Goal: Information Seeking & Learning: Learn about a topic

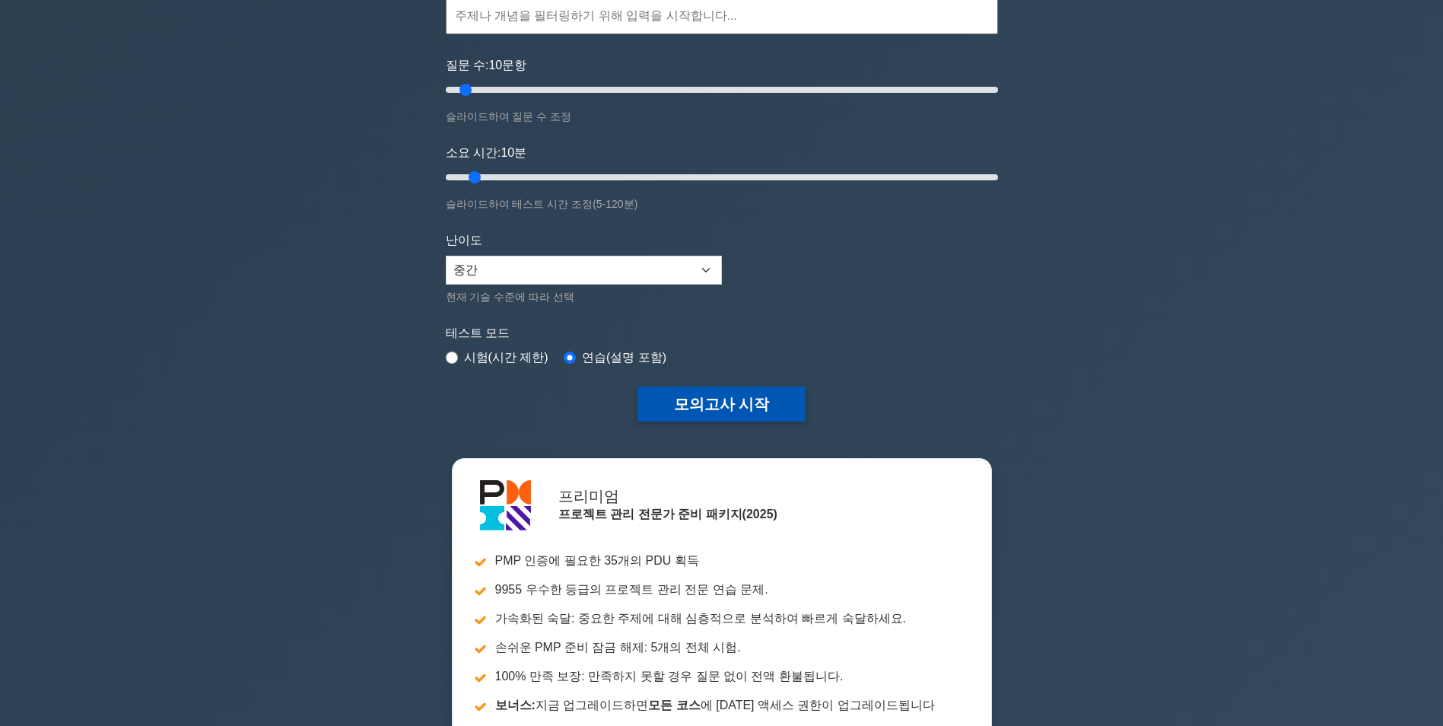
click at [731, 406] on button "모의고사 시작" at bounding box center [722, 404] width 169 height 35
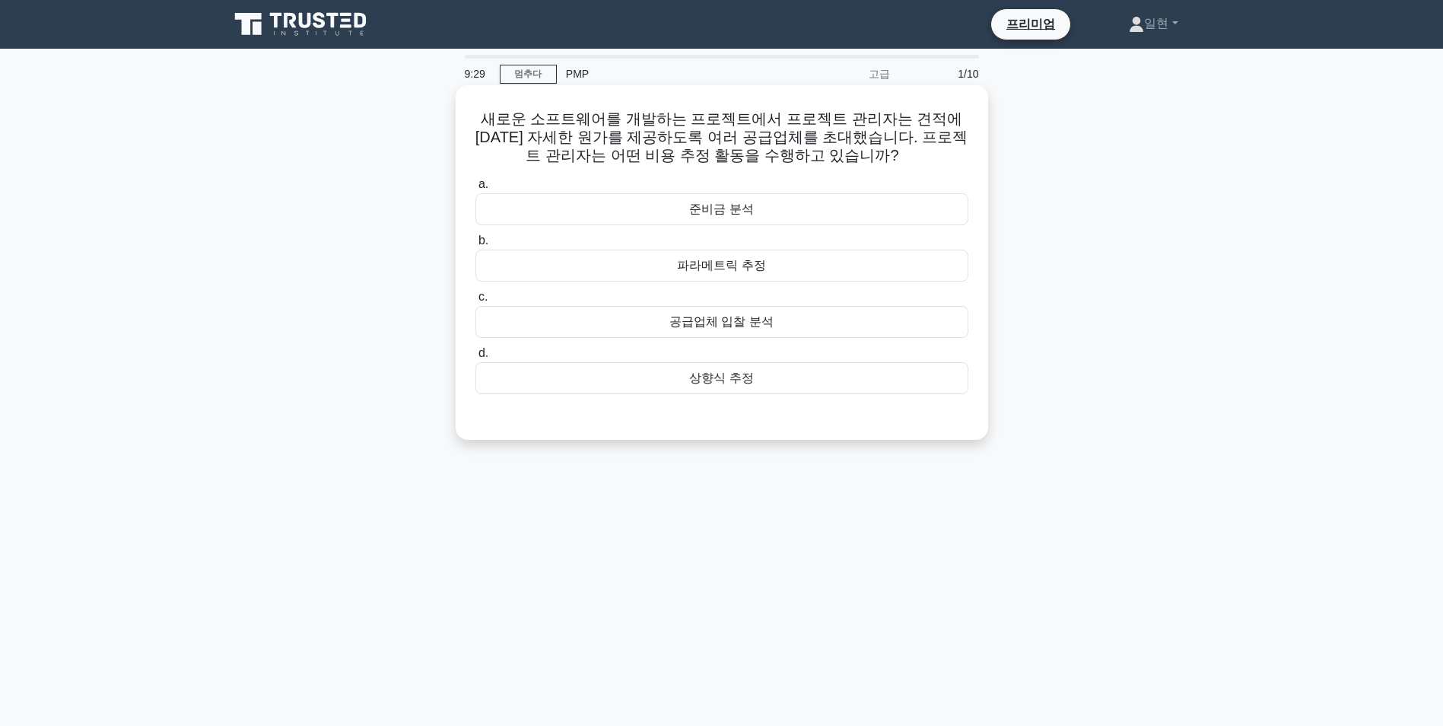
click at [783, 321] on div "공급업체 입찰 분석" at bounding box center [722, 322] width 493 height 32
click at [476, 302] on input "c. 공급업체 입찰 분석" at bounding box center [476, 297] width 0 height 10
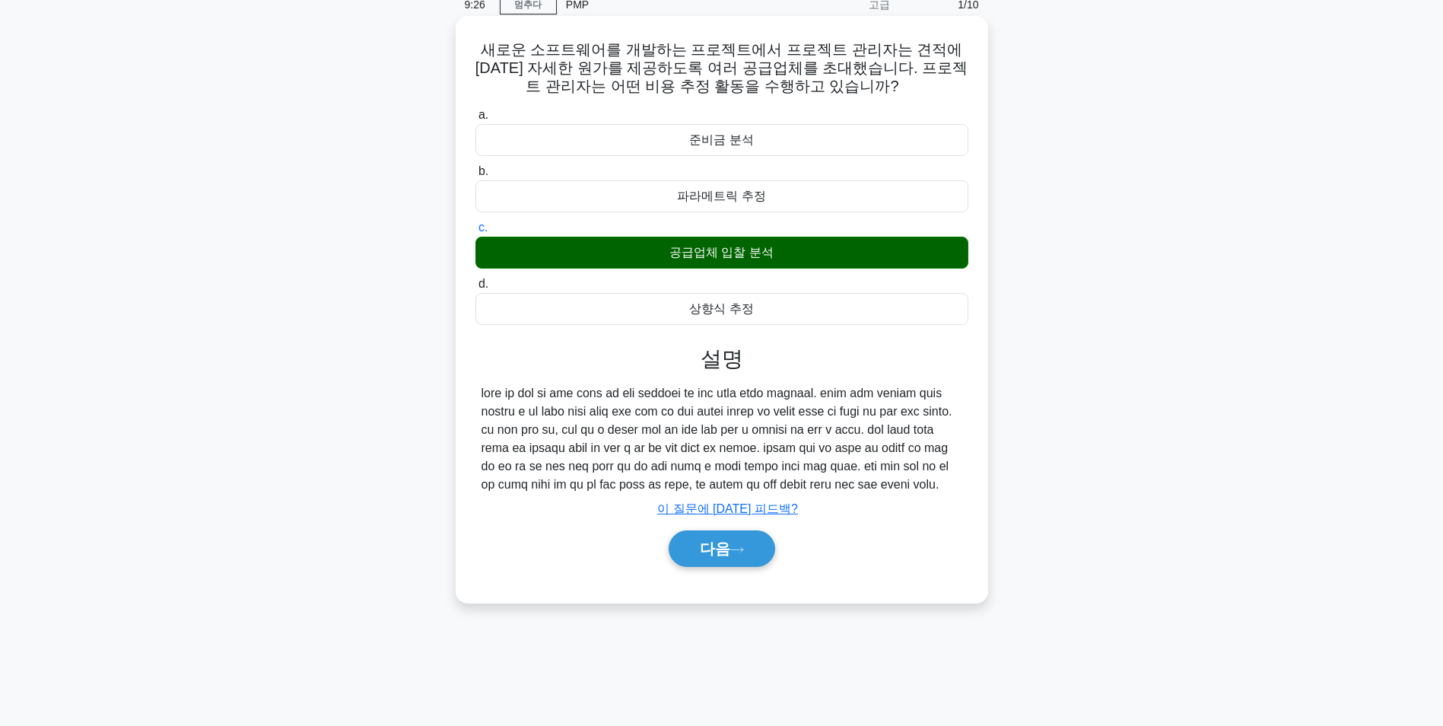
scroll to position [96, 0]
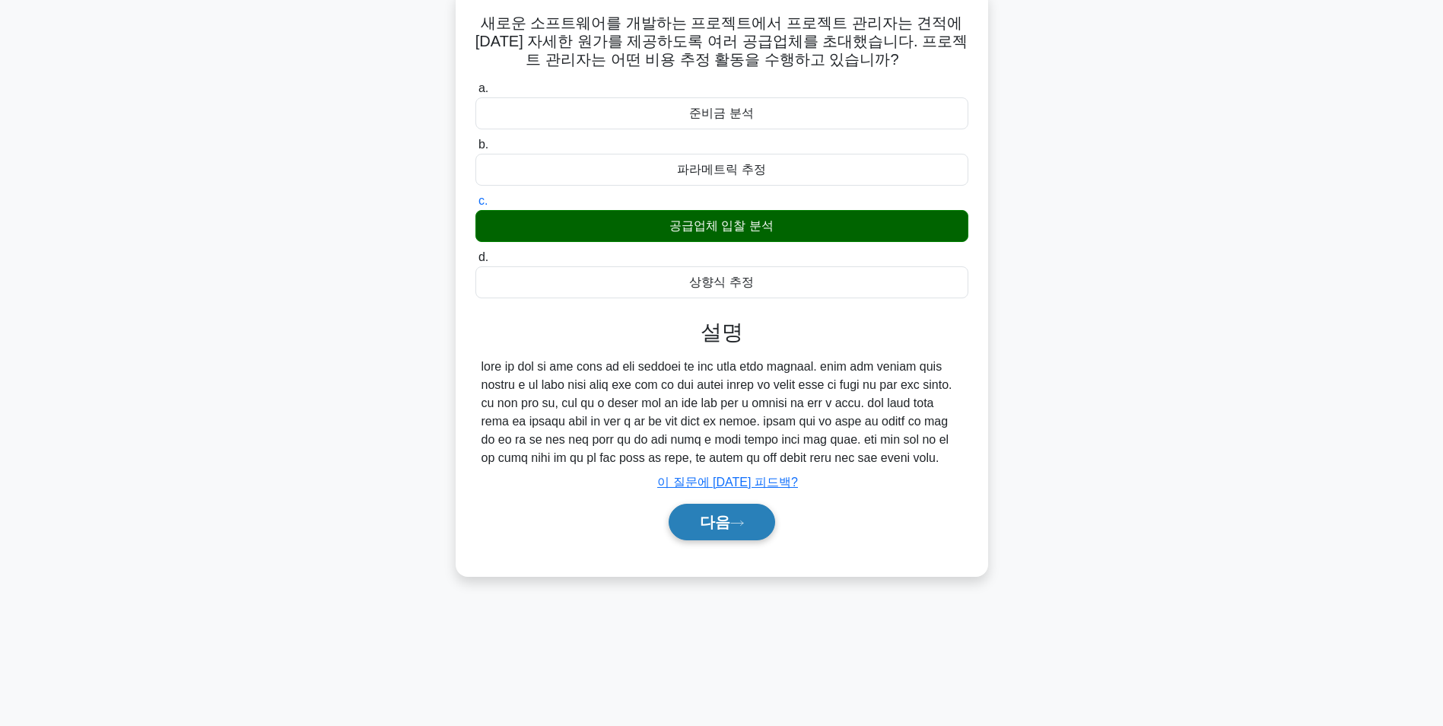
click at [741, 540] on button "다음" at bounding box center [722, 522] width 107 height 37
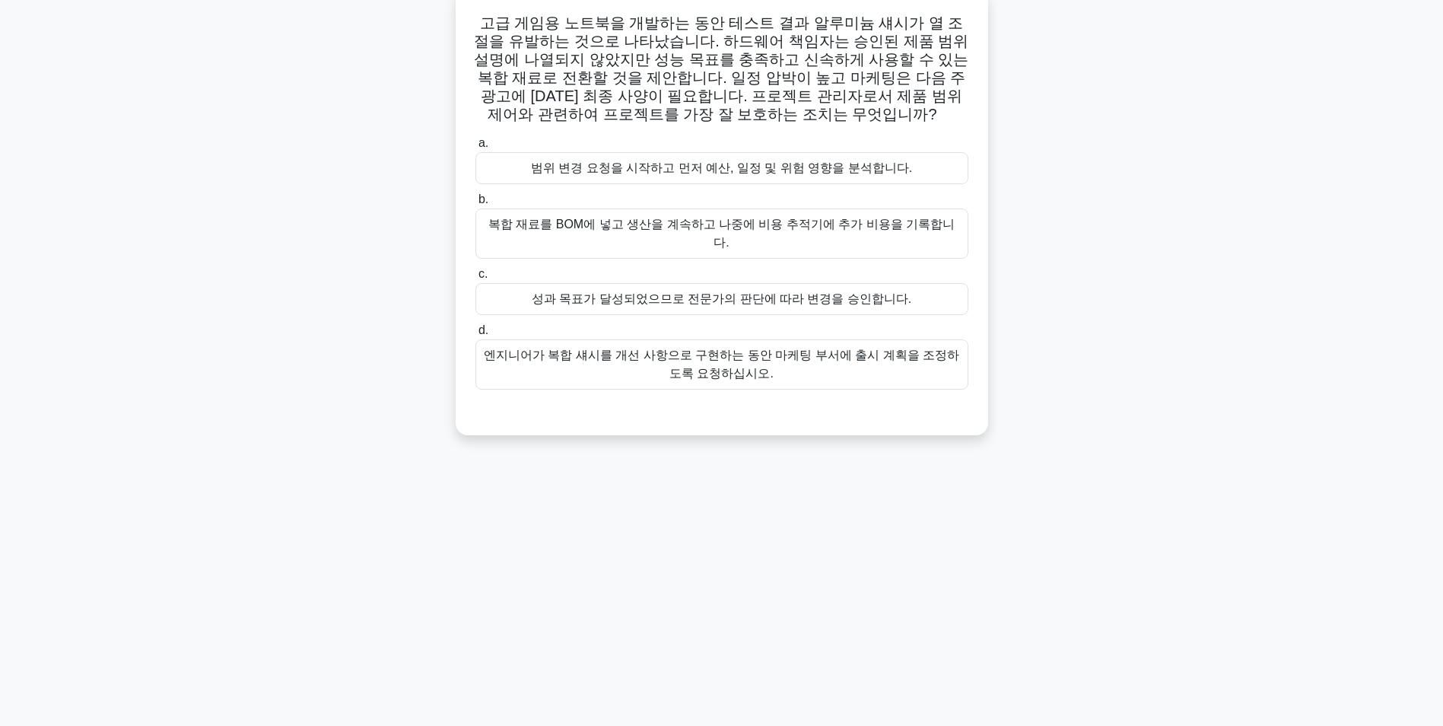
click at [752, 170] on div "범위 변경 요청을 시작하고 먼저 예산, 일정 및 위험 영향을 분석합니다." at bounding box center [722, 168] width 493 height 32
click at [476, 148] on input "a. 범위 변경 요청을 시작하고 먼저 예산, 일정 및 위험 영향을 분석합니다." at bounding box center [476, 143] width 0 height 10
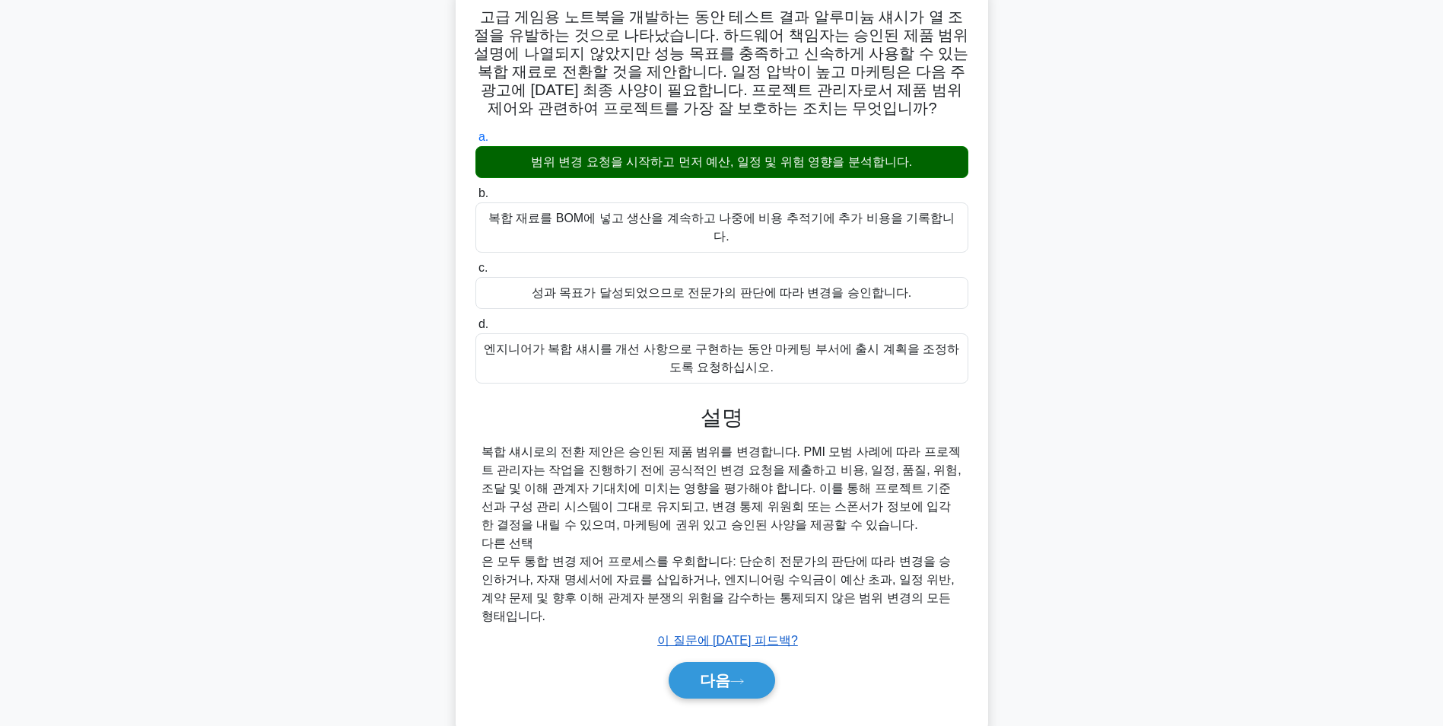
scroll to position [103, 0]
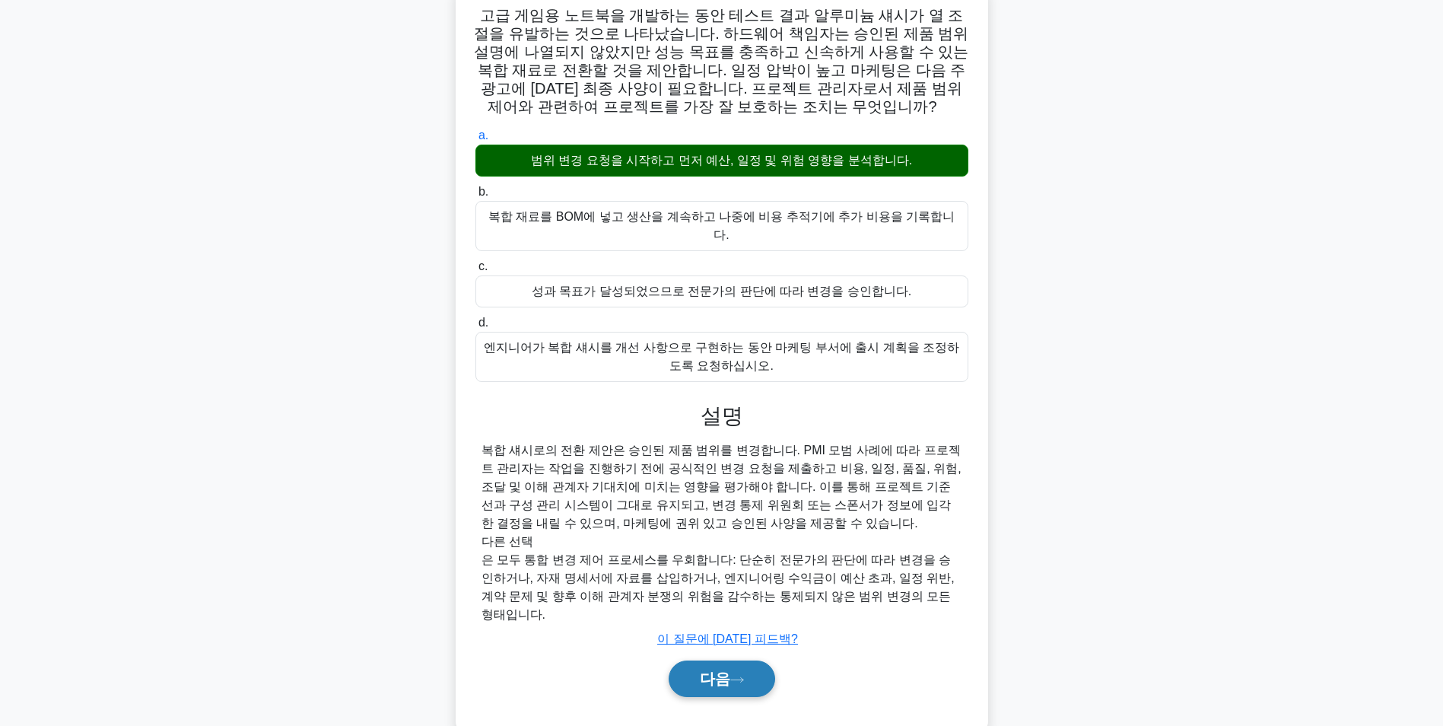
click at [711, 670] on font "다음" at bounding box center [715, 678] width 30 height 17
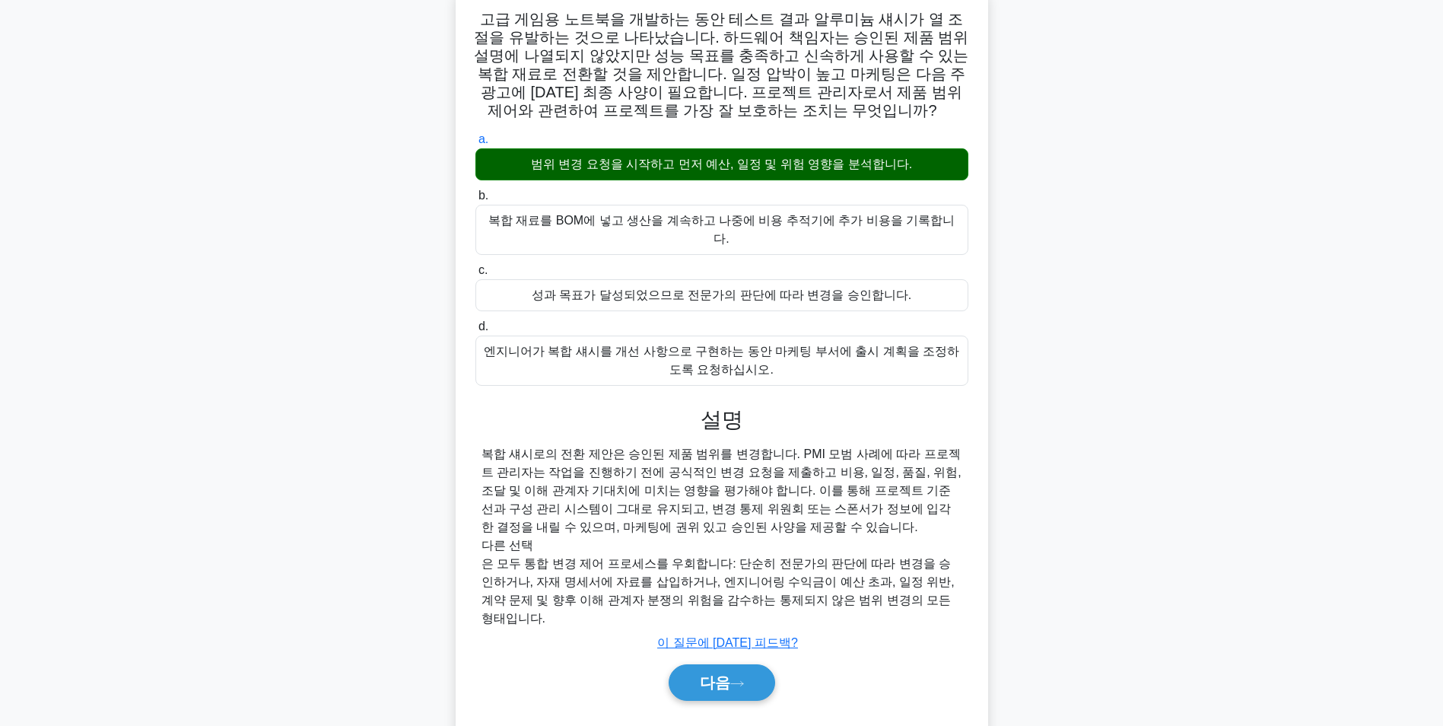
scroll to position [96, 0]
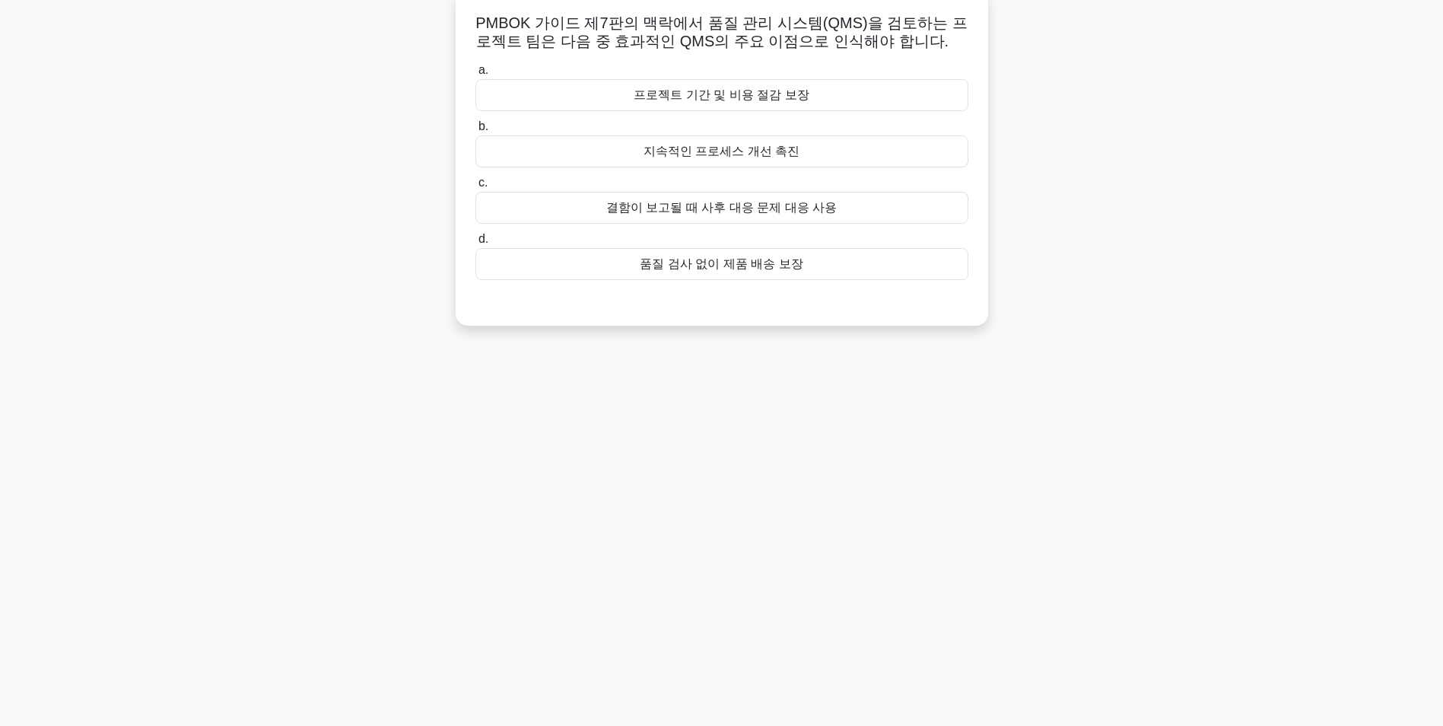
click at [761, 151] on div "지속적인 프로세스 개선 촉진" at bounding box center [722, 151] width 493 height 32
click at [476, 132] on input "b. 지속적인 프로세스 개선 촉진" at bounding box center [476, 127] width 0 height 10
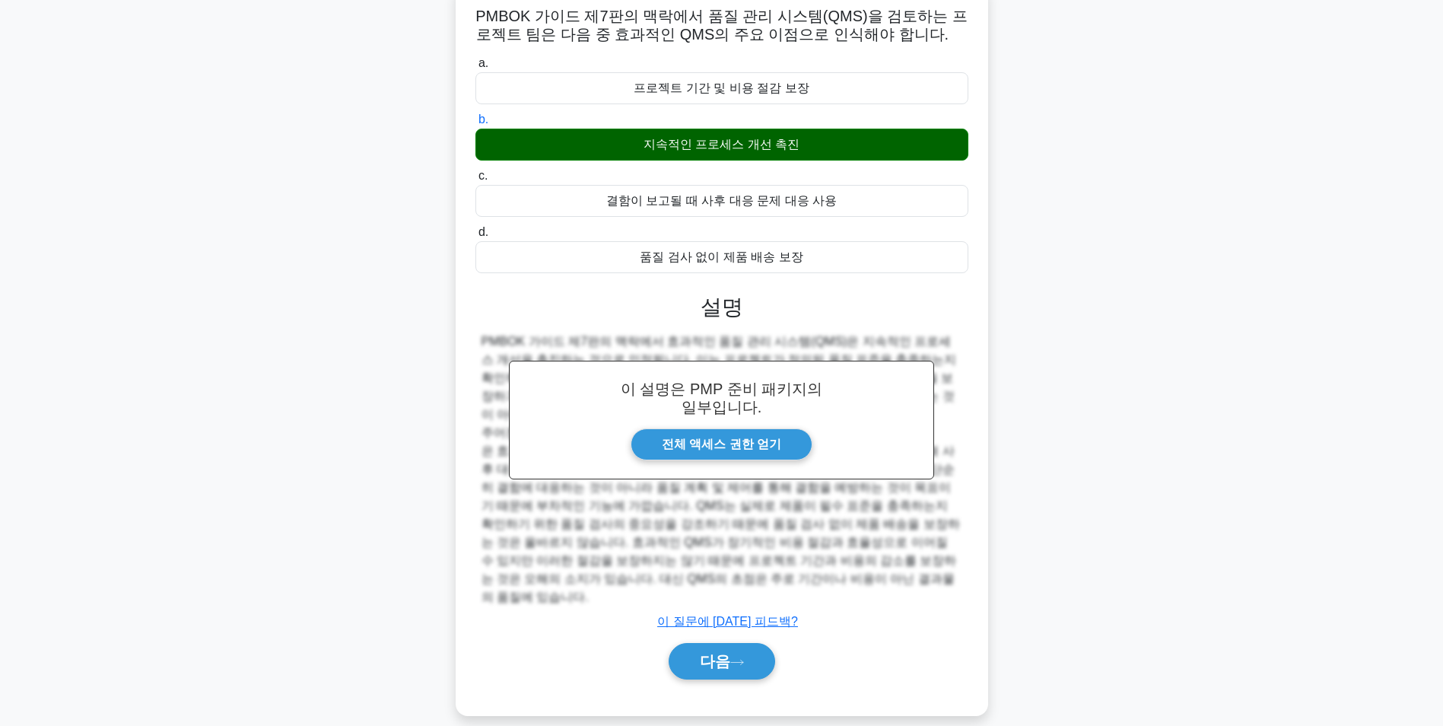
scroll to position [103, 0]
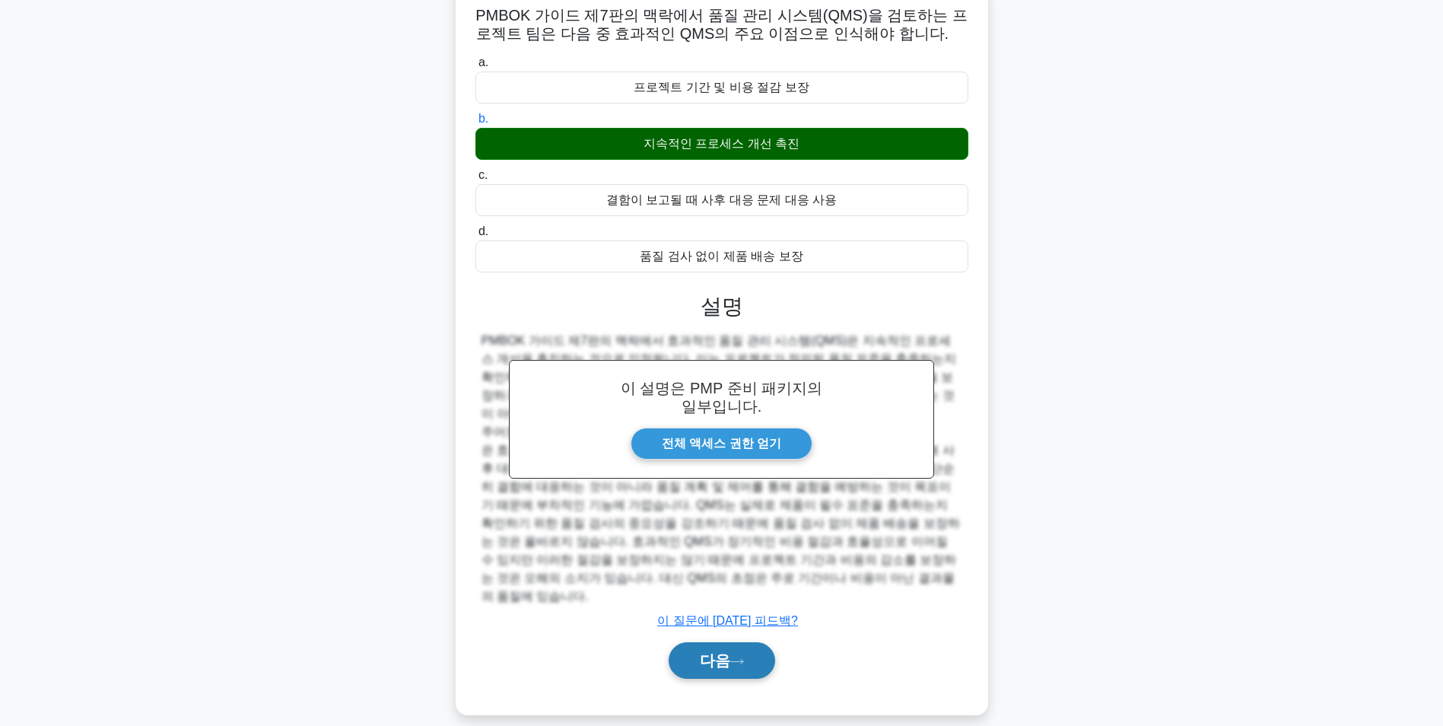
click at [717, 652] on font "다음" at bounding box center [715, 660] width 30 height 17
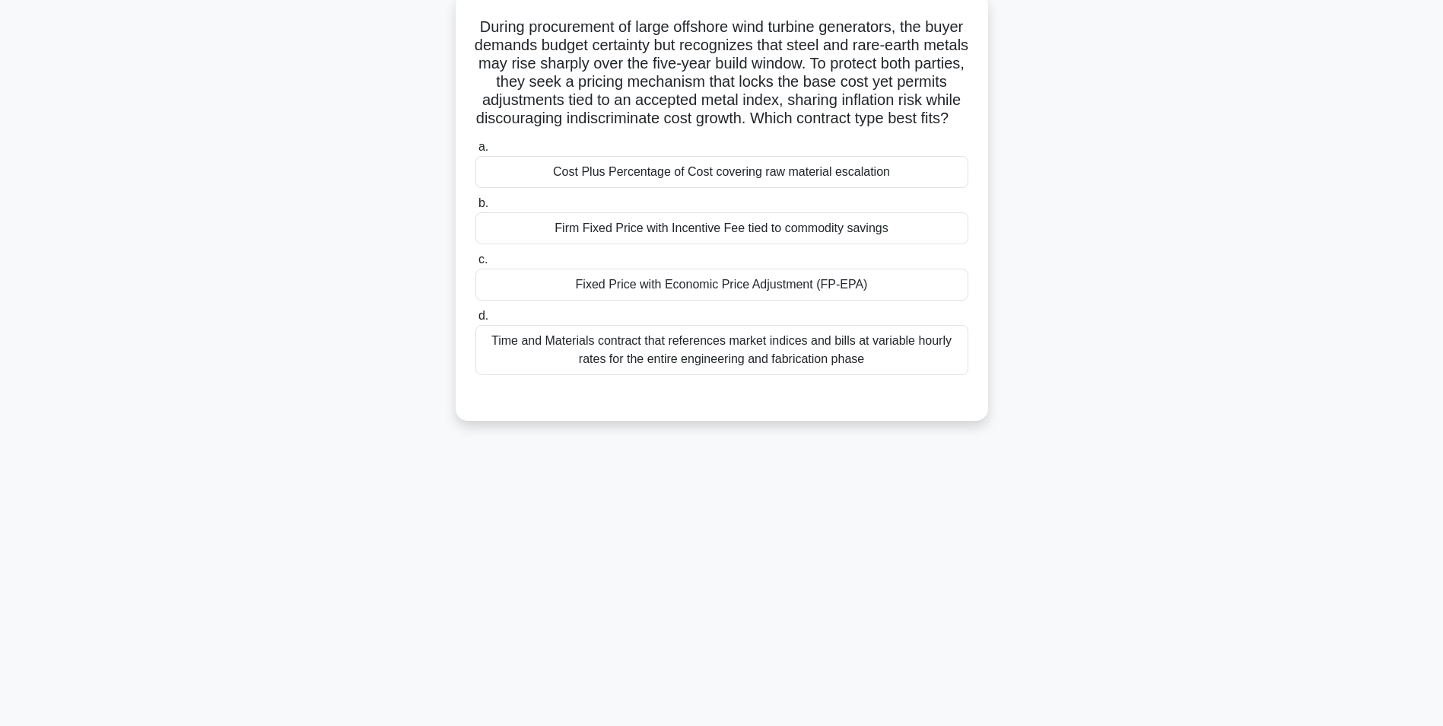
scroll to position [96, 0]
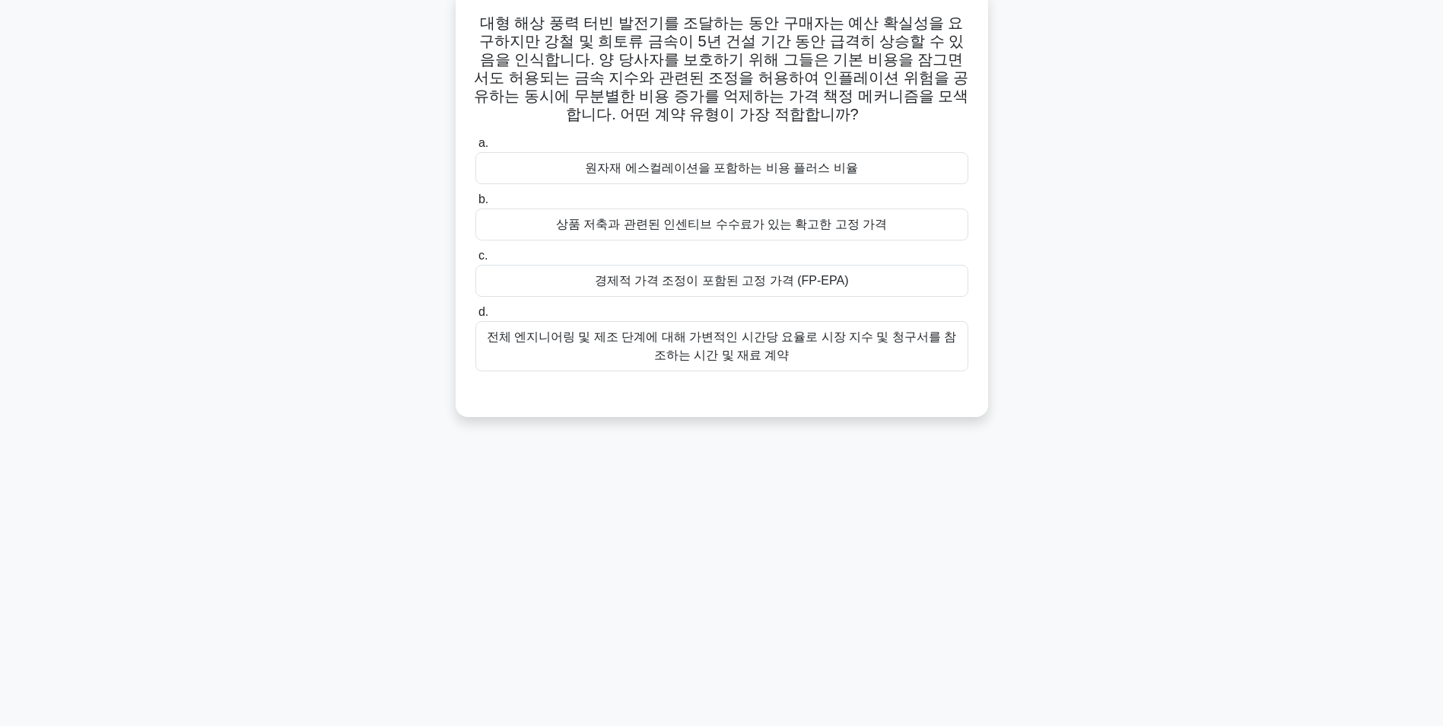
click at [809, 349] on div "전체 엔지니어링 및 제조 단계에 대해 가변적인 시간당 요율로 시장 지수 및 청구서를 참조하는 시간 및 재료 계약" at bounding box center [722, 346] width 493 height 50
click at [476, 317] on input "d. 전체 엔지니어링 및 제조 단계에 대해 가변적인 시간당 요율로 시장 지수 및 청구서를 참조하는 시간 및 재료 계약" at bounding box center [476, 312] width 0 height 10
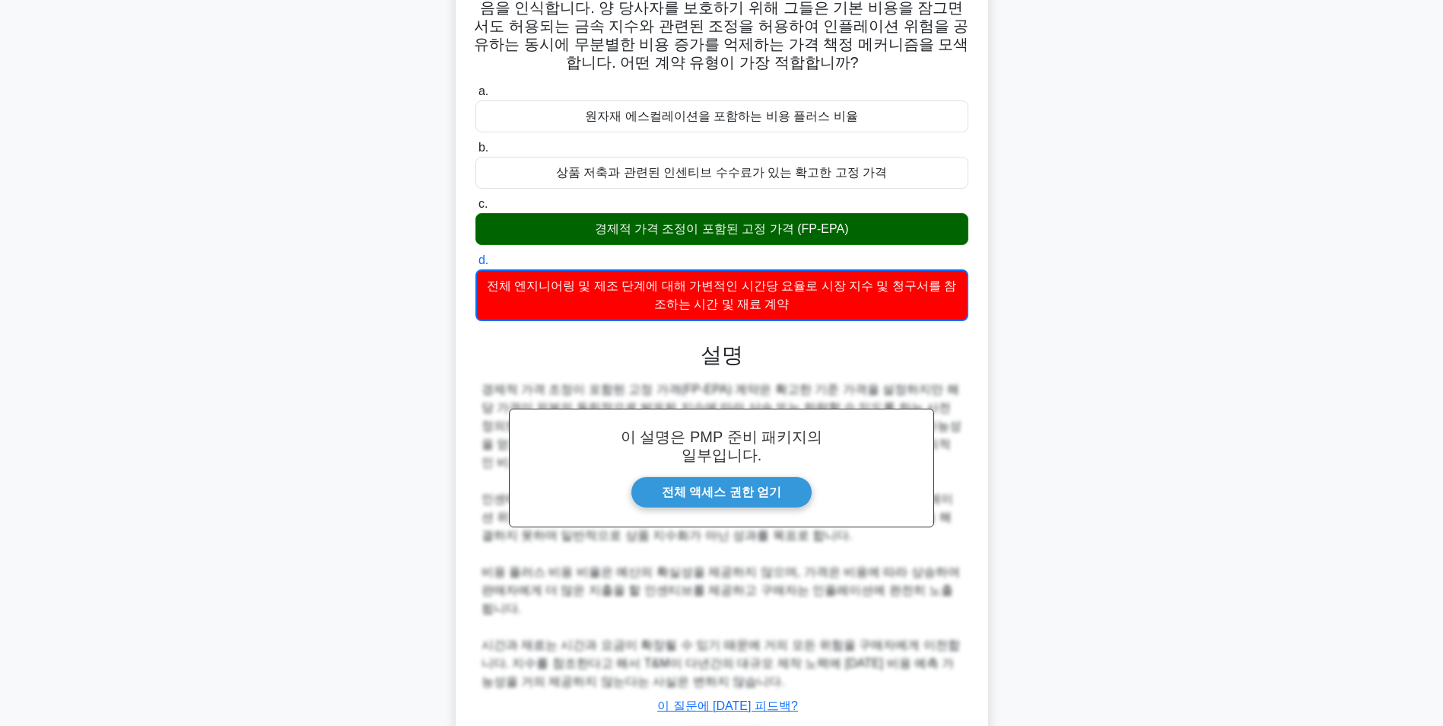
scroll to position [215, 0]
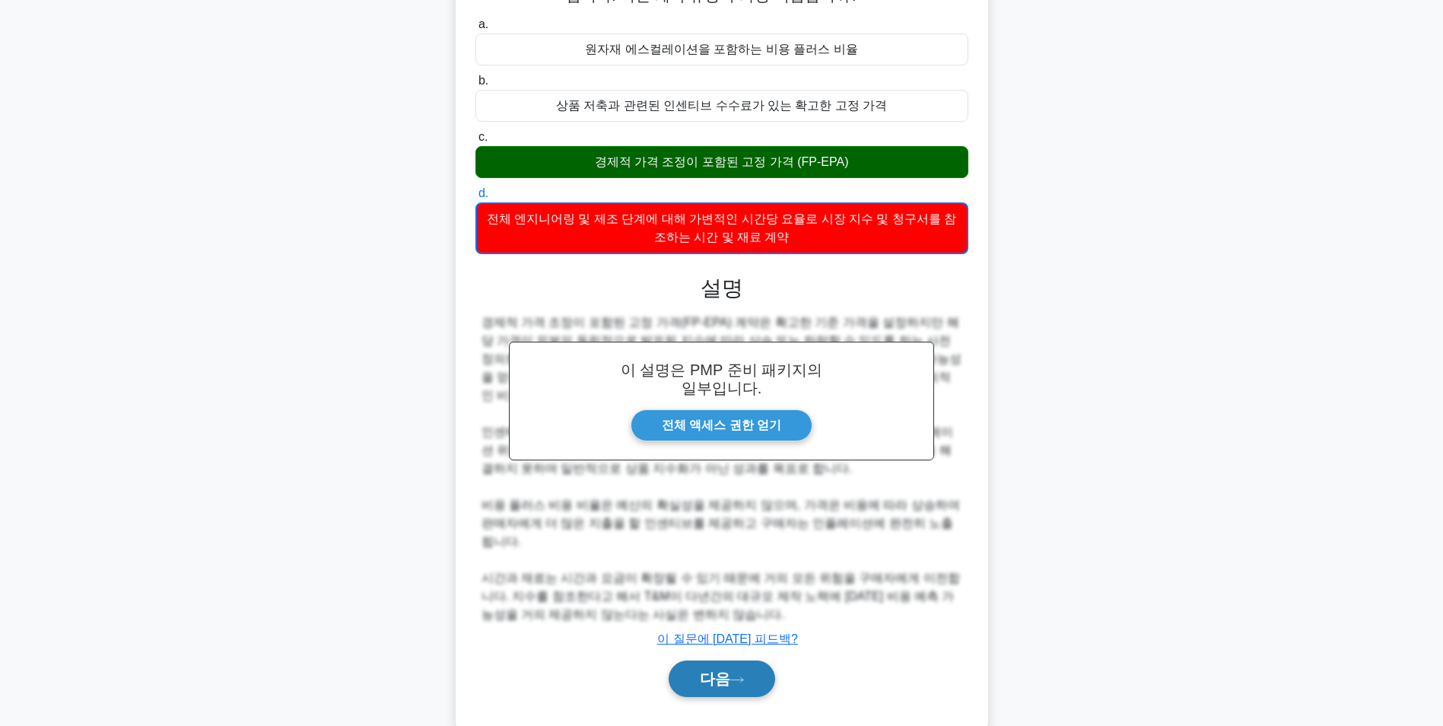
click at [693, 660] on button "다음" at bounding box center [722, 678] width 107 height 37
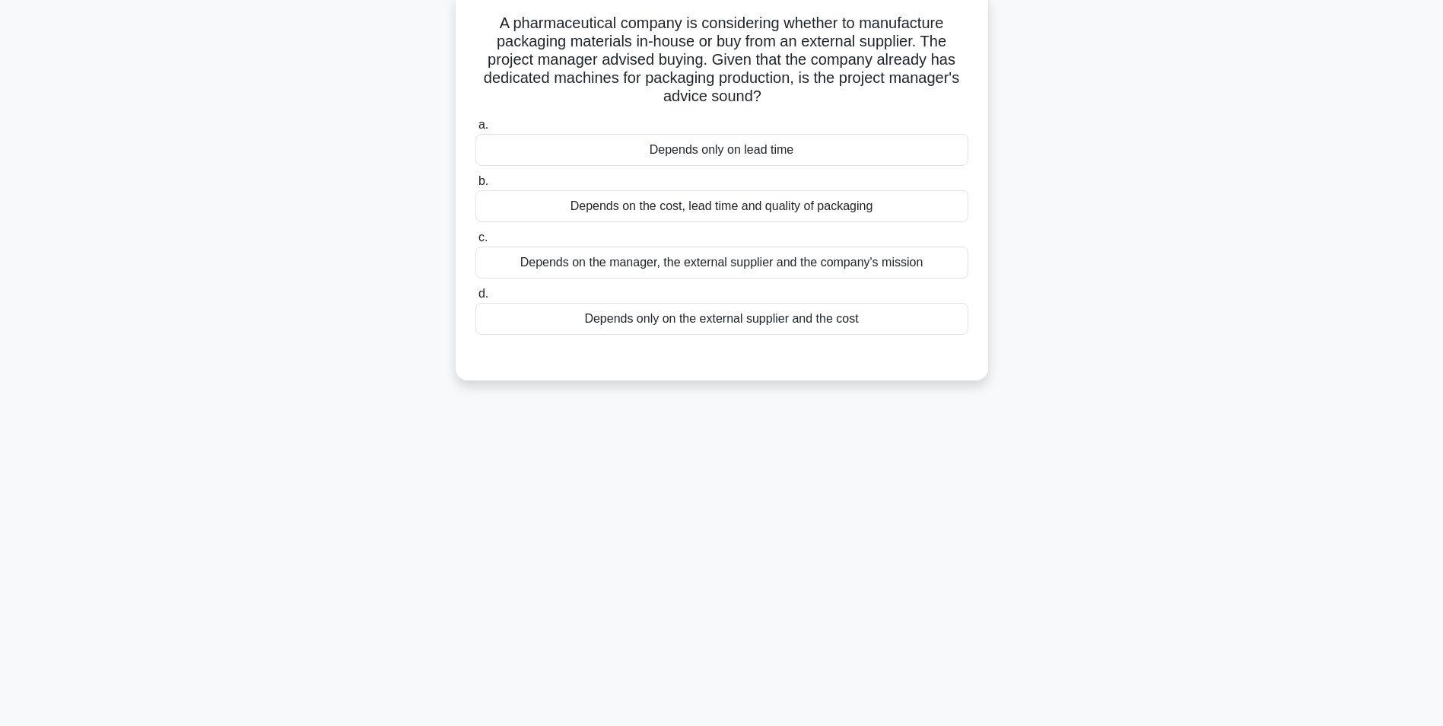
scroll to position [96, 0]
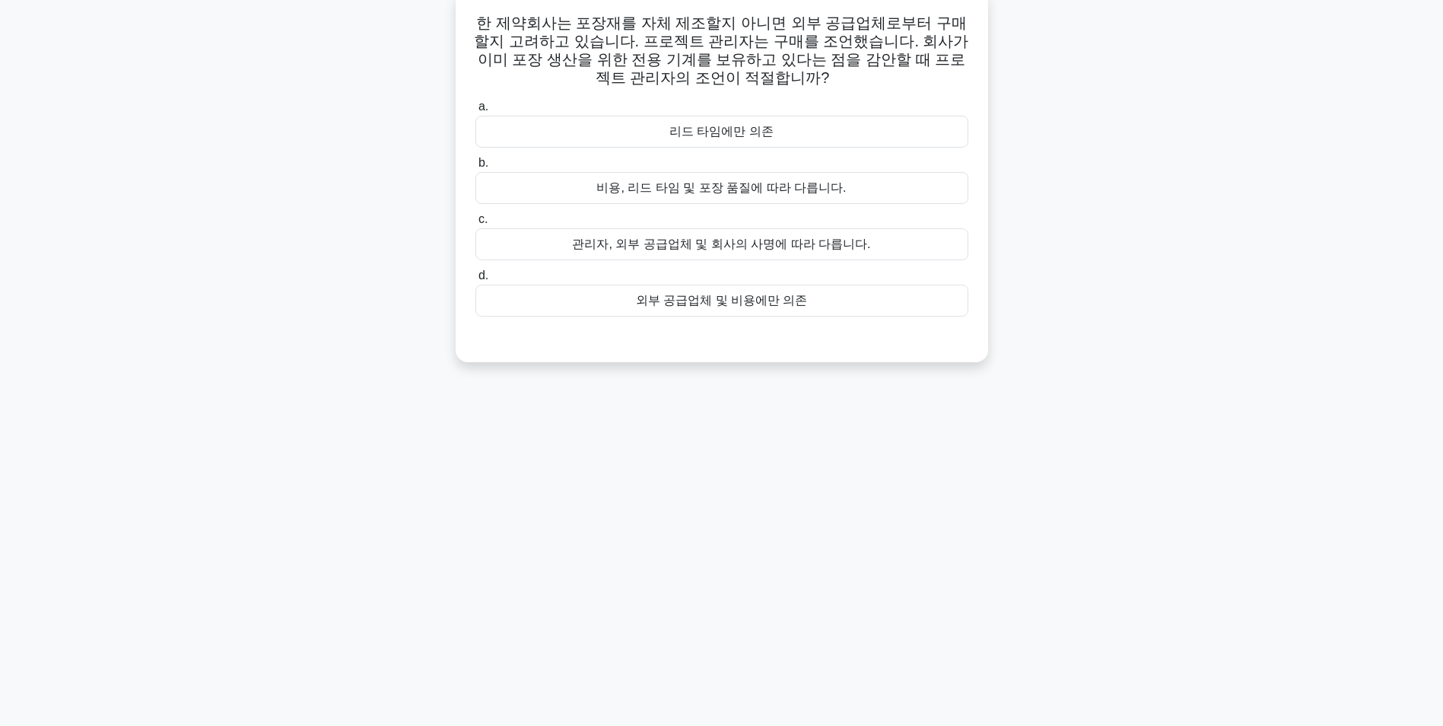
click at [754, 192] on div "비용, 리드 타임 및 포장 품질에 따라 다릅니다." at bounding box center [722, 188] width 493 height 32
click at [476, 168] on input "b. 비용, 리드 타임 및 포장 품질에 따라 다릅니다." at bounding box center [476, 163] width 0 height 10
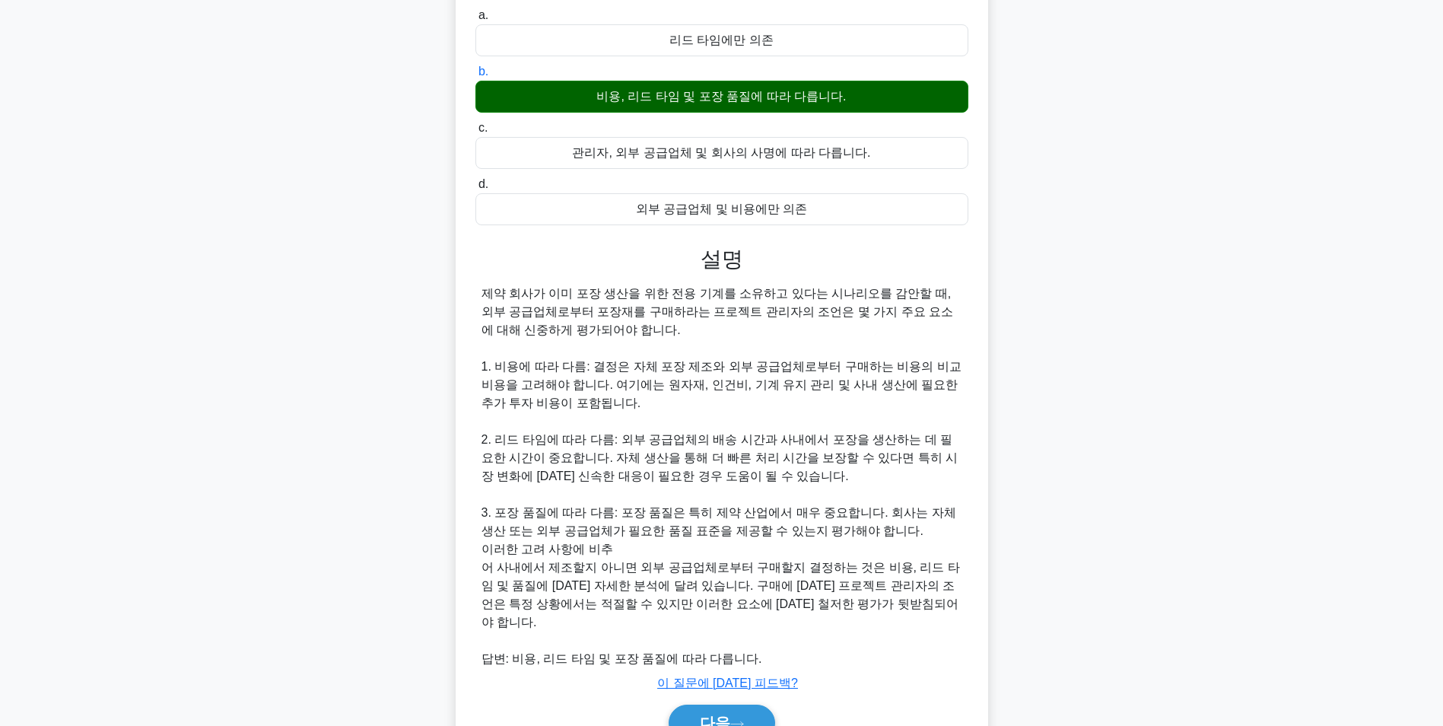
scroll to position [250, 0]
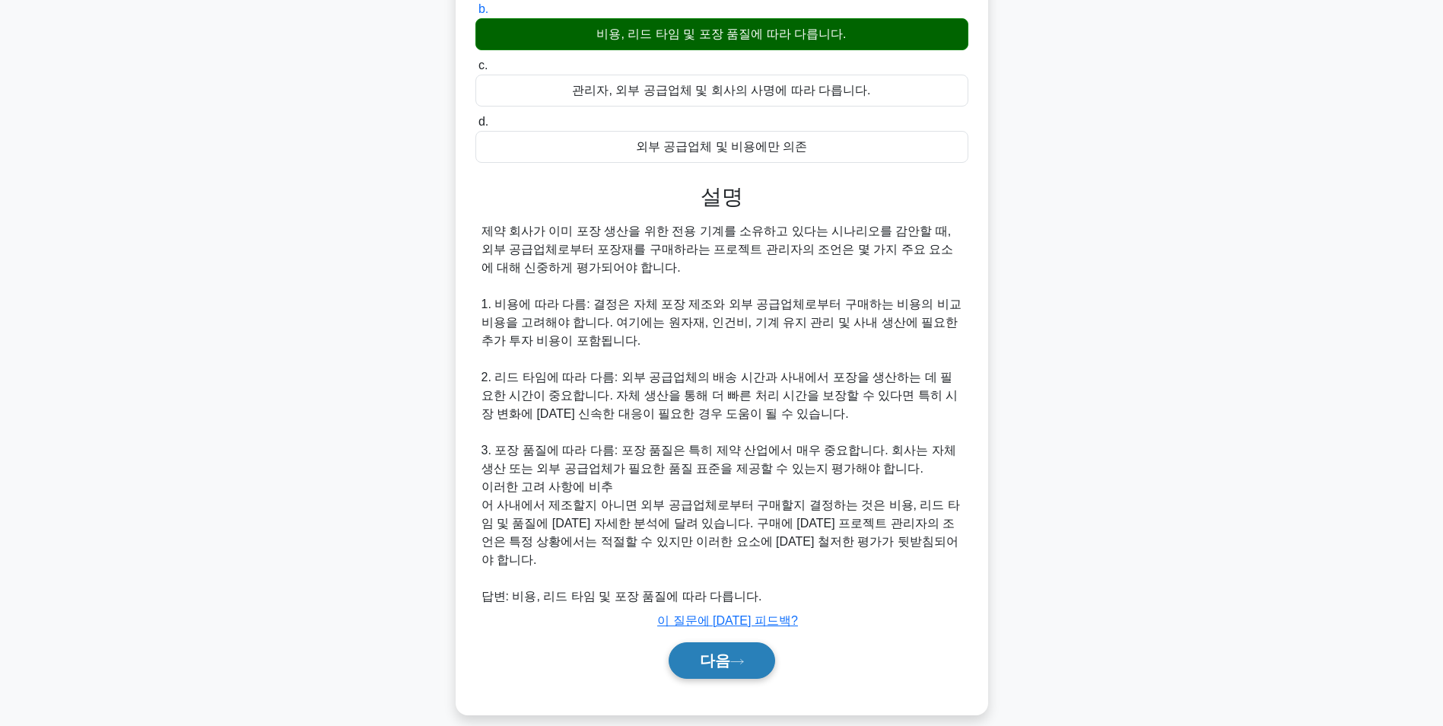
click at [728, 652] on font "다음" at bounding box center [715, 660] width 30 height 17
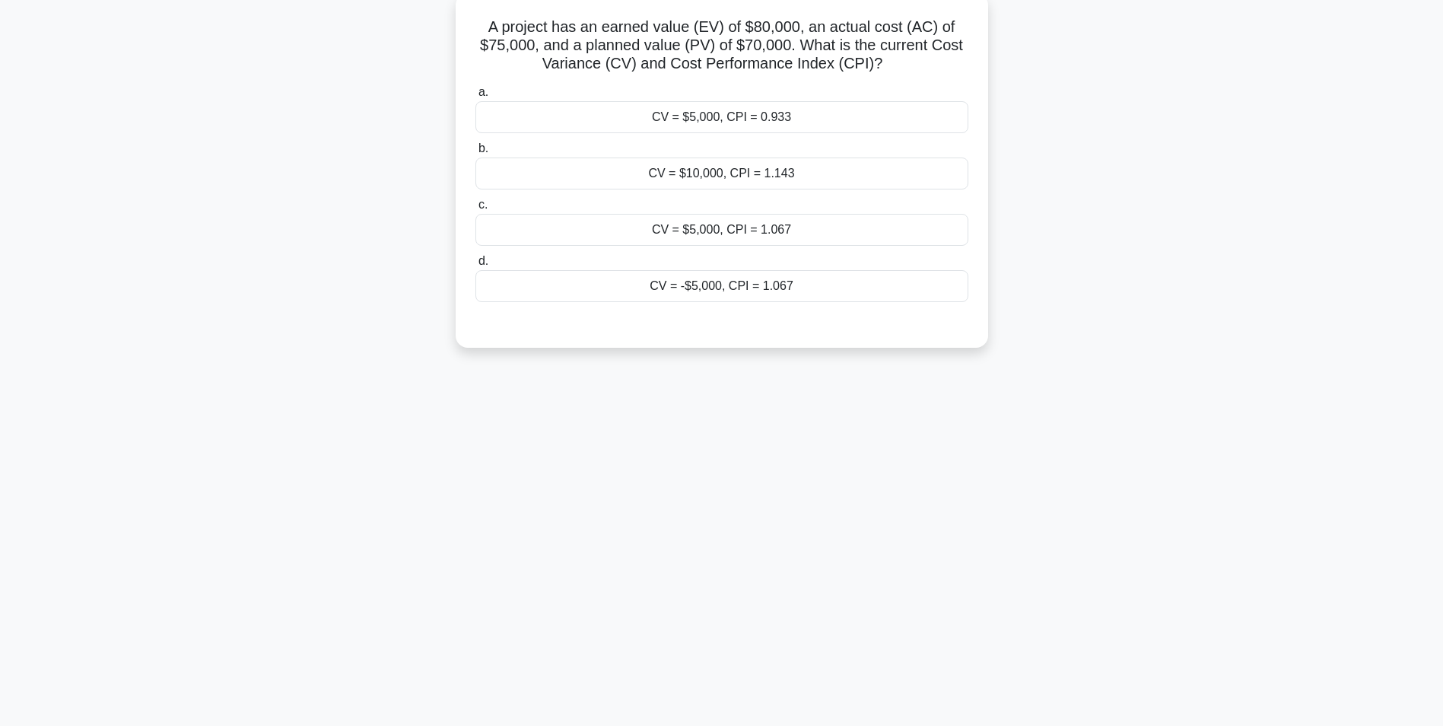
scroll to position [96, 0]
click at [723, 224] on div "CV = $5,000, CPI = 1.067" at bounding box center [722, 226] width 493 height 32
click at [476, 206] on input "c. CV = $5,000, CPI = 1.067" at bounding box center [476, 201] width 0 height 10
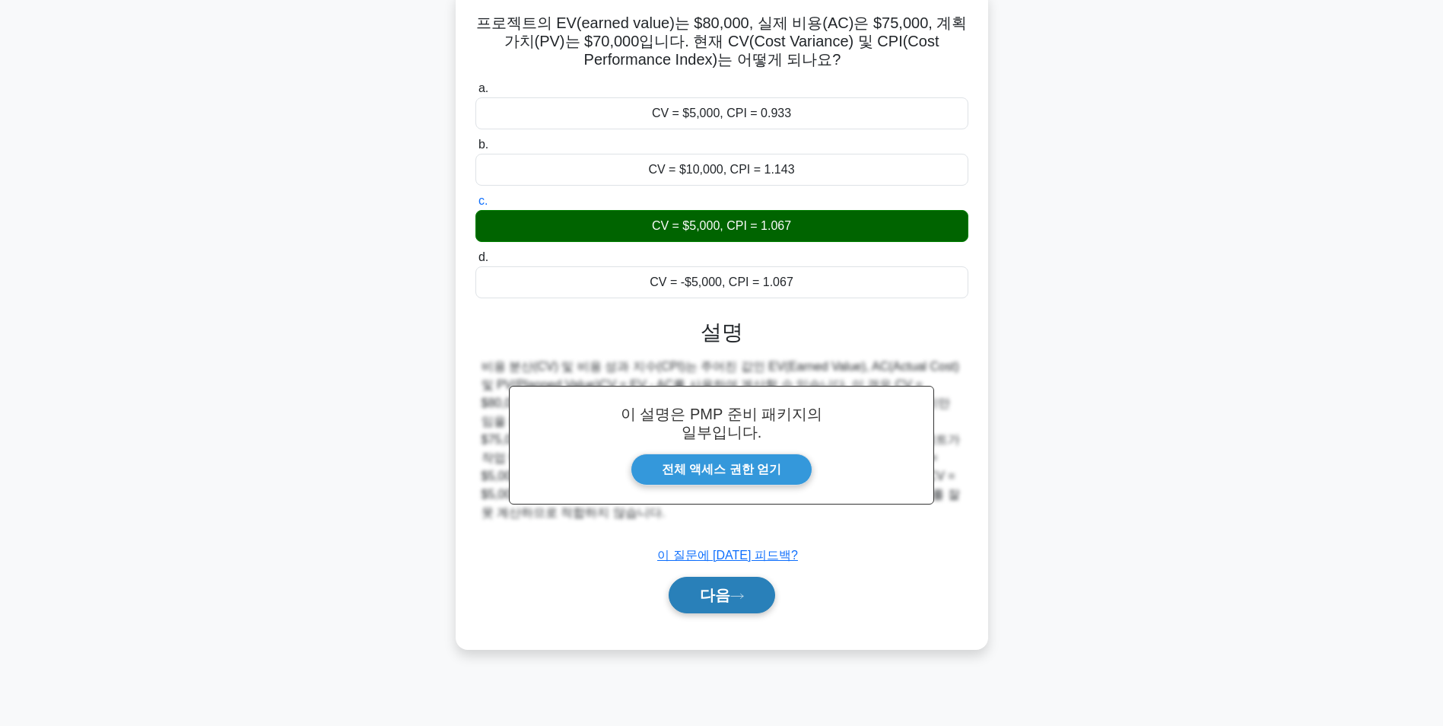
click at [730, 592] on font "다음" at bounding box center [715, 595] width 30 height 17
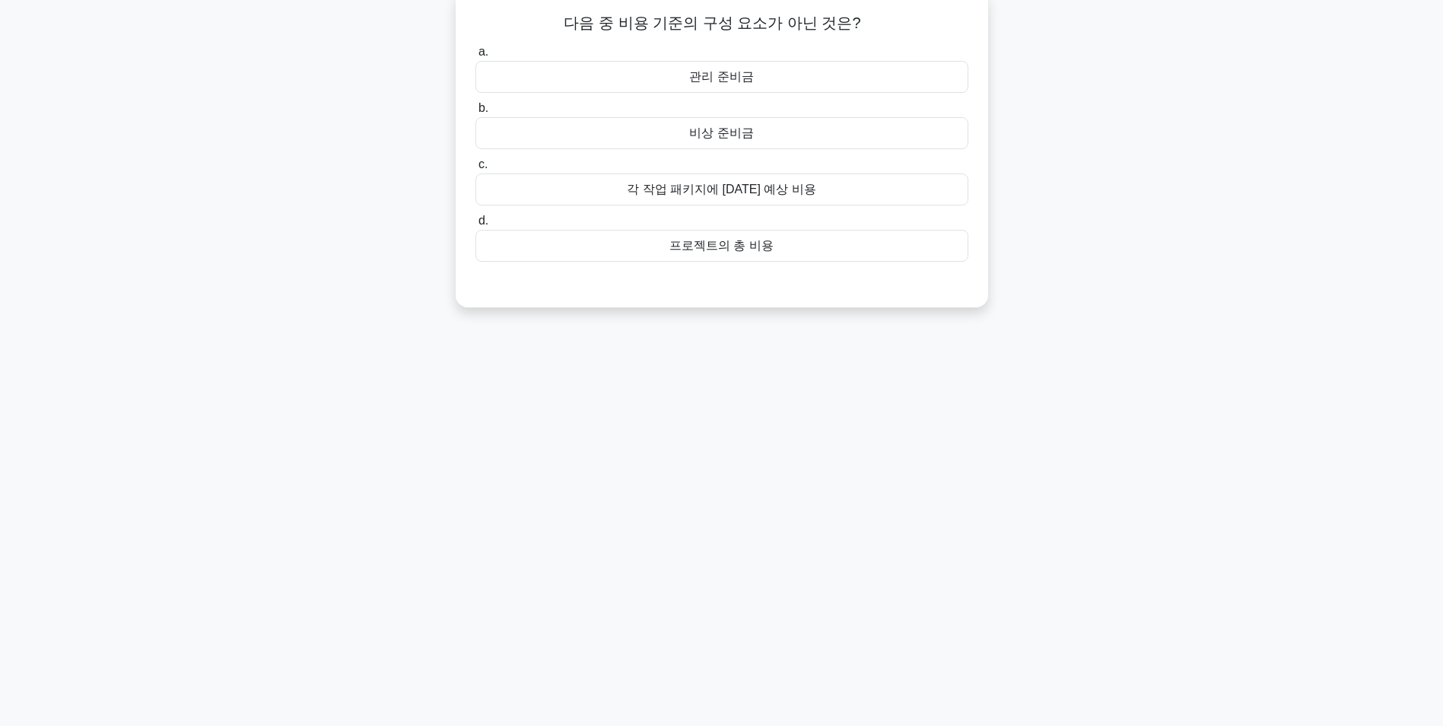
click at [885, 78] on div "관리 준비금" at bounding box center [722, 77] width 493 height 32
click at [476, 57] on input "a. 관리 준비금" at bounding box center [476, 52] width 0 height 10
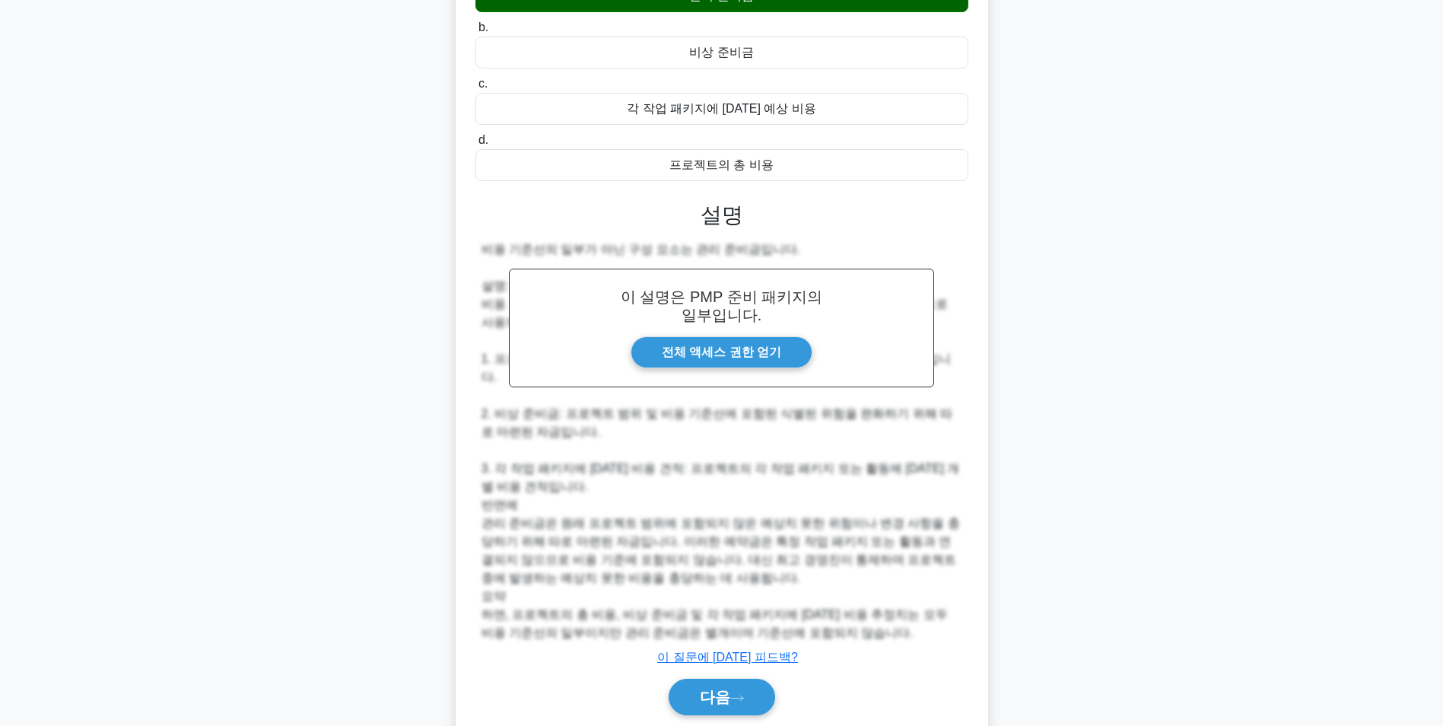
scroll to position [213, 0]
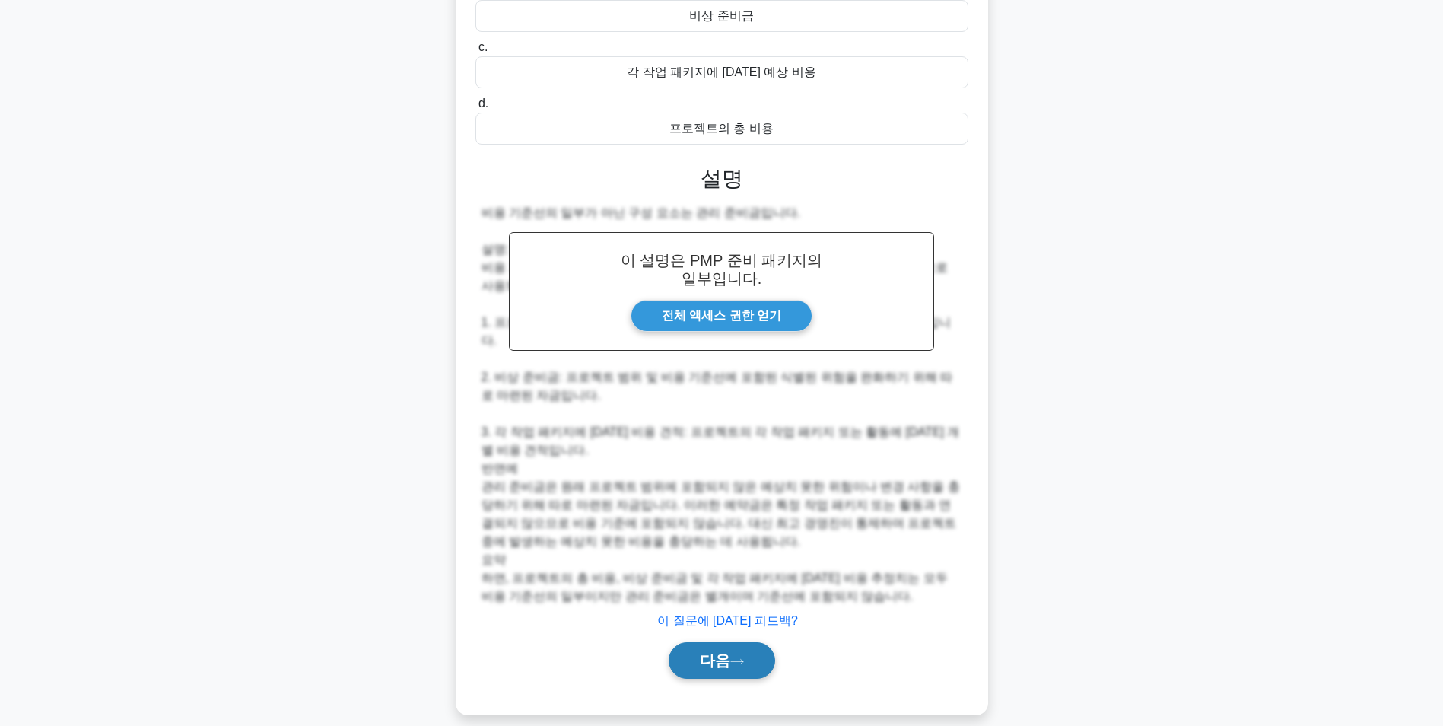
click at [717, 652] on font "다음" at bounding box center [715, 660] width 30 height 17
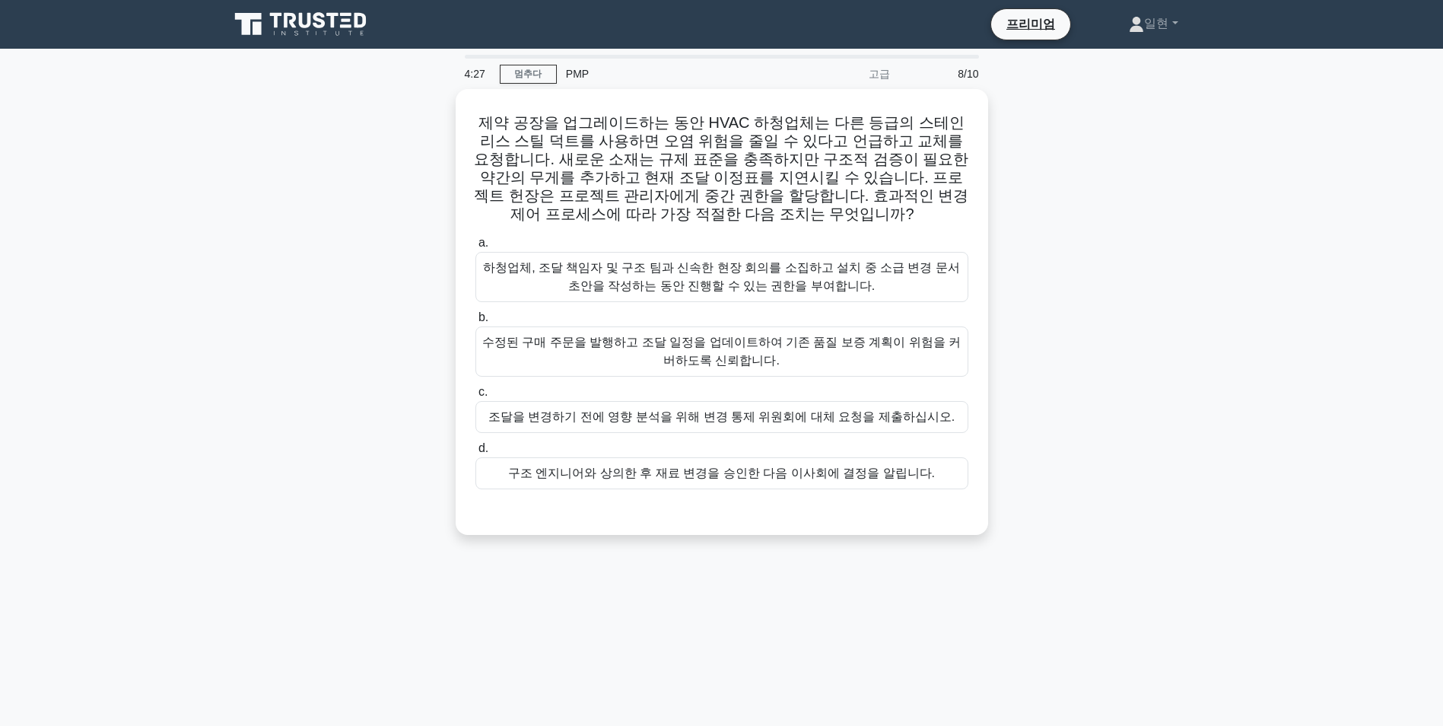
scroll to position [76, 0]
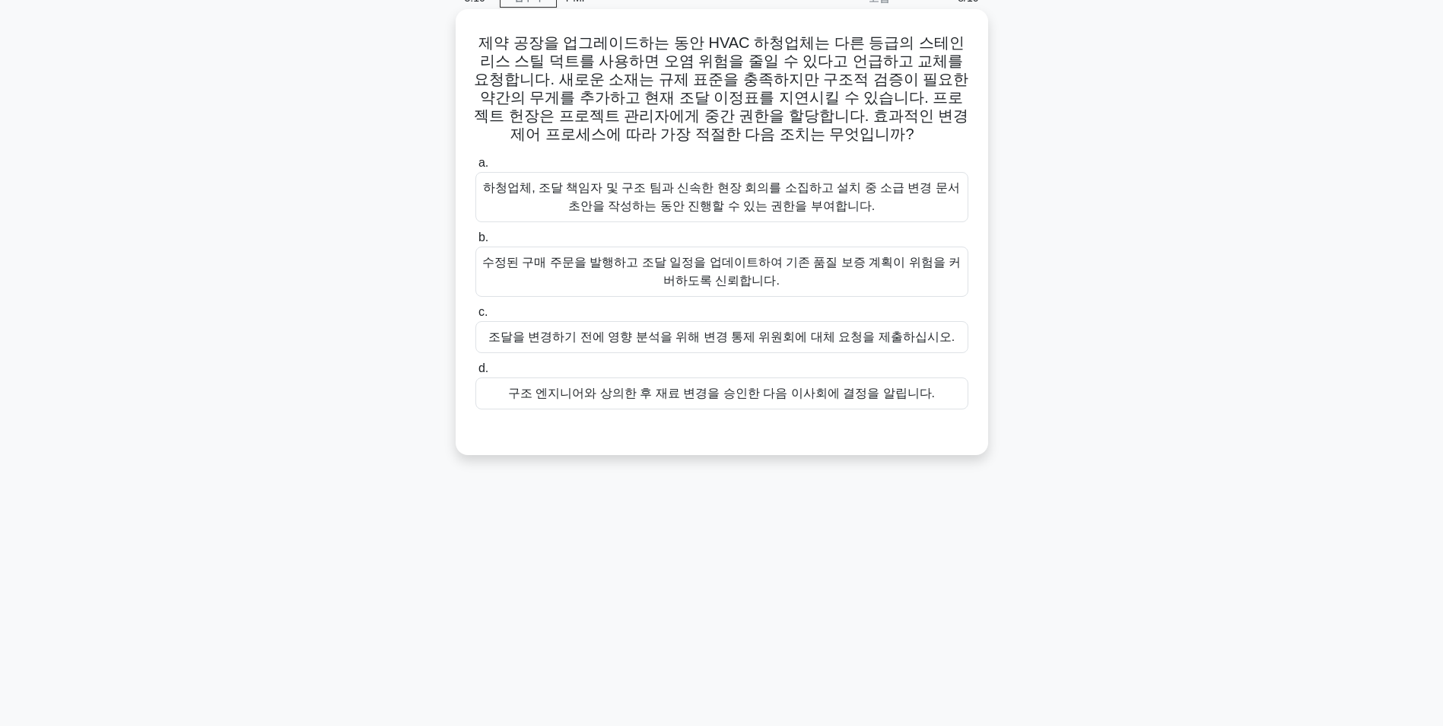
click at [697, 343] on div "조달을 변경하기 전에 영향 분석을 위해 변경 통제 위원회에 대체 요청을 제출하십시오." at bounding box center [722, 337] width 493 height 32
click at [476, 317] on input "c. 조달을 변경하기 전에 영향 분석을 위해 변경 통제 위원회에 대체 요청을 제출하십시오." at bounding box center [476, 312] width 0 height 10
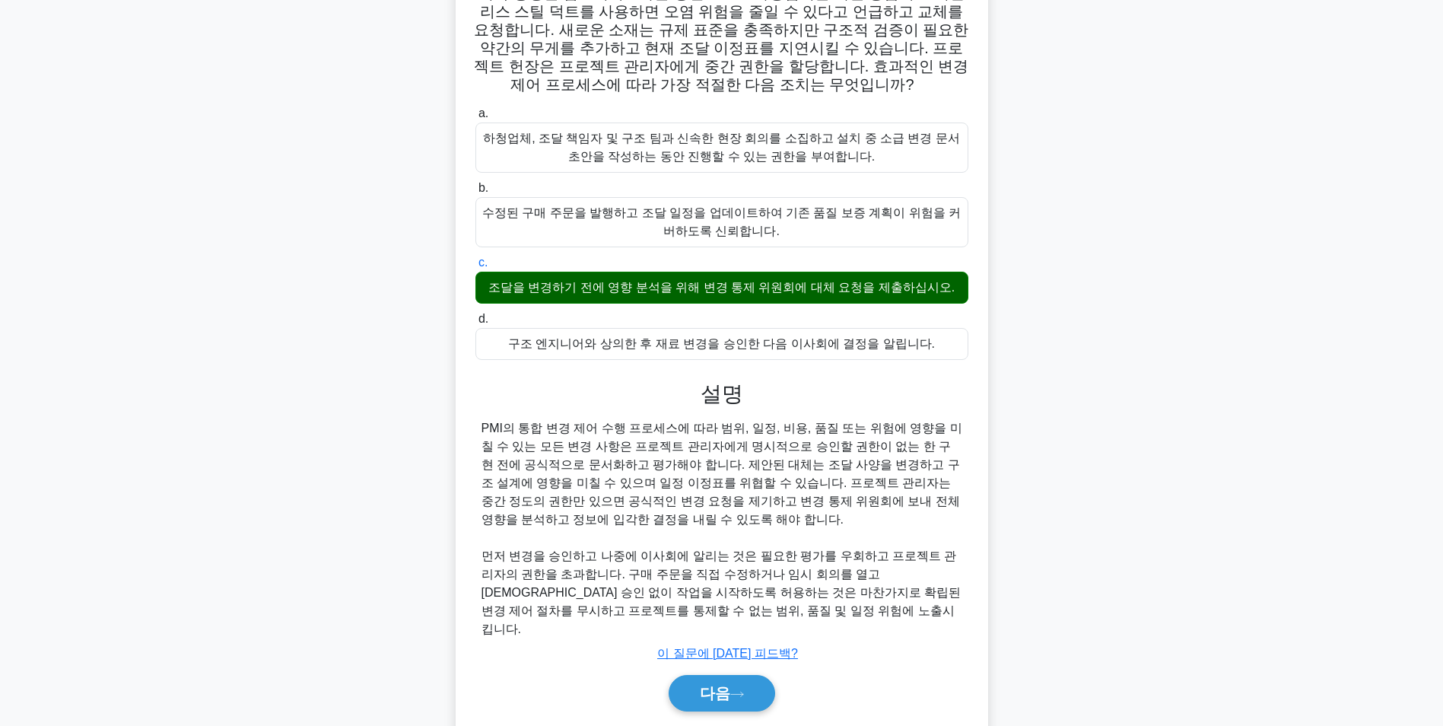
scroll to position [158, 0]
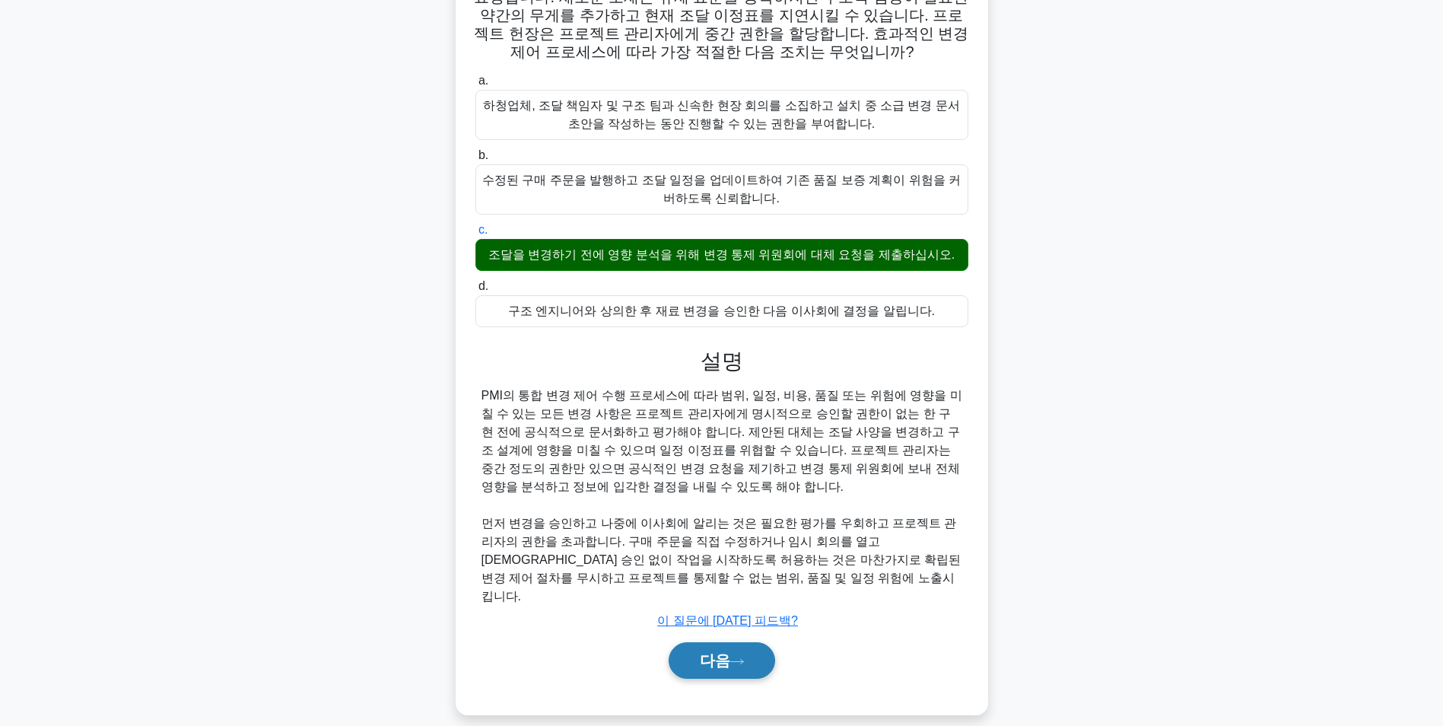
click at [730, 657] on icon at bounding box center [737, 661] width 14 height 8
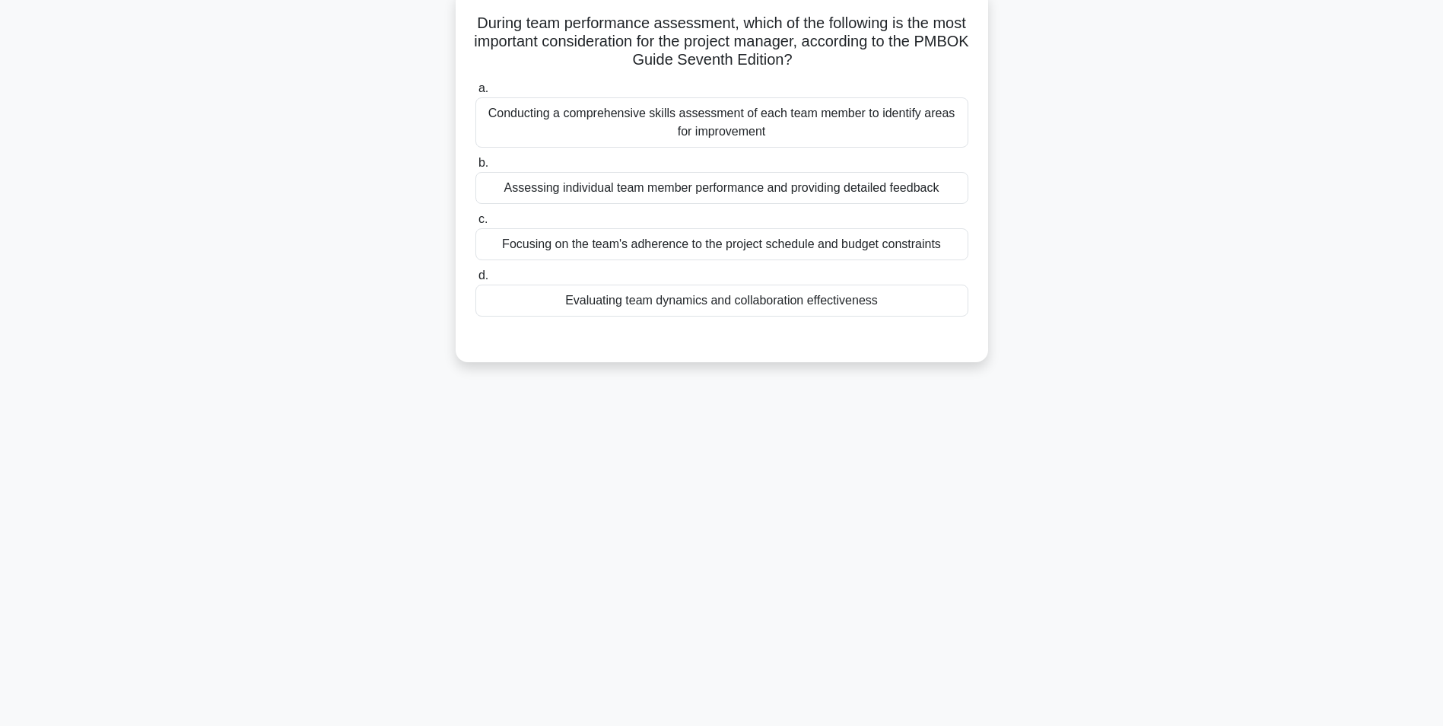
scroll to position [96, 0]
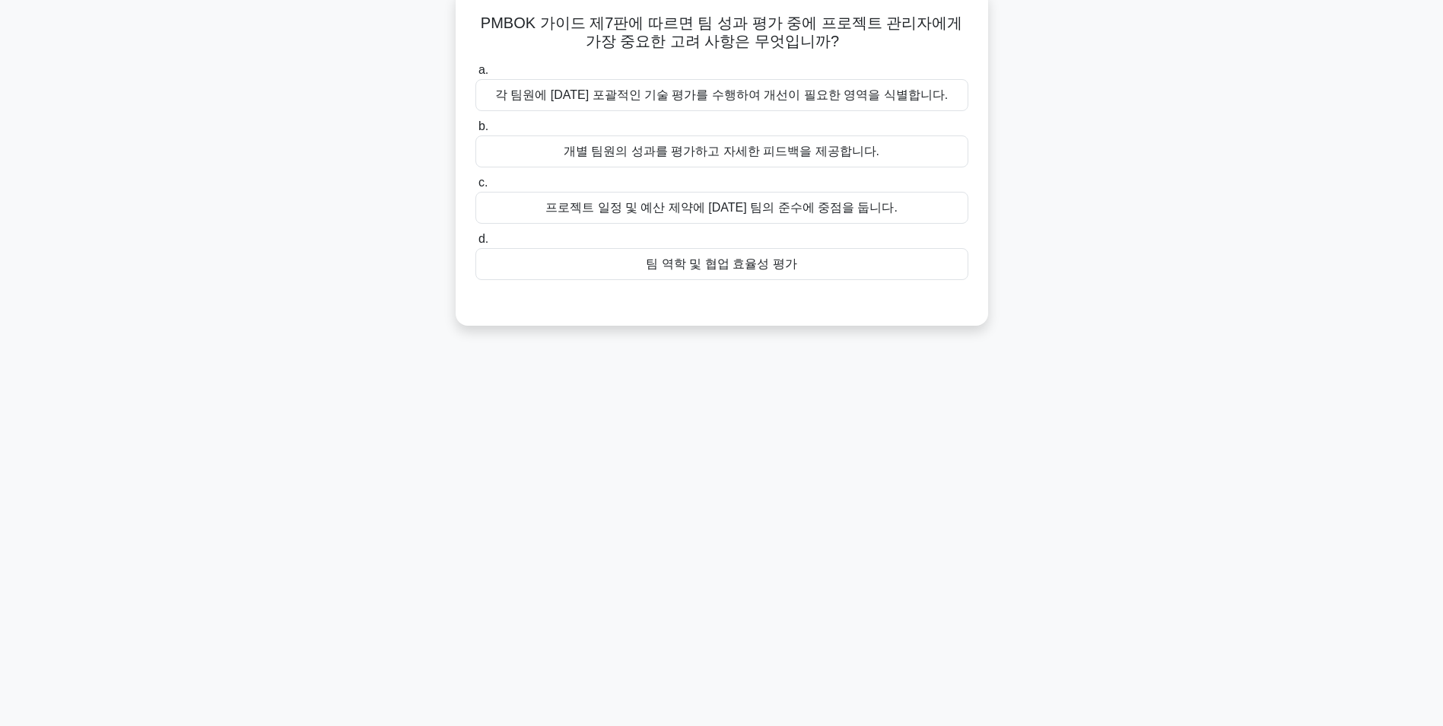
click at [674, 212] on div "프로젝트 일정 및 예산 제약에 대한 팀의 준수에 중점을 둡니다." at bounding box center [722, 208] width 493 height 32
click at [476, 188] on input "c. 프로젝트 일정 및 예산 제약에 대한 팀의 준수에 중점을 둡니다." at bounding box center [476, 183] width 0 height 10
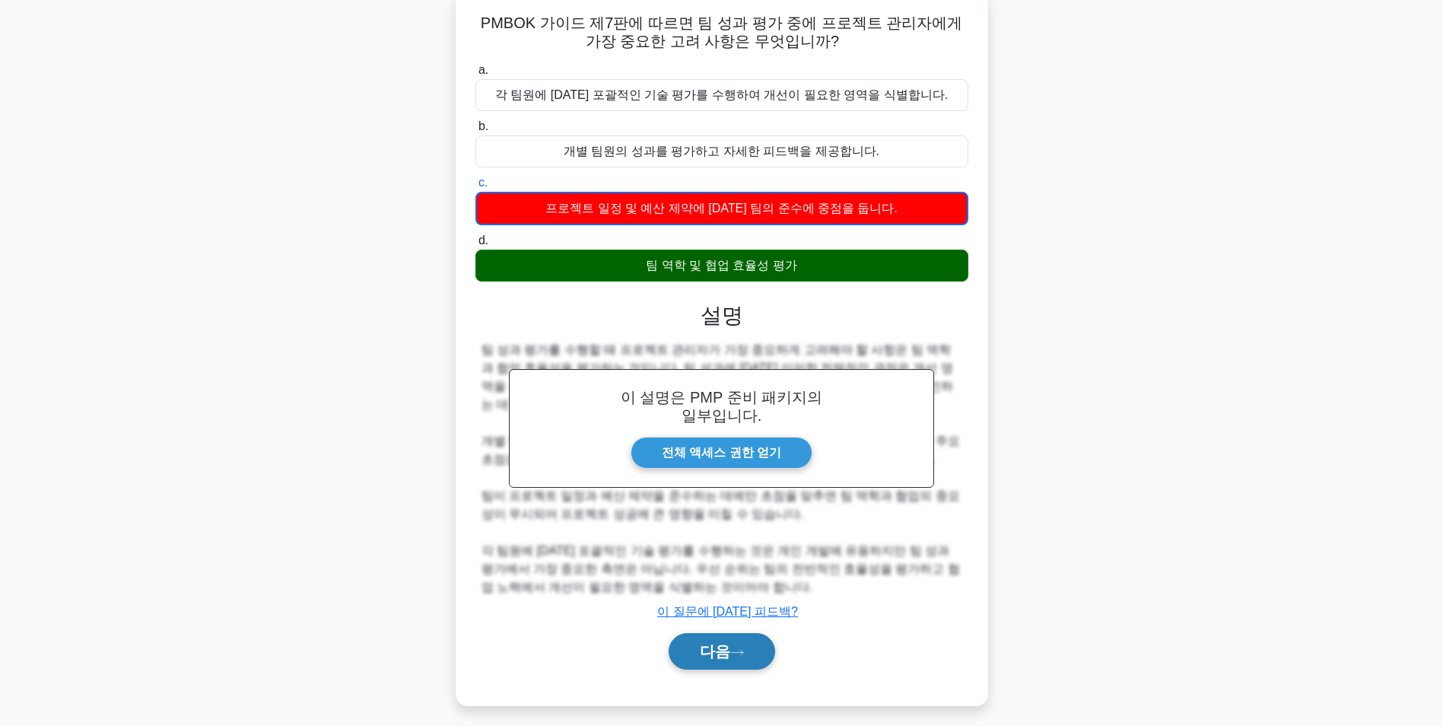
click at [737, 648] on icon at bounding box center [737, 652] width 14 height 8
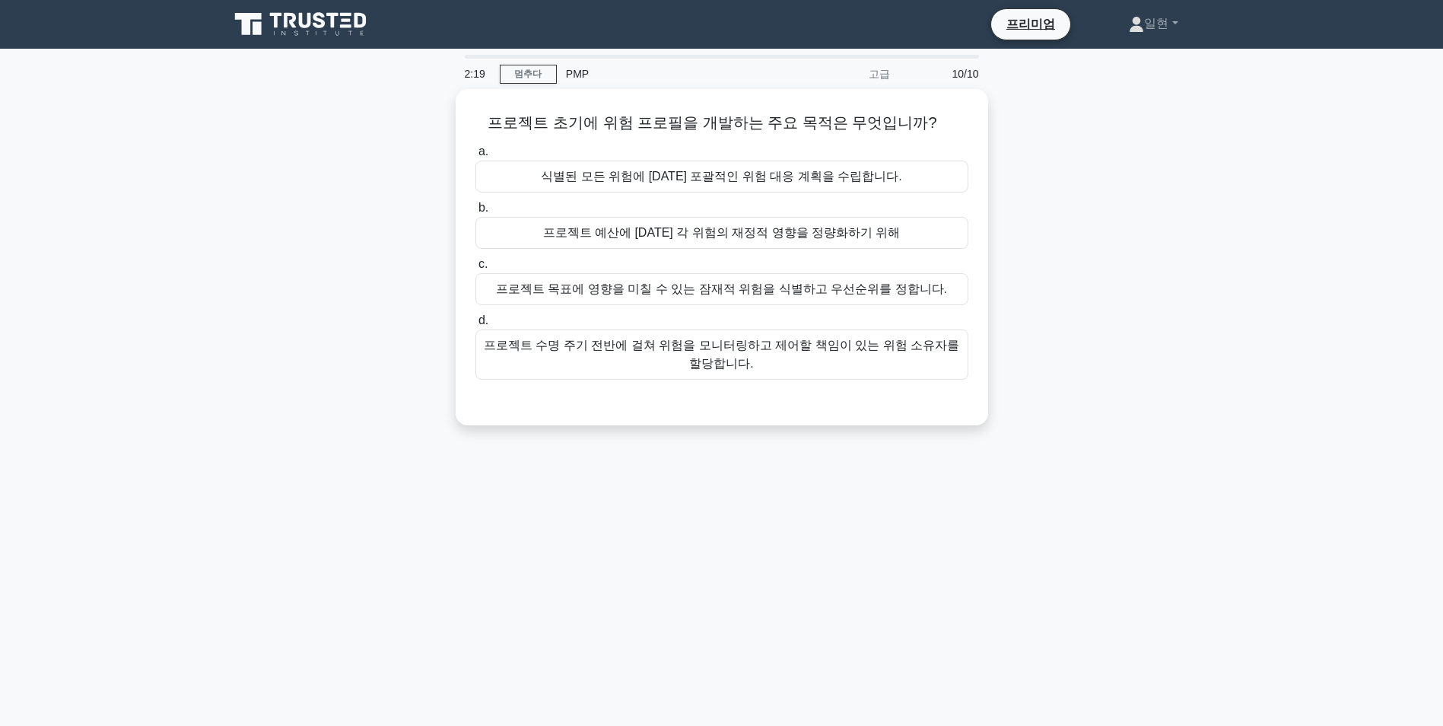
scroll to position [76, 0]
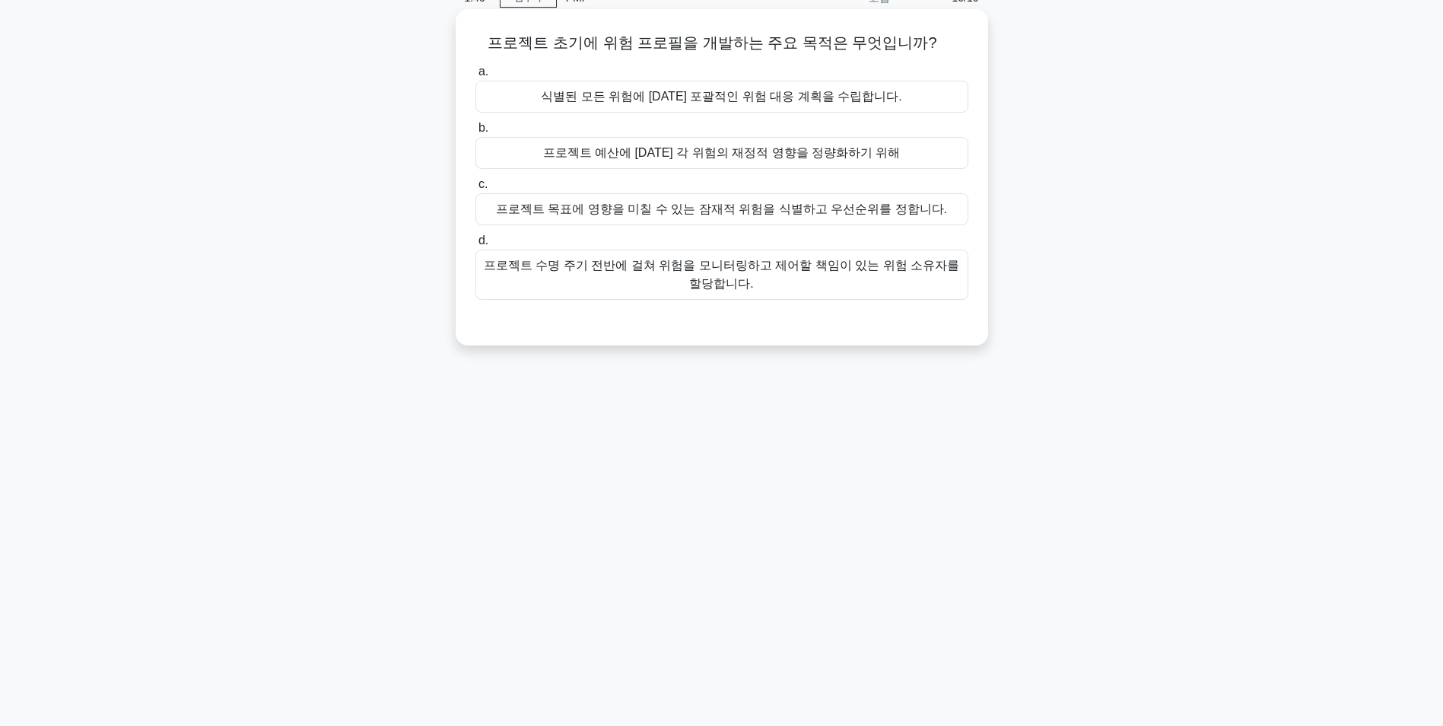
click at [864, 214] on div "프로젝트 목표에 영향을 미칠 수 있는 잠재적 위험을 식별하고 우선순위를 정합니다." at bounding box center [722, 209] width 493 height 32
click at [476, 189] on input "c. 프로젝트 목표에 영향을 미칠 수 있는 잠재적 위험을 식별하고 우선순위를 정합니다." at bounding box center [476, 185] width 0 height 10
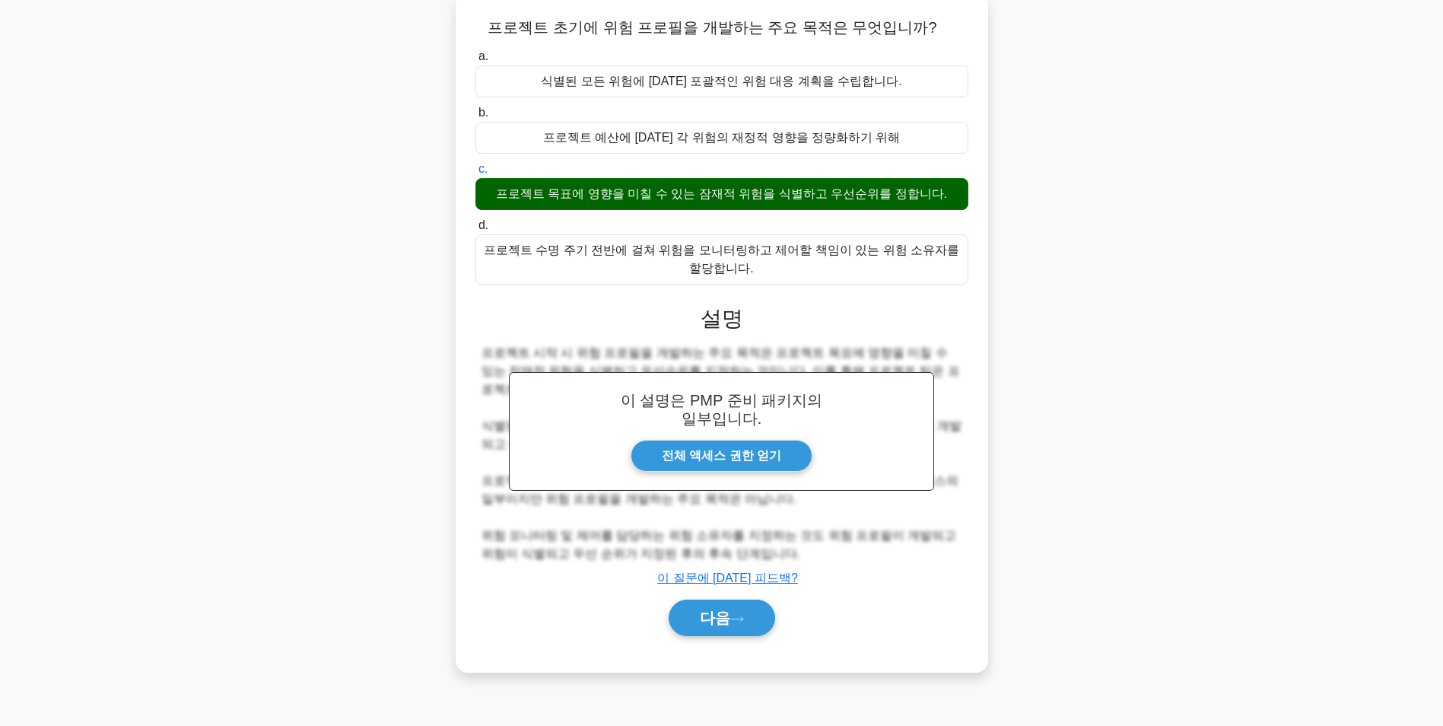
scroll to position [96, 0]
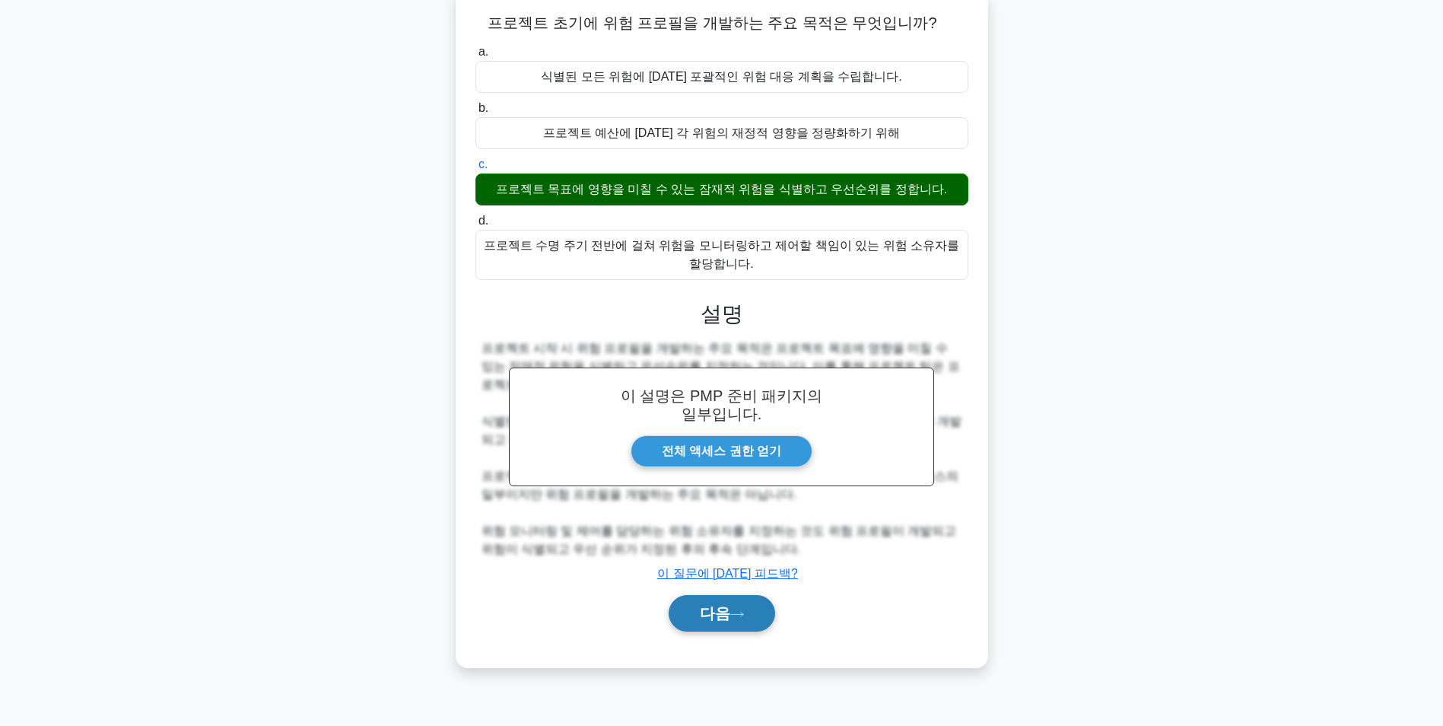
click at [713, 598] on button "다음" at bounding box center [722, 613] width 107 height 37
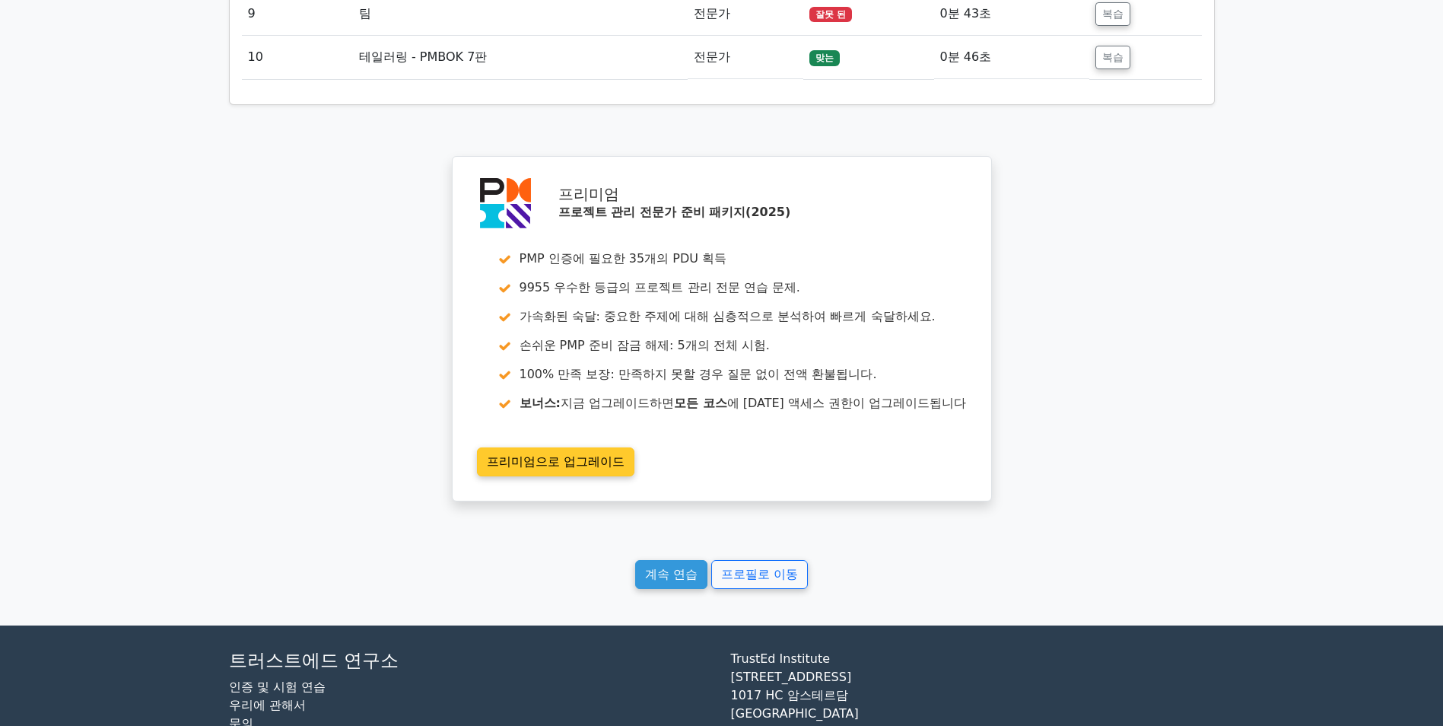
scroll to position [2421, 0]
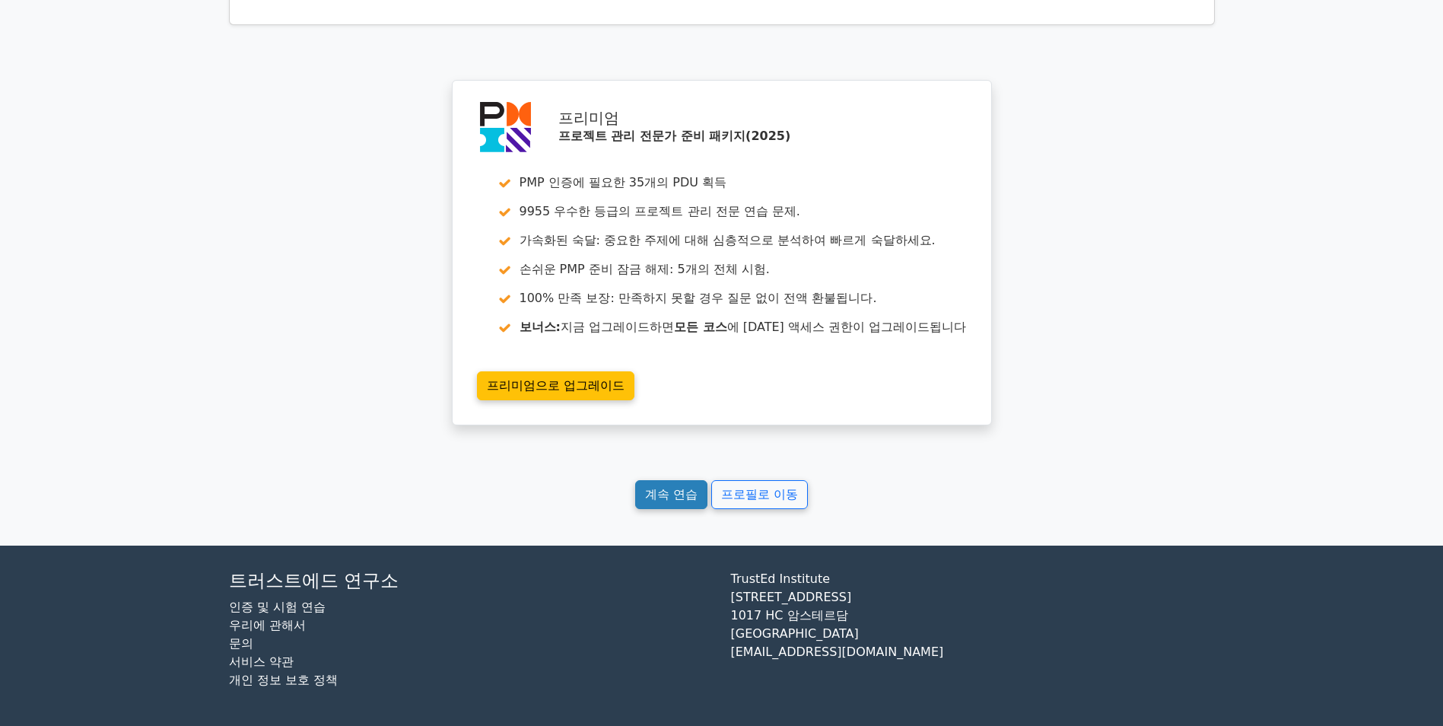
click at [672, 498] on link "계속 연습" at bounding box center [671, 494] width 72 height 29
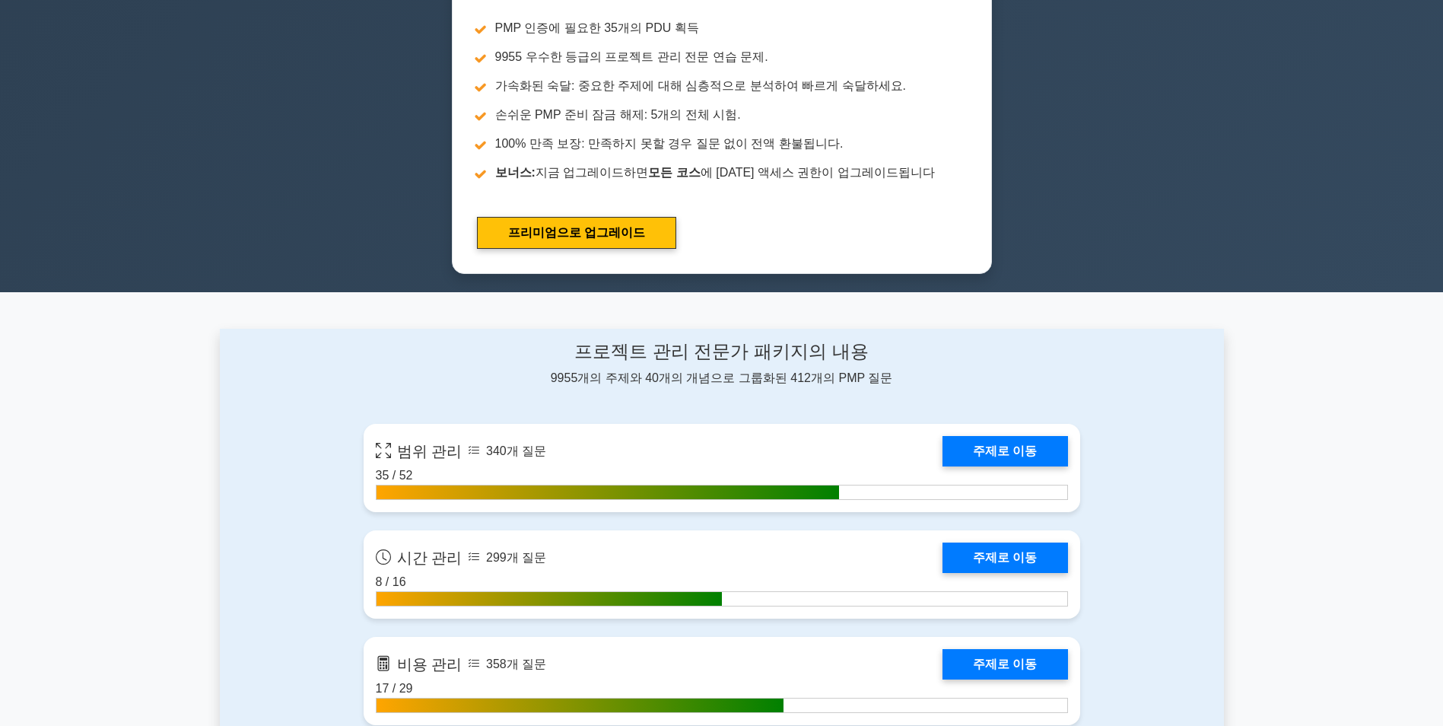
scroll to position [304, 0]
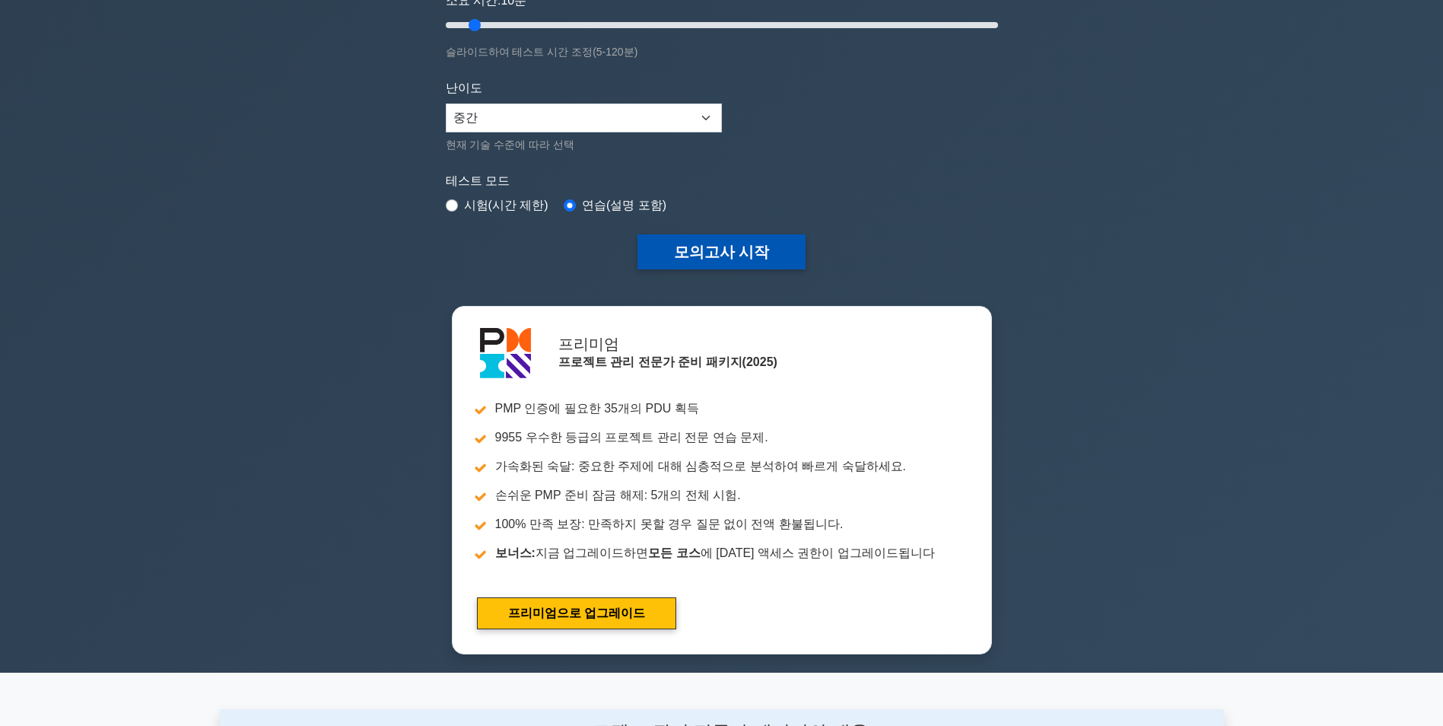
click at [753, 255] on button "모의고사 시작" at bounding box center [722, 251] width 169 height 35
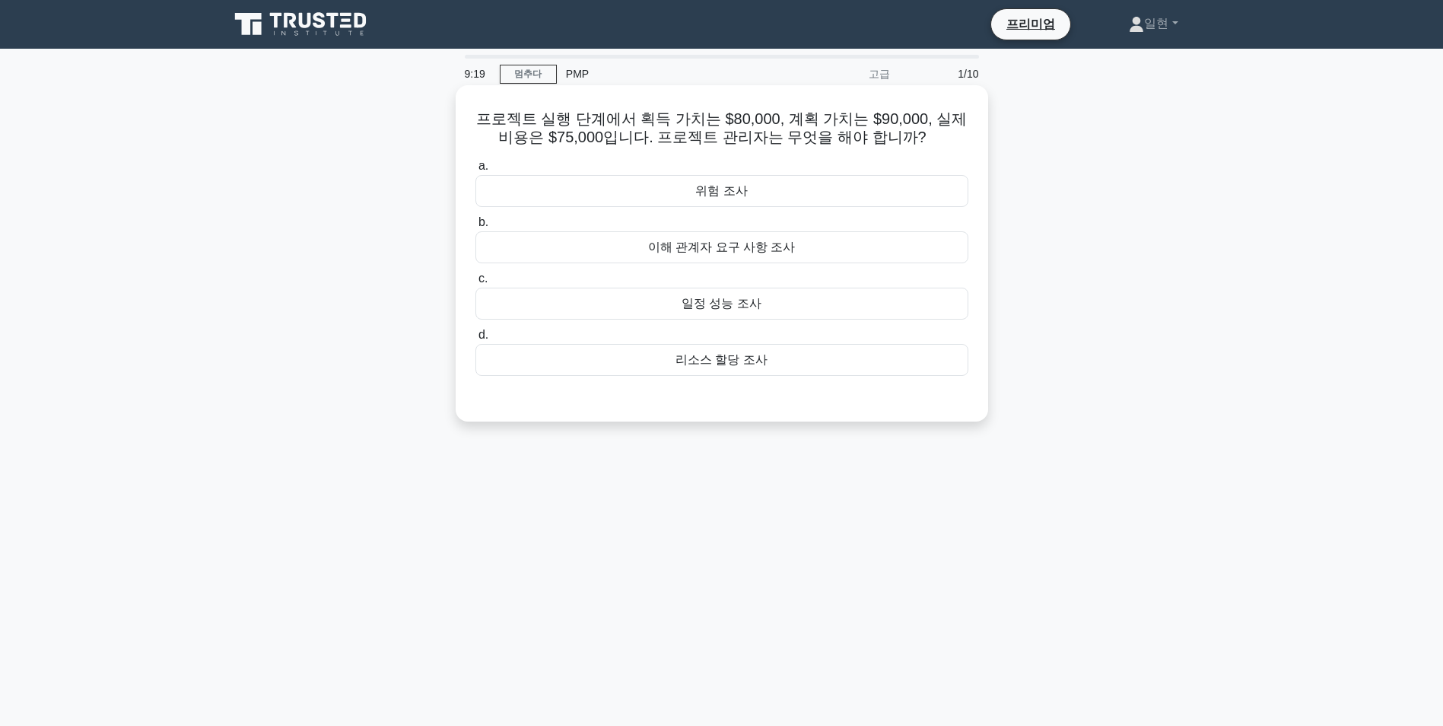
click at [774, 355] on div "리소스 할당 조사" at bounding box center [722, 360] width 493 height 32
click at [476, 340] on input "d. [PERSON_NAME] 할당 조사" at bounding box center [476, 335] width 0 height 10
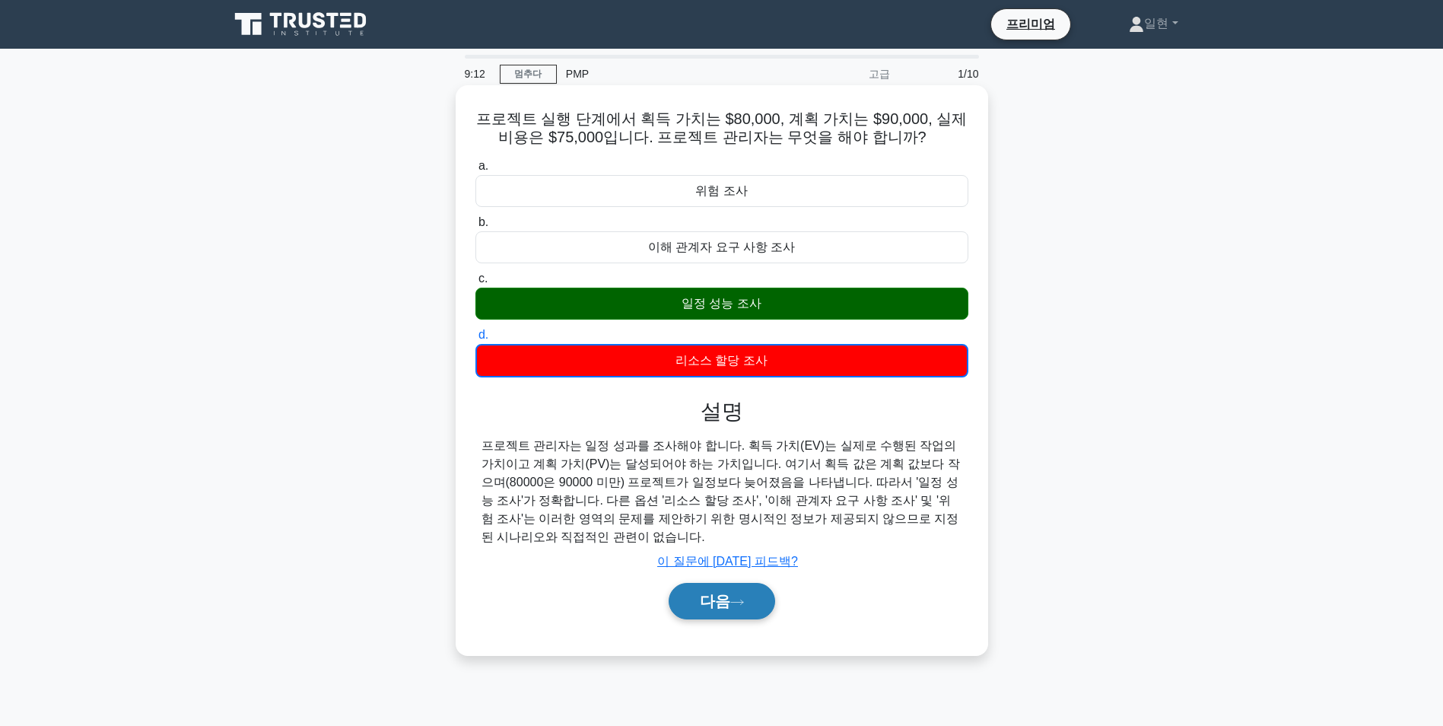
click at [728, 609] on font "다음" at bounding box center [715, 601] width 30 height 17
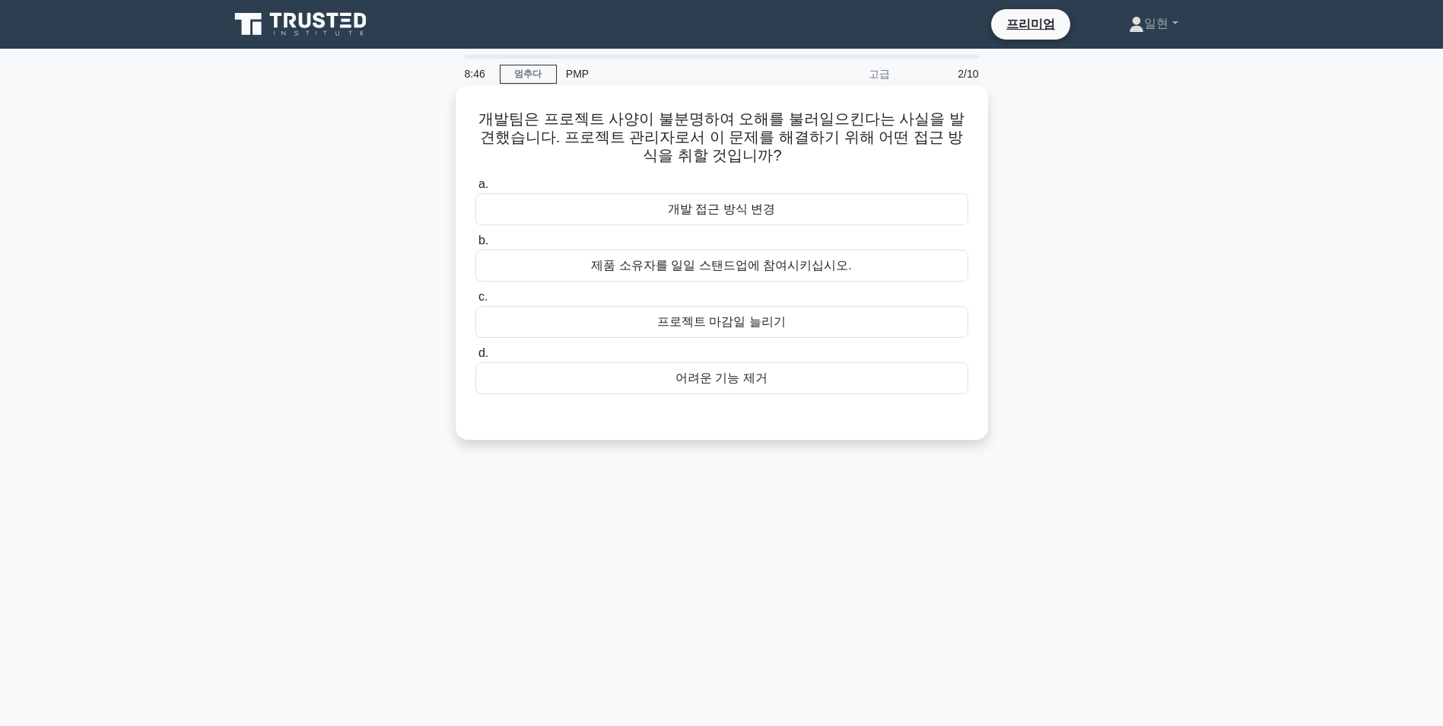
click at [769, 271] on div "제품 소유자를 일일 스탠드업에 참여시키십시오." at bounding box center [722, 266] width 493 height 32
click at [476, 246] on input "b. 제품 소유자를 일일 스탠드업에 참여시키십시오." at bounding box center [476, 241] width 0 height 10
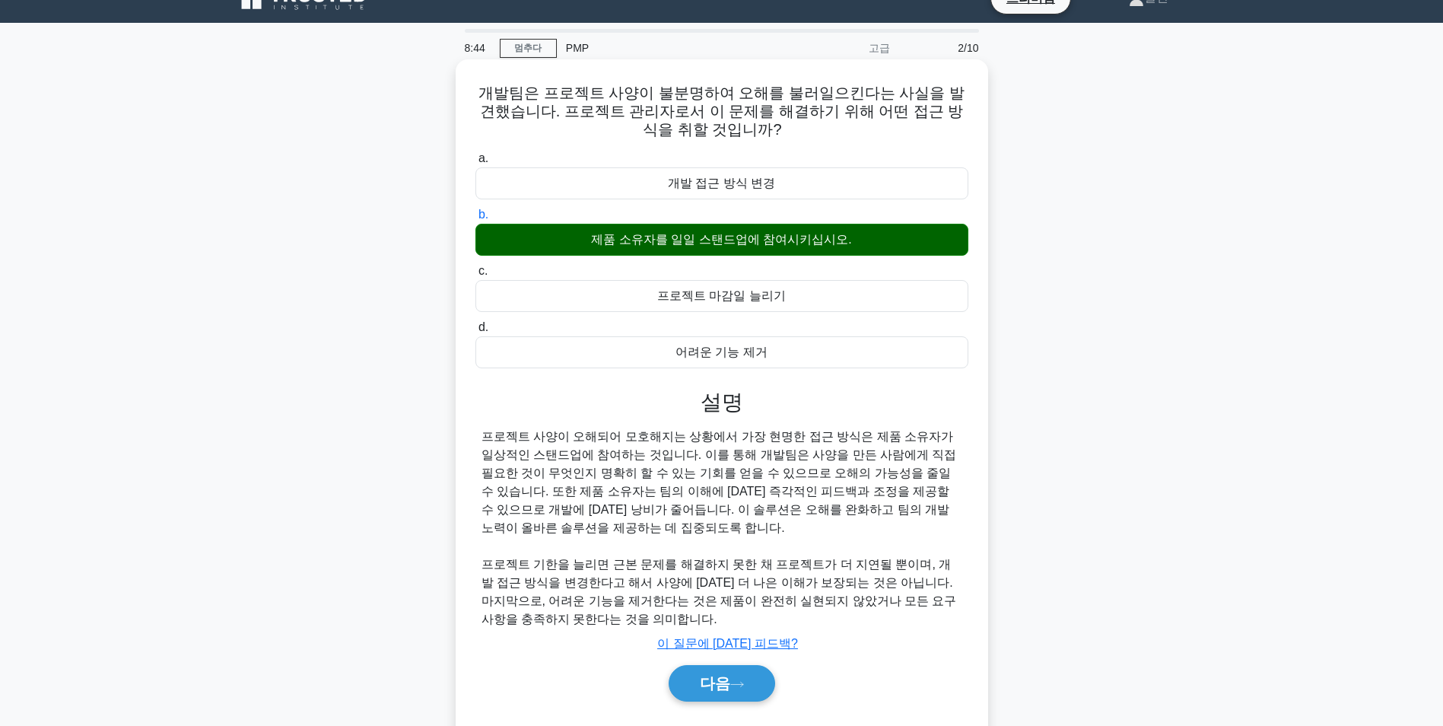
scroll to position [20, 0]
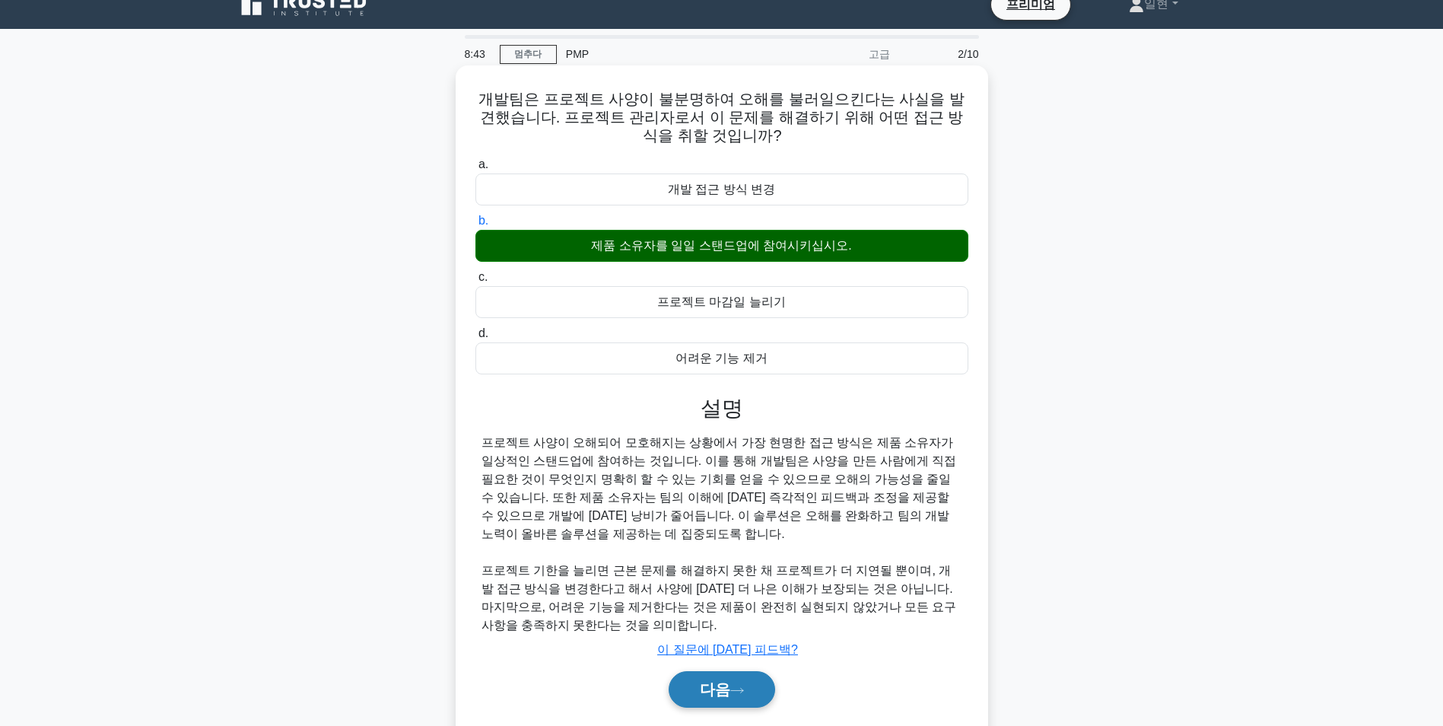
click at [730, 680] on button "다음" at bounding box center [722, 689] width 107 height 37
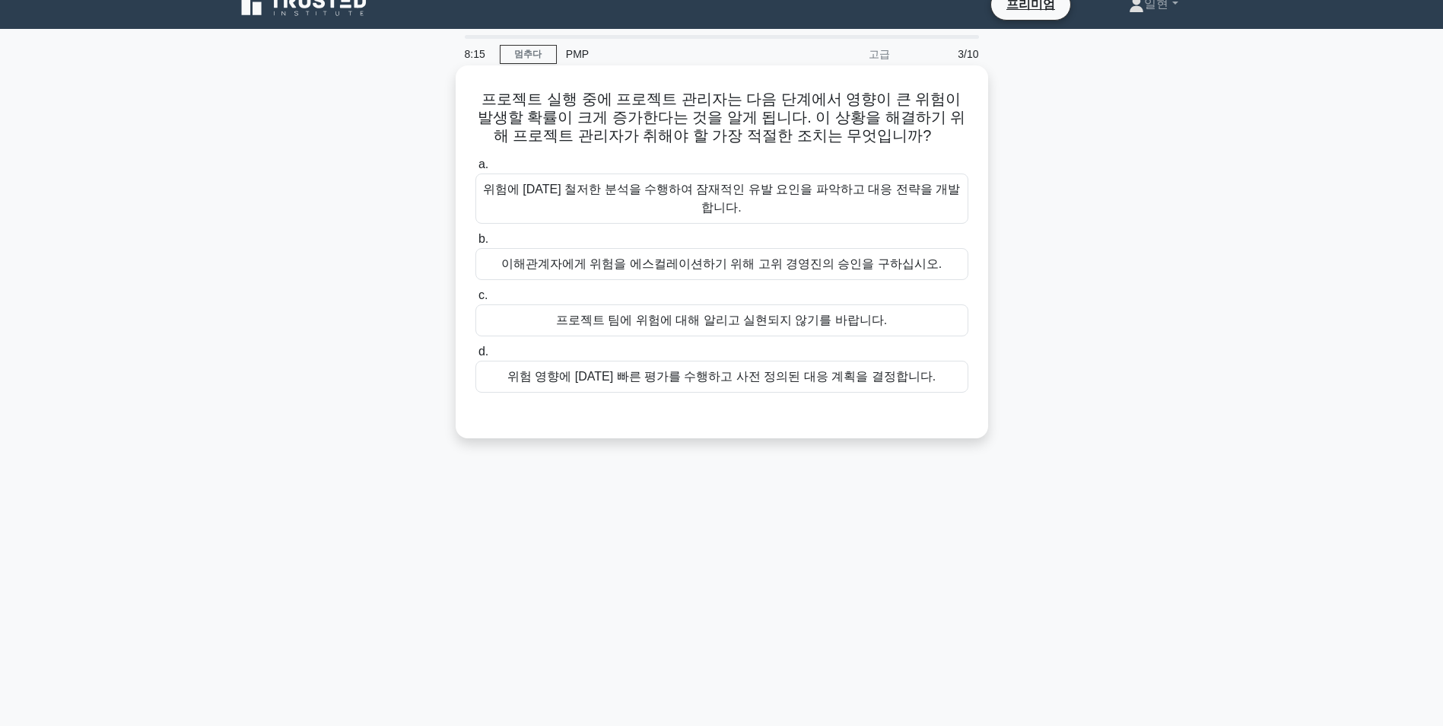
click at [762, 192] on div "위험에 대한 철저한 분석을 수행하여 잠재적인 유발 요인을 파악하고 대응 전략을 개발합니다." at bounding box center [722, 198] width 493 height 50
click at [476, 170] on input "a. 위험에 대한 철저한 분석을 수행하여 잠재적인 유발 요인을 파악하고 대응 전략을 개발합니다." at bounding box center [476, 165] width 0 height 10
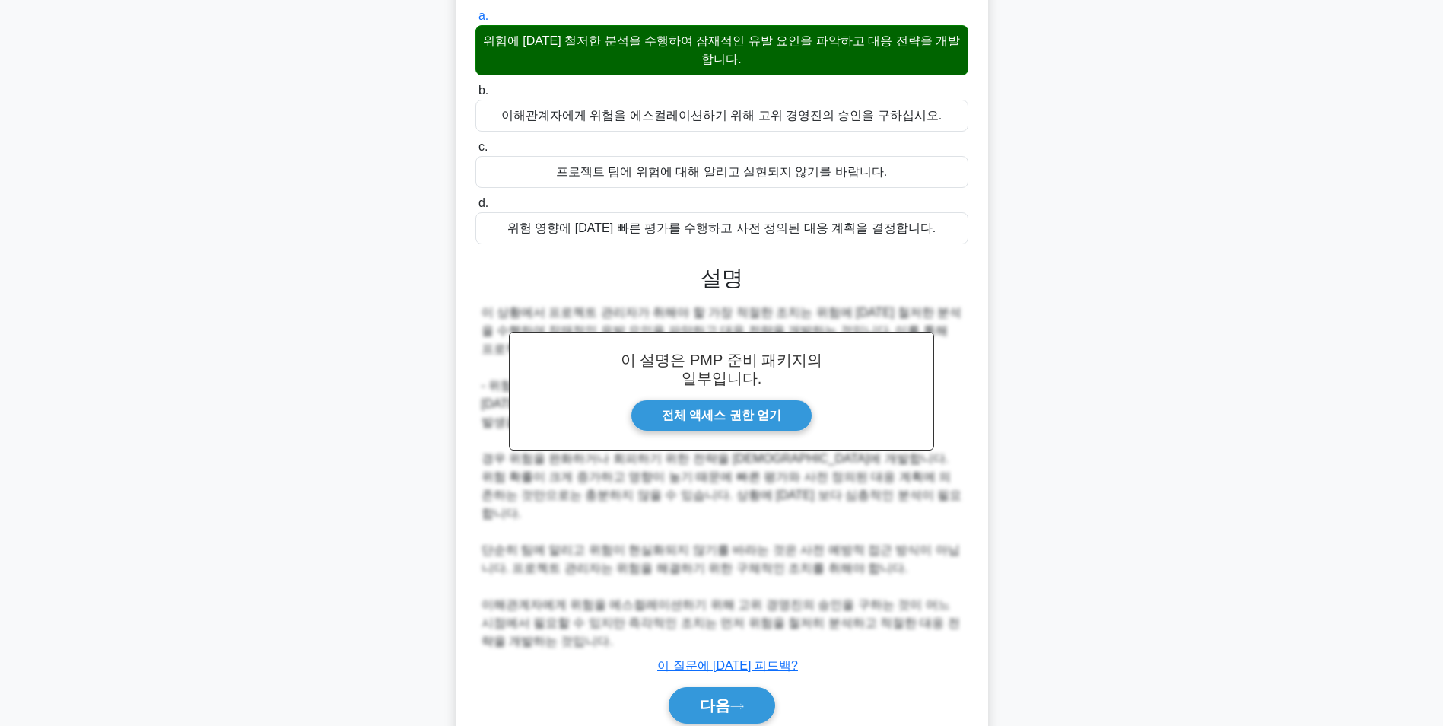
scroll to position [195, 0]
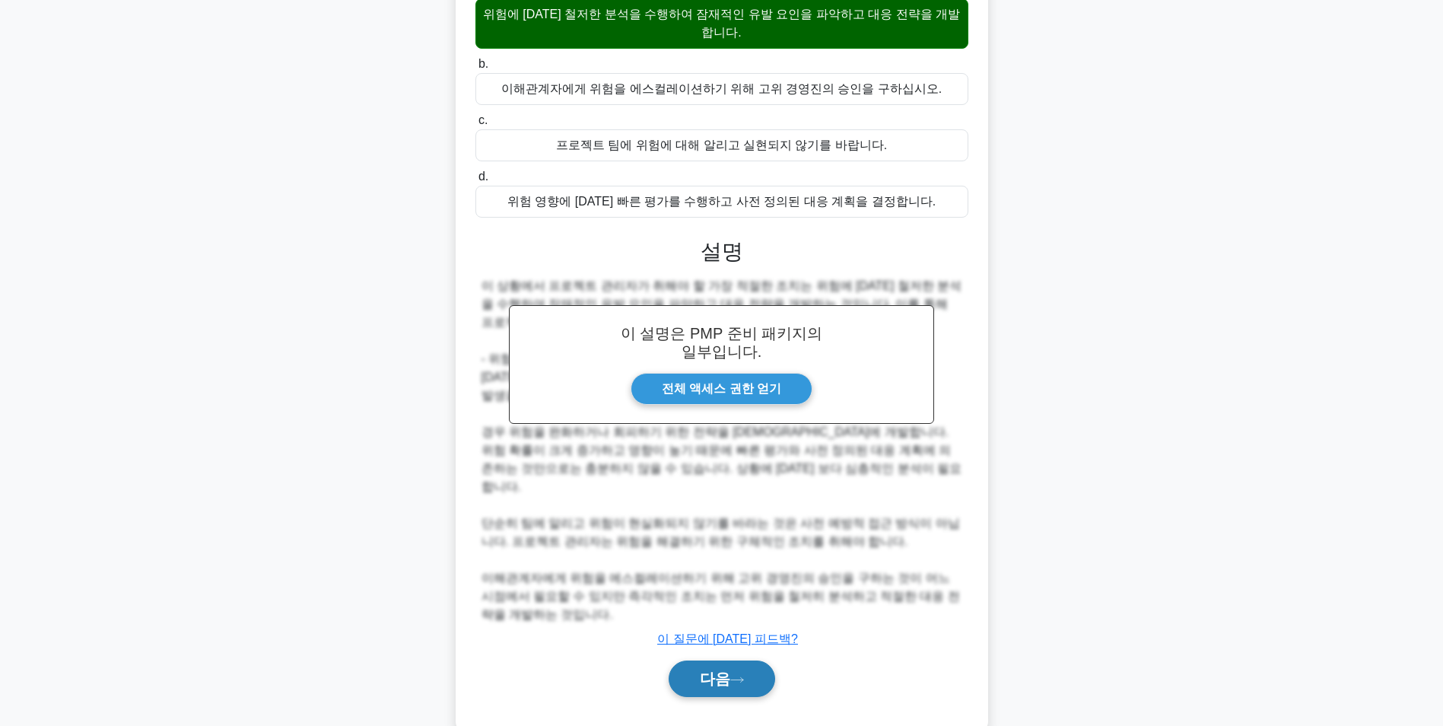
click at [727, 670] on font "다음" at bounding box center [715, 678] width 30 height 17
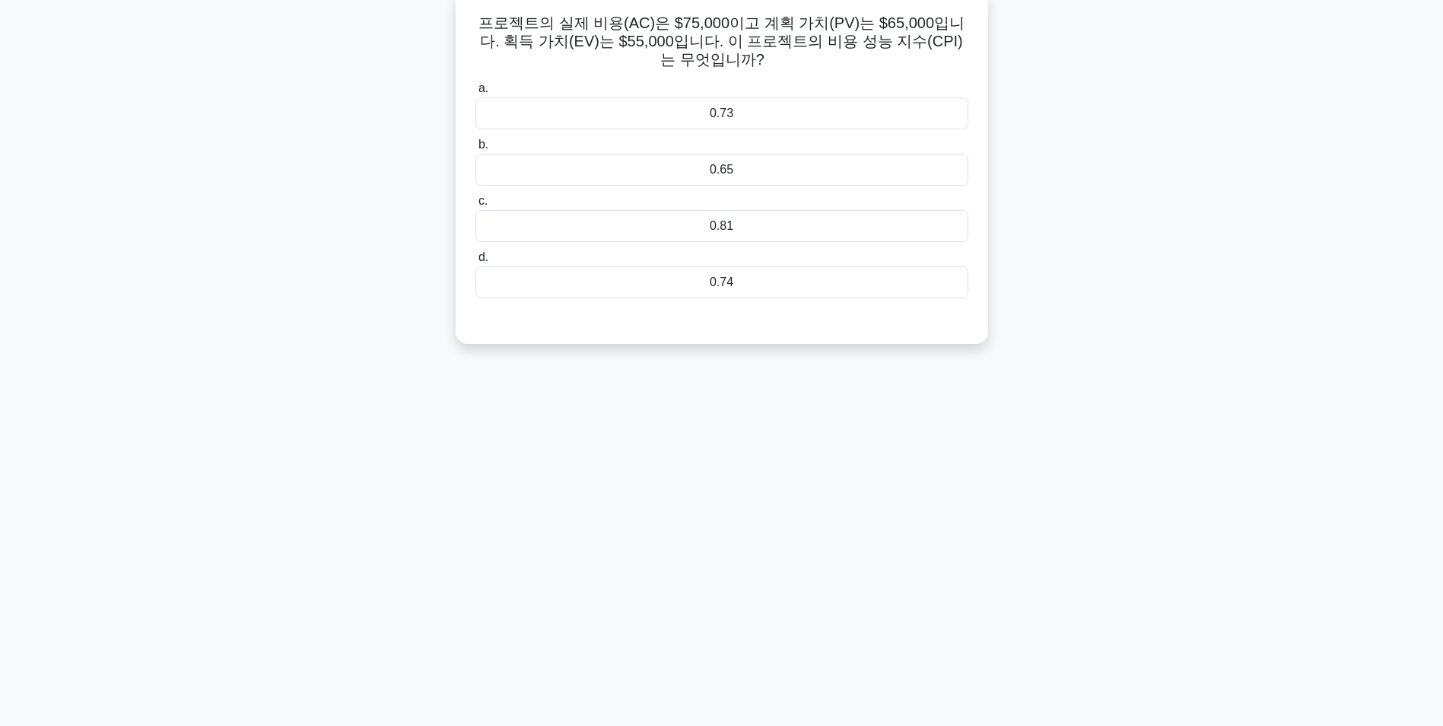
click at [778, 170] on div "0.65" at bounding box center [722, 170] width 493 height 32
click at [476, 150] on input "b. 0.65" at bounding box center [476, 145] width 0 height 10
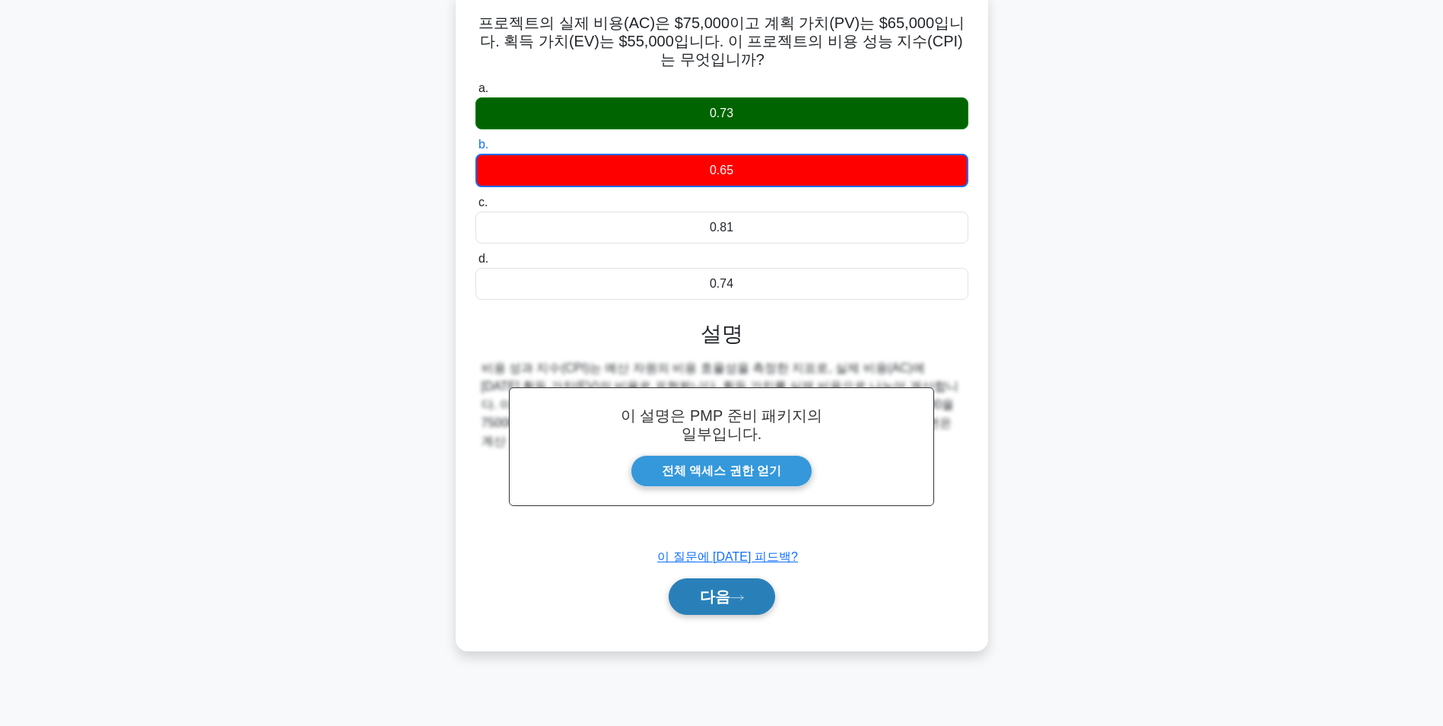
click at [714, 603] on font "다음" at bounding box center [715, 596] width 30 height 17
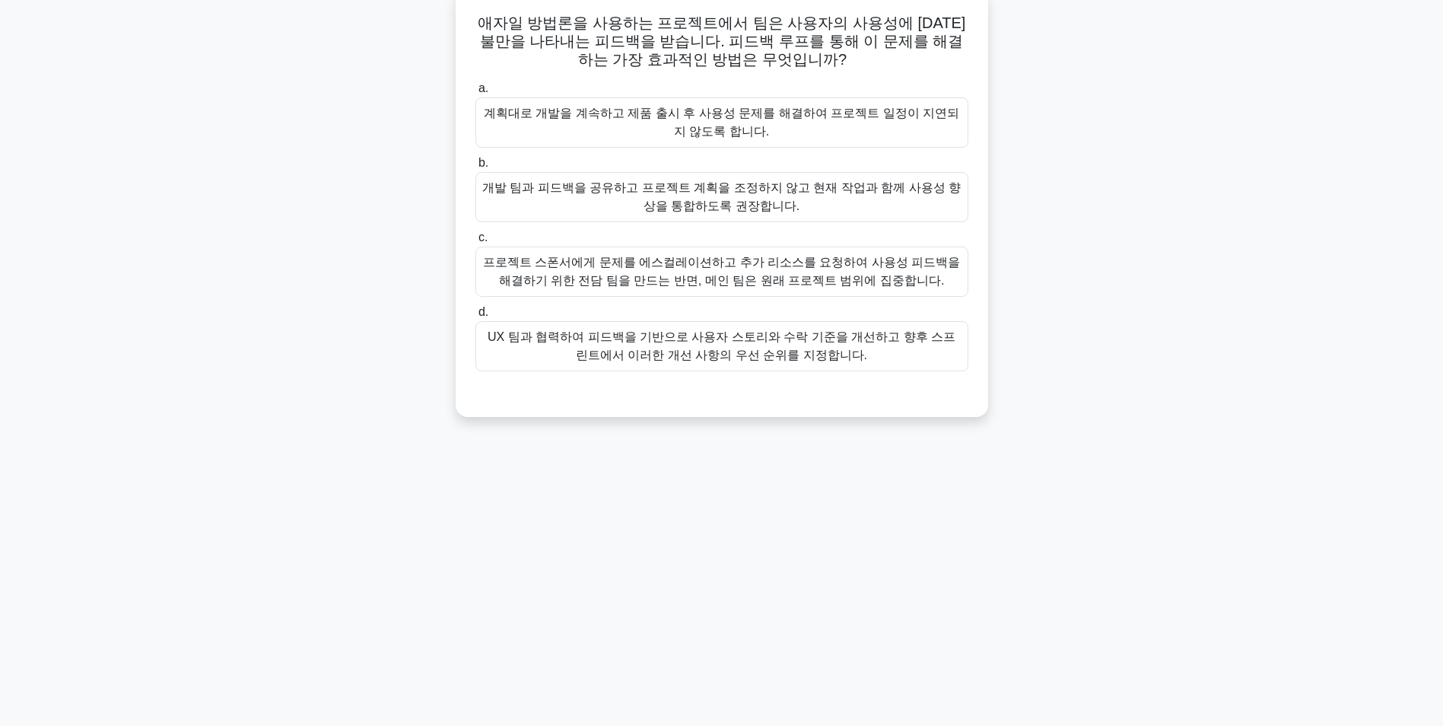
click at [796, 344] on div "UX 팀과 협력하여 피드백을 기반으로 사용자 스토리와 수락 기준을 개선하고 향후 스프린트에서 이러한 개선 사항의 우선 순위를 지정합니다." at bounding box center [722, 346] width 493 height 50
click at [476, 317] on input "d. UX 팀과 협력하여 피드백을 기반으로 사용자 스토리와 수락 기준을 개선하고 향후 스프린트에서 이러한 개선 사항의 우선 순위를 지정합니다." at bounding box center [476, 312] width 0 height 10
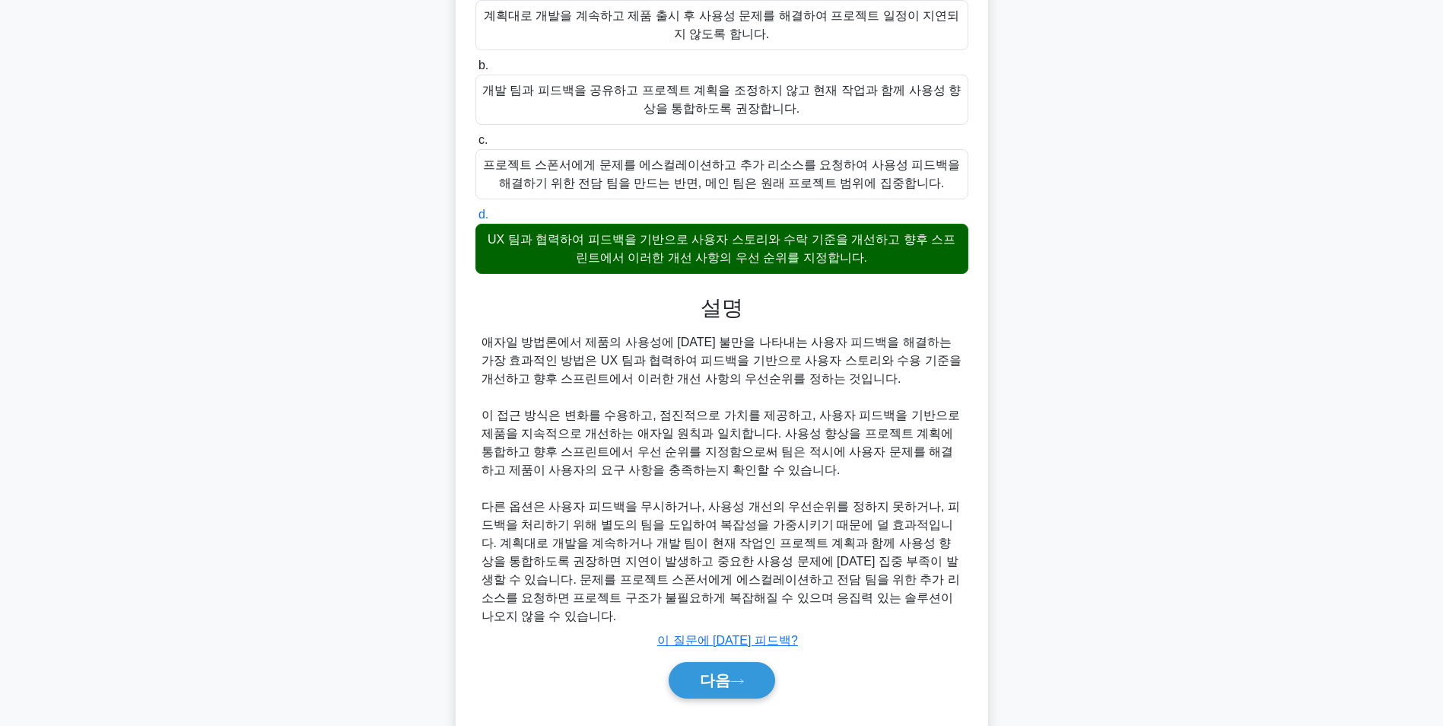
scroll to position [213, 0]
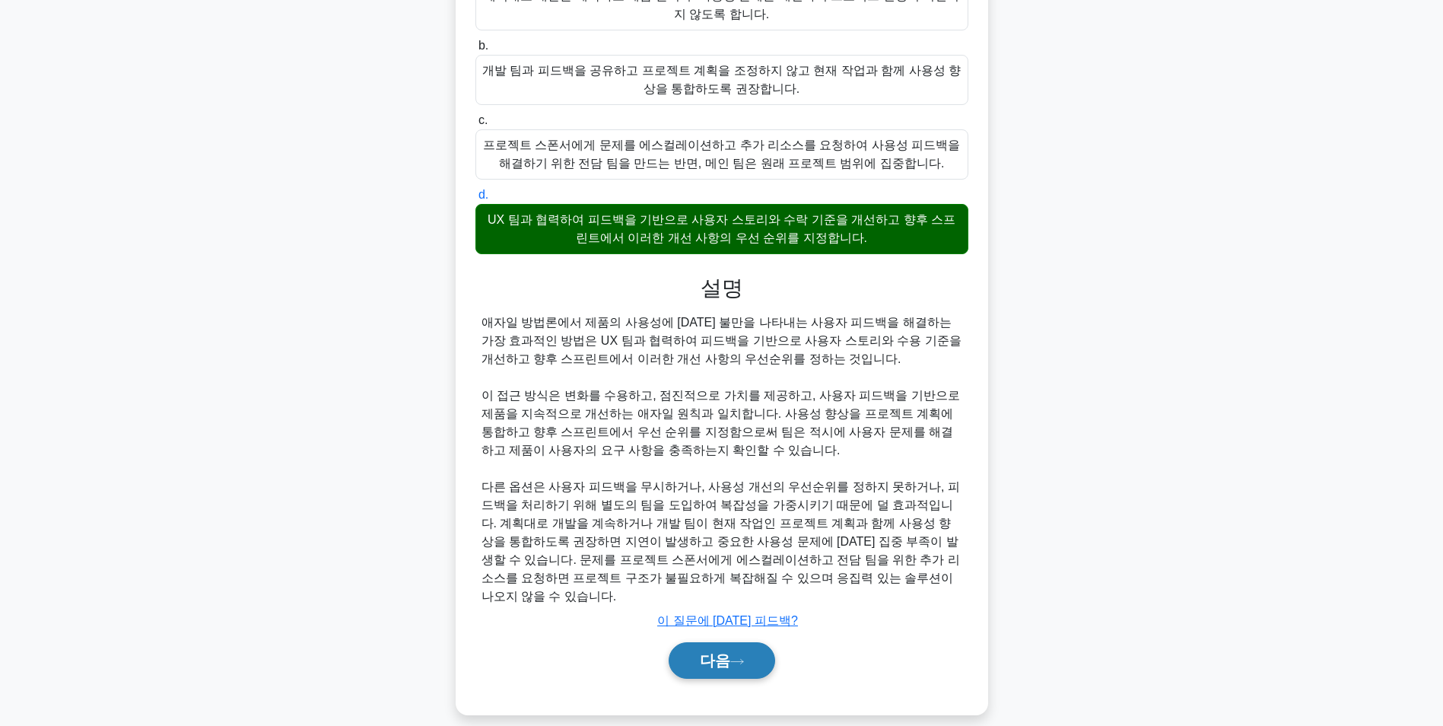
click at [740, 642] on button "다음" at bounding box center [722, 660] width 107 height 37
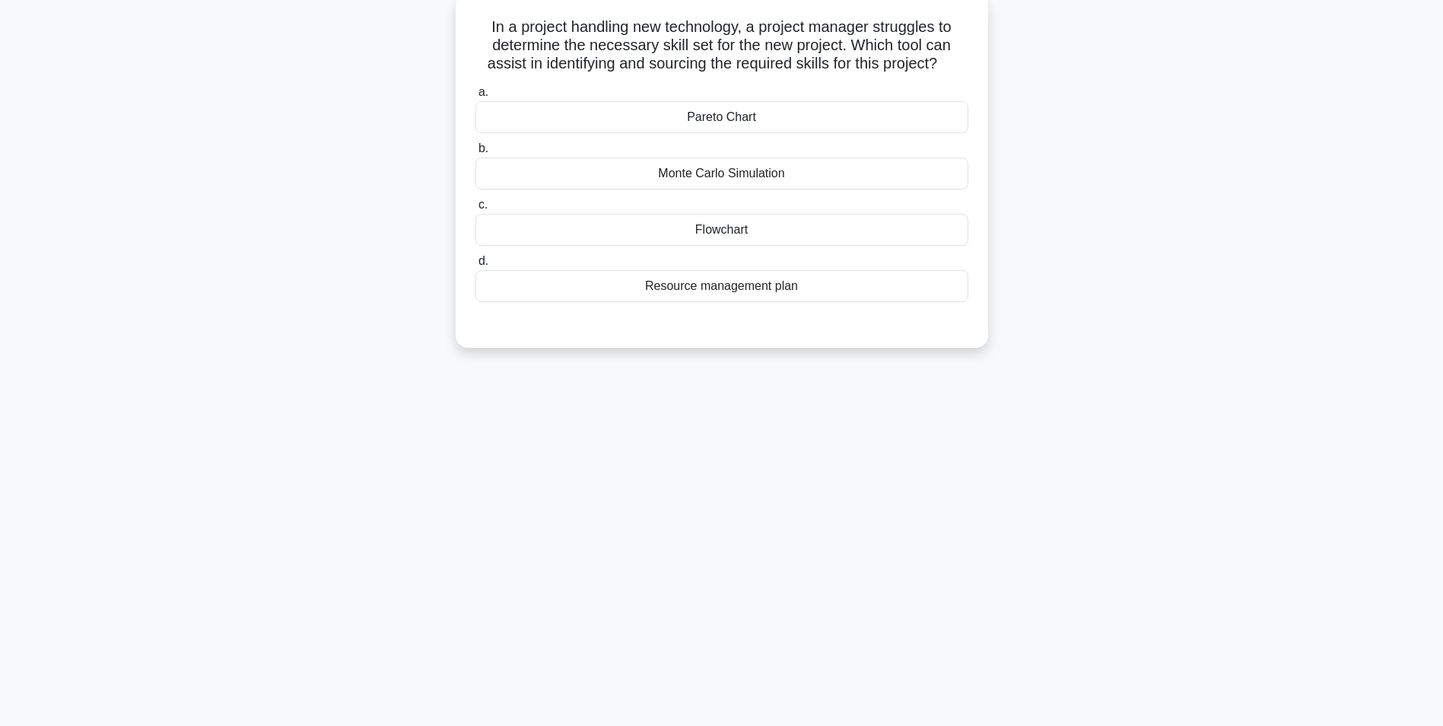
scroll to position [96, 0]
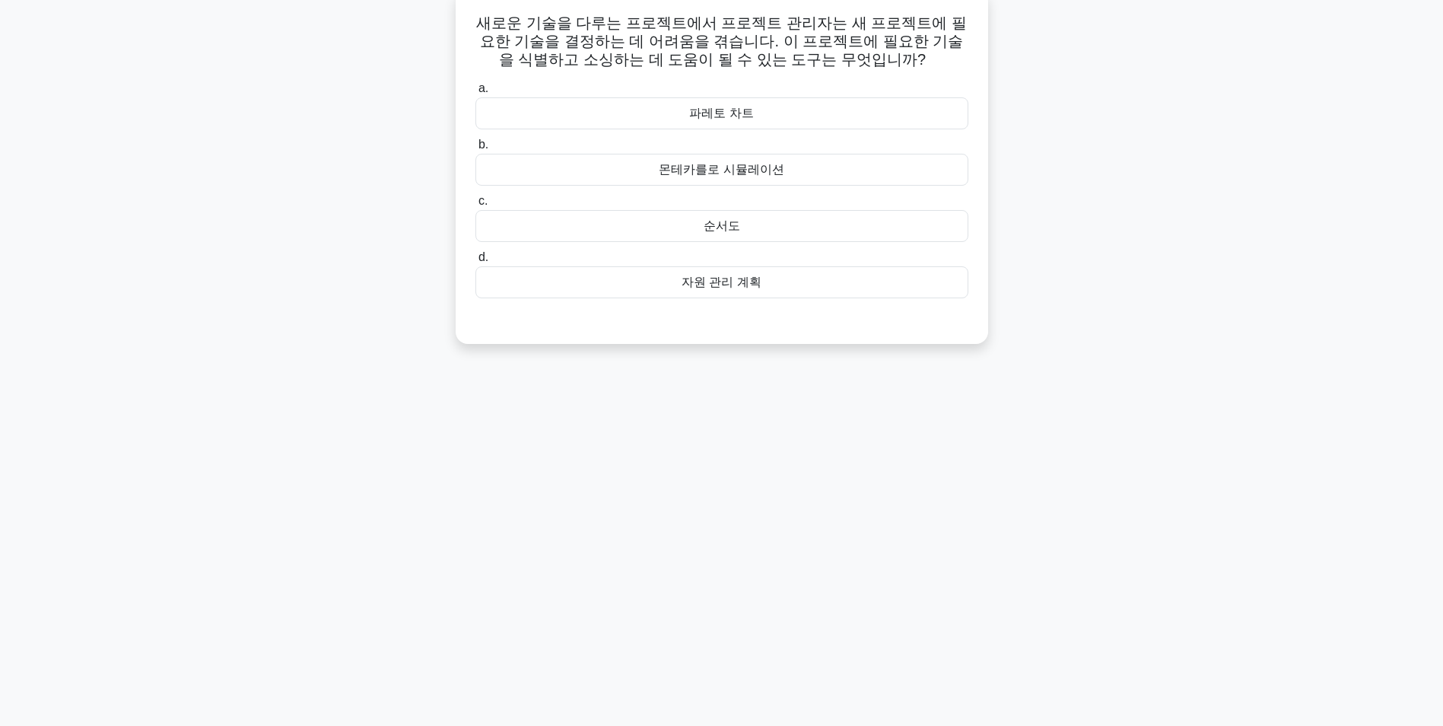
click at [781, 178] on div "몬테카를로 시뮬레이션" at bounding box center [722, 170] width 493 height 32
click at [476, 150] on input "b. 몬테카를로 시뮬레이션" at bounding box center [476, 145] width 0 height 10
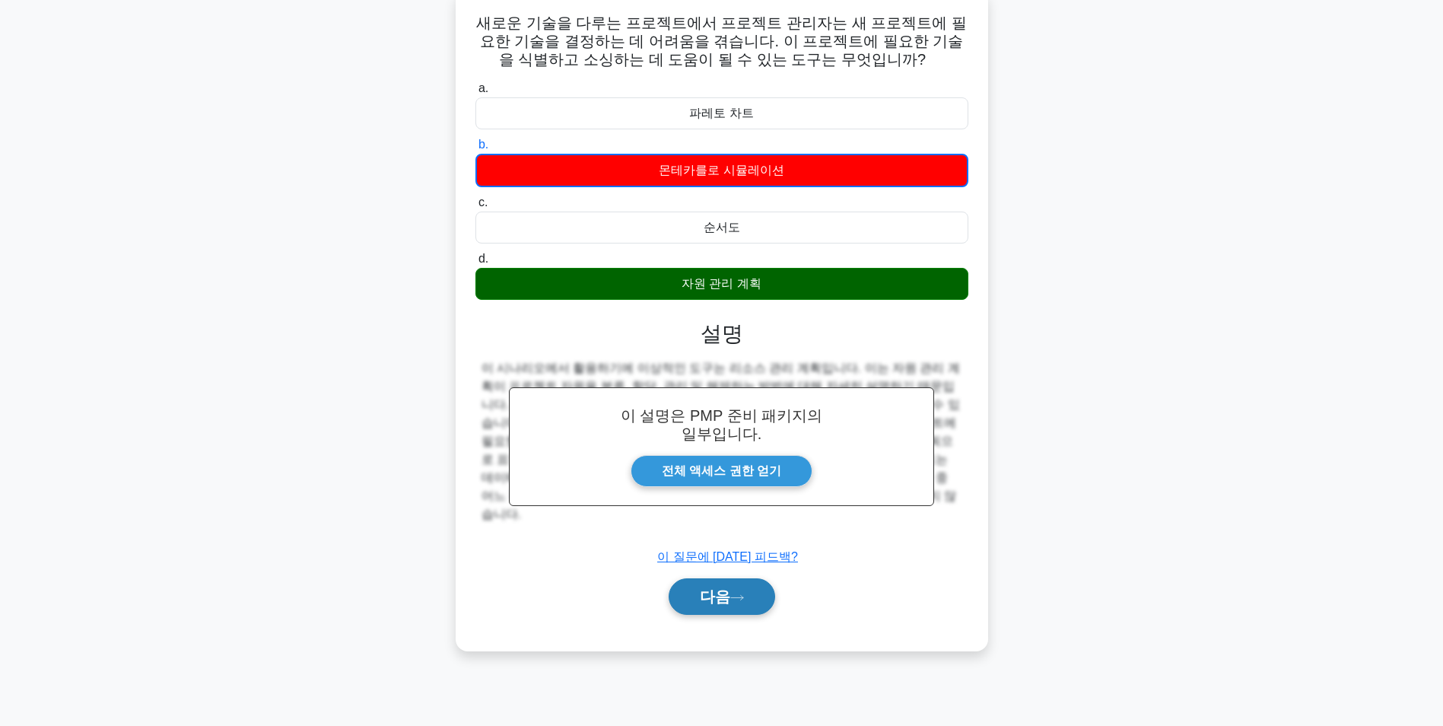
click at [681, 595] on button "다음" at bounding box center [722, 596] width 107 height 37
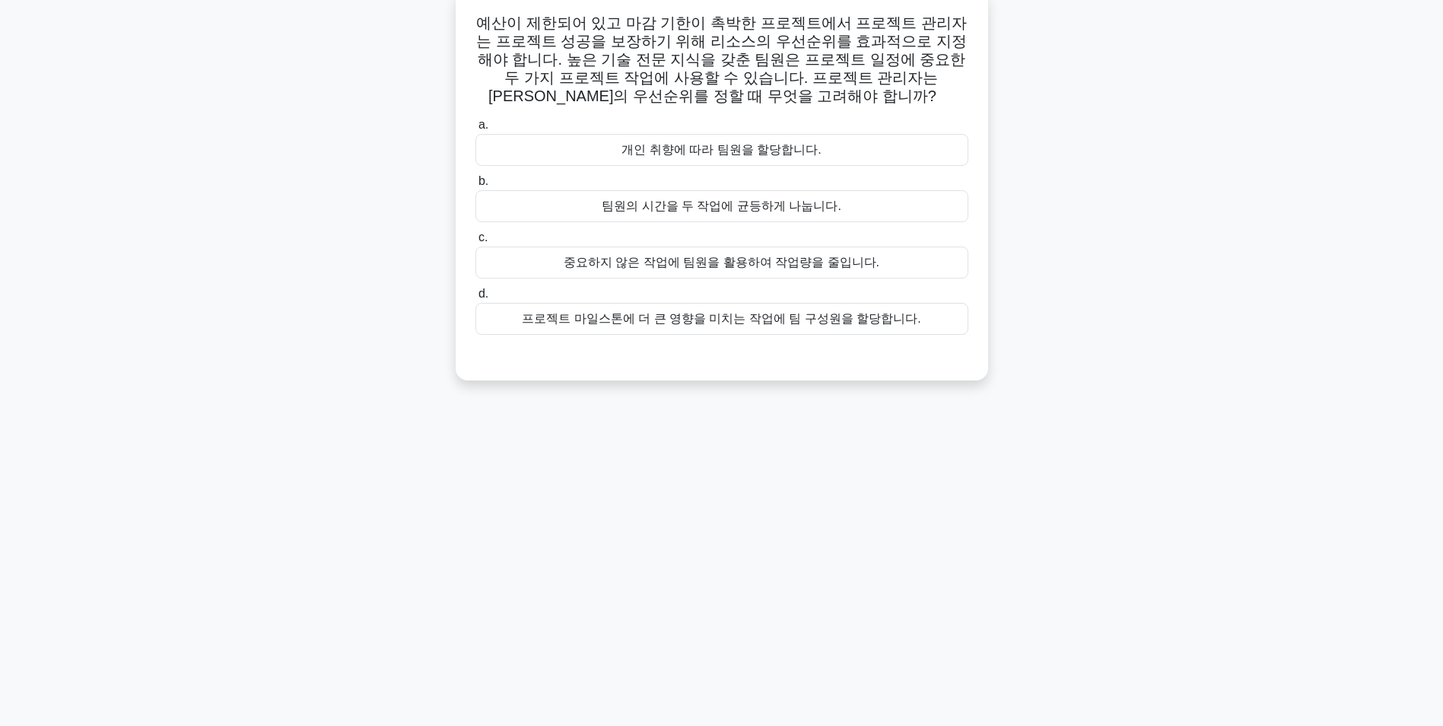
click at [870, 328] on div "프로젝트 마일스톤에 더 큰 영향을 미치는 작업에 팀 구성원을 할당합니다." at bounding box center [722, 319] width 493 height 32
click at [476, 299] on input "d. 프로젝트 마일스톤에 더 큰 영향을 미치는 작업에 팀 구성원을 할당합니다." at bounding box center [476, 294] width 0 height 10
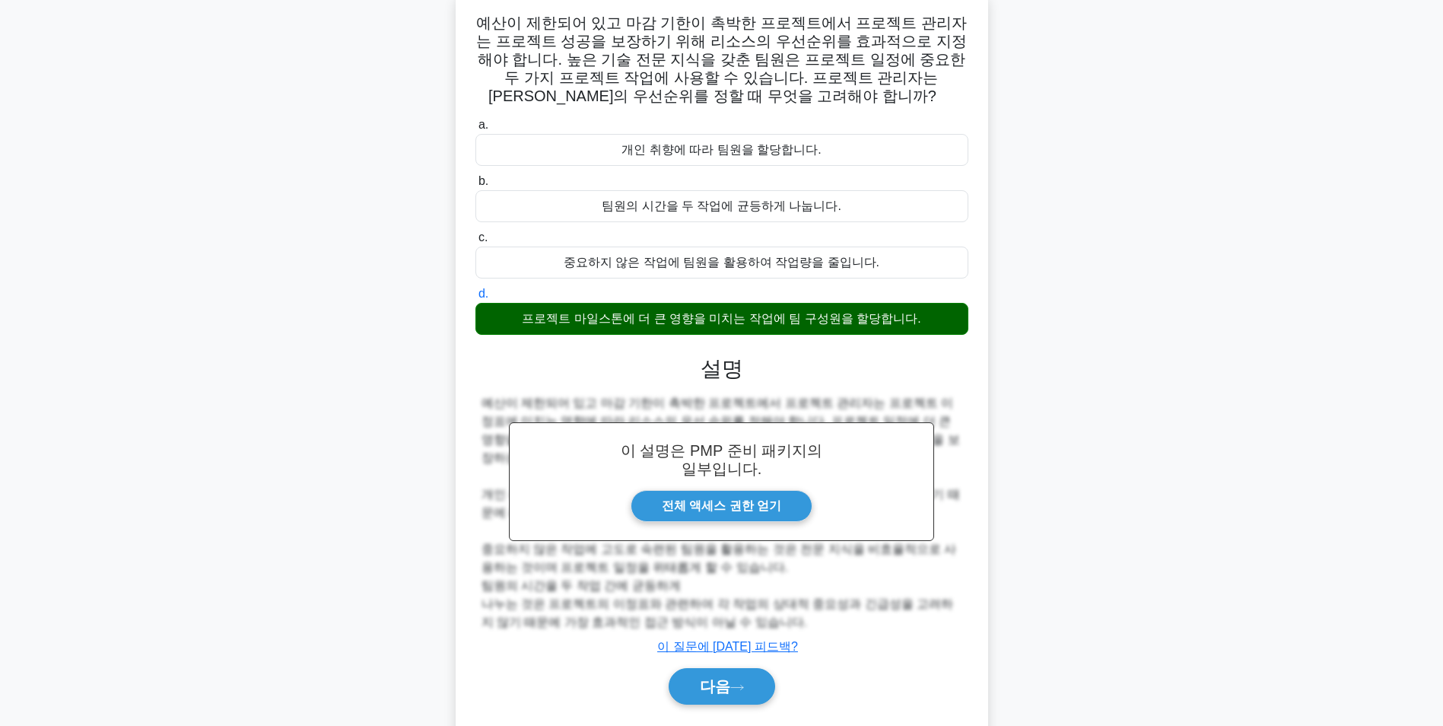
scroll to position [140, 0]
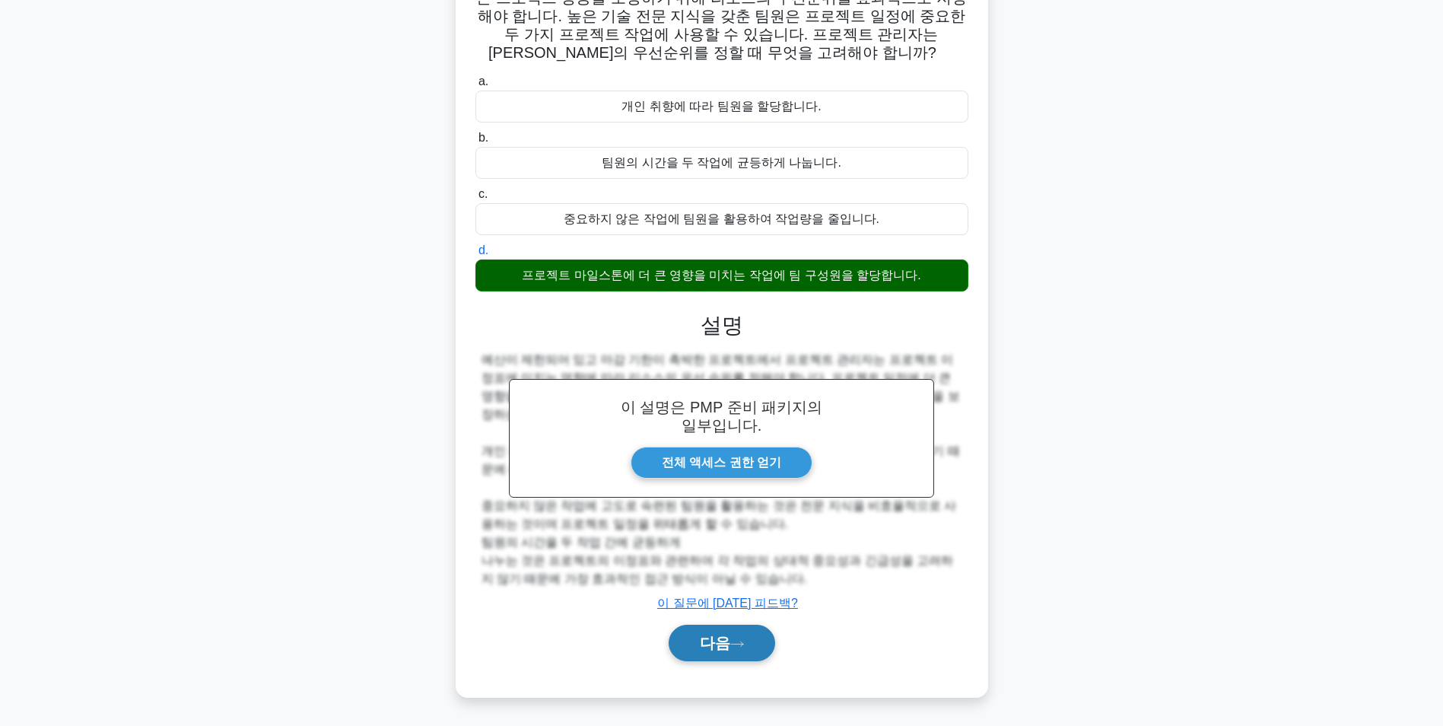
click at [740, 636] on button "다음" at bounding box center [722, 643] width 107 height 37
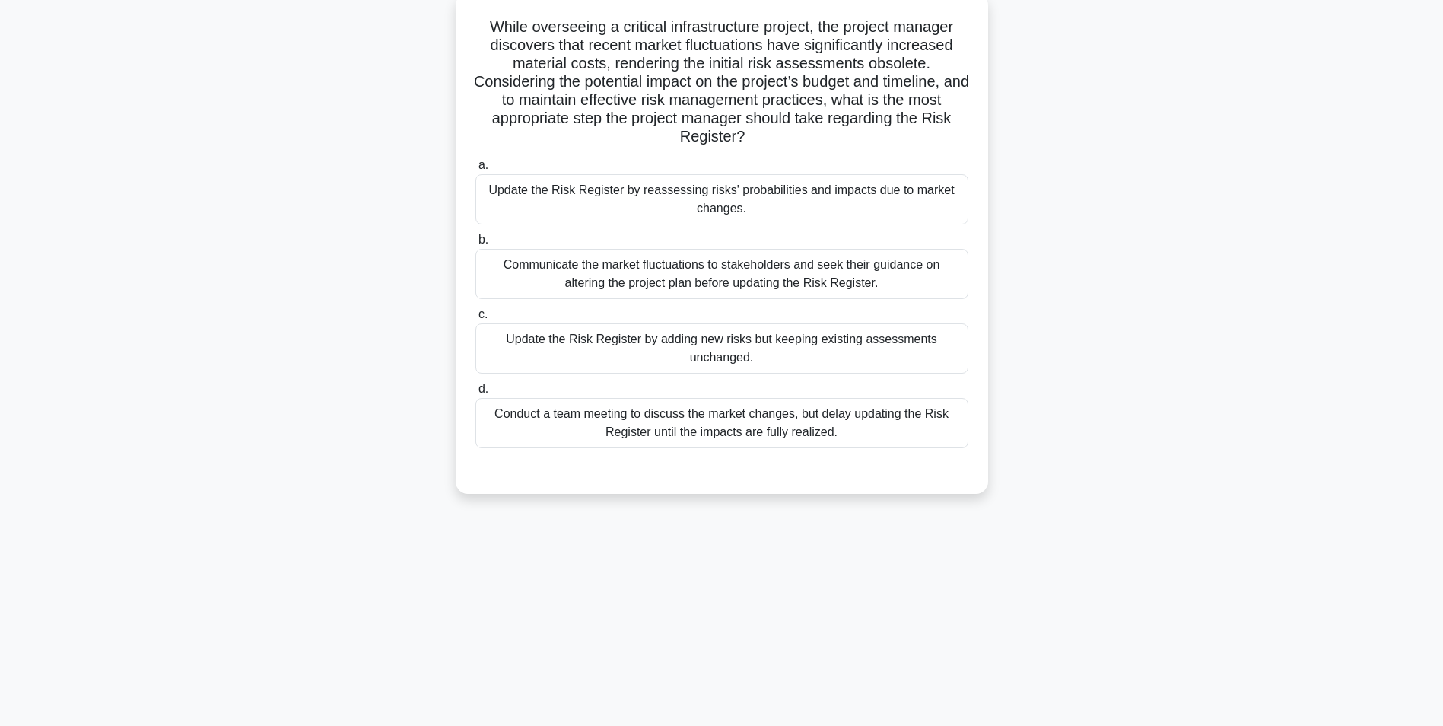
scroll to position [96, 0]
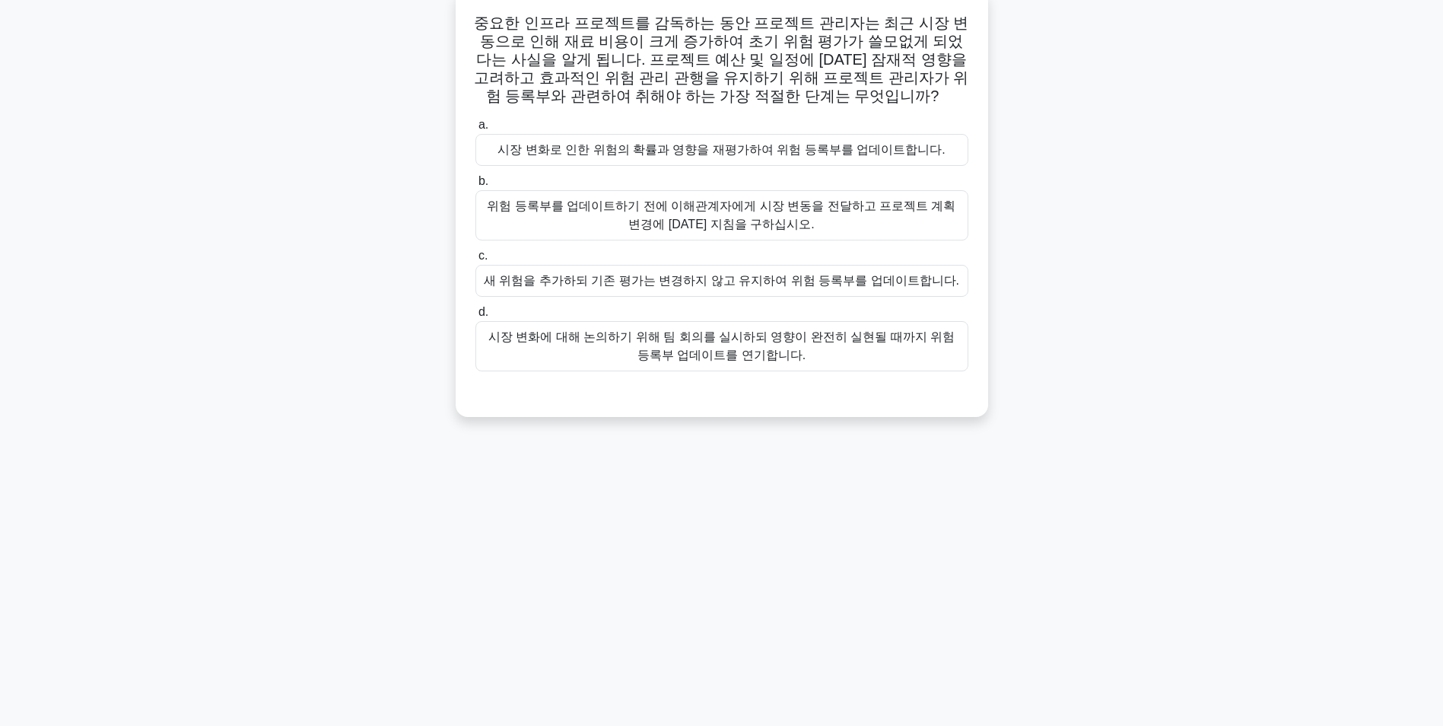
click at [689, 150] on div "시장 변화로 인한 위험의 확률과 영향을 재평가하여 위험 등록부를 업데이트합니다." at bounding box center [722, 150] width 493 height 32
click at [476, 130] on input "a. 시장 변화로 인한 위험의 확률과 영향을 재평가하여 위험 등록부를 업데이트합니다." at bounding box center [476, 125] width 0 height 10
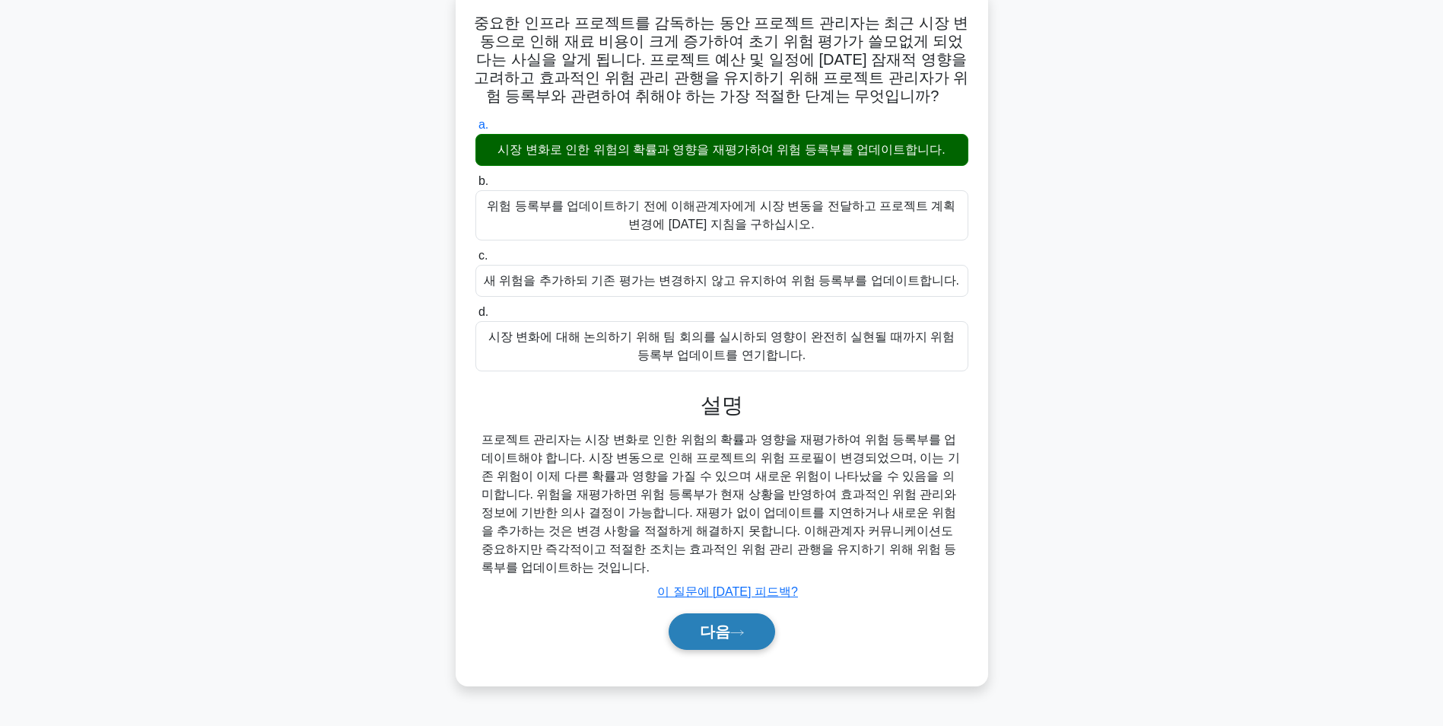
click at [740, 628] on icon at bounding box center [737, 632] width 14 height 8
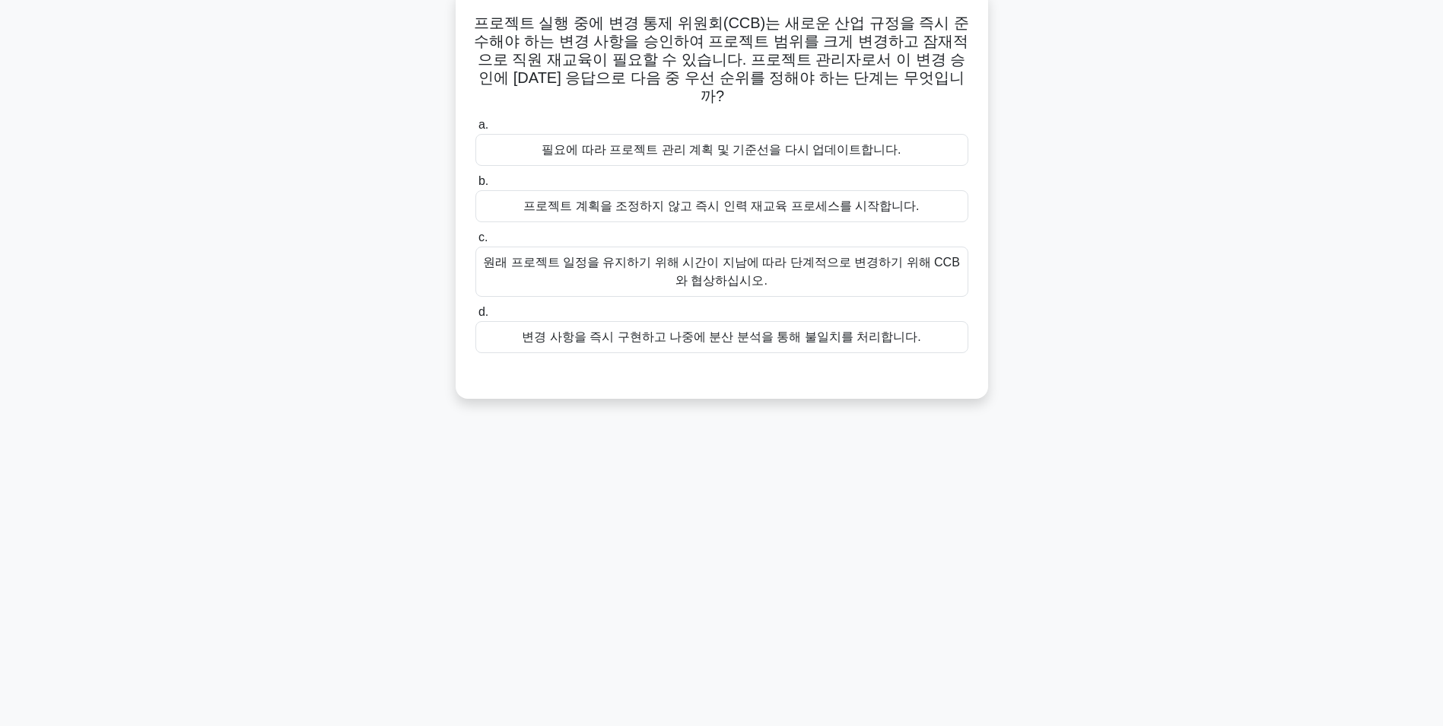
click at [794, 259] on div "원래 프로젝트 일정을 유지하기 위해 시간이 지남에 따라 단계적으로 변경하기 위해 CCB와 협상하십시오." at bounding box center [722, 272] width 493 height 50
click at [476, 243] on input "c. 원래 프로젝트 일정을 유지하기 위해 시간이 지남에 따라 단계적으로 변경하기 위해 CCB와 협상하십시오." at bounding box center [476, 238] width 0 height 10
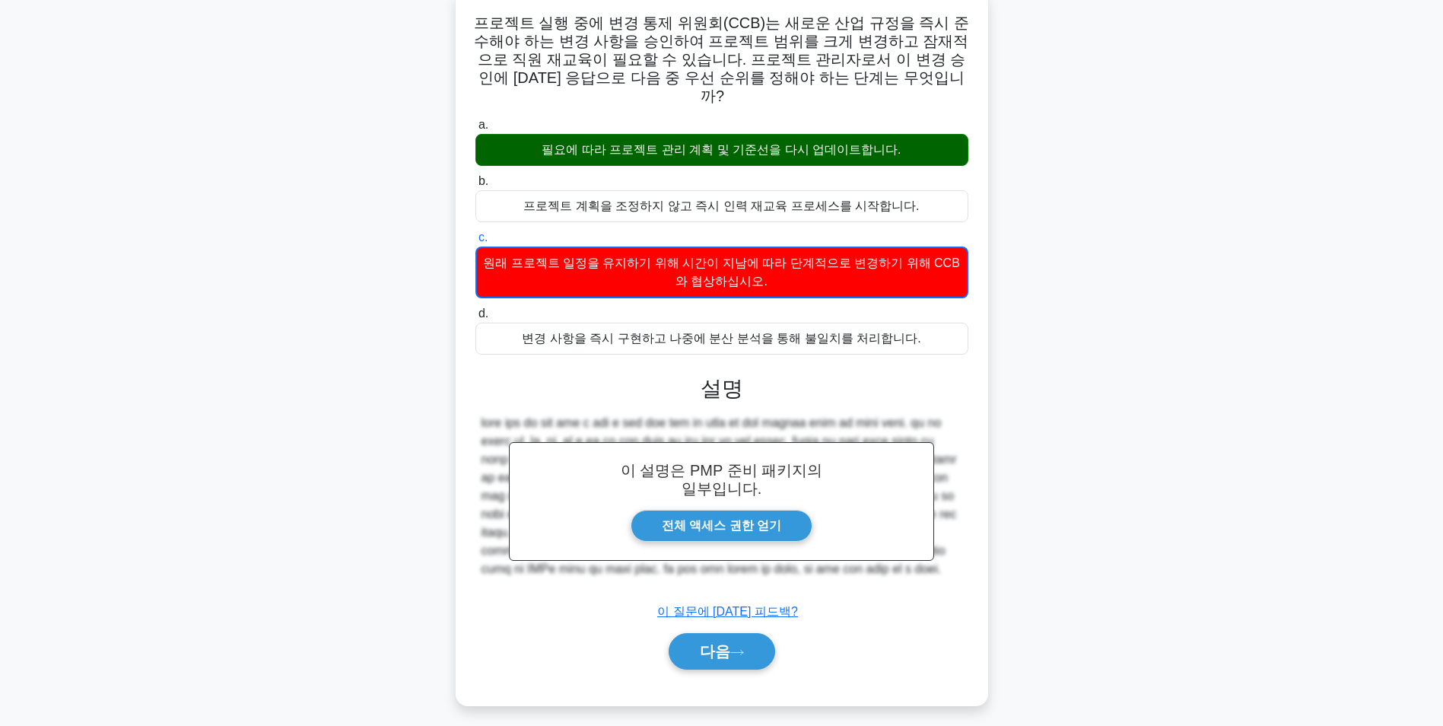
scroll to position [196, 0]
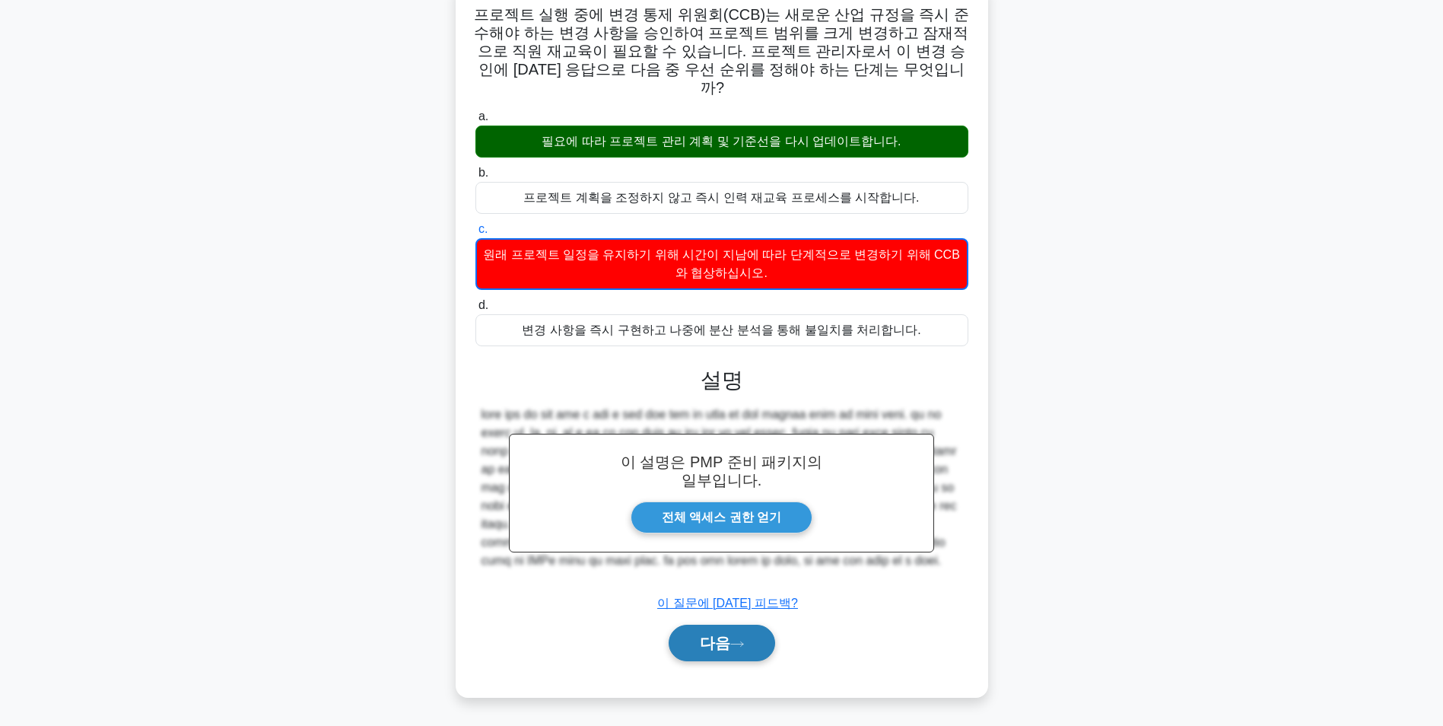
click at [737, 640] on button "다음" at bounding box center [722, 643] width 107 height 37
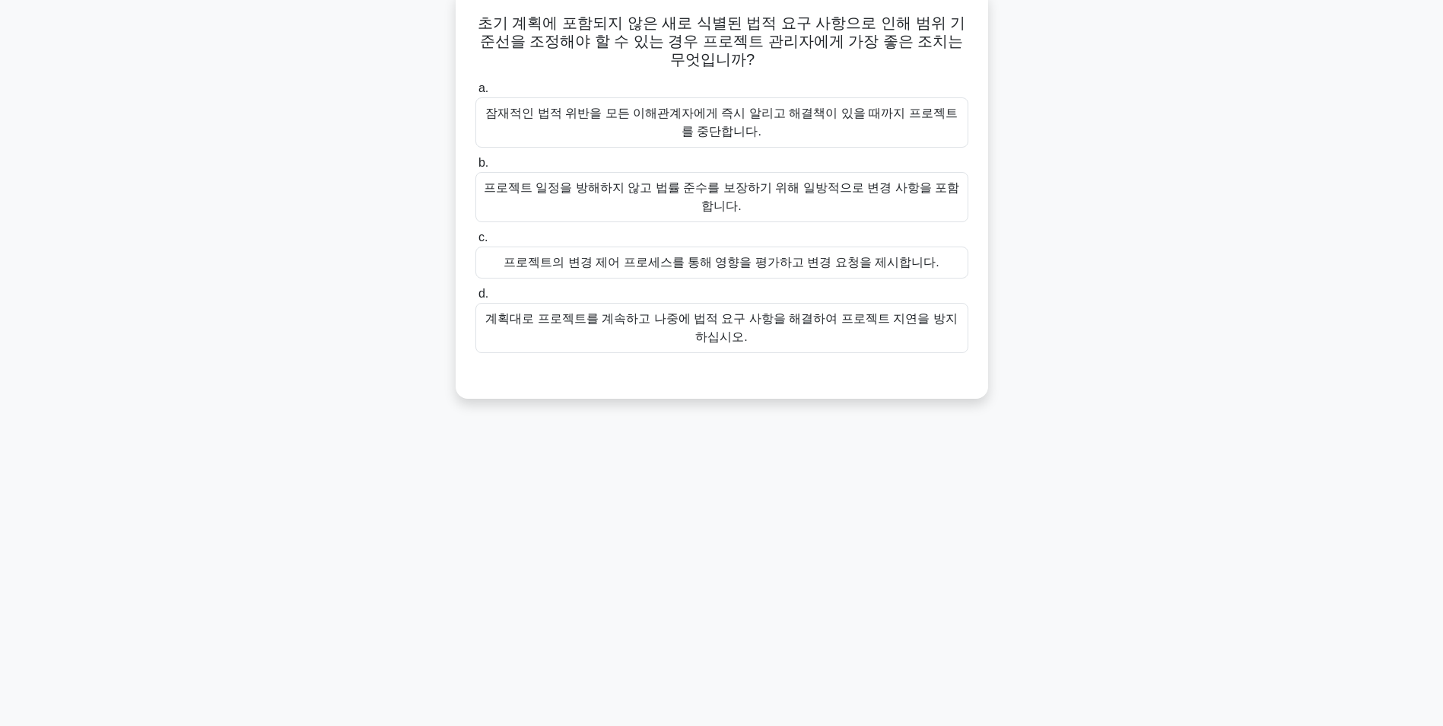
click at [860, 250] on div "프로젝트의 변경 제어 프로세스를 통해 영향을 평가하고 변경 요청을 제시합니다." at bounding box center [722, 263] width 493 height 32
click at [476, 243] on input "c. 프로젝트의 변경 제어 프로세스를 통해 영향을 평가하고 변경 요청을 제시합니다." at bounding box center [476, 238] width 0 height 10
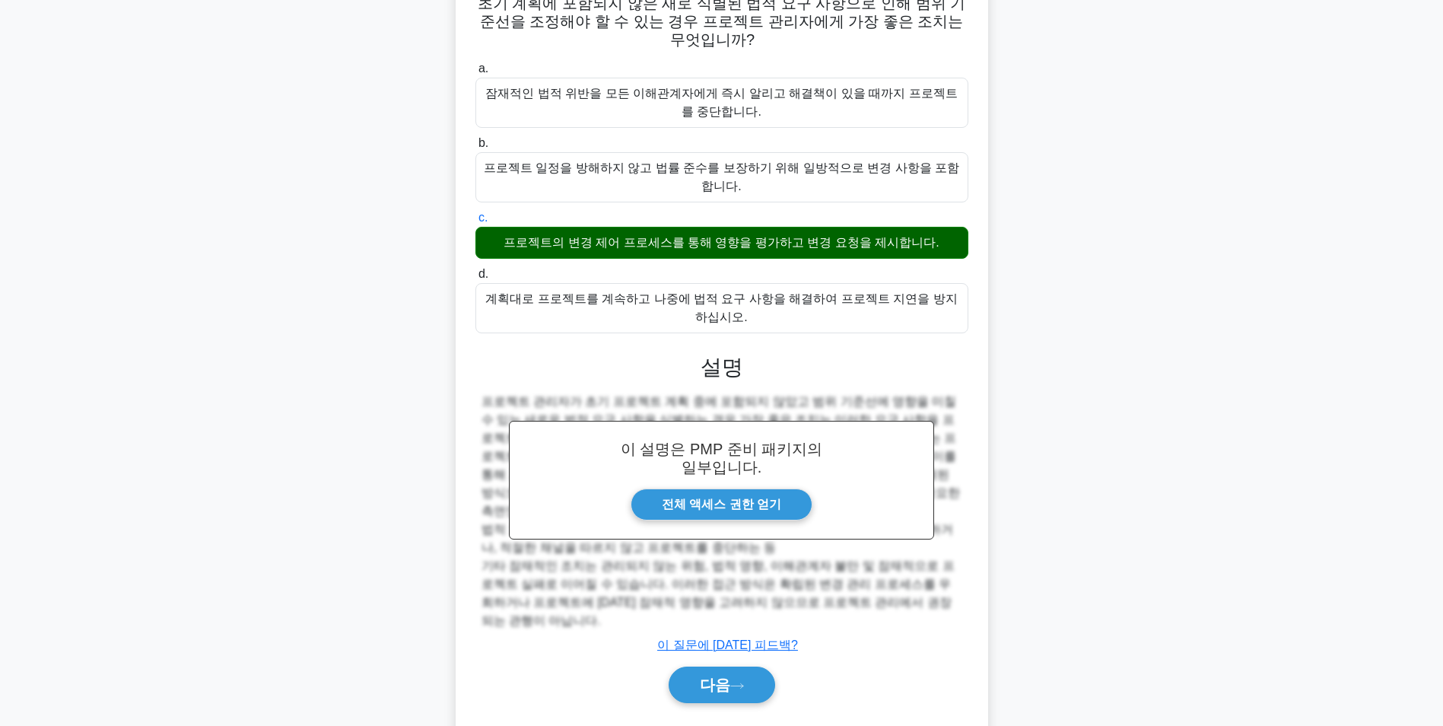
scroll to position [122, 0]
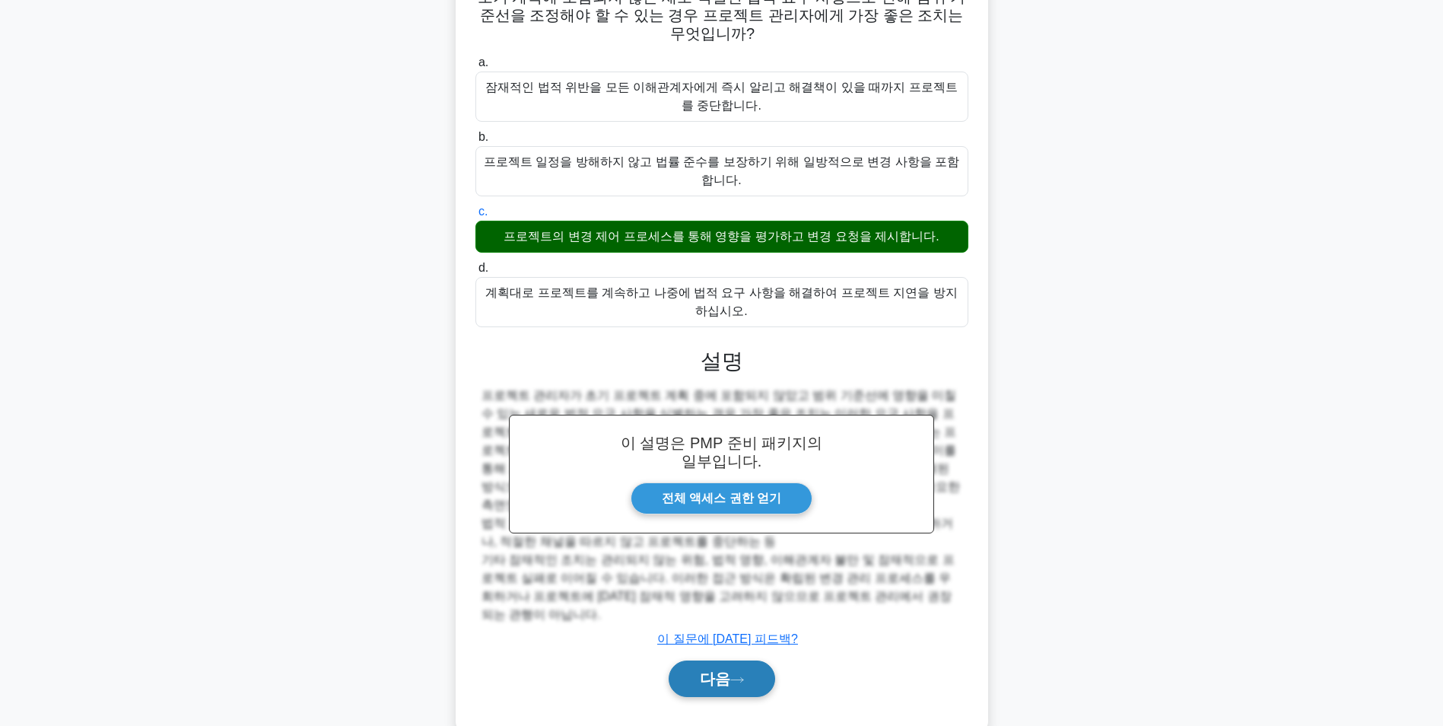
click at [700, 670] on font "다음" at bounding box center [715, 678] width 30 height 17
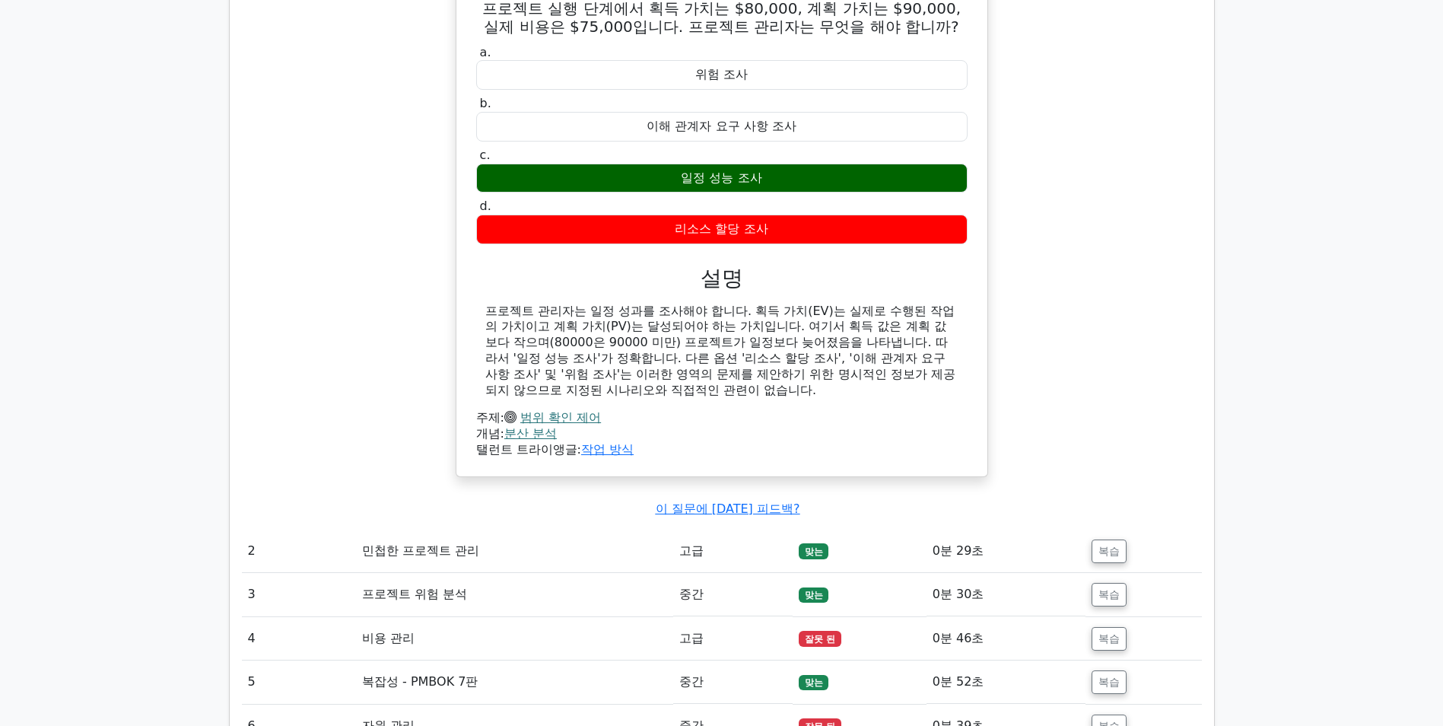
scroll to position [1598, 0]
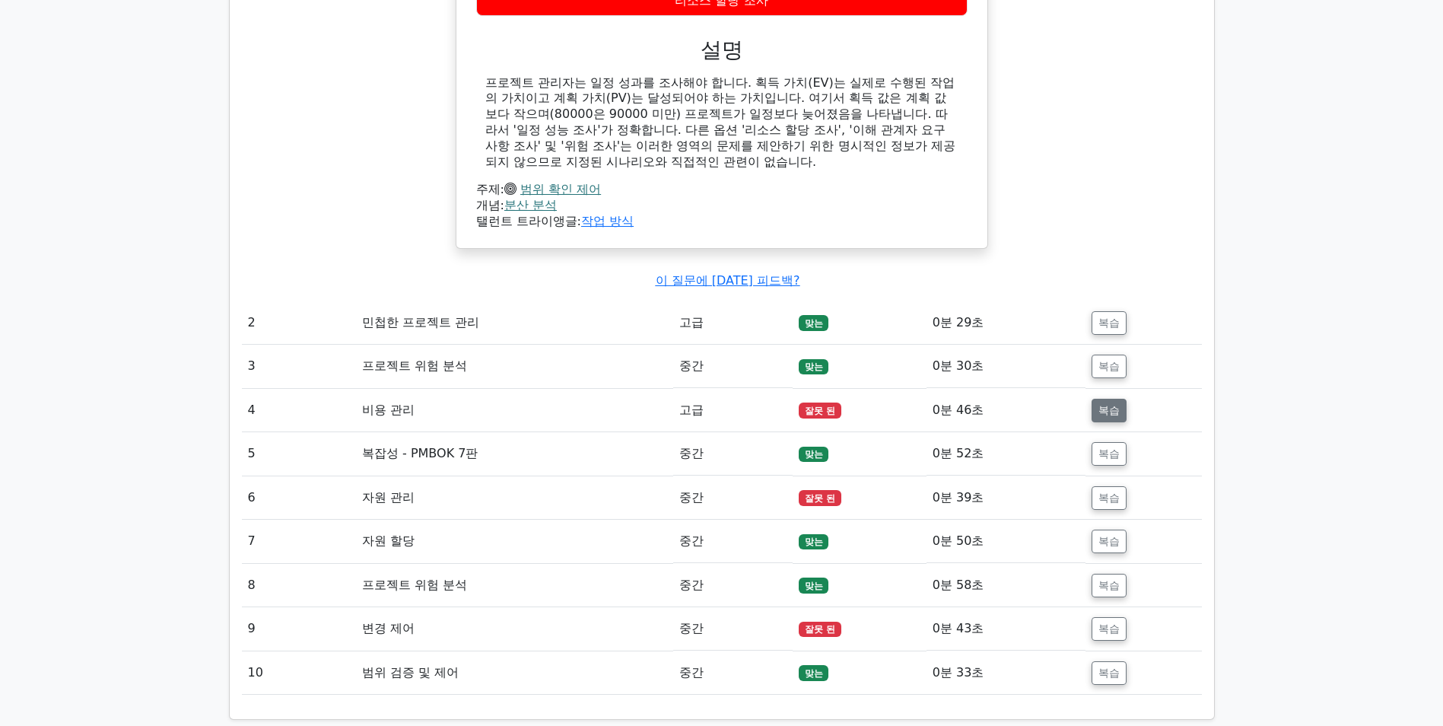
click at [1110, 409] on button "복습" at bounding box center [1109, 411] width 35 height 24
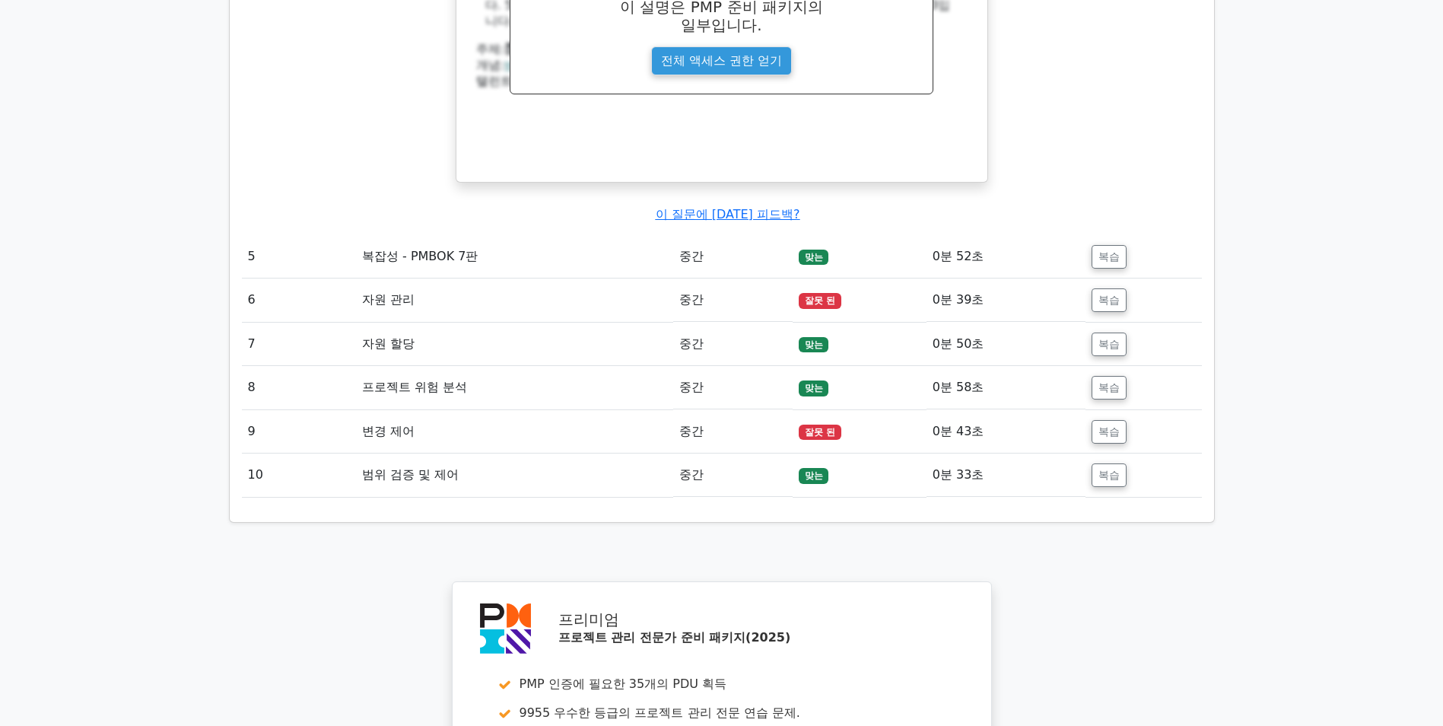
scroll to position [2435, 0]
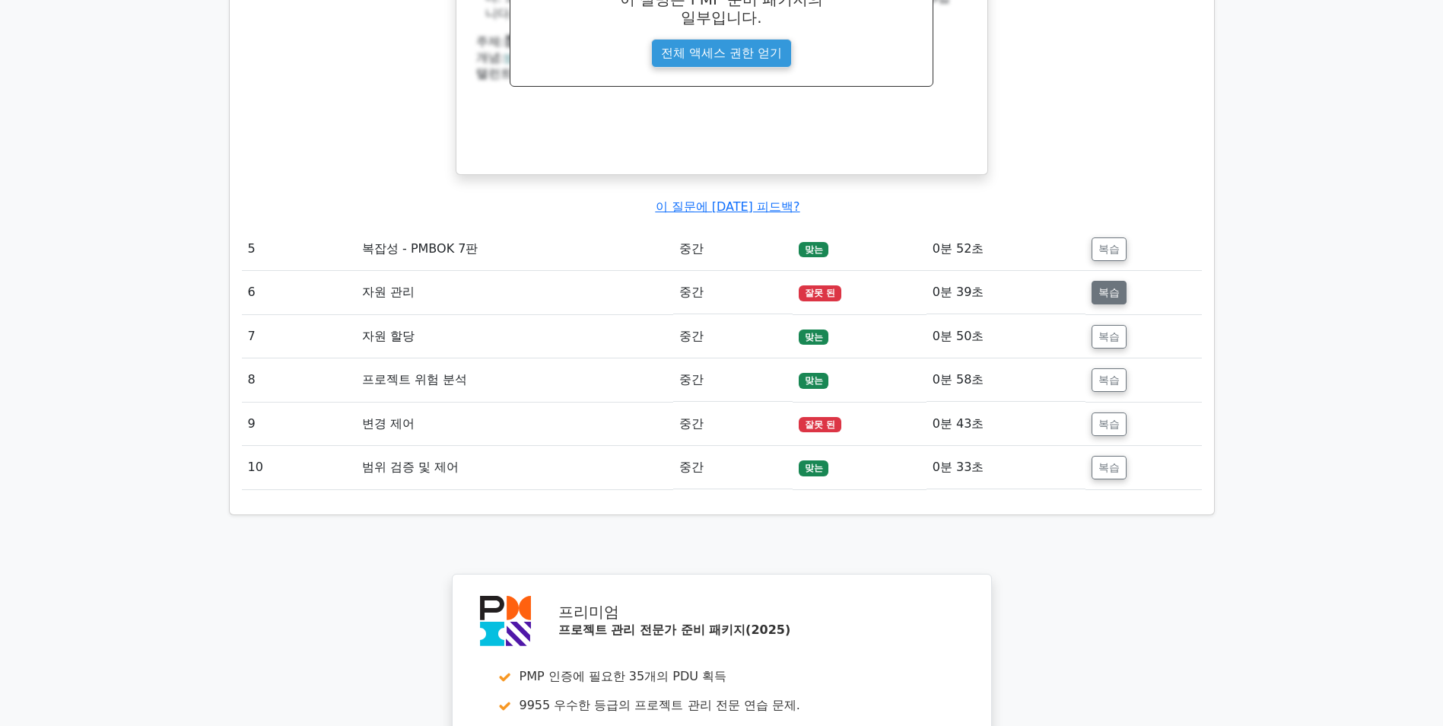
click at [1111, 293] on button "복습" at bounding box center [1109, 293] width 35 height 24
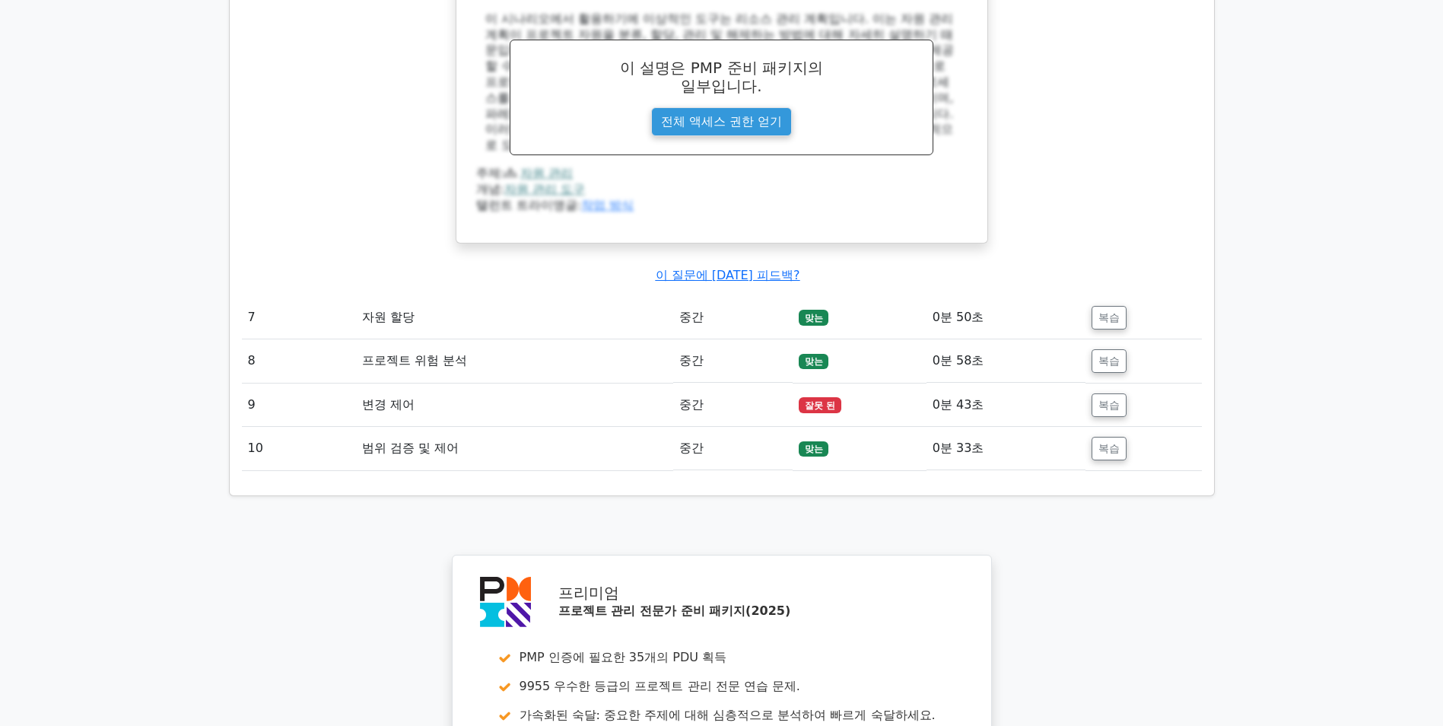
scroll to position [3272, 0]
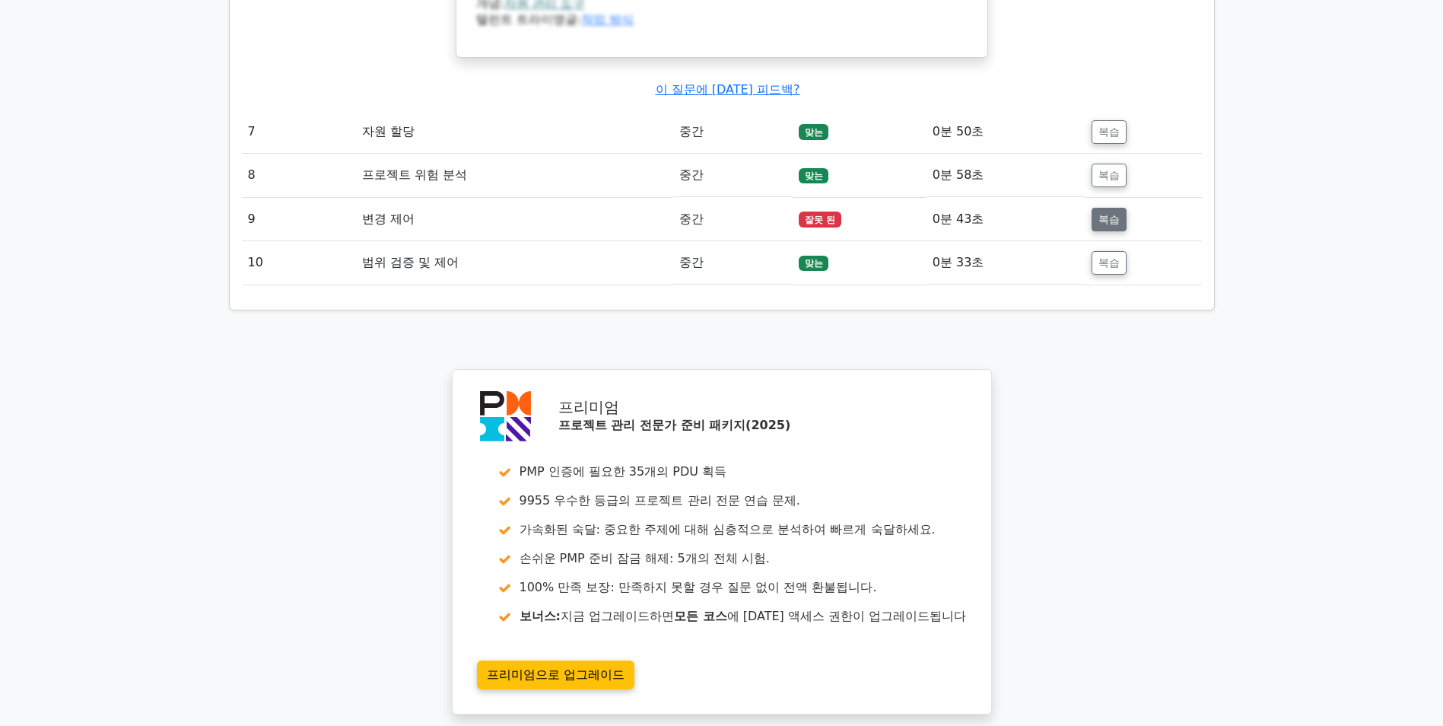
click at [1111, 221] on button "복습" at bounding box center [1109, 220] width 35 height 24
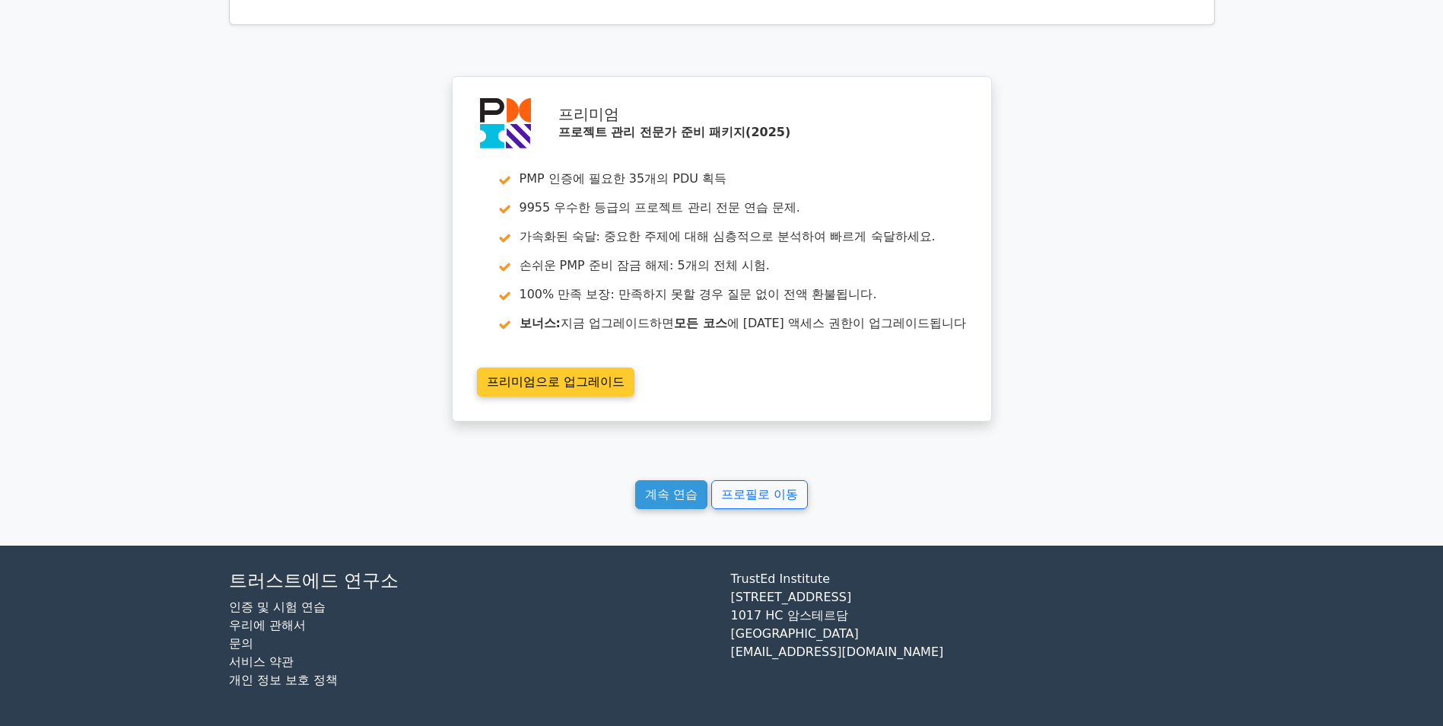
scroll to position [4337, 0]
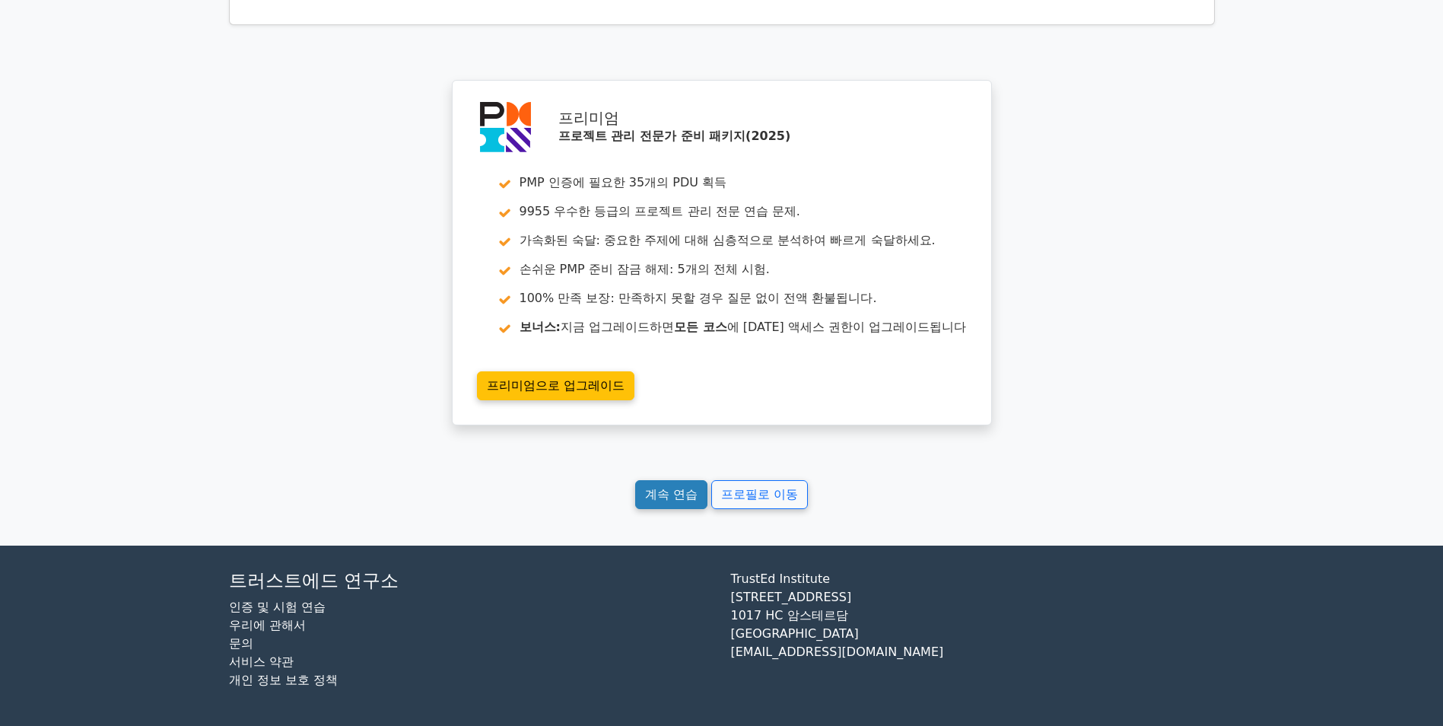
click at [652, 509] on link "계속 연습" at bounding box center [671, 494] width 72 height 29
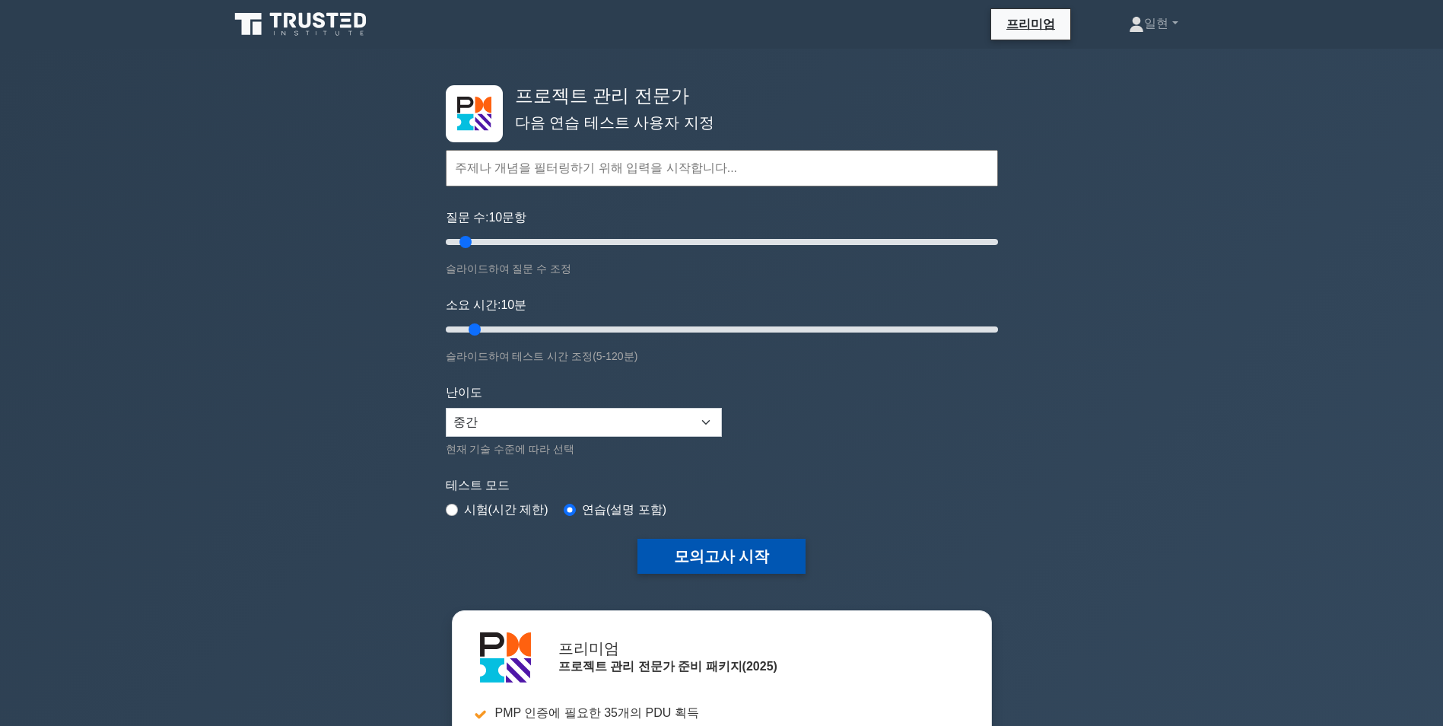
click at [746, 549] on button "모의고사 시작" at bounding box center [722, 556] width 169 height 35
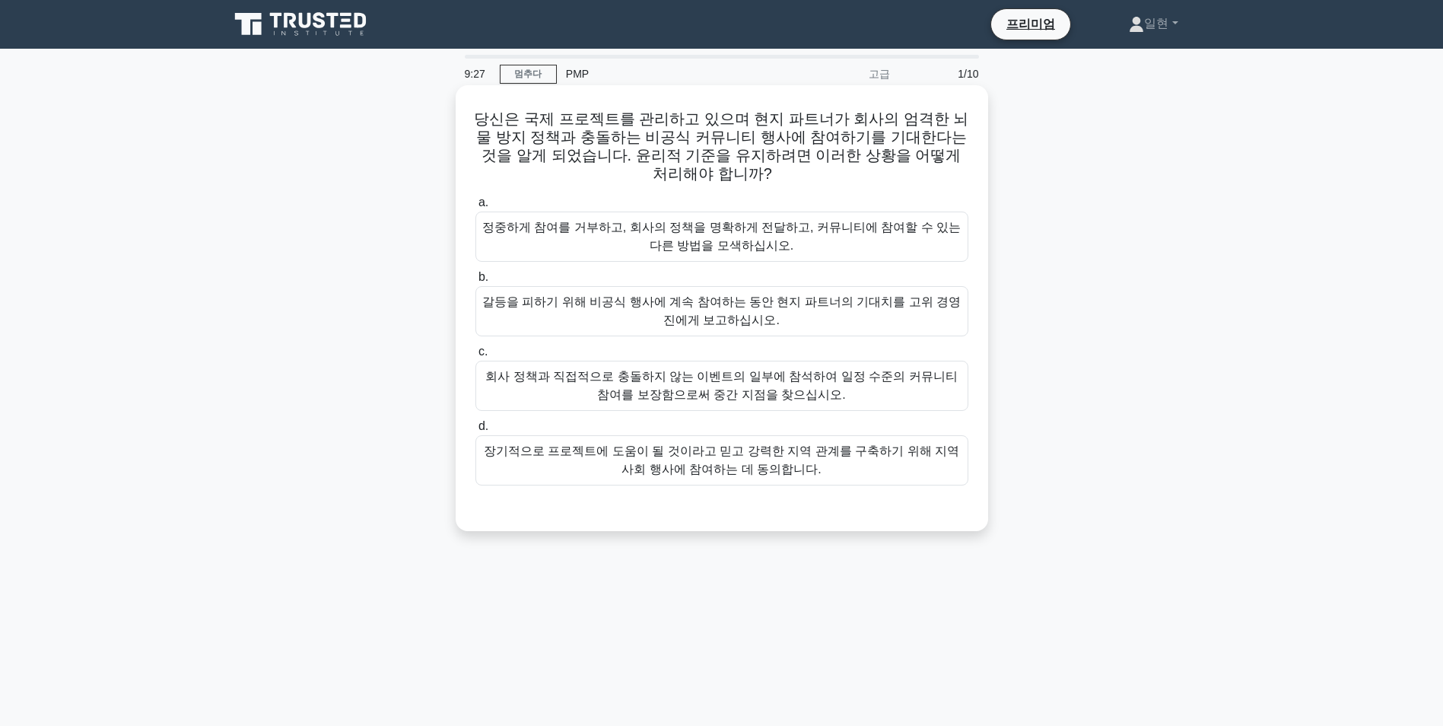
click at [707, 226] on div "정중하게 참여를 거부하고, 회사의 정책을 명확하게 전달하고, 커뮤니티에 참여할 수 있는 다른 방법을 모색하십시오." at bounding box center [722, 237] width 493 height 50
click at [476, 208] on input "a. 정중하게 참여를 거부하고, 회사의 정책을 명확하게 전달하고, 커뮤니티에 참여할 수 있는 다른 방법을 모색하십시오." at bounding box center [476, 203] width 0 height 10
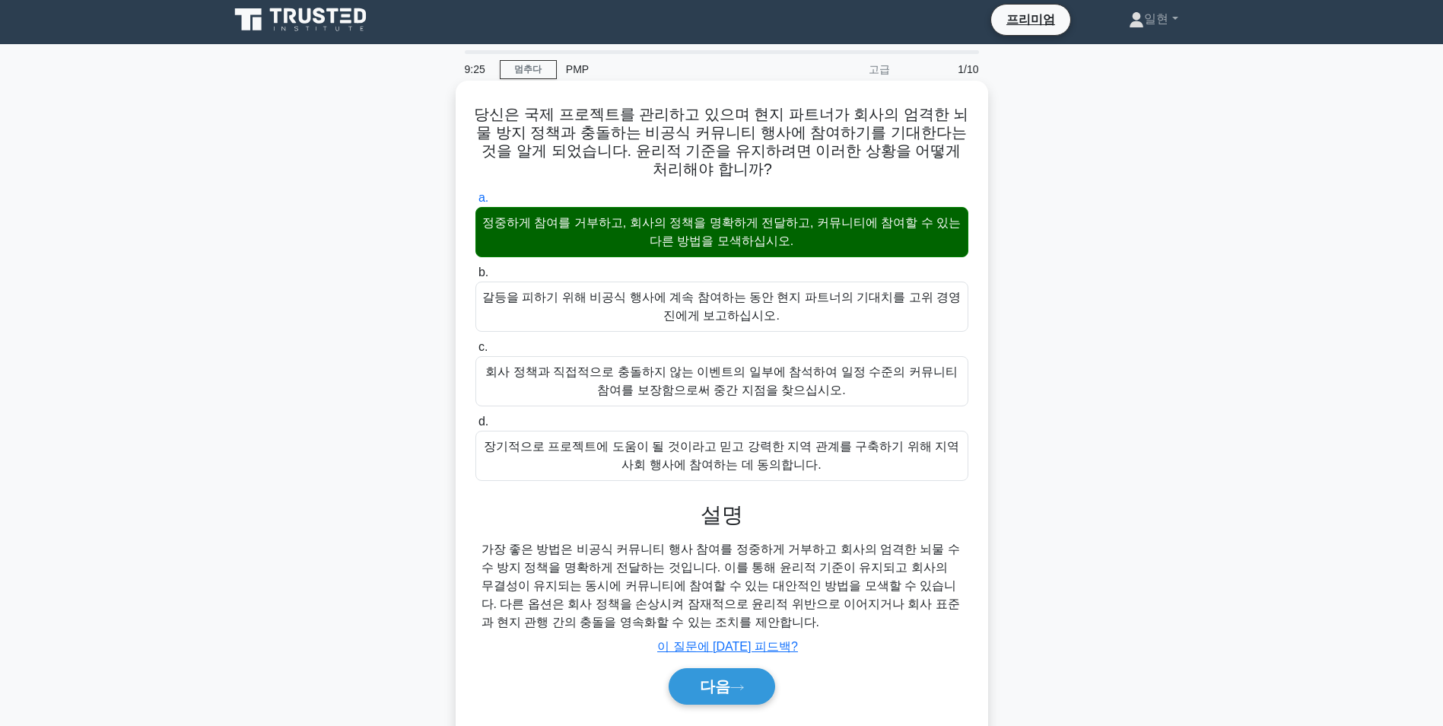
scroll to position [96, 0]
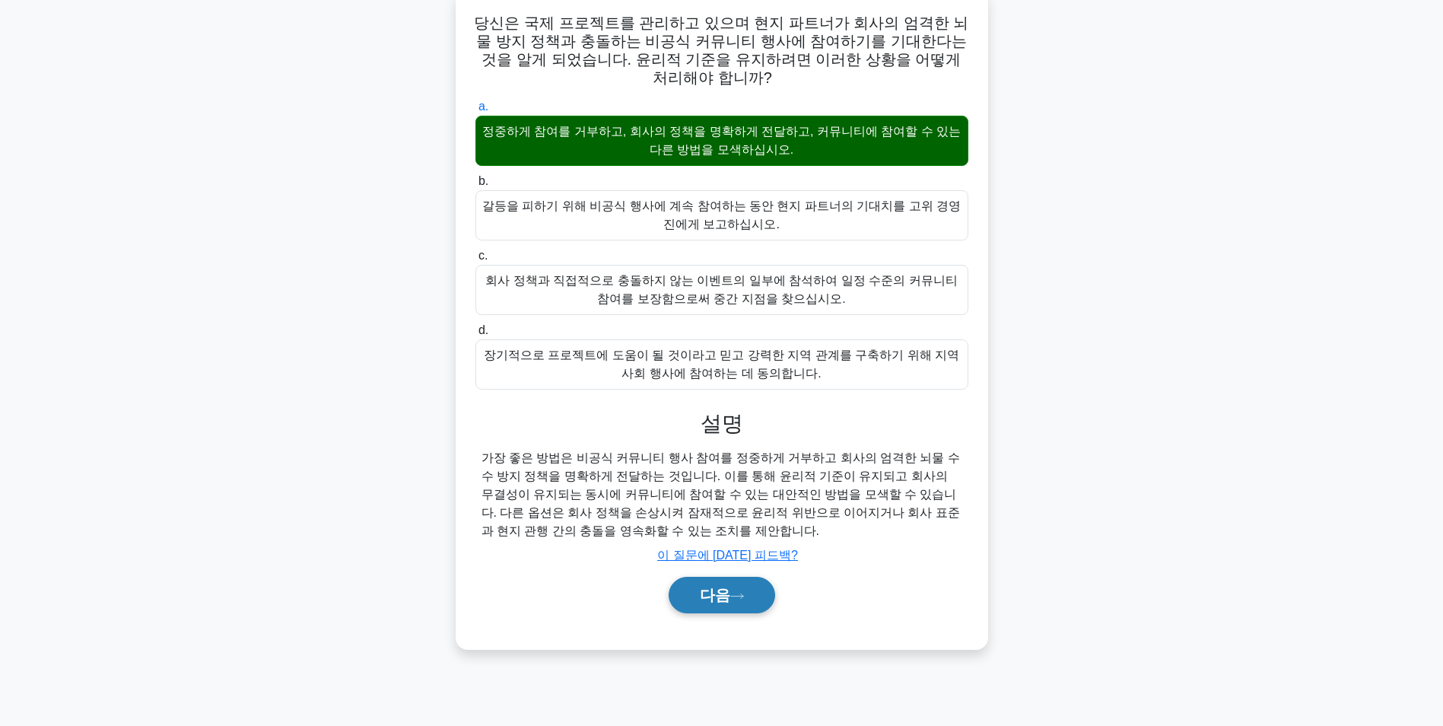
click at [727, 603] on font "다음" at bounding box center [715, 595] width 30 height 17
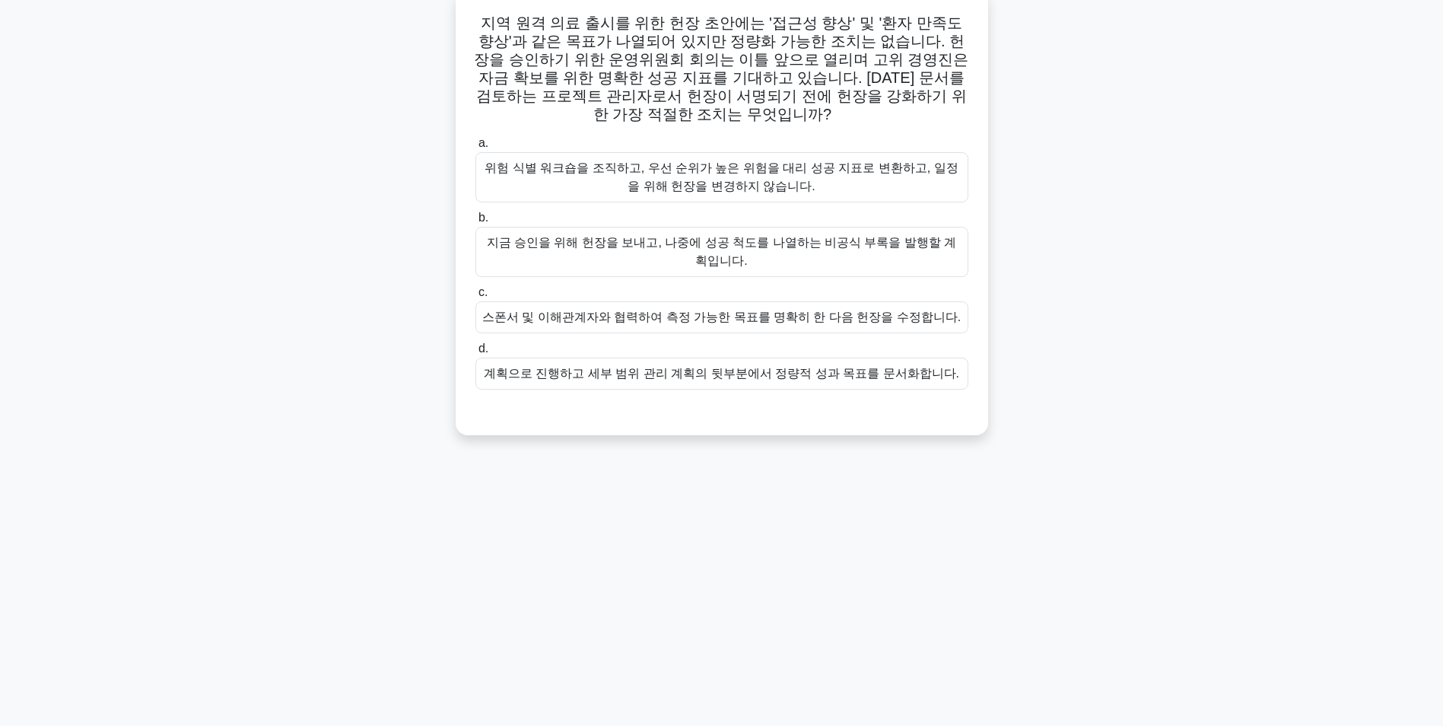
click at [788, 376] on div "계획으로 진행하고 세부 범위 관리 계획의 뒷부분에서 정량적 성과 목표를 문서화합니다." at bounding box center [722, 374] width 493 height 32
click at [476, 354] on input "d. 계획으로 진행하고 세부 범위 관리 계획의 뒷부분에서 정량적 성과 목표를 문서화합니다." at bounding box center [476, 349] width 0 height 10
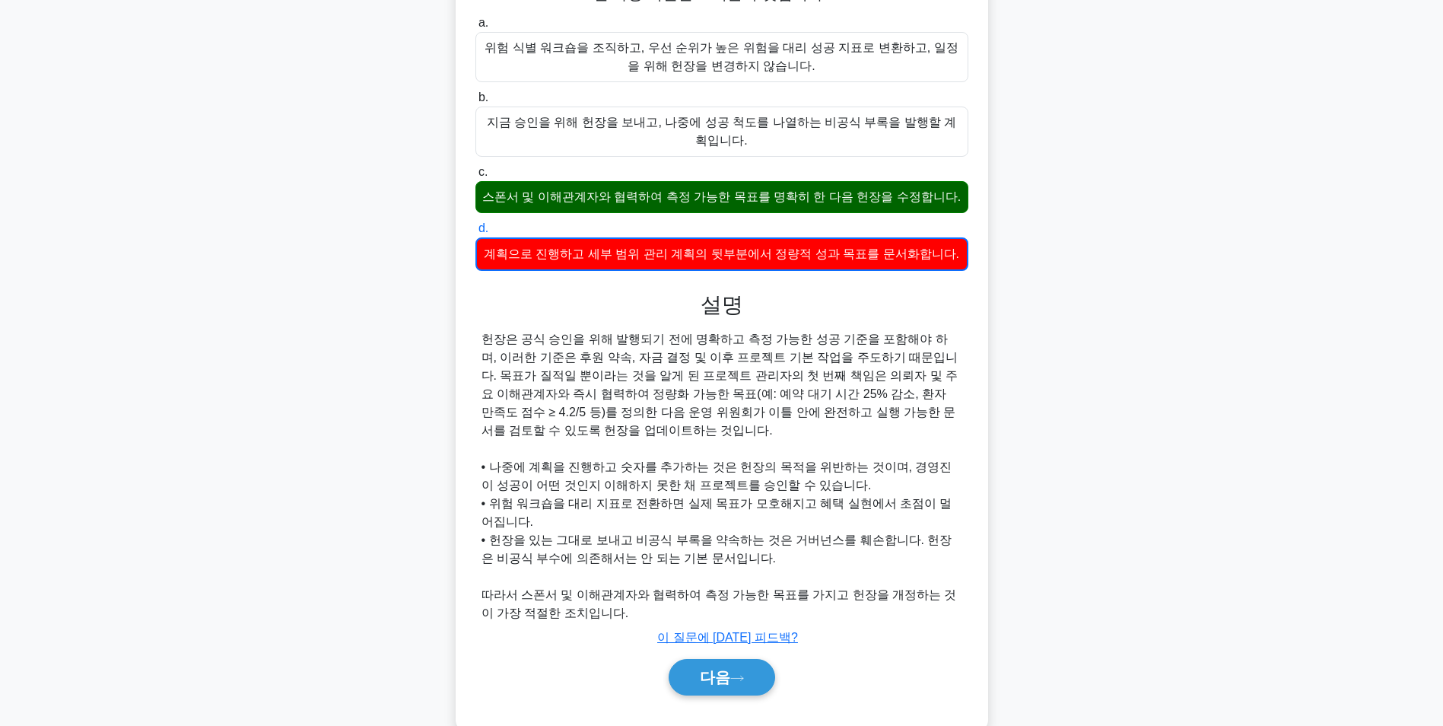
scroll to position [251, 0]
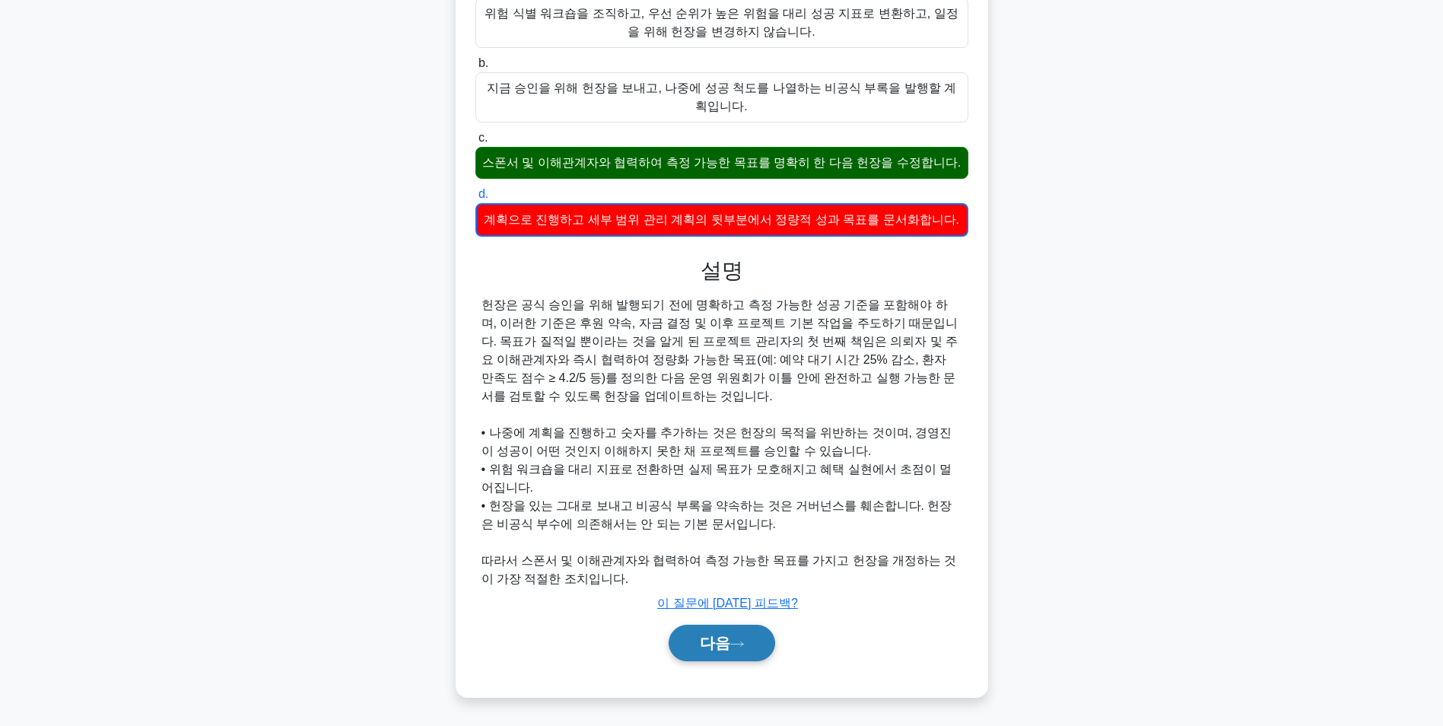
click at [731, 638] on button "다음" at bounding box center [722, 643] width 107 height 37
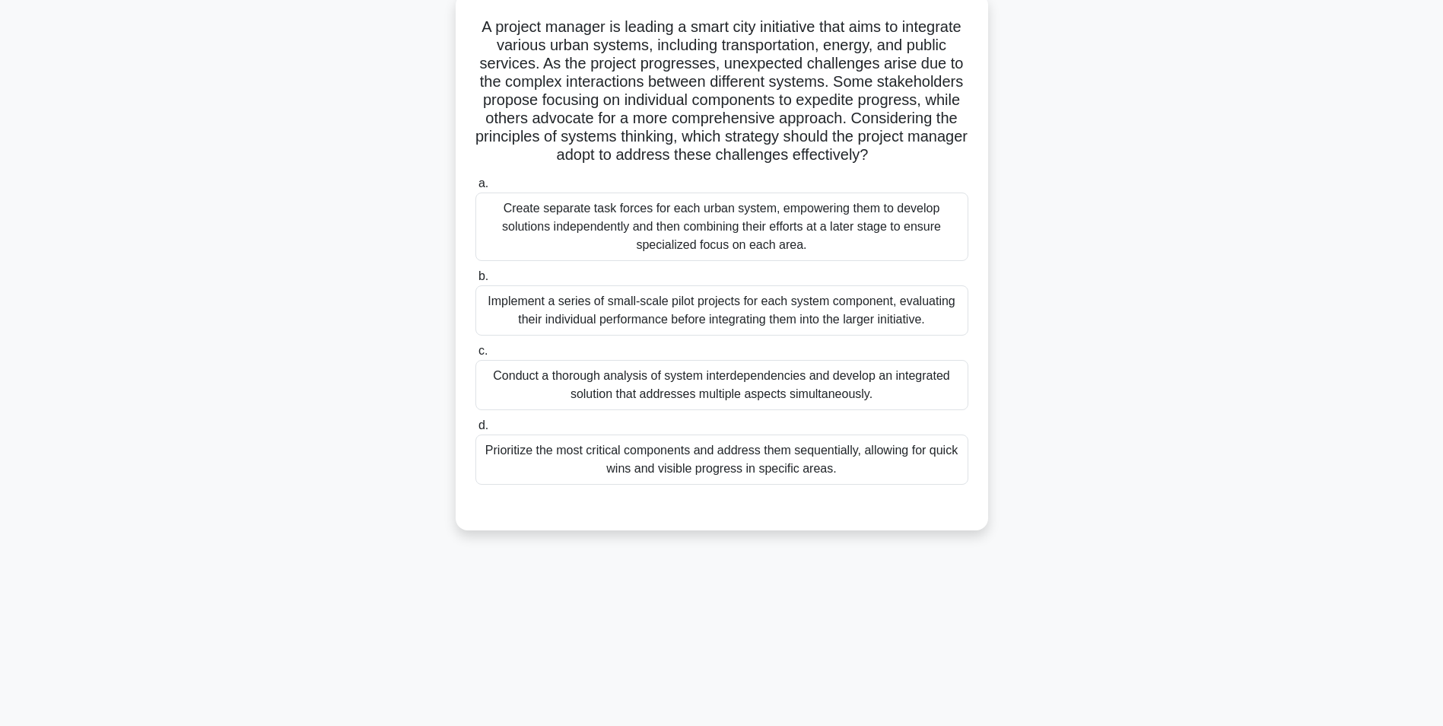
scroll to position [96, 0]
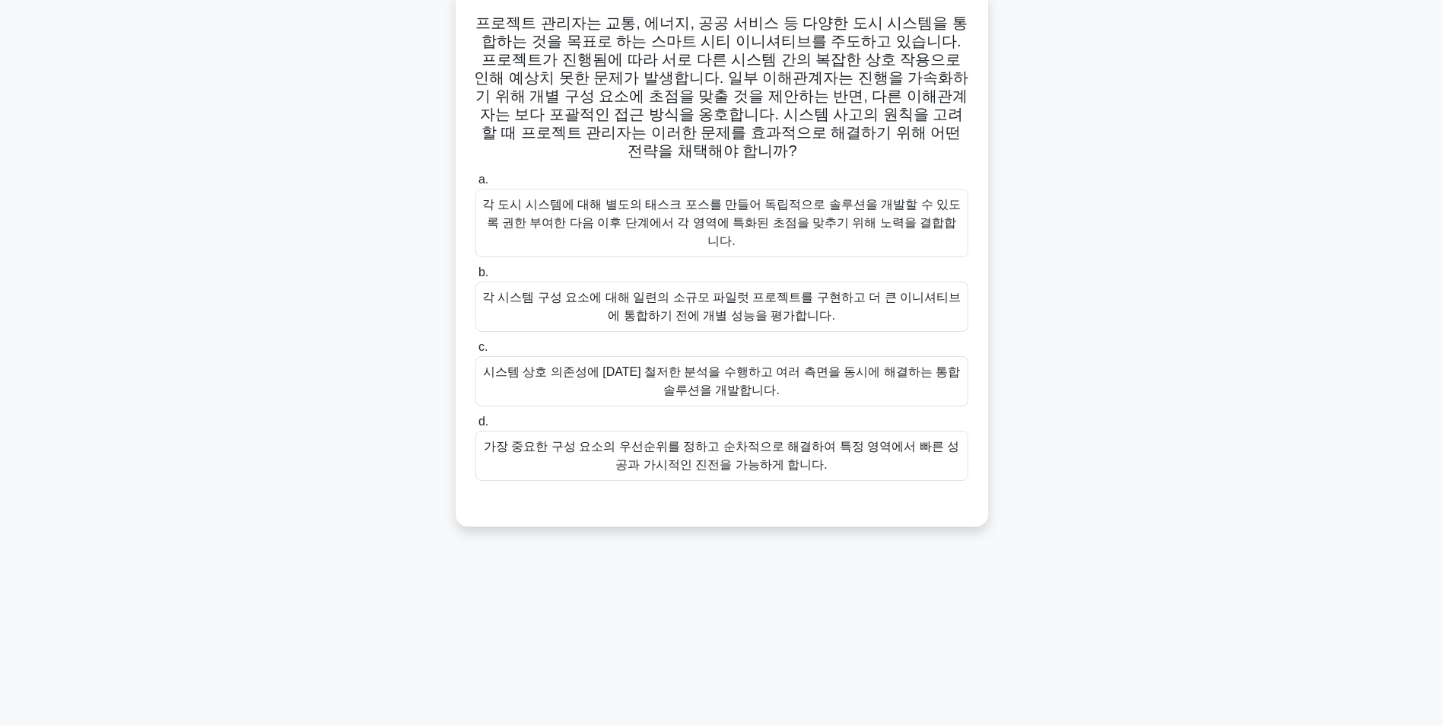
click at [850, 356] on div "시스템 상호 의존성에 [DATE] 철저한 분석을 수행하고 여러 측면을 동시에 해결하는 통합 솔루션을 개발합니다." at bounding box center [722, 381] width 493 height 50
click at [476, 348] on input "c. 시스템 상호 의존성에 대한 철저한 분석을 수행하고 여러 측면을 동시에 해결하는 통합 솔루션을 개발합니다." at bounding box center [476, 347] width 0 height 10
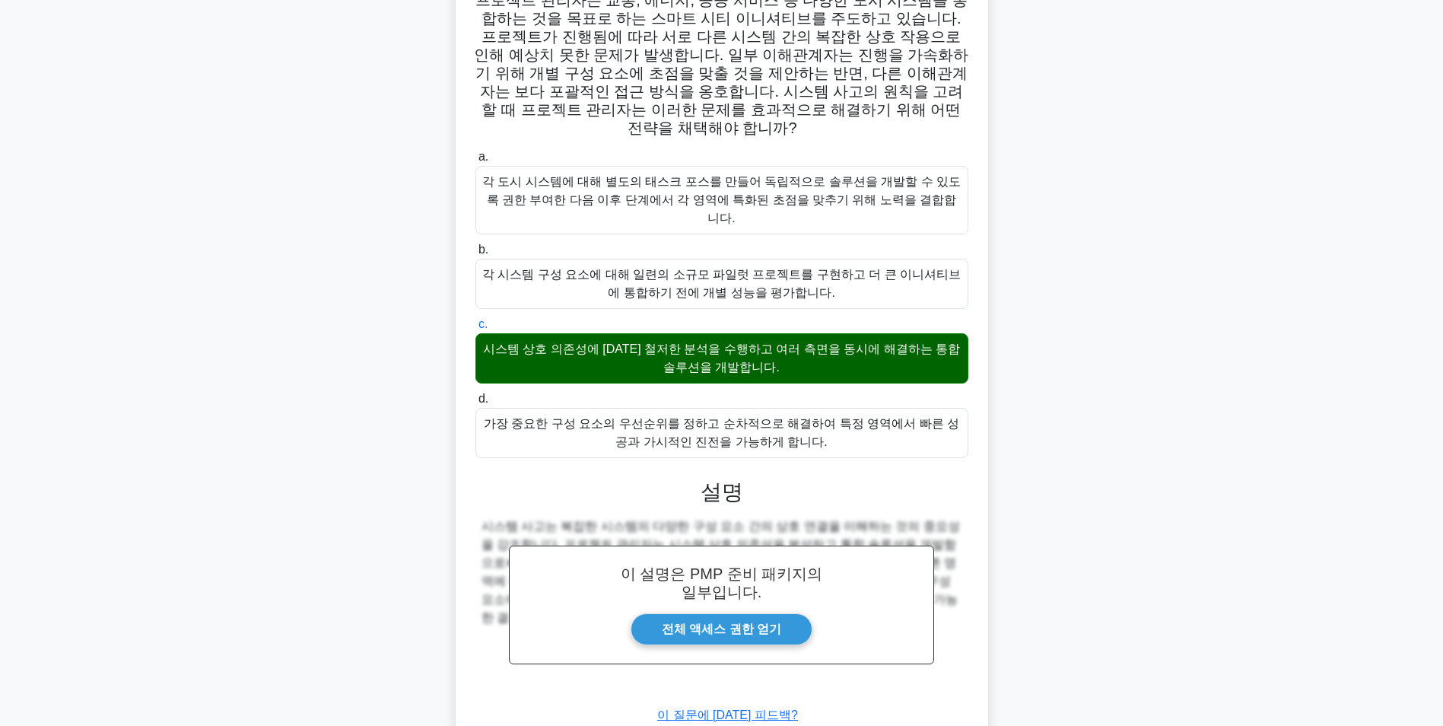
scroll to position [195, 0]
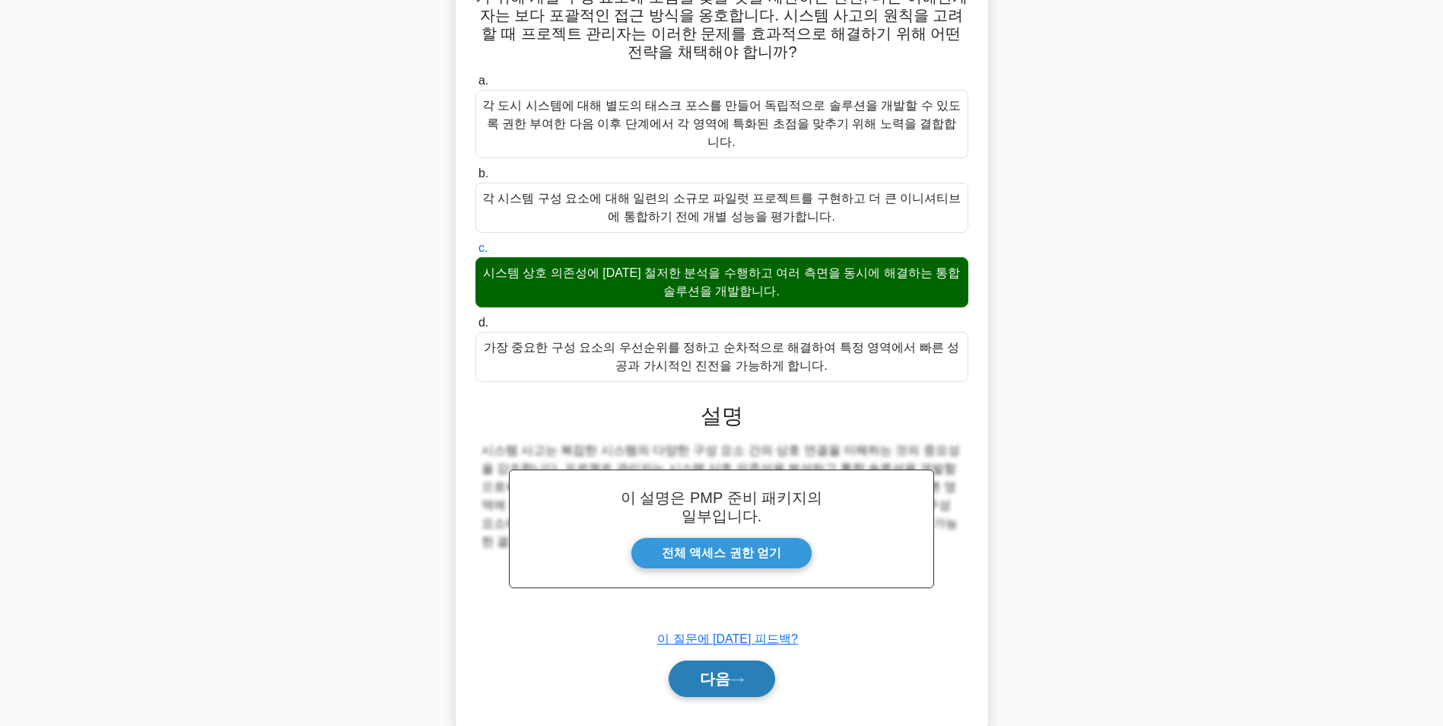
click at [729, 670] on font "다음" at bounding box center [715, 678] width 30 height 17
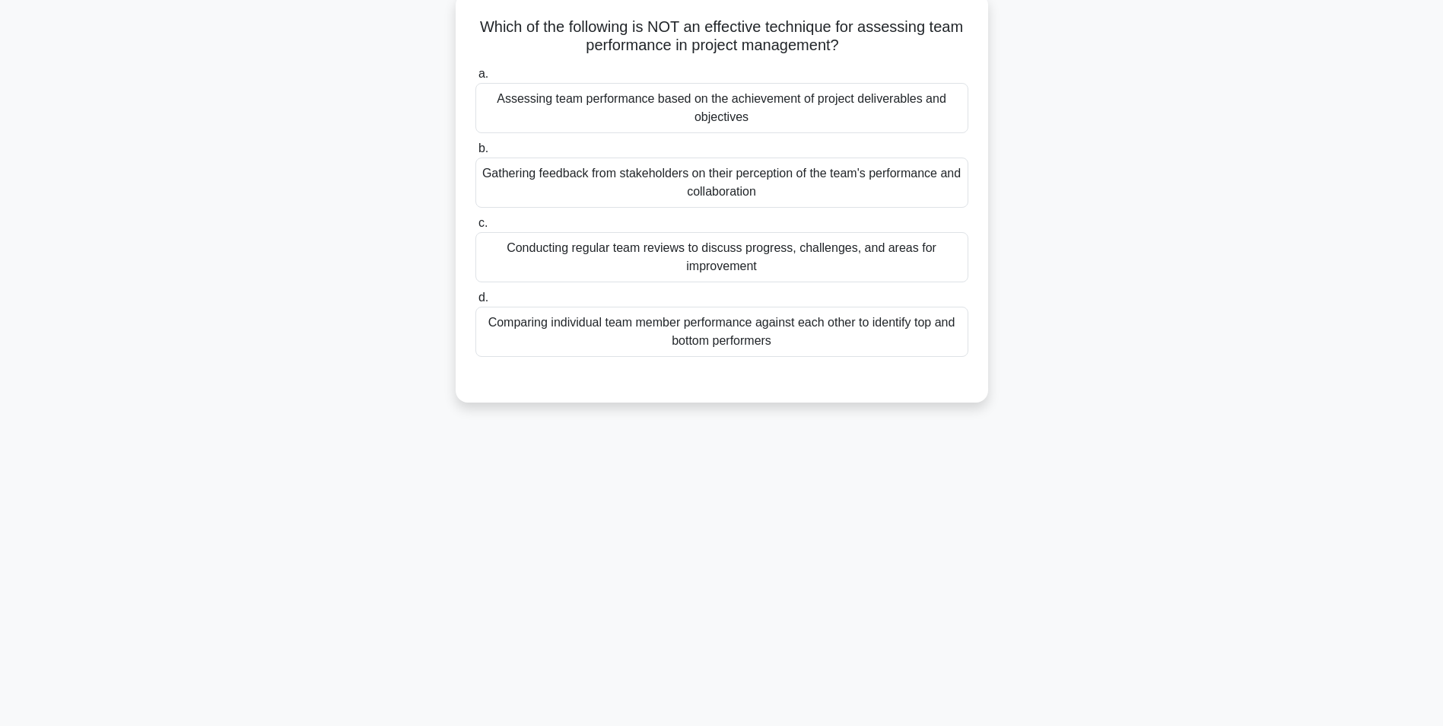
scroll to position [96, 0]
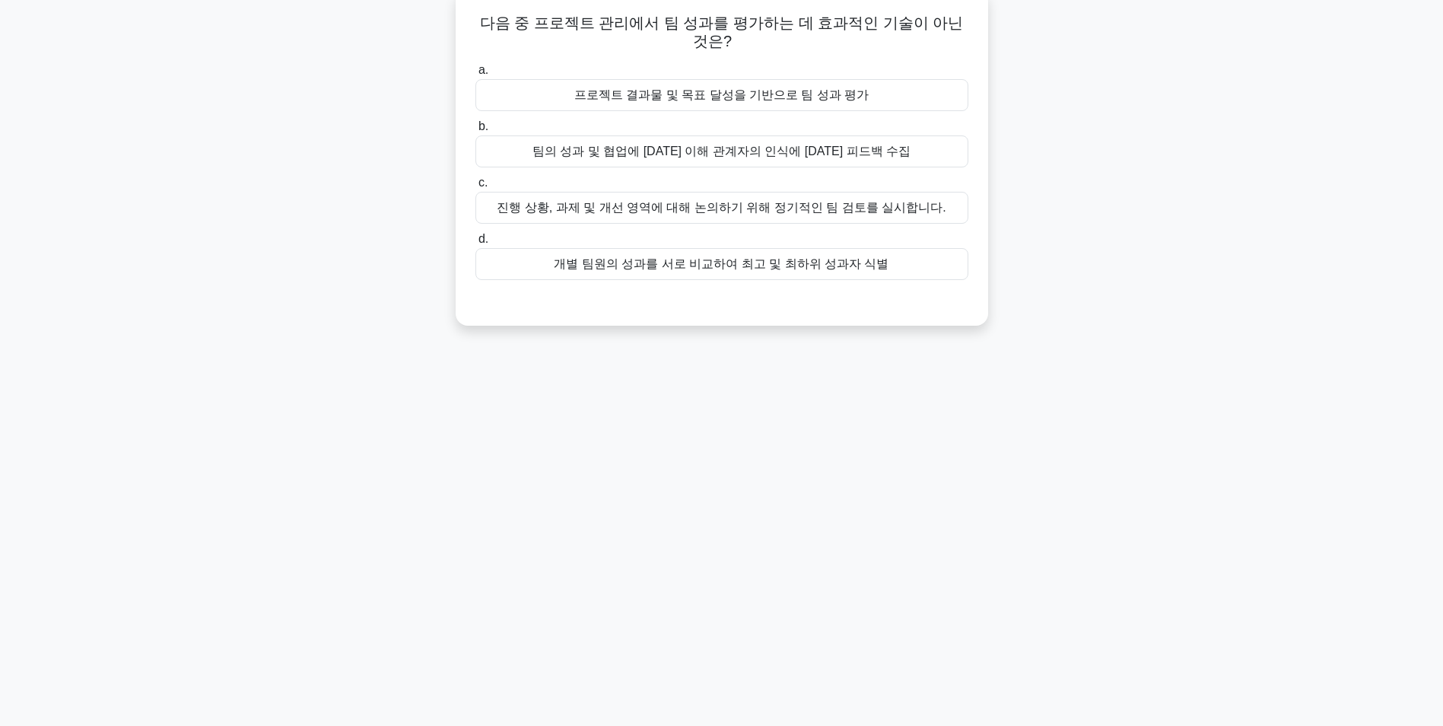
click at [852, 276] on div "개별 팀원의 성과를 서로 비교하여 최고 및 최하위 성과자 식별" at bounding box center [722, 264] width 493 height 32
click at [476, 244] on input "d. 개별 팀원의 성과를 서로 비교하여 최고 및 최하위 성과자 식별" at bounding box center [476, 239] width 0 height 10
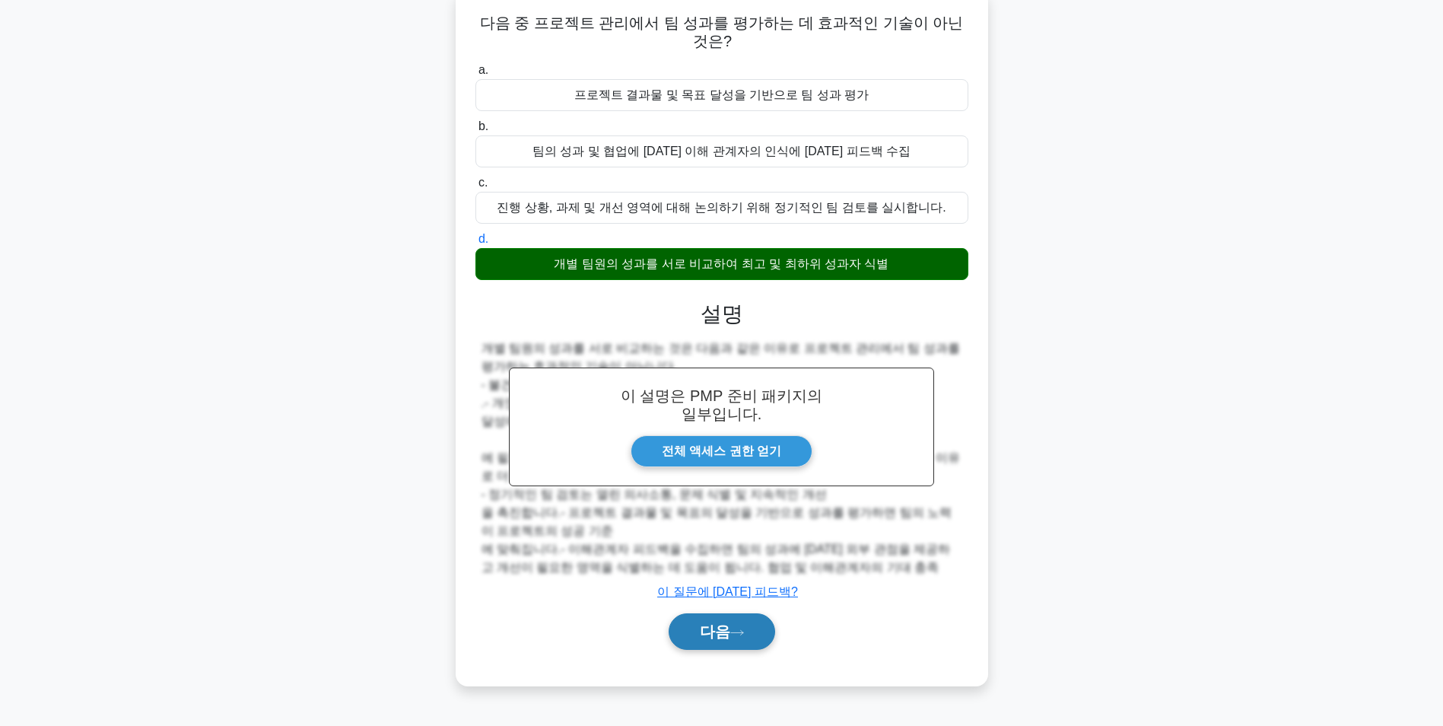
click at [733, 641] on button "다음" at bounding box center [722, 631] width 107 height 37
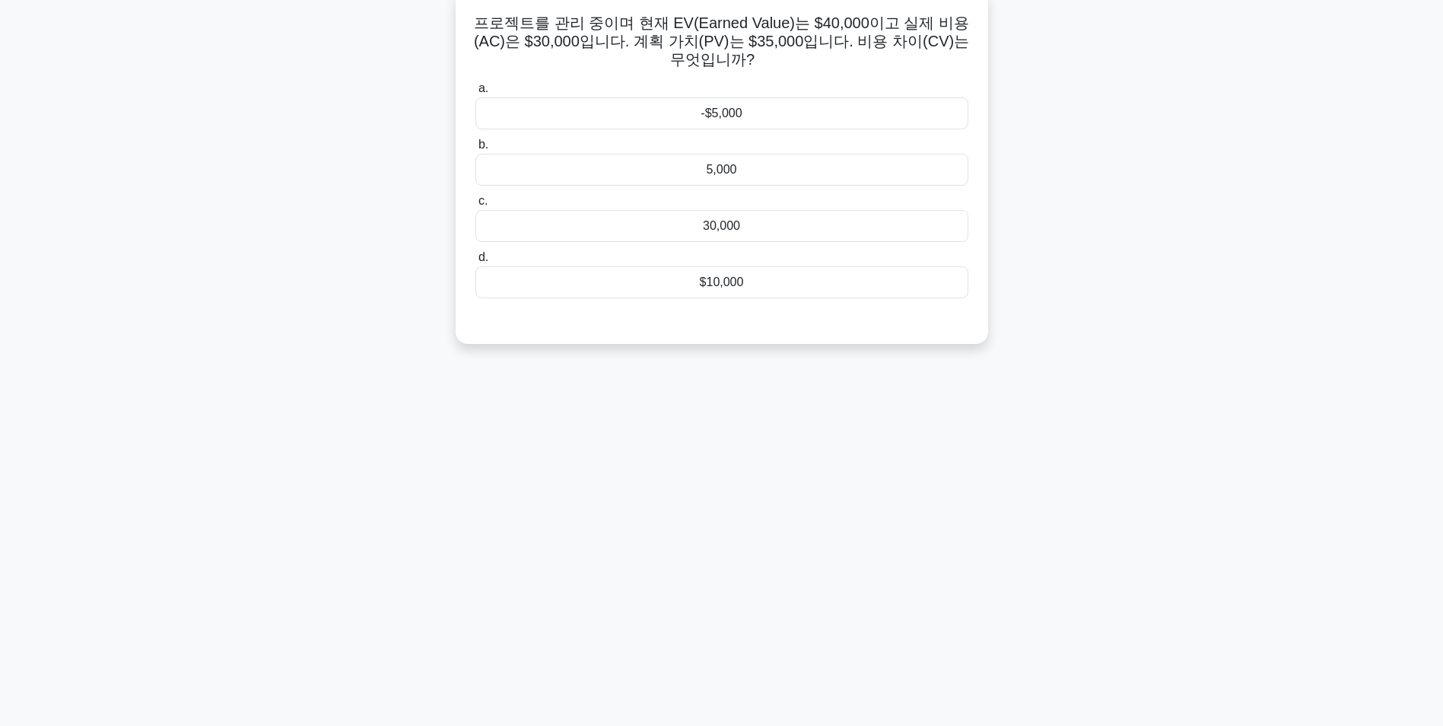
click at [750, 173] on div "5,000" at bounding box center [722, 170] width 493 height 32
click at [476, 150] on input "b. 5,000" at bounding box center [476, 145] width 0 height 10
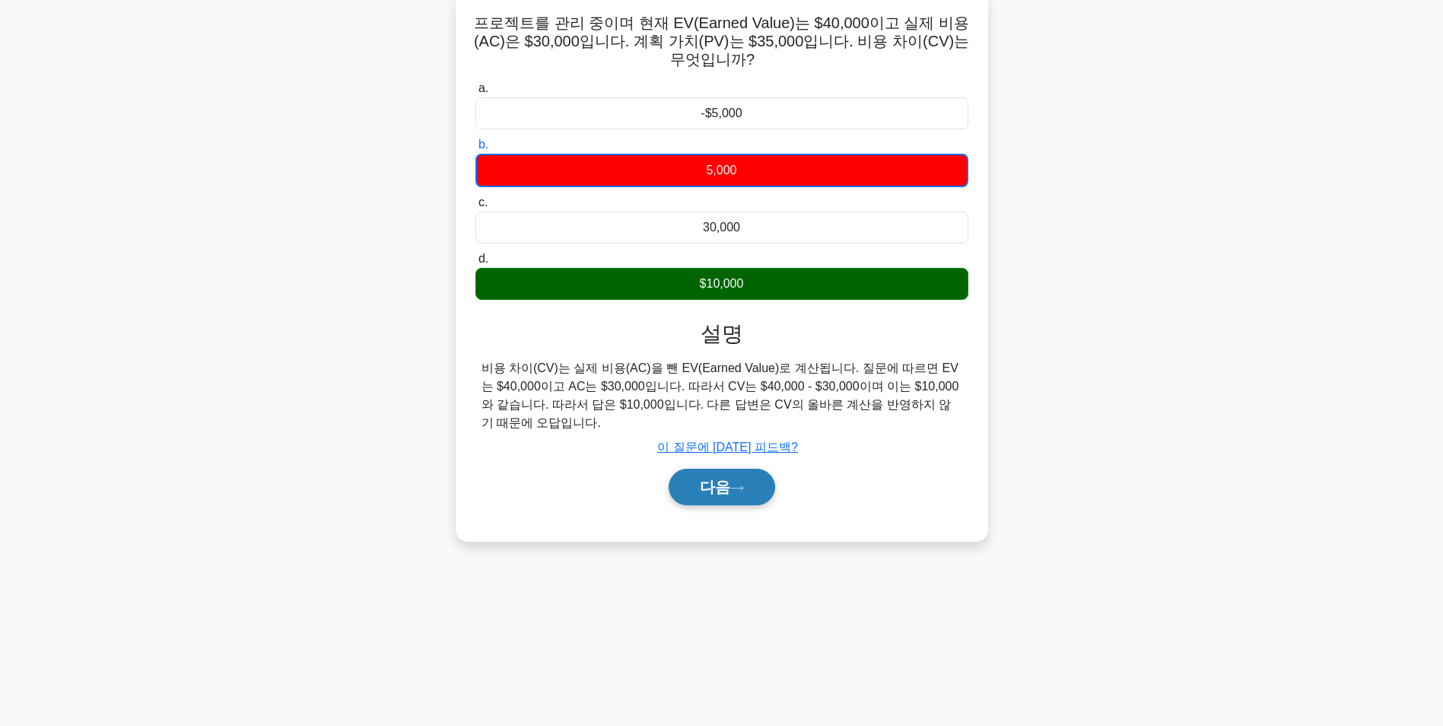
click at [730, 486] on icon at bounding box center [737, 488] width 14 height 8
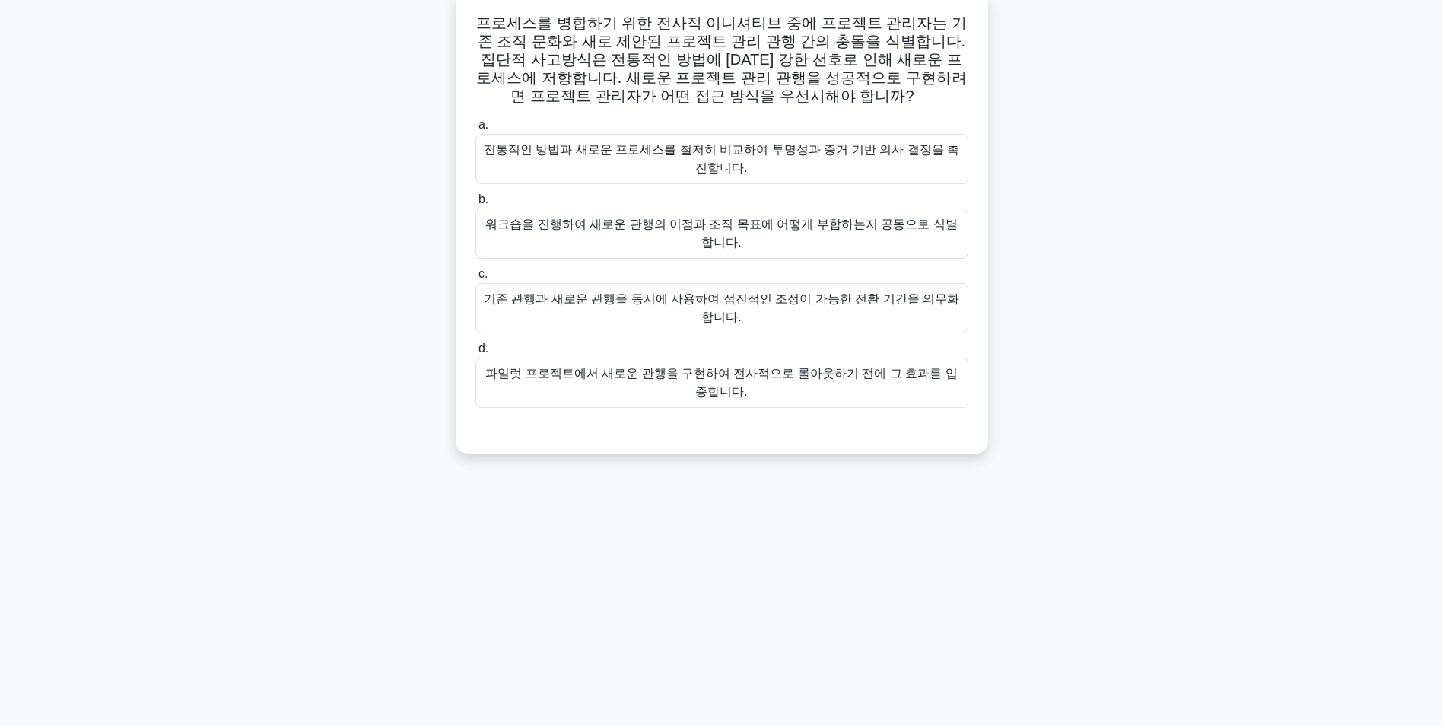
click at [838, 221] on div "워크숍을 진행하여 새로운 관행의 이점과 조직 목표에 어떻게 부합하는지 공동으로 식별합니다." at bounding box center [722, 233] width 493 height 50
click at [476, 205] on input "b. 워크숍을 진행하여 새로운 관행의 이점과 조직 목표에 어떻게 부합하는지 공동으로 식별합니다." at bounding box center [476, 200] width 0 height 10
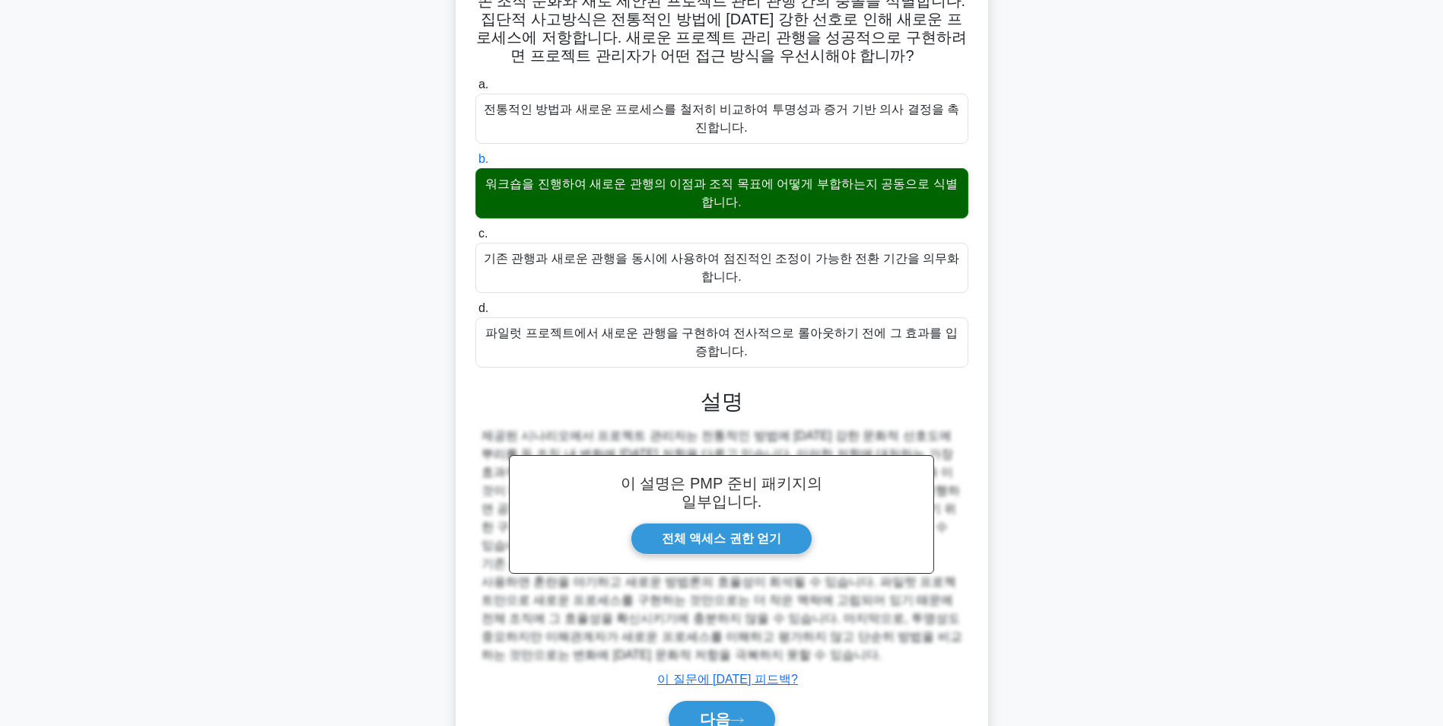
scroll to position [158, 0]
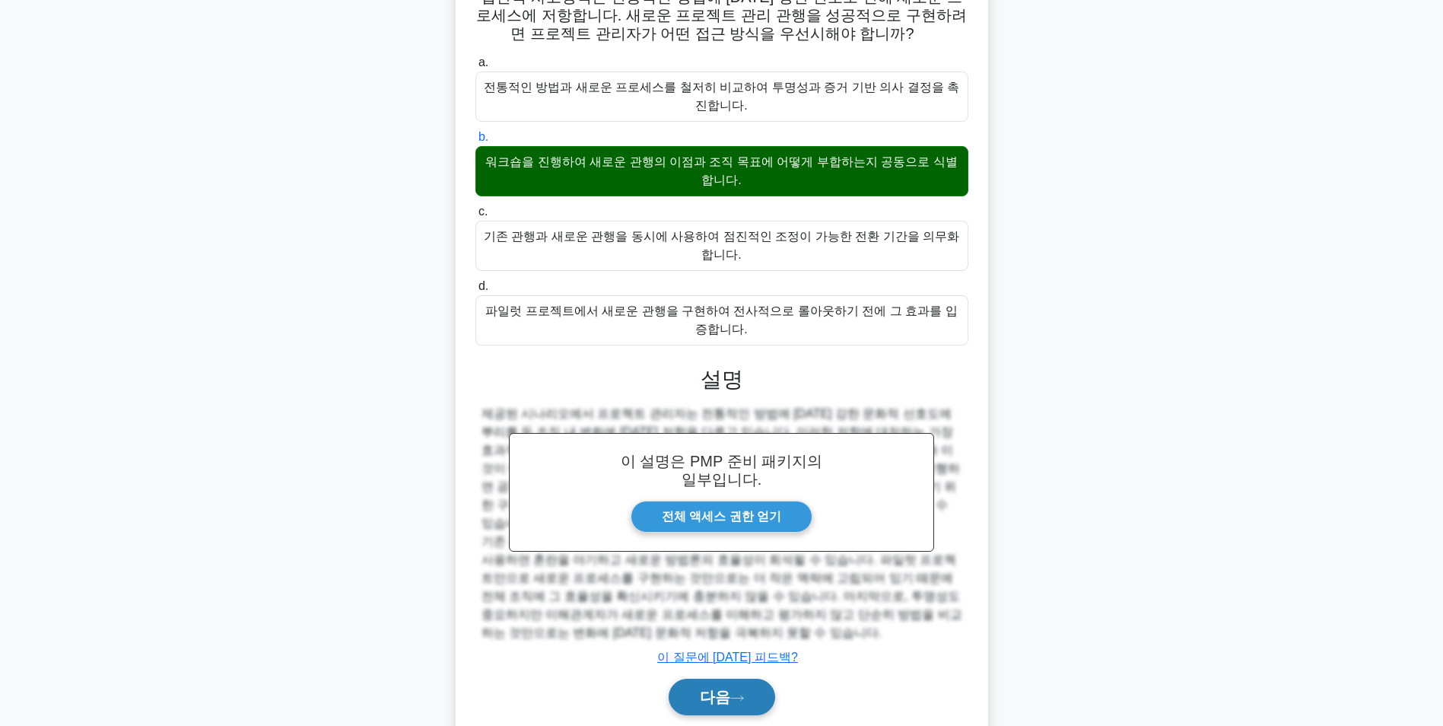
click at [737, 679] on button "다음" at bounding box center [722, 697] width 107 height 37
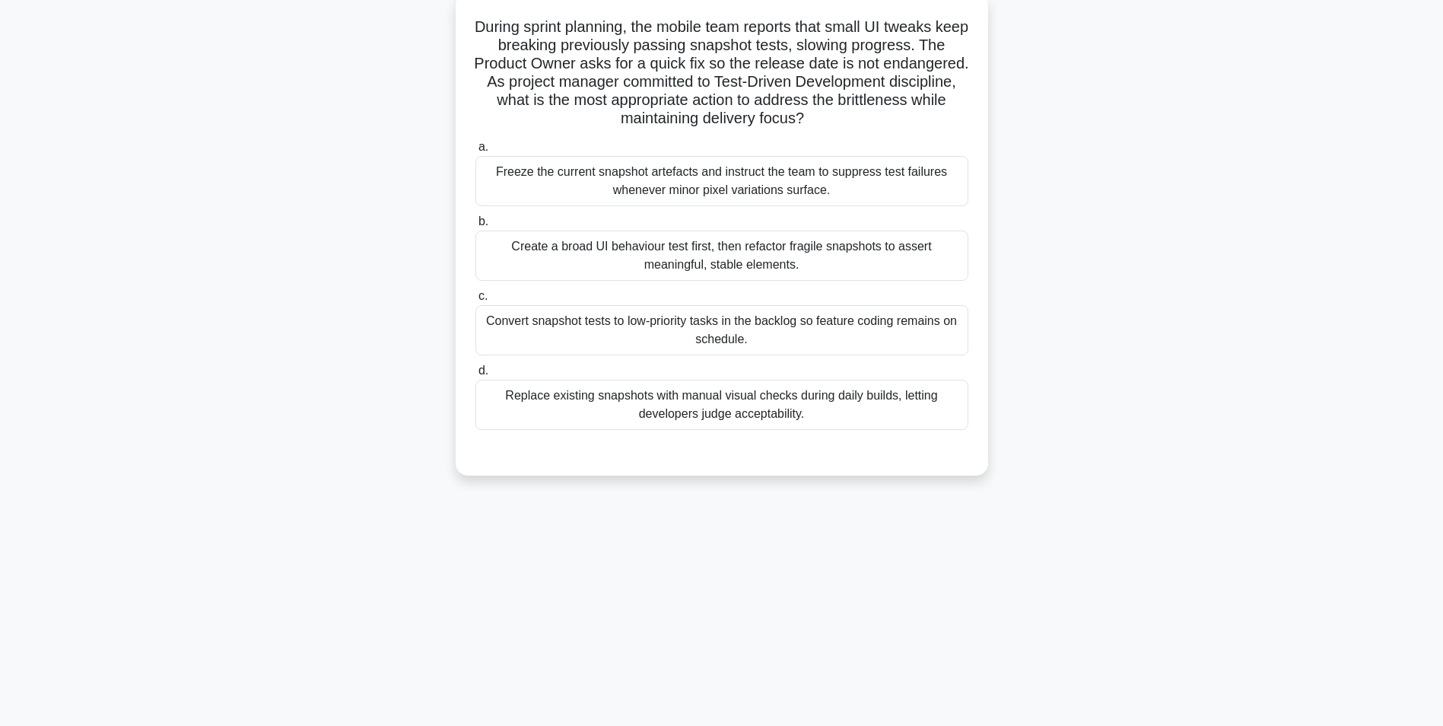
scroll to position [96, 0]
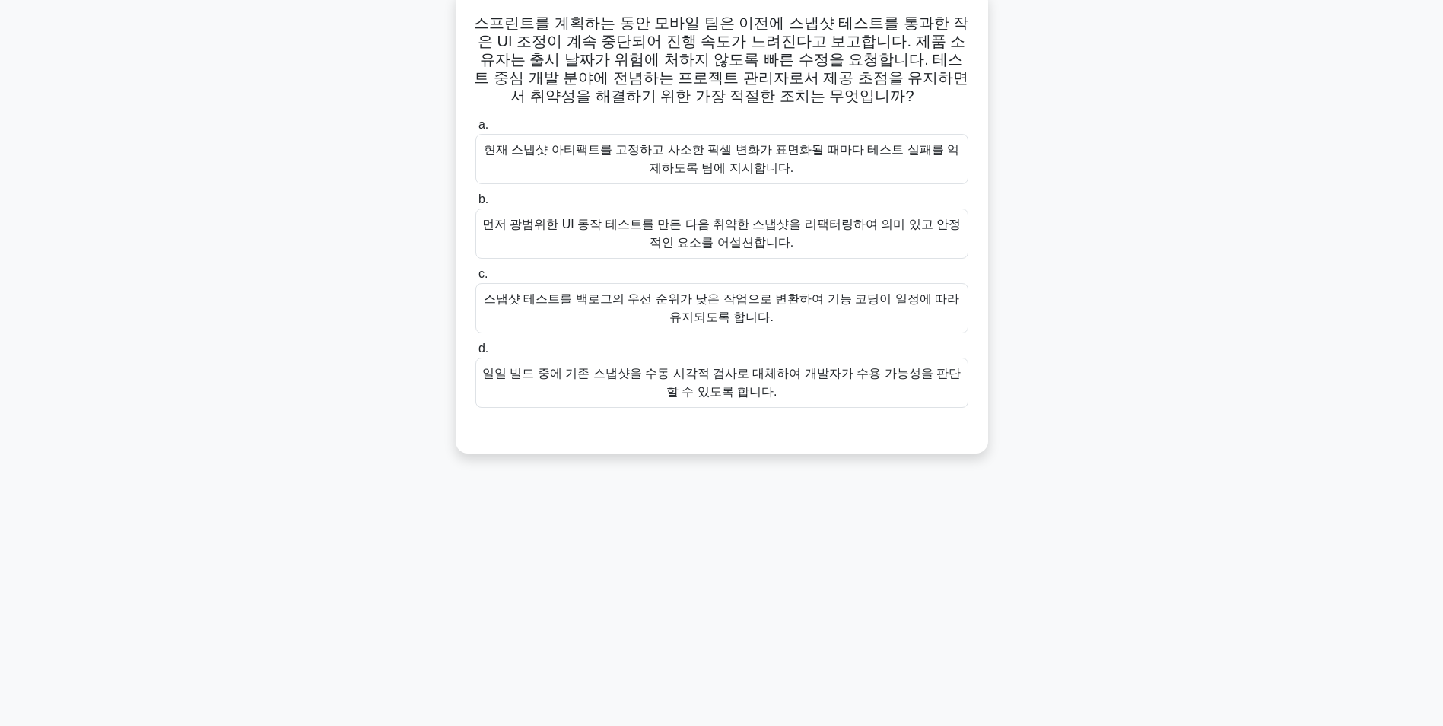
click at [679, 221] on div "먼저 광범위한 UI 동작 테스트를 만든 다음 취약한 스냅샷을 리팩터링하여 의미 있고 안정적인 요소를 어설션합니다." at bounding box center [722, 233] width 493 height 50
click at [476, 205] on input "b. 먼저 광범위한 UI 동작 테스트를 만든 다음 취약한 스냅샷을 리팩터링하여 의미 있고 안정적인 요소를 어설션합니다." at bounding box center [476, 200] width 0 height 10
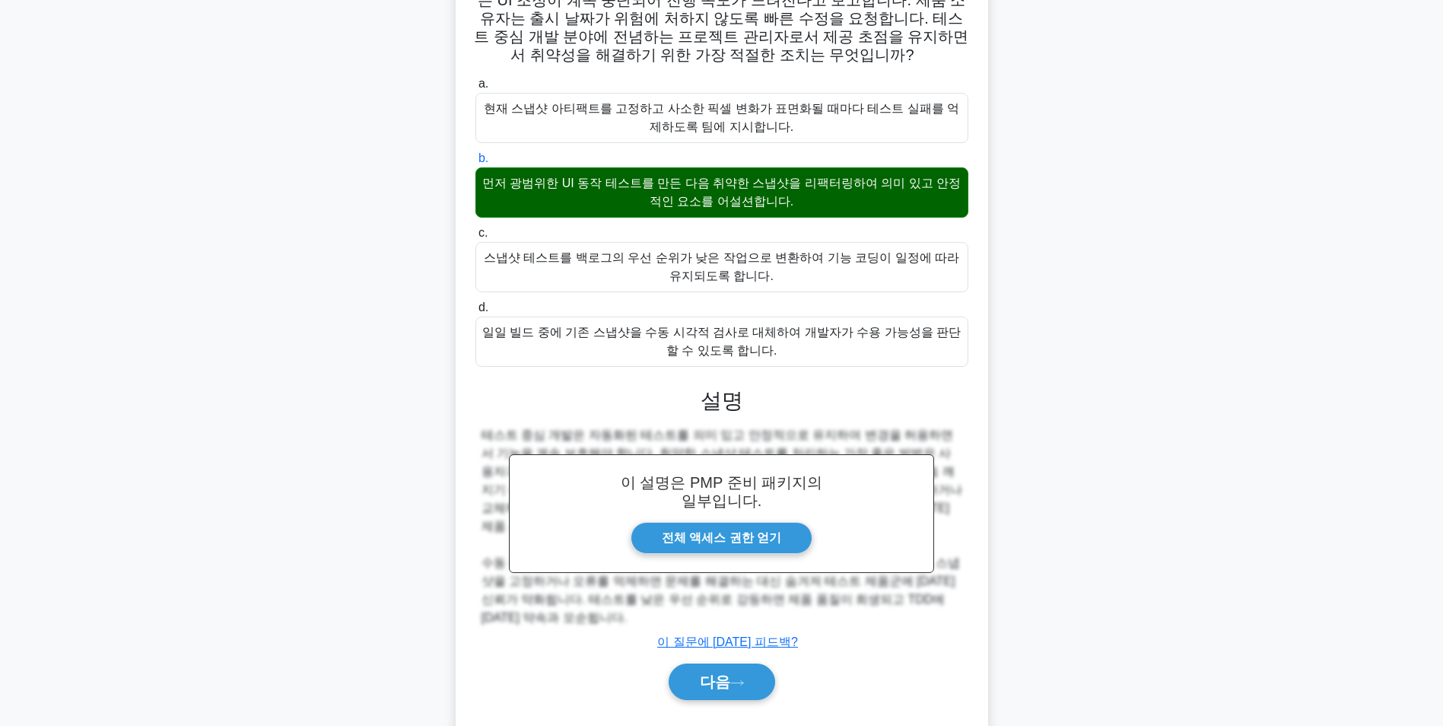
scroll to position [158, 0]
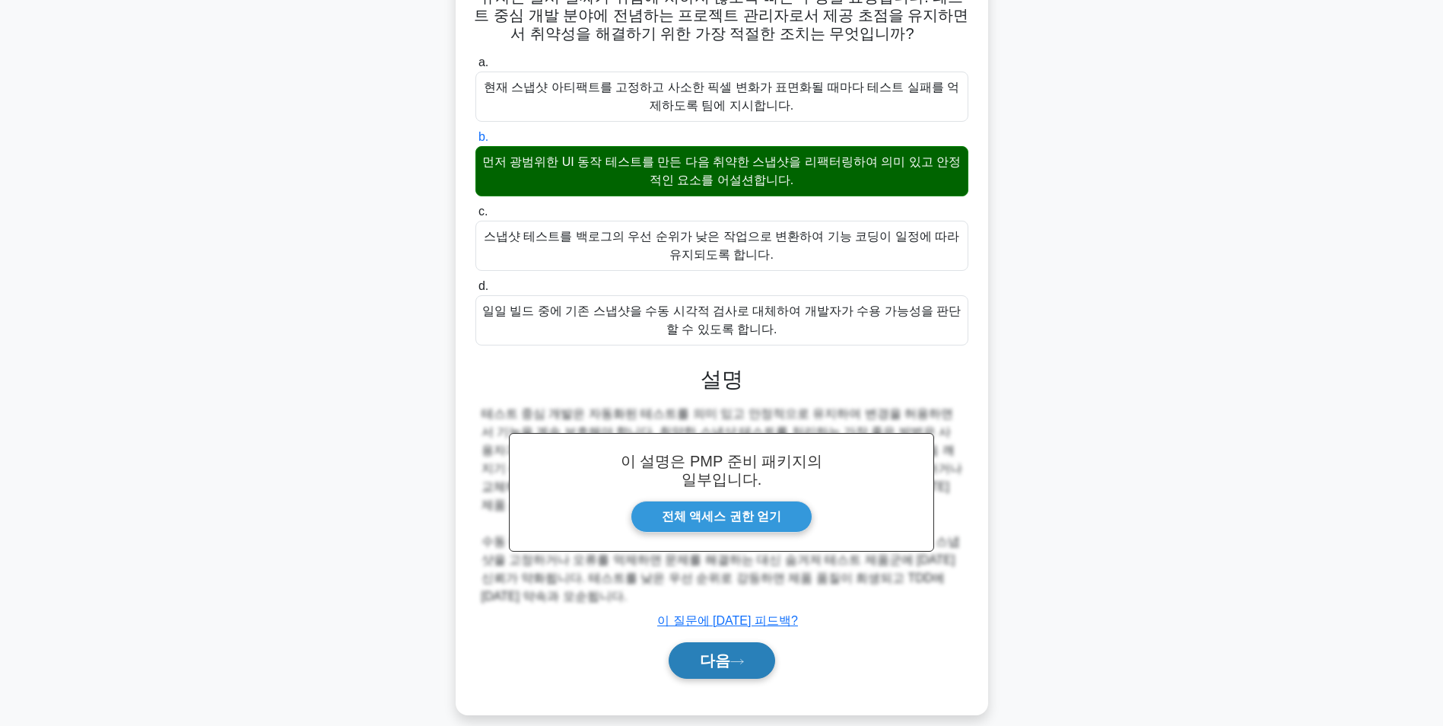
click at [747, 642] on button "다음" at bounding box center [722, 660] width 107 height 37
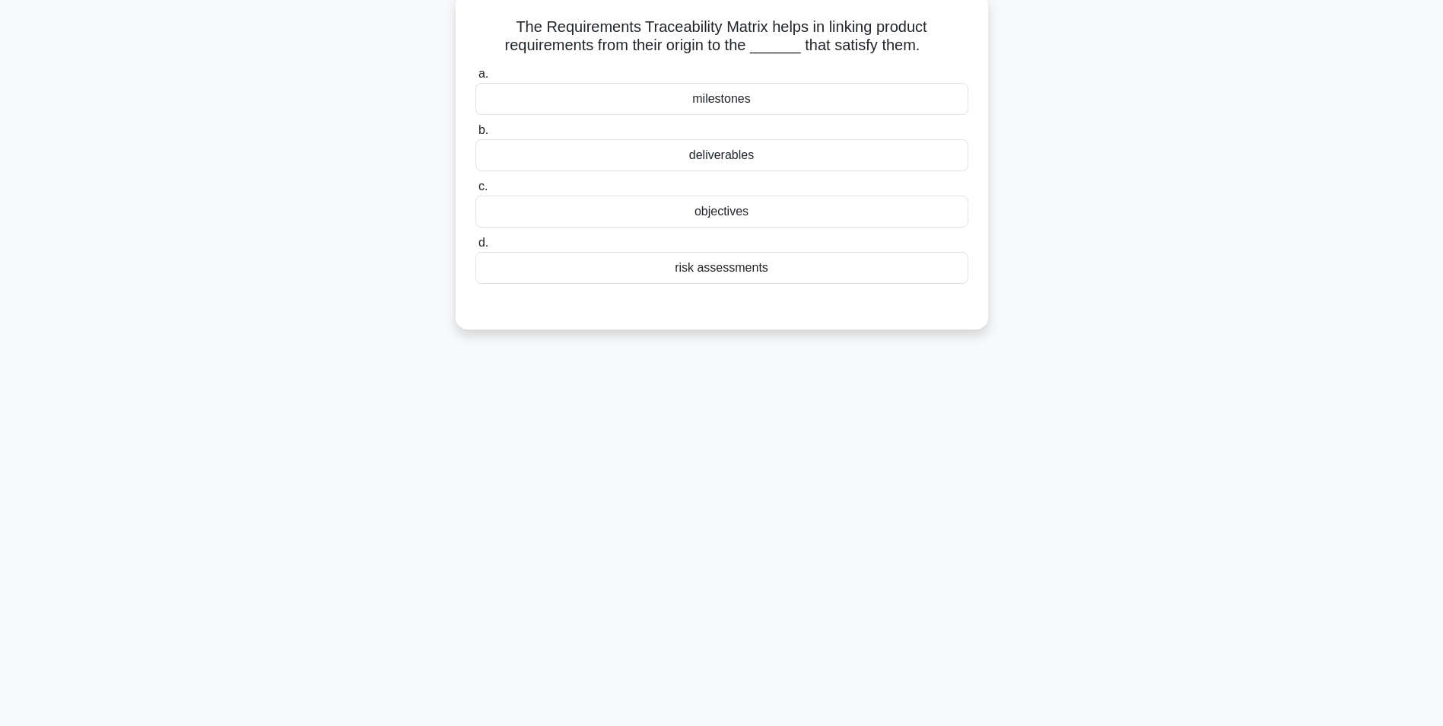
scroll to position [96, 0]
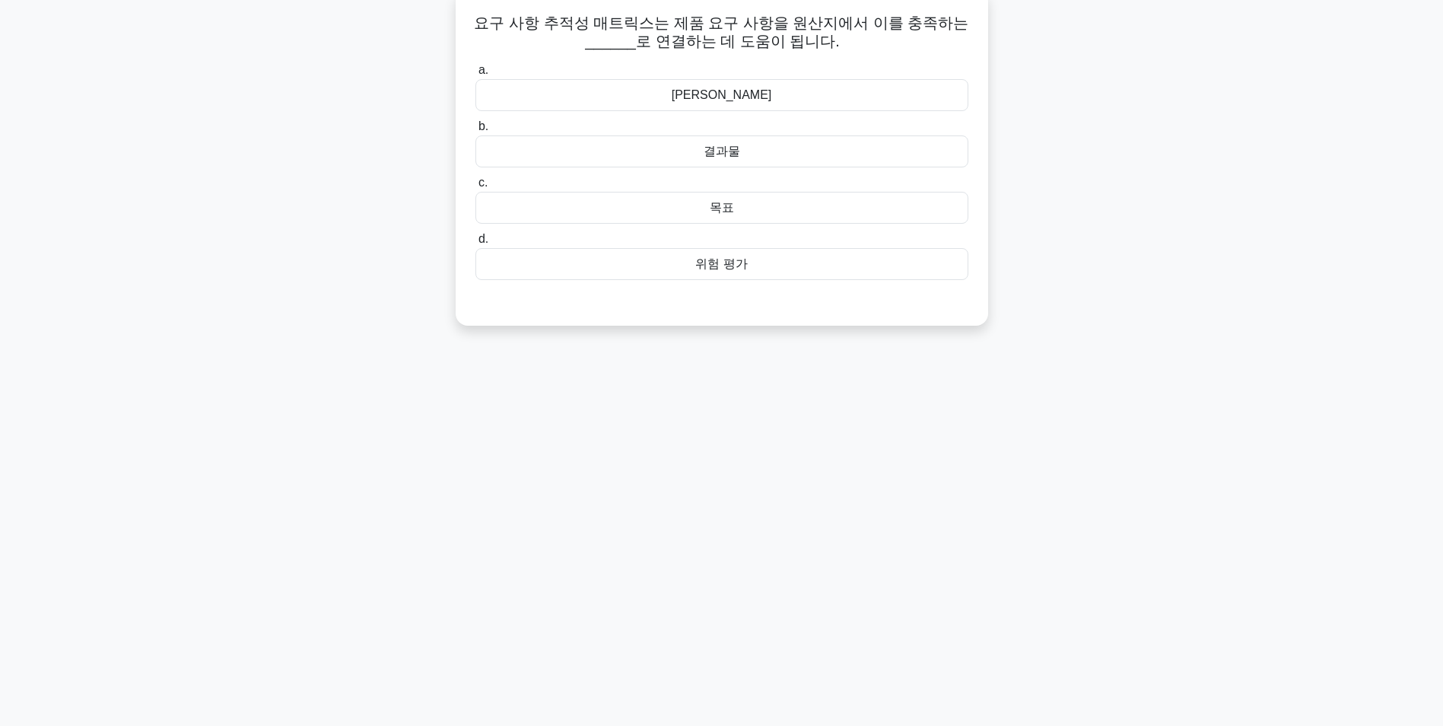
click at [819, 161] on div "결과물" at bounding box center [722, 151] width 493 height 32
click at [476, 132] on input "b. 결과물" at bounding box center [476, 127] width 0 height 10
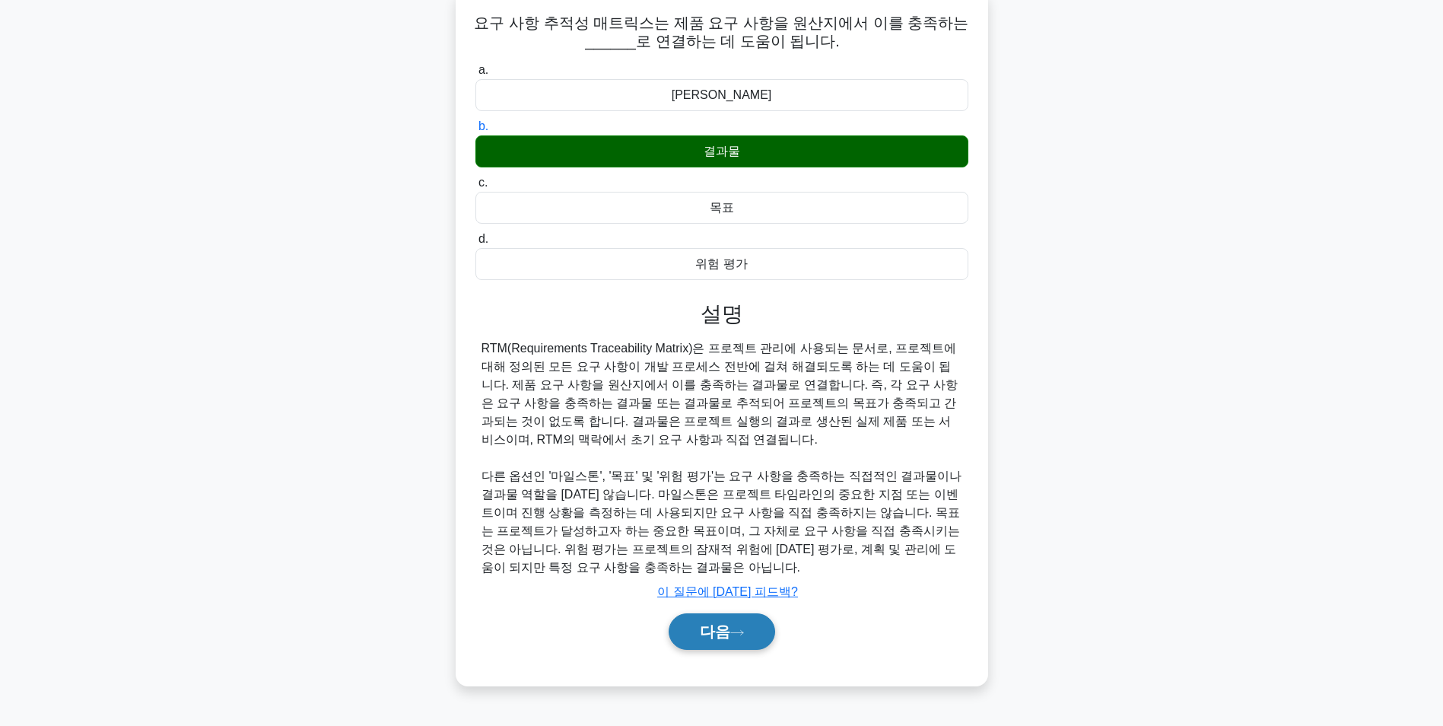
click at [724, 633] on font "다음" at bounding box center [715, 631] width 30 height 17
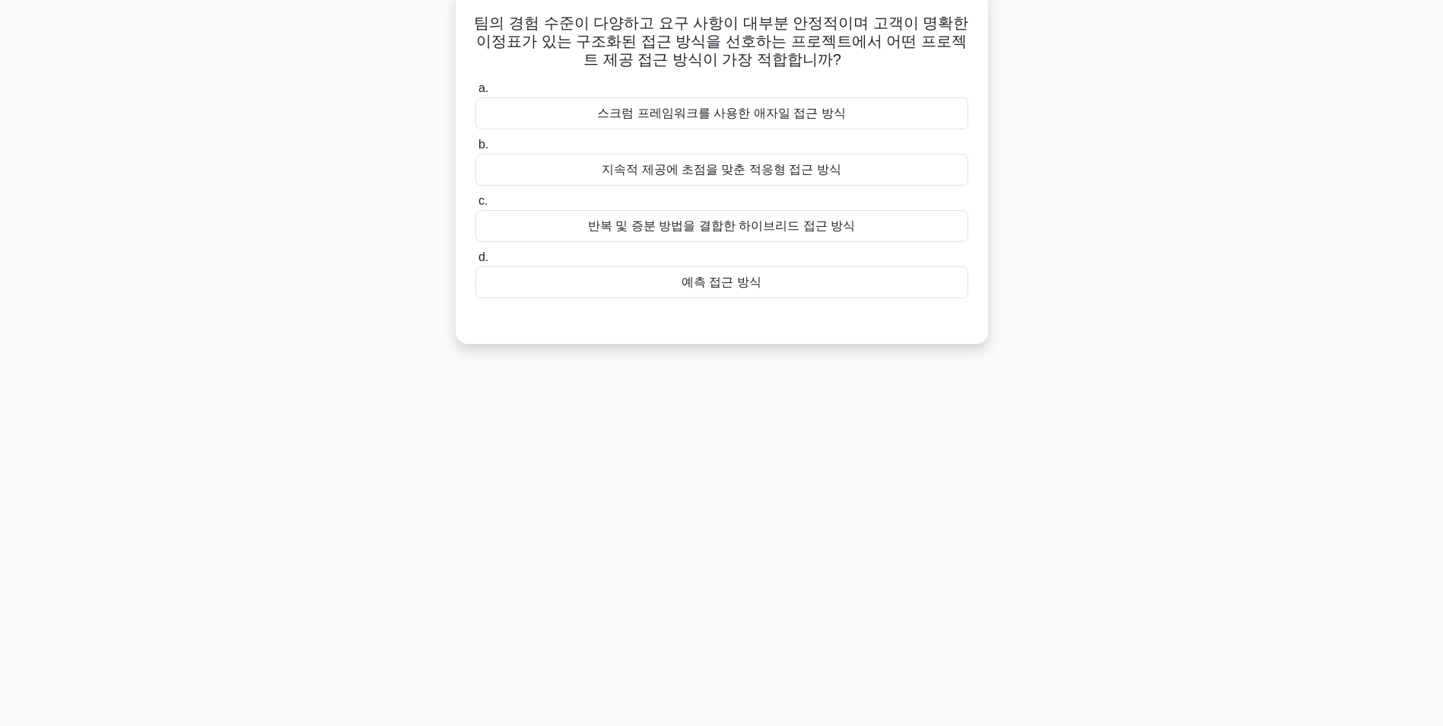
click at [810, 167] on div "지속적 제공에 초점을 맞춘 적응형 접근 방식" at bounding box center [722, 170] width 493 height 32
click at [476, 150] on input "b. 지속적 제공에 초점을 맞춘 적응형 접근 방식" at bounding box center [476, 145] width 0 height 10
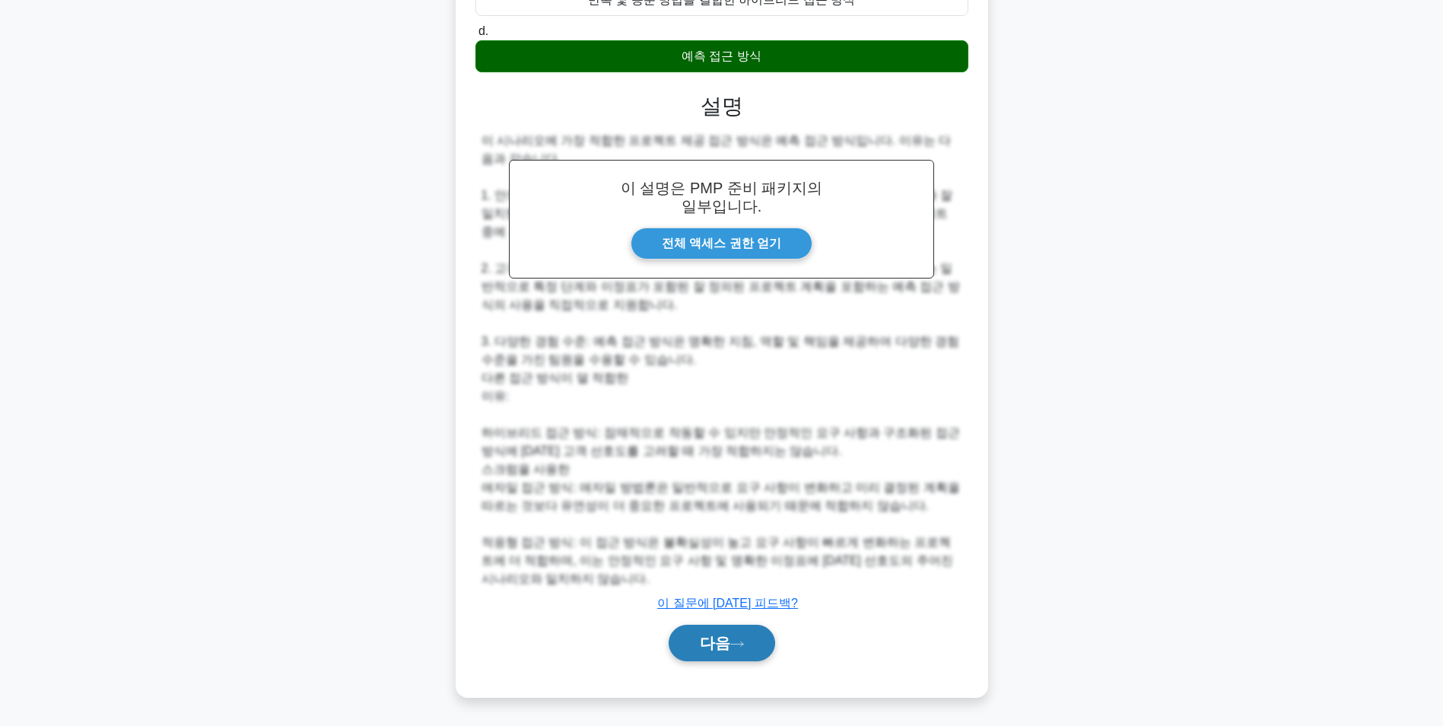
click at [727, 641] on font "다음" at bounding box center [715, 643] width 30 height 17
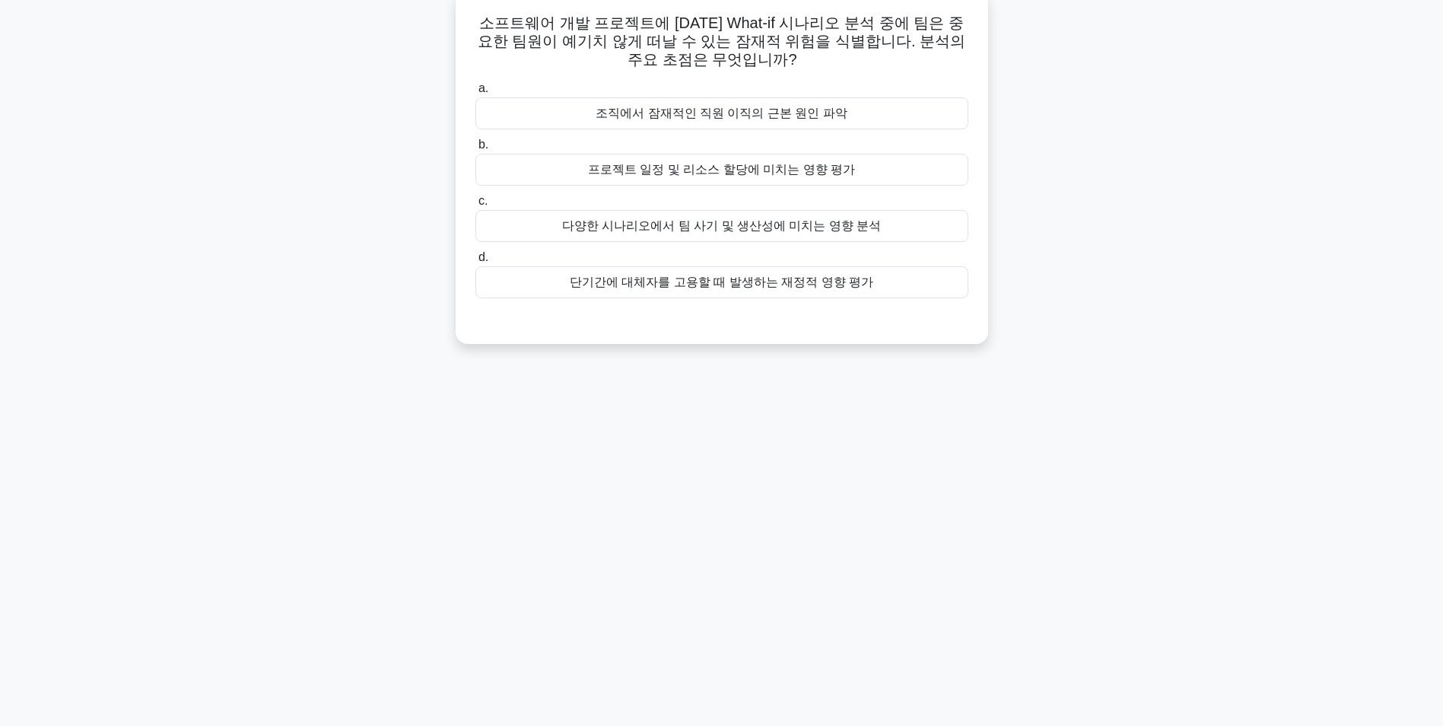
click at [743, 177] on div "프로젝트 일정 및 리소스 할당에 미치는 영향 평가" at bounding box center [722, 170] width 493 height 32
click at [476, 150] on input "b. 프로젝트 일정 및 리소스 할당에 미치는 영향 평가" at bounding box center [476, 145] width 0 height 10
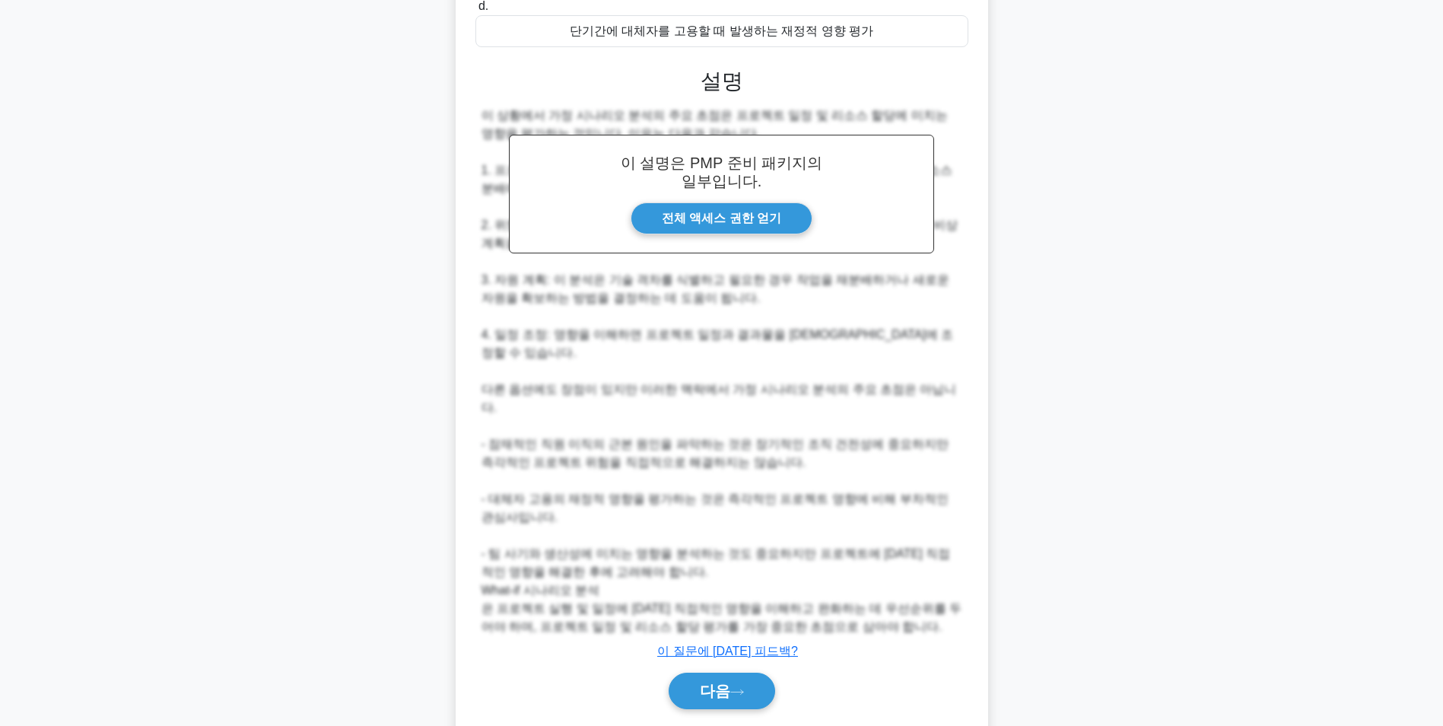
scroll to position [359, 0]
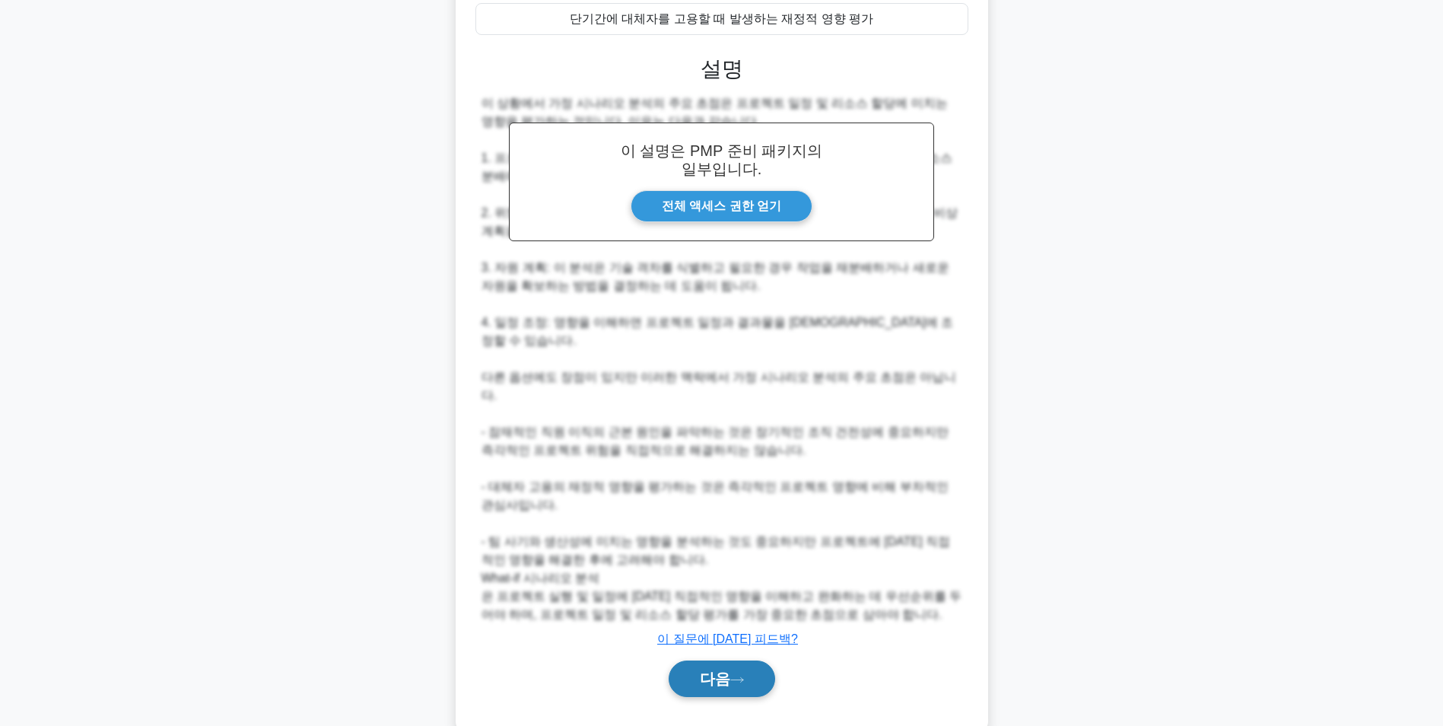
click at [747, 660] on button "다음" at bounding box center [722, 678] width 107 height 37
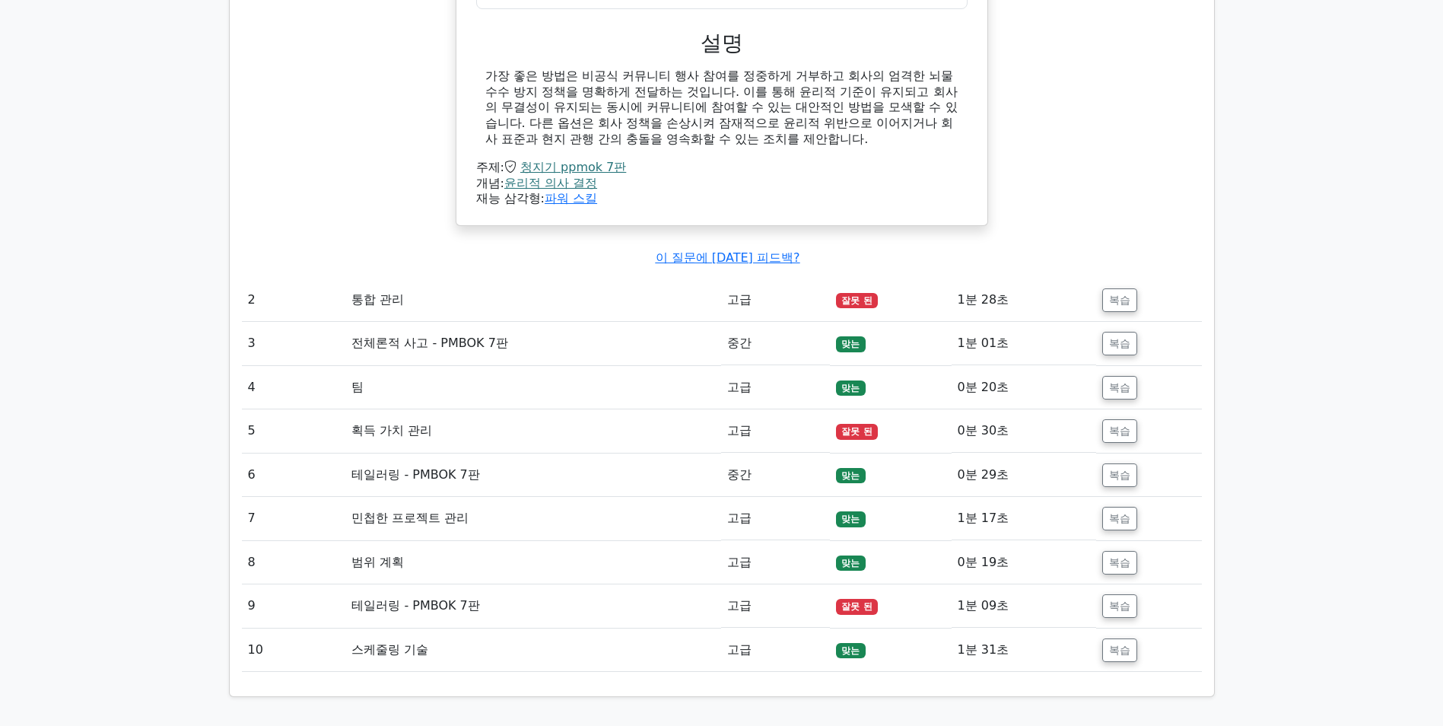
scroll to position [1750, 0]
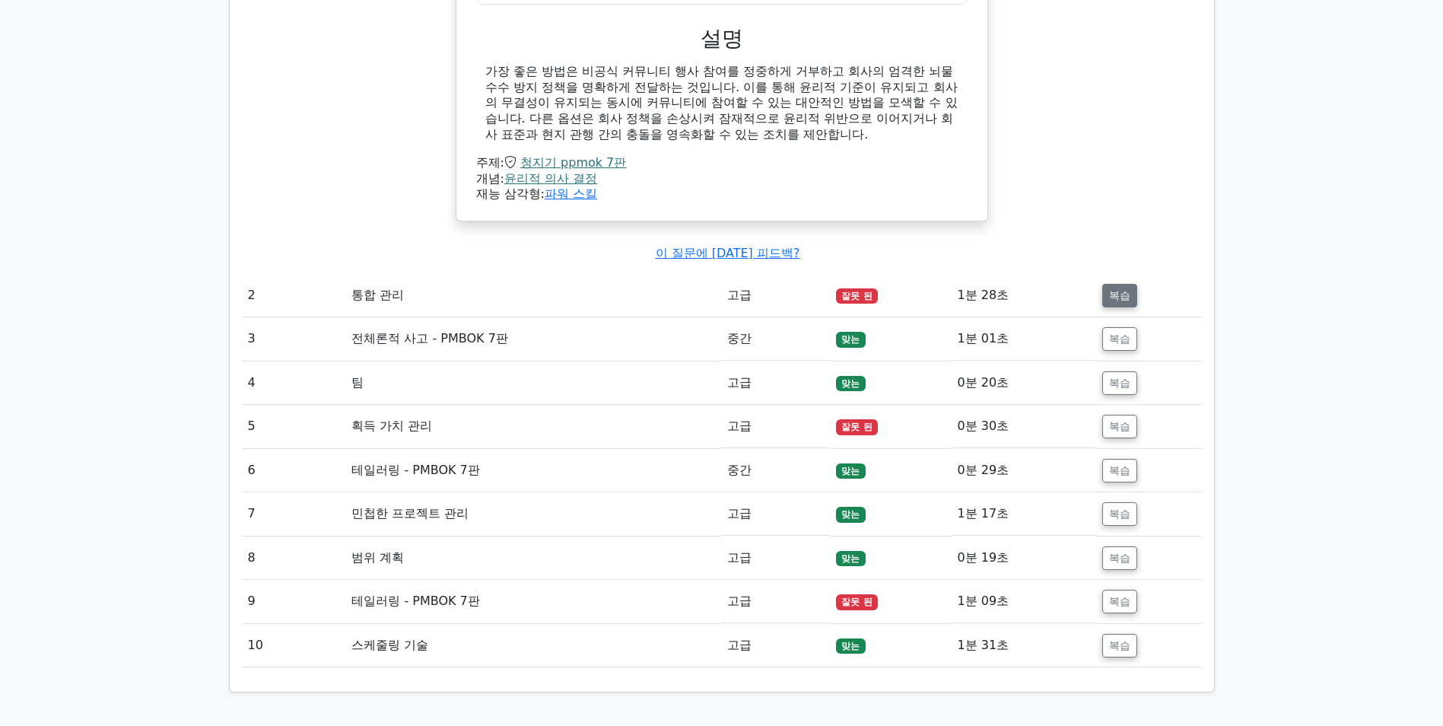
click at [1118, 293] on button "복습" at bounding box center [1119, 296] width 35 height 24
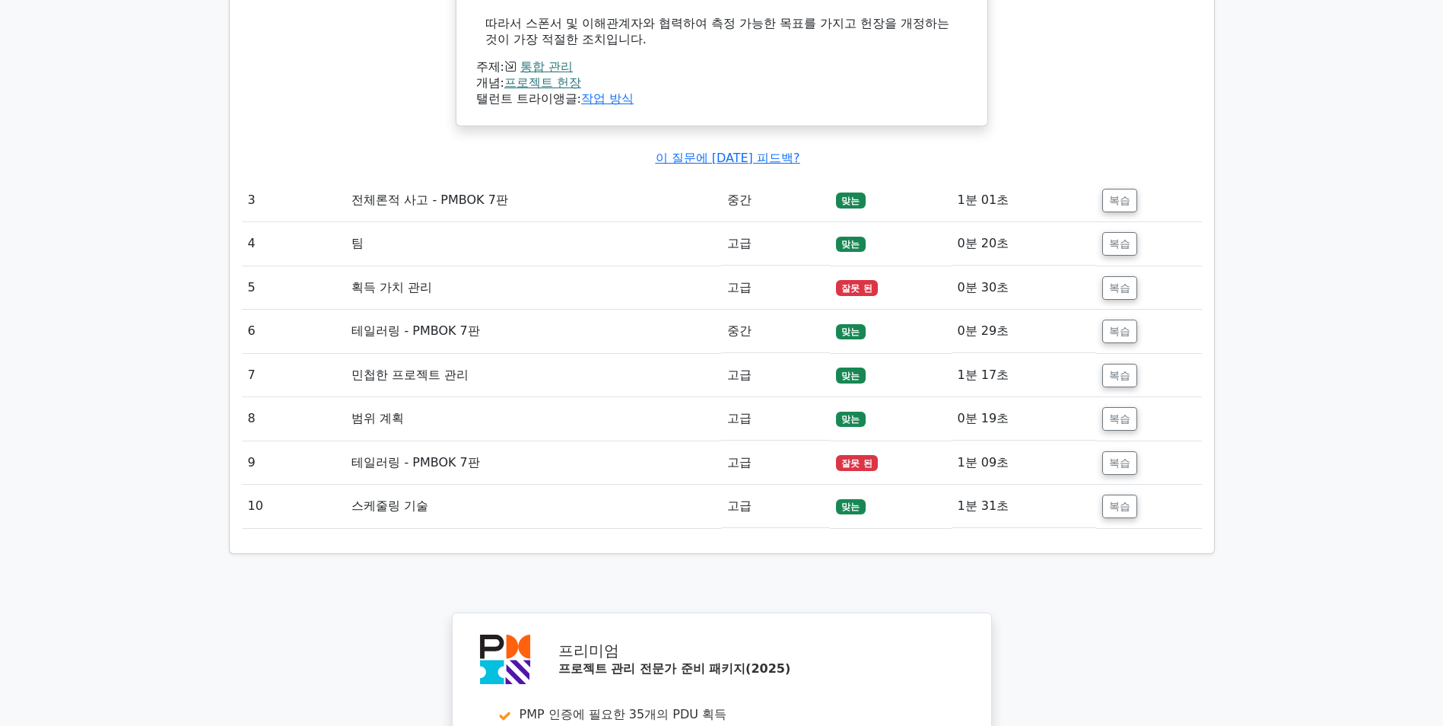
scroll to position [2891, 0]
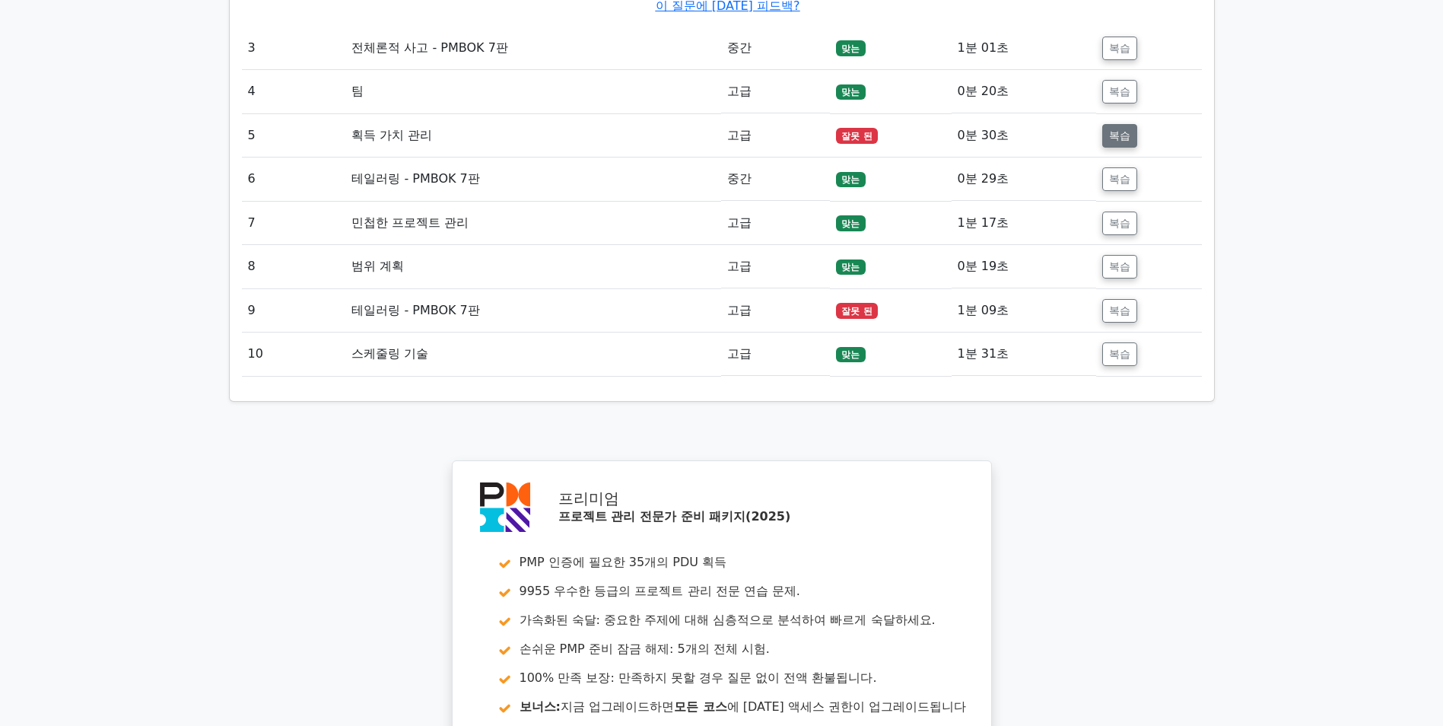
click at [1123, 130] on button "복습" at bounding box center [1119, 136] width 35 height 24
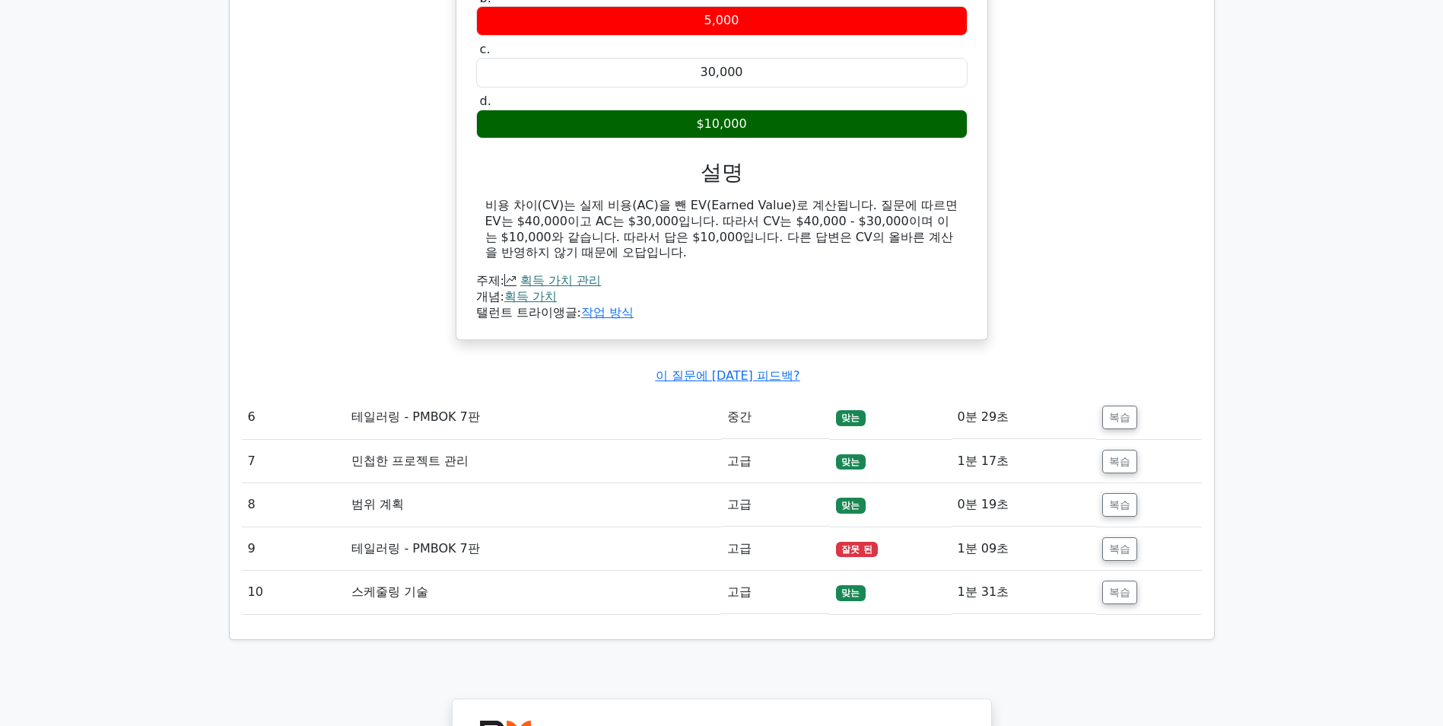
scroll to position [3196, 0]
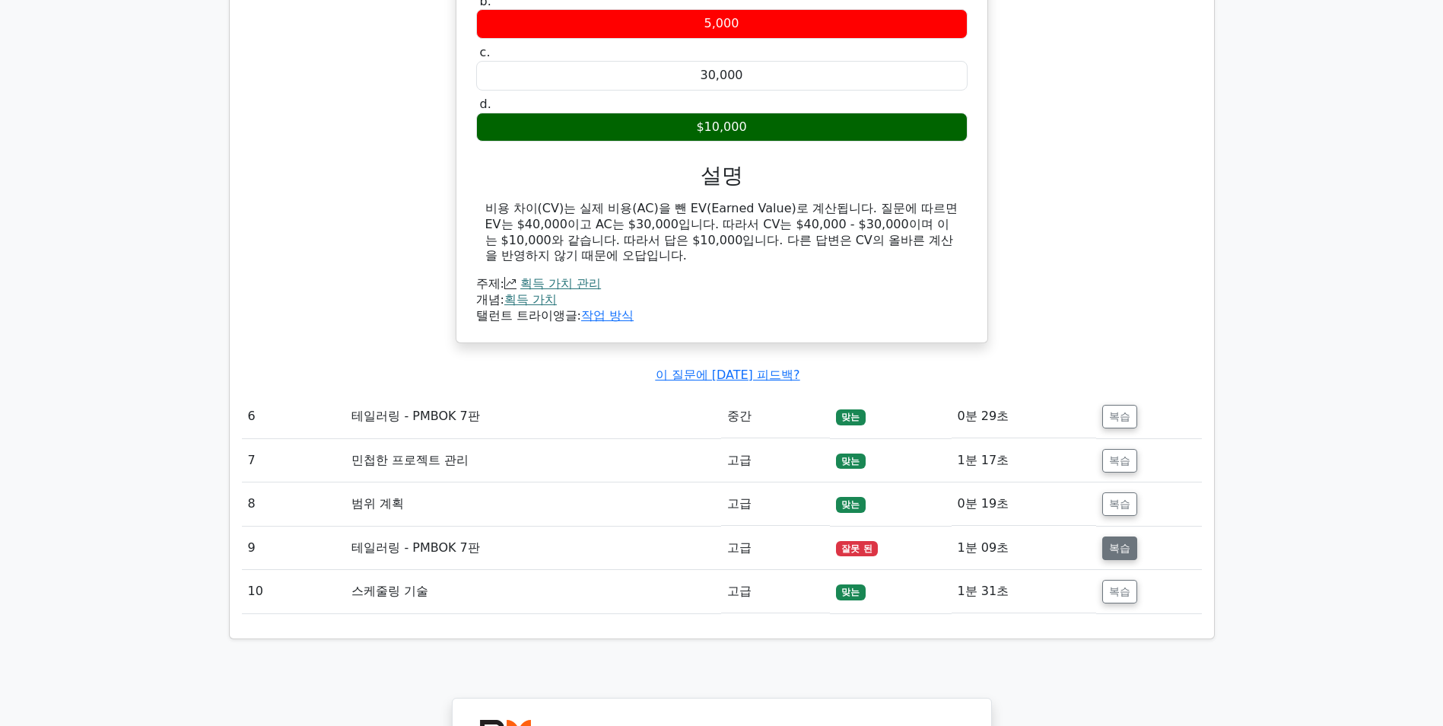
click at [1118, 548] on button "복습" at bounding box center [1119, 548] width 35 height 24
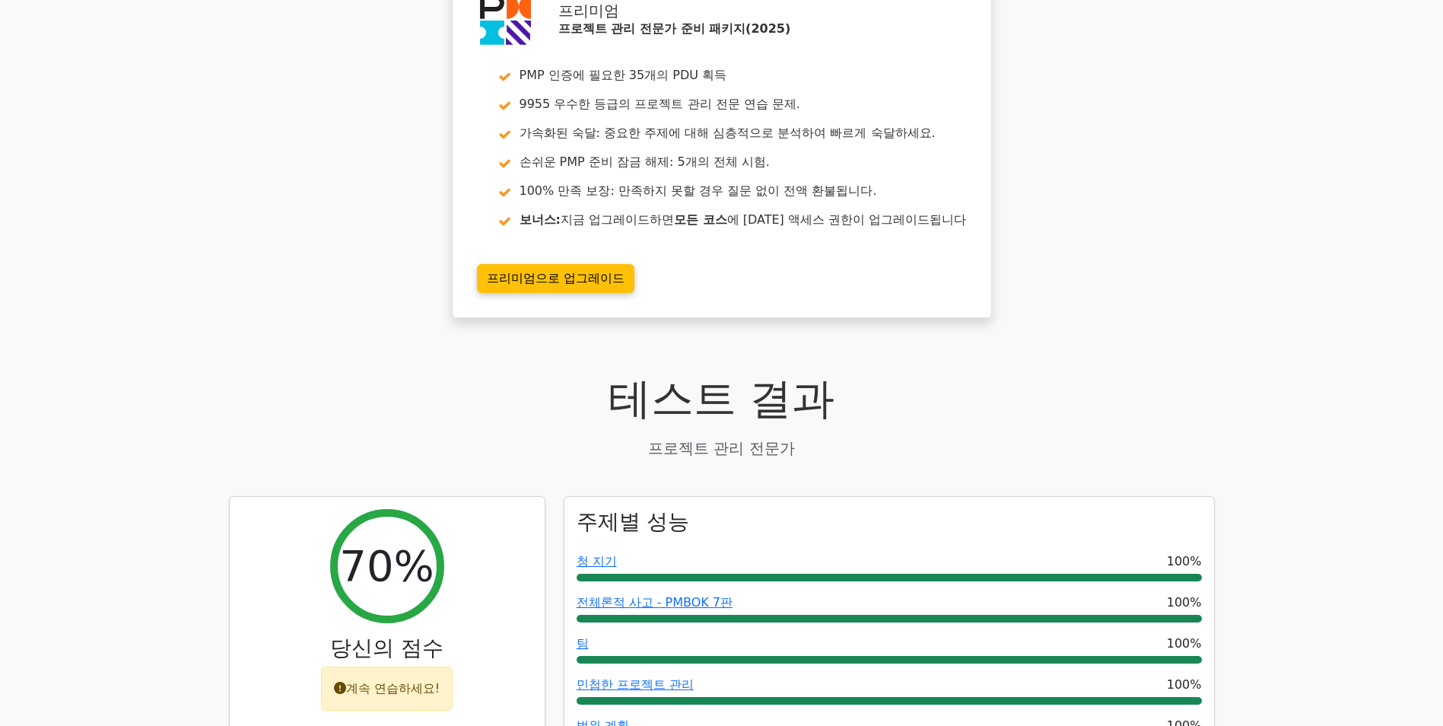
scroll to position [0, 0]
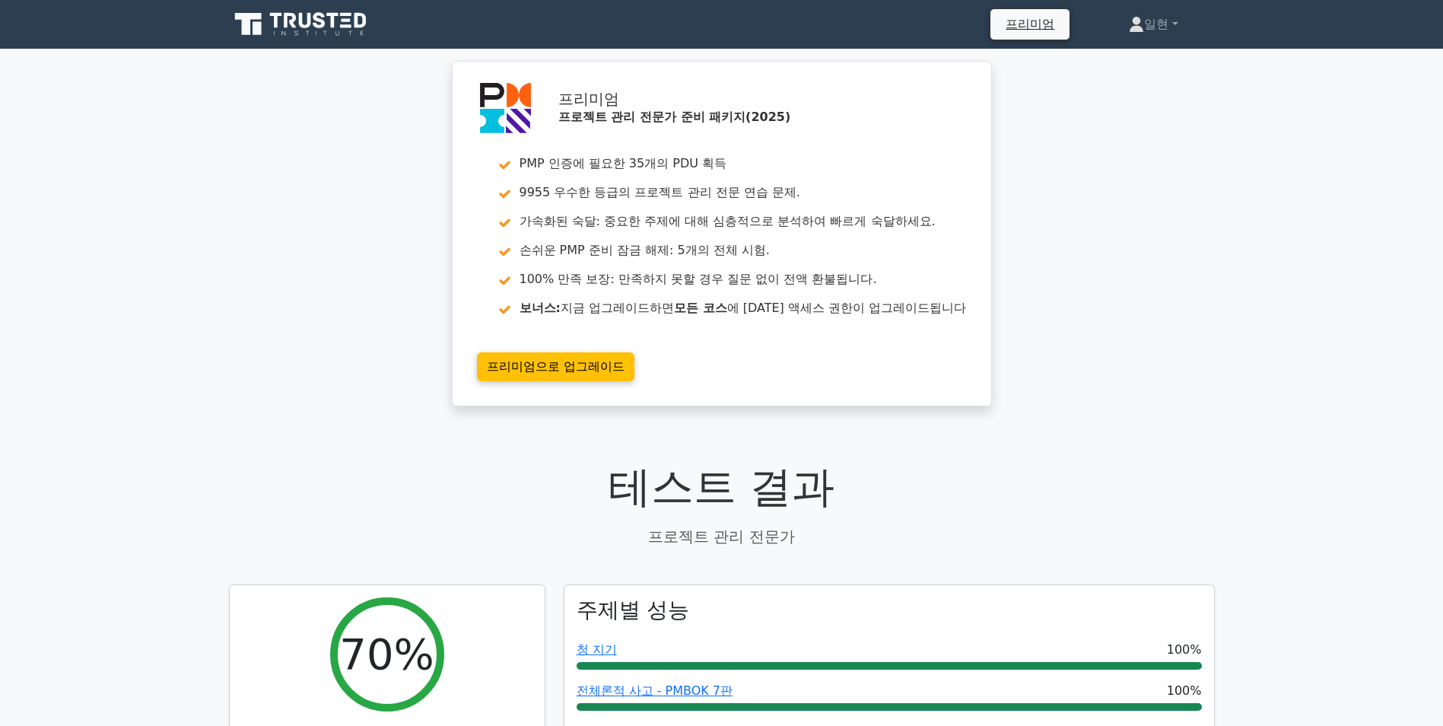
click at [66, 269] on div "프리미엄 프로젝트 관리 전문가 준비 패키지(2025) PMP 인증에 필요한 35개의 PDU 획득 9955 우수한 등급의 프로젝트 관리 전문 연…" at bounding box center [721, 243] width 1443 height 364
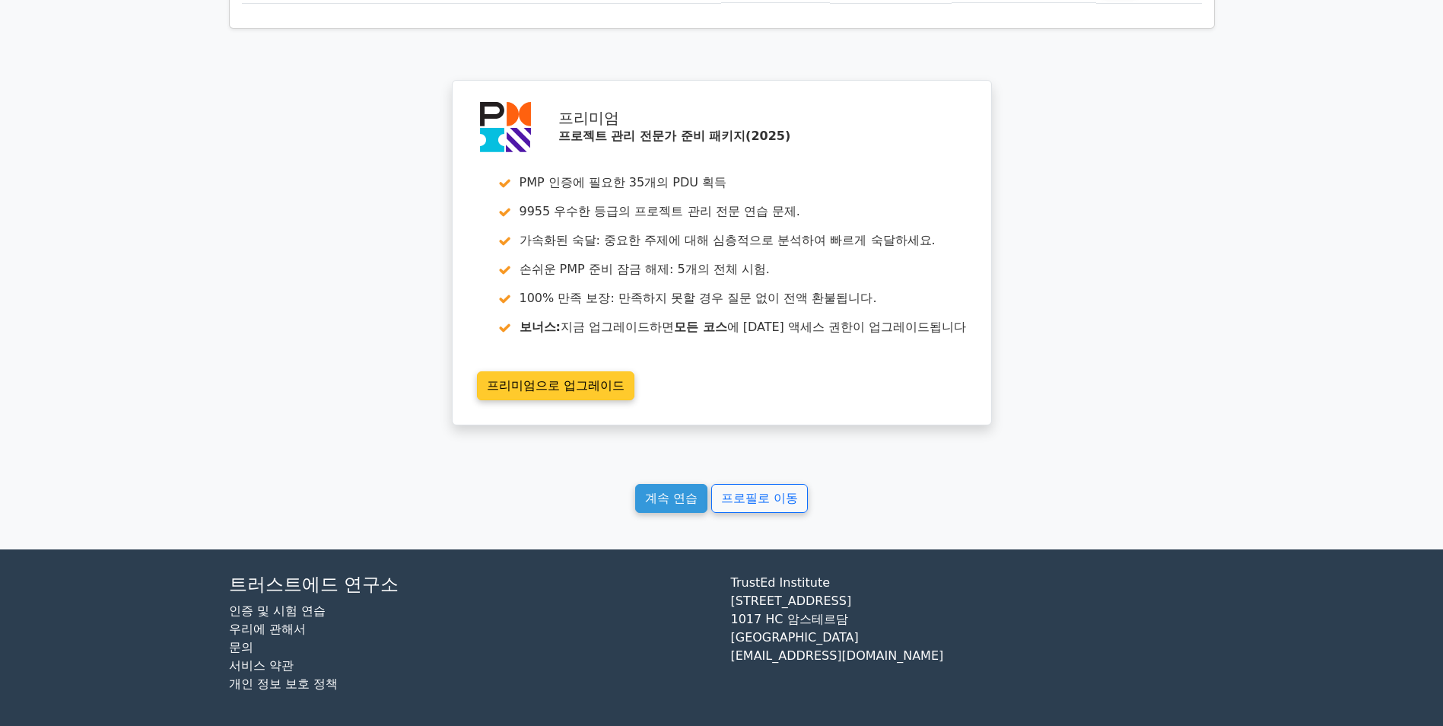
scroll to position [4714, 0]
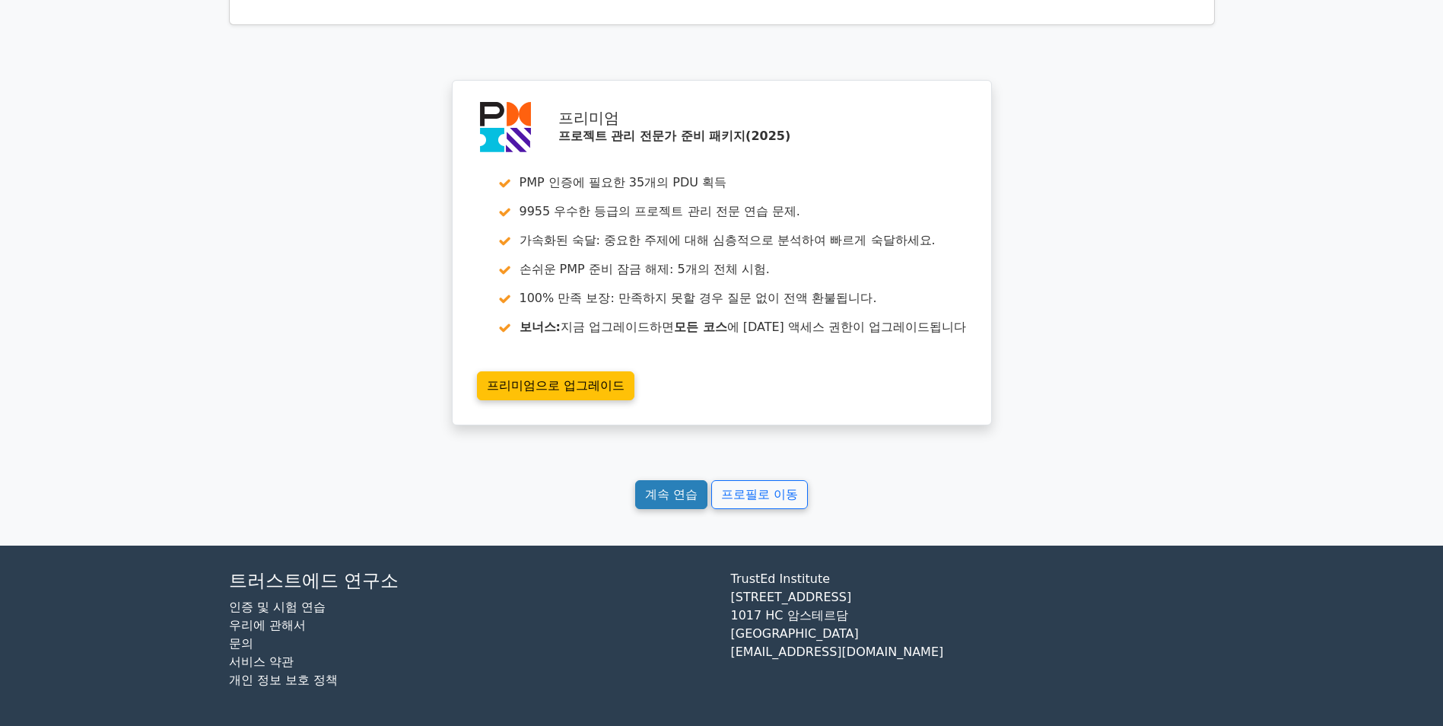
click at [671, 501] on link "계속 연습" at bounding box center [671, 494] width 72 height 29
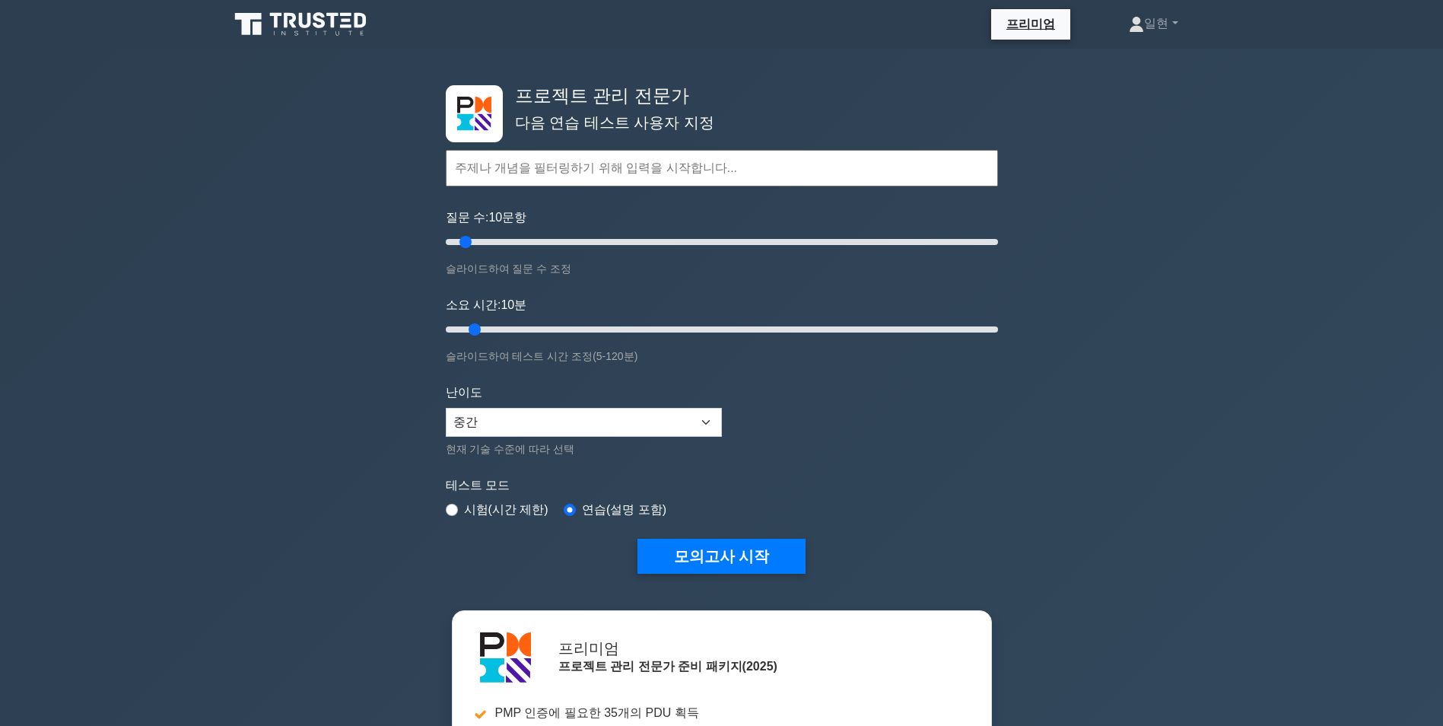
scroll to position [76, 0]
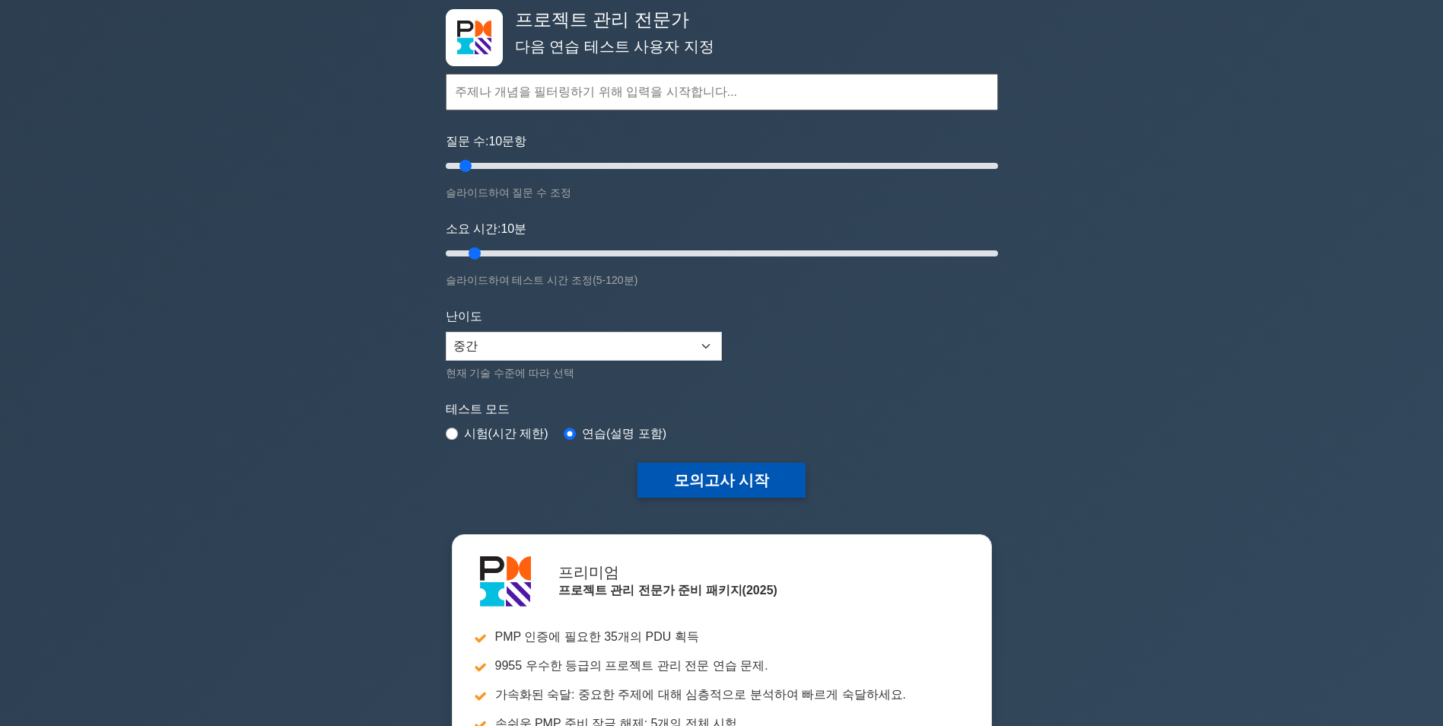
click at [752, 477] on button "모의고사 시작" at bounding box center [722, 480] width 169 height 35
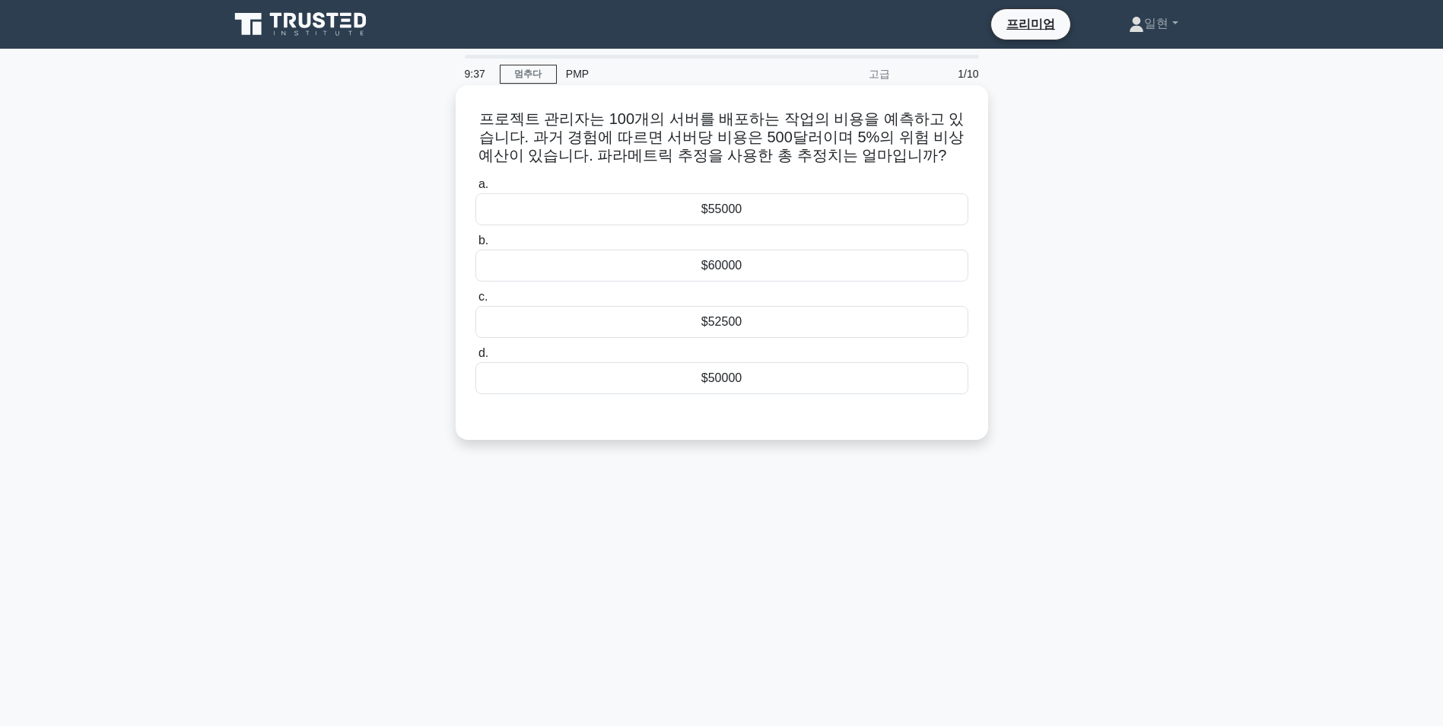
click at [744, 325] on div "$52500" at bounding box center [722, 322] width 493 height 32
click at [476, 302] on input "c. $52500" at bounding box center [476, 297] width 0 height 10
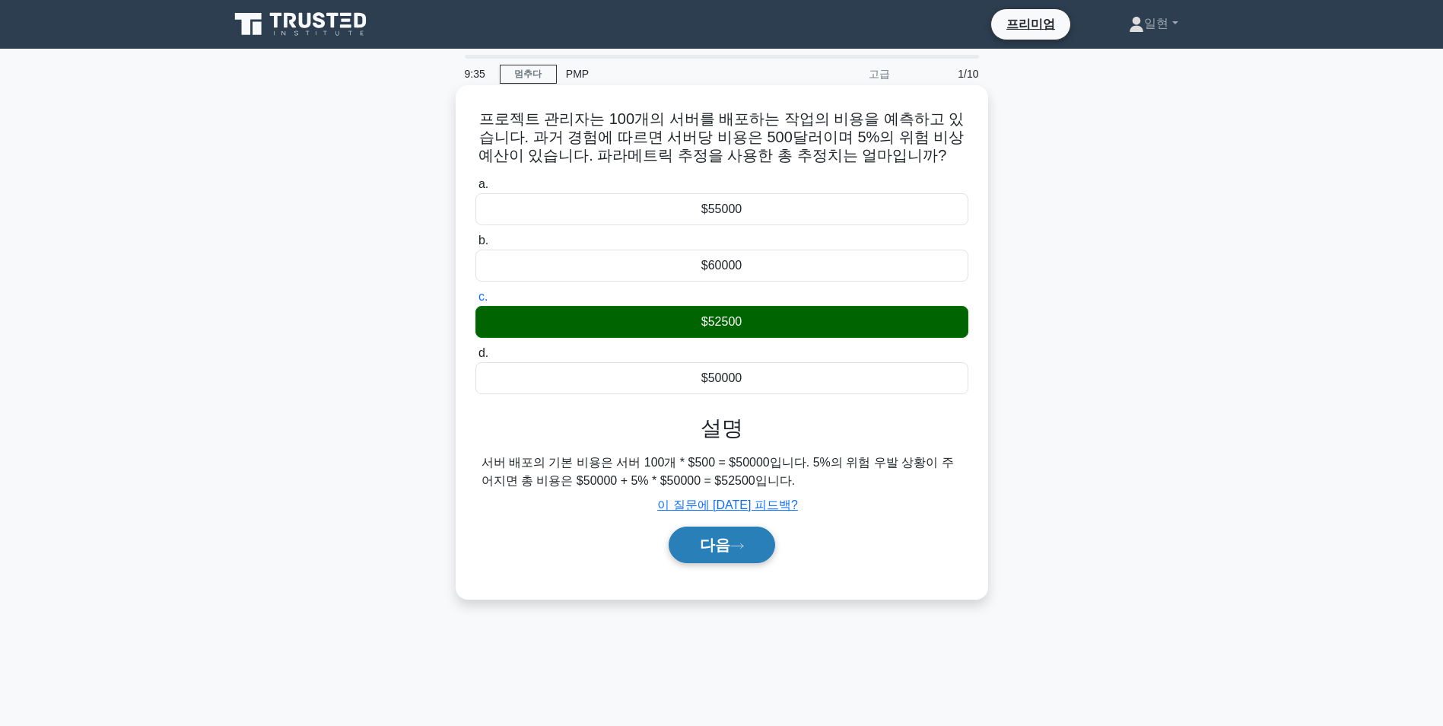
click at [726, 552] on font "다음" at bounding box center [715, 544] width 30 height 17
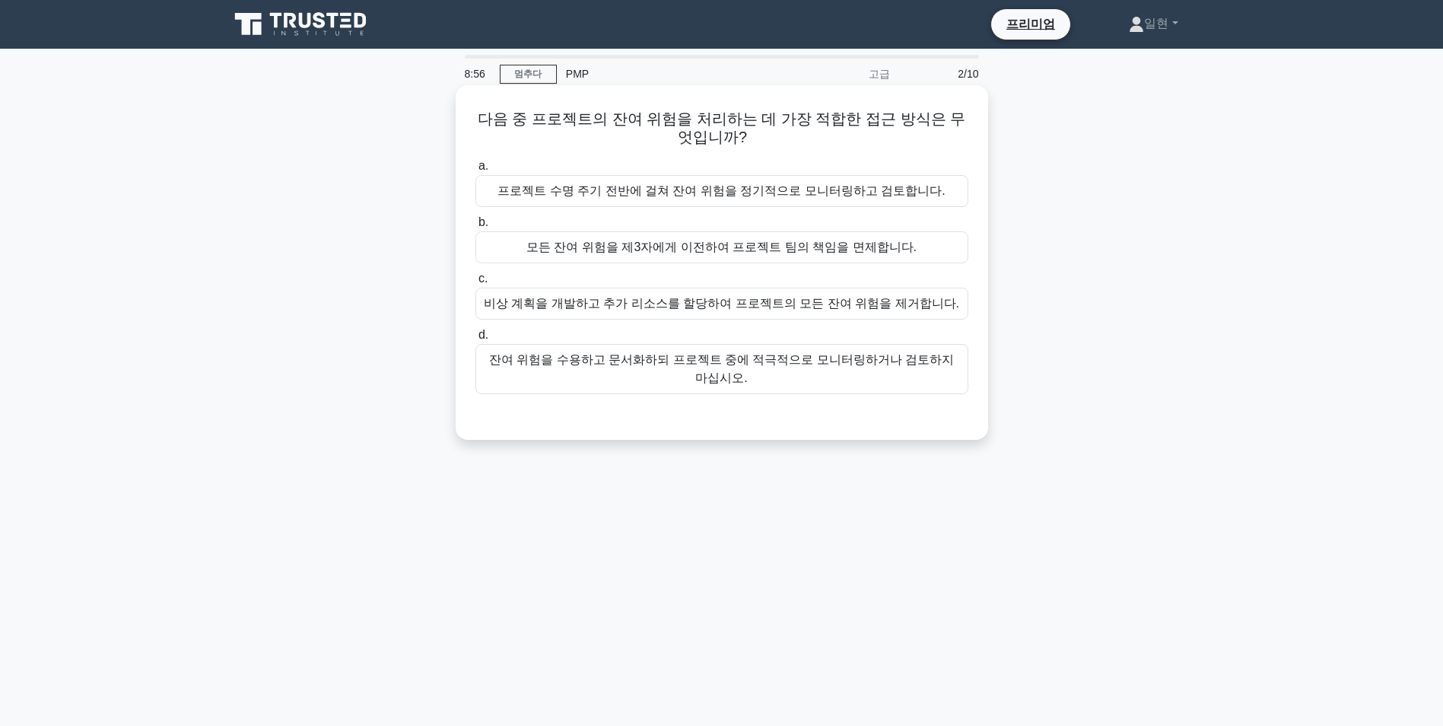
click at [654, 196] on div "프로젝트 수명 주기 전반에 걸쳐 잔여 위험을 정기적으로 모니터링하고 검토합니다." at bounding box center [722, 191] width 493 height 32
click at [476, 171] on input "a. 프로젝트 수명 주기 전반에 걸쳐 잔여 위험을 정기적으로 모니터링하고 검토합니다." at bounding box center [476, 166] width 0 height 10
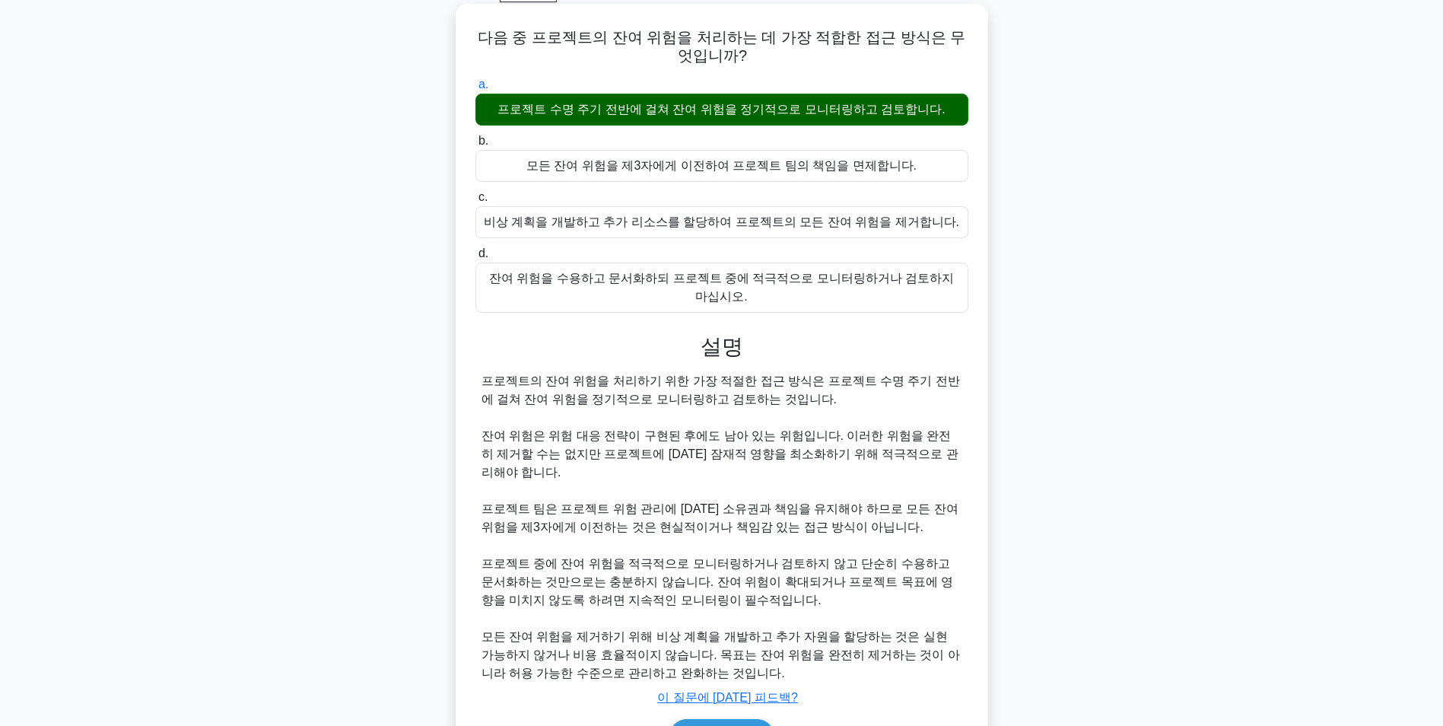
scroll to position [158, 0]
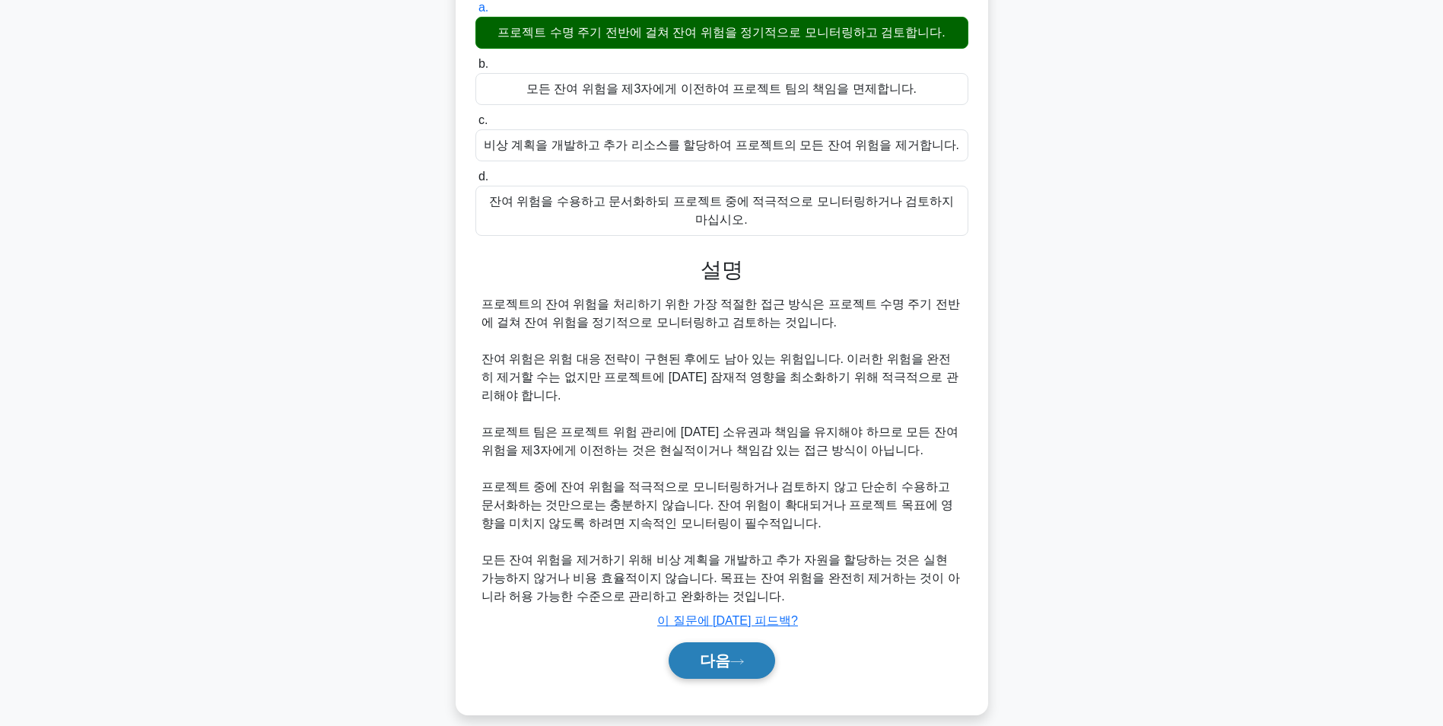
click at [727, 652] on font "다음" at bounding box center [715, 660] width 30 height 17
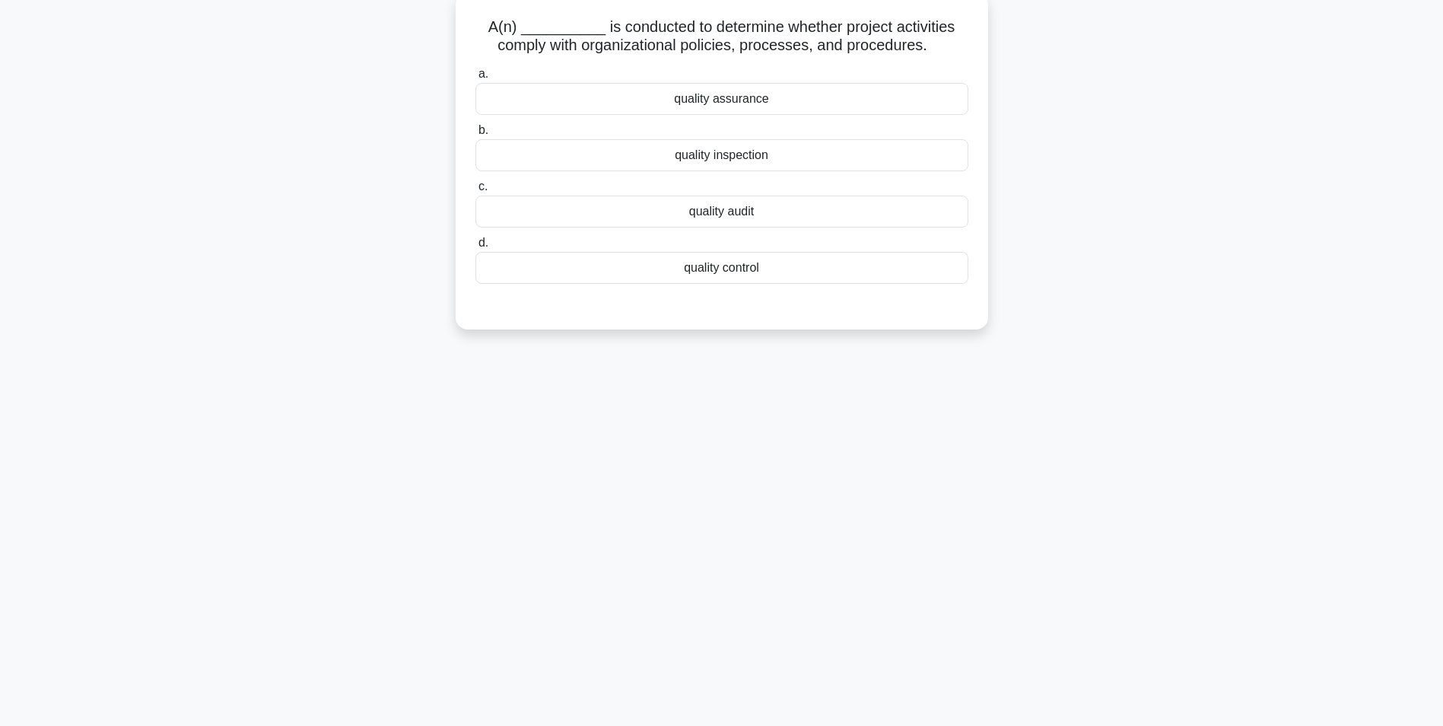
scroll to position [96, 0]
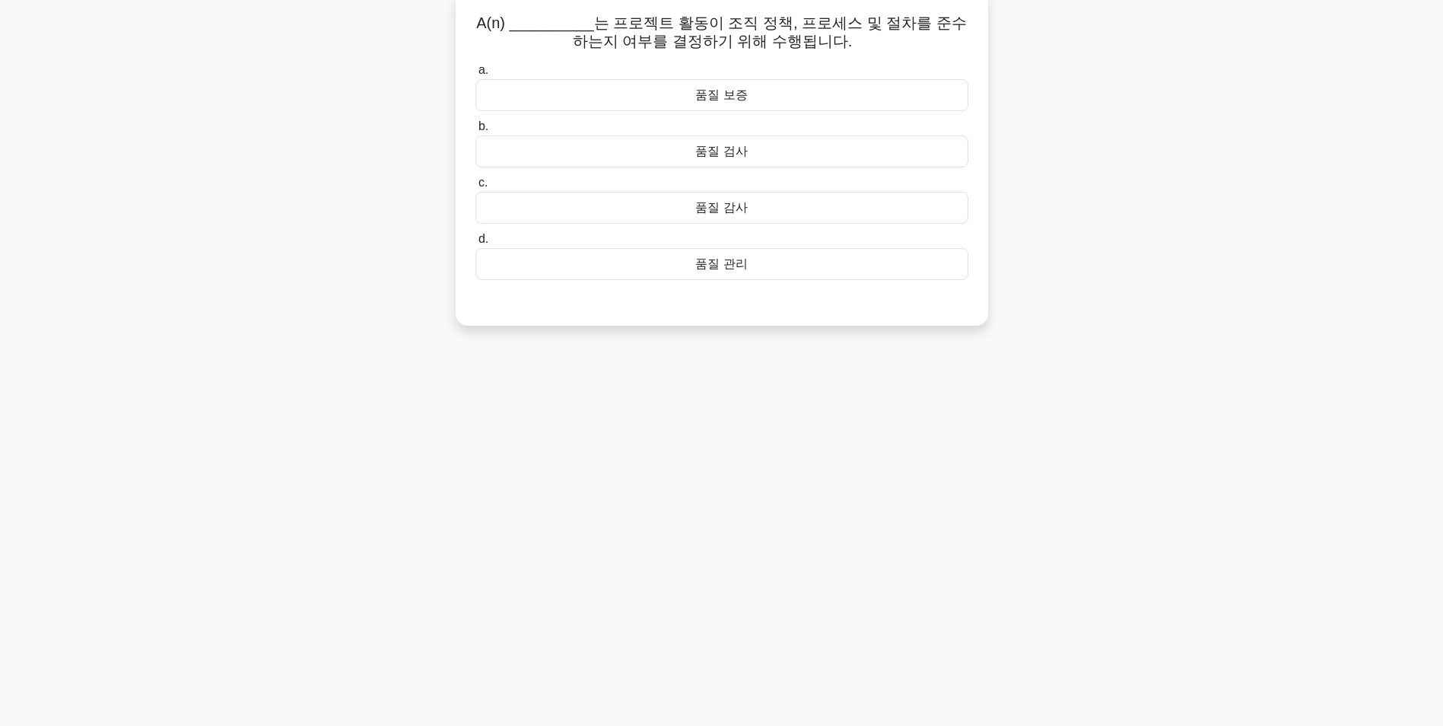
click at [733, 263] on div "품질 관리" at bounding box center [722, 264] width 493 height 32
click at [476, 244] on input "d. 품질 관리" at bounding box center [476, 239] width 0 height 10
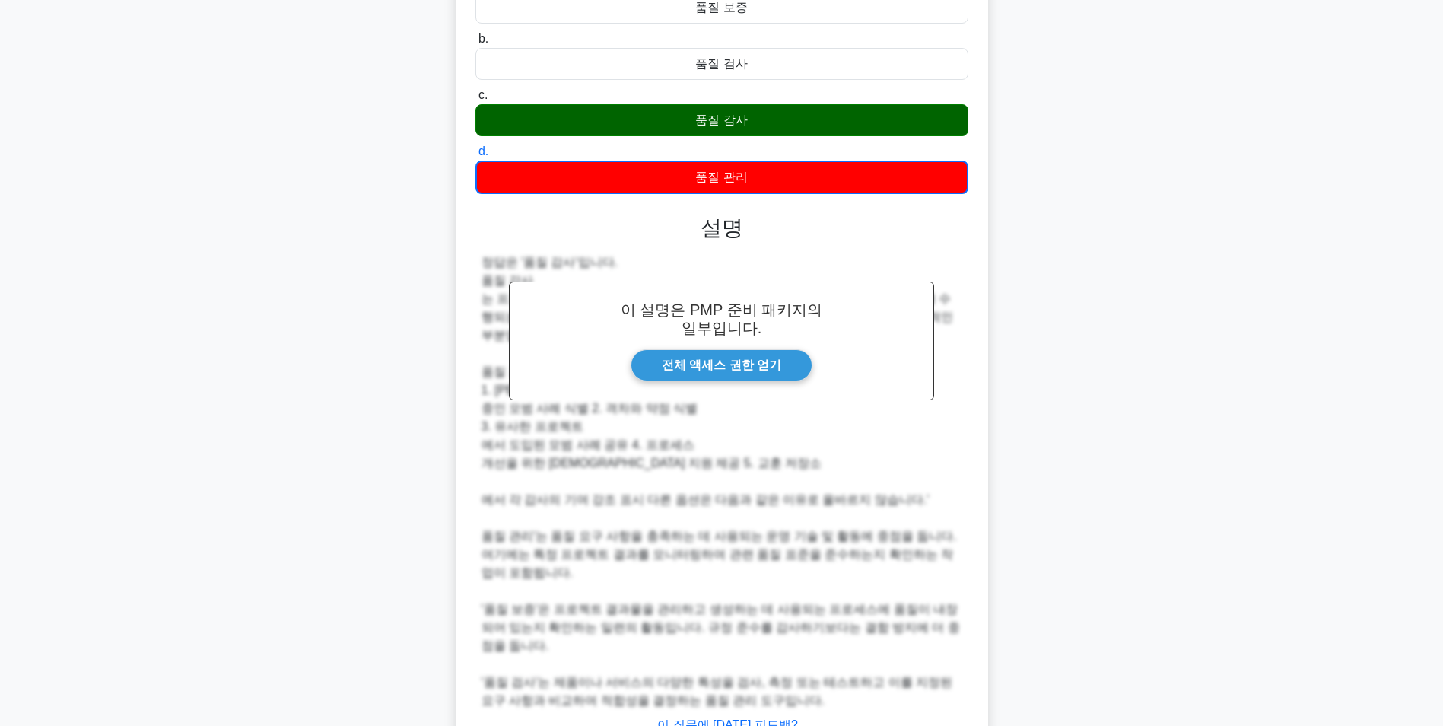
scroll to position [269, 0]
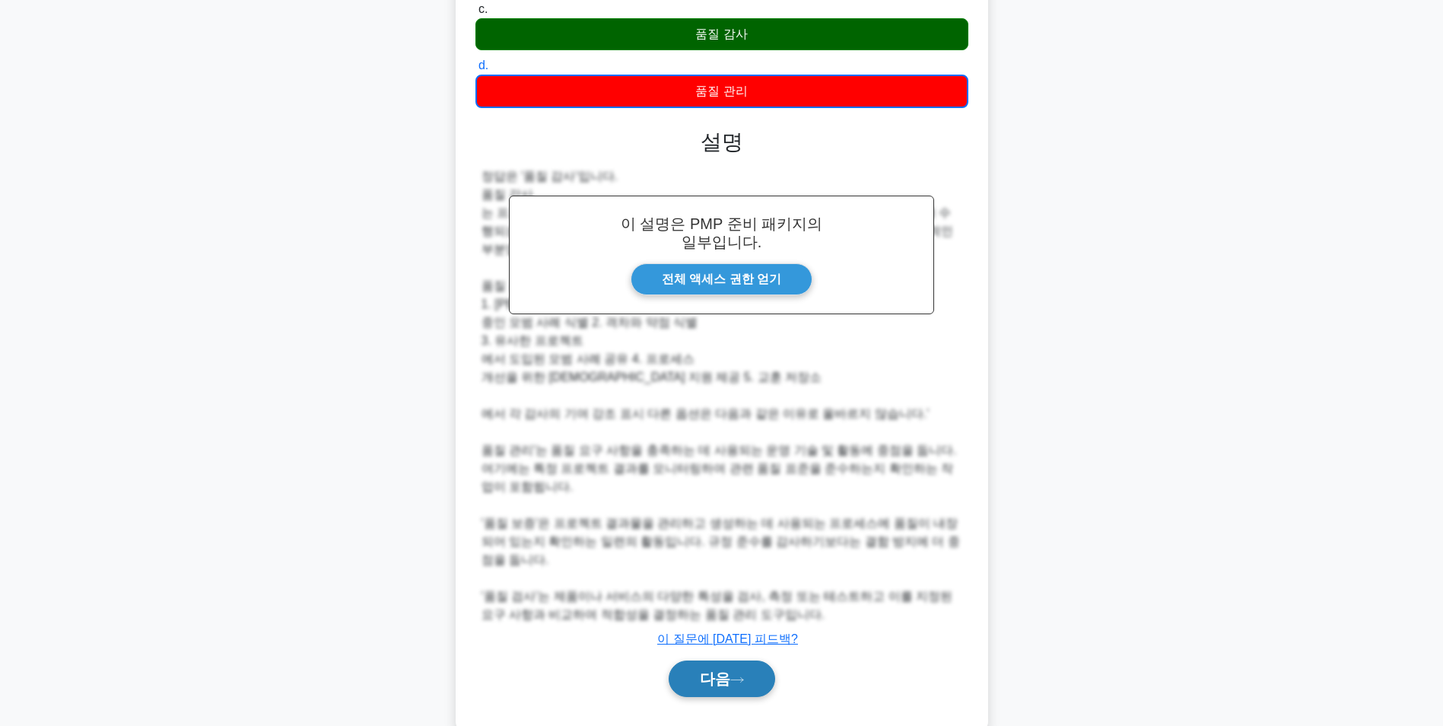
click at [737, 676] on icon at bounding box center [737, 680] width 14 height 8
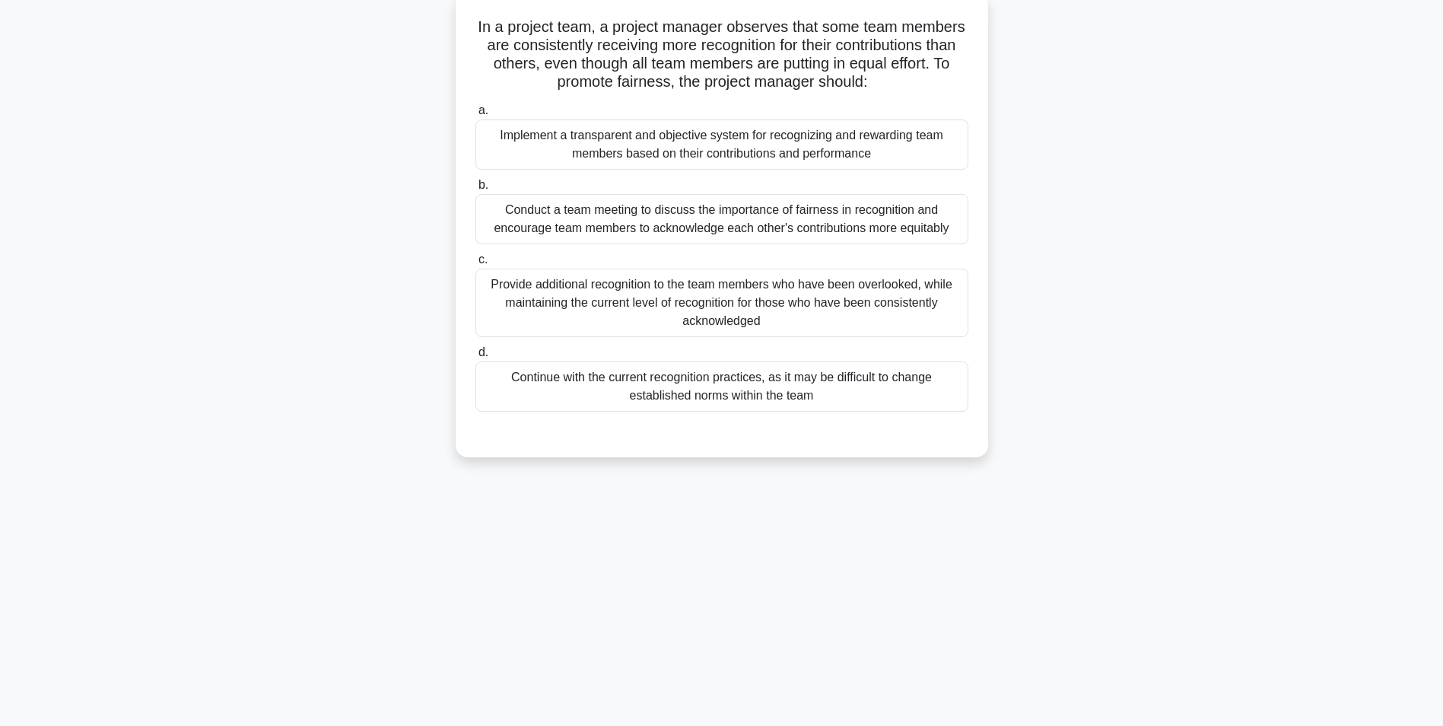
scroll to position [96, 0]
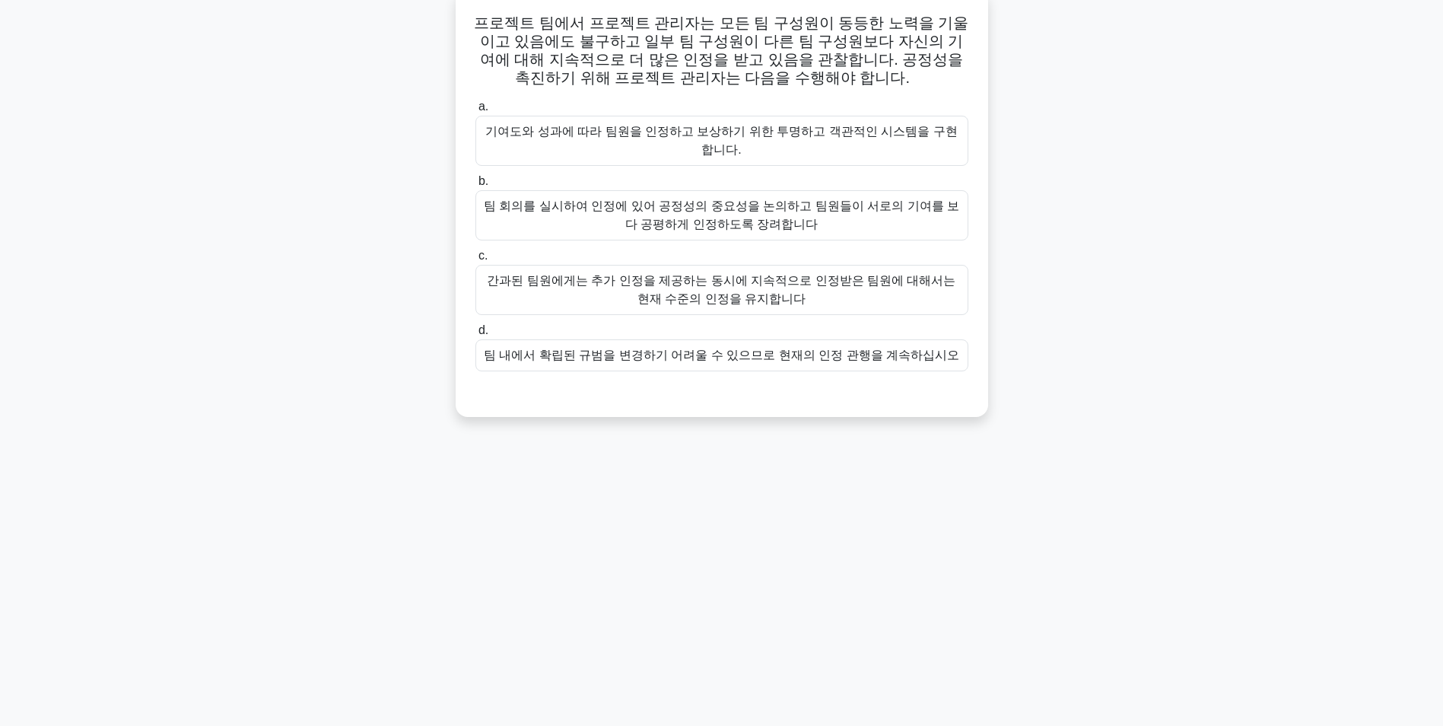
click at [876, 129] on div "기여도와 성과에 따라 팀원을 인정하고 보상하기 위한 투명하고 객관적인 시스템을 구현합니다." at bounding box center [722, 141] width 493 height 50
click at [476, 112] on input "a. 기여도와 성과에 따라 팀원을 인정하고 보상하기 위한 투명하고 객관적인 시스템을 구현합니다." at bounding box center [476, 107] width 0 height 10
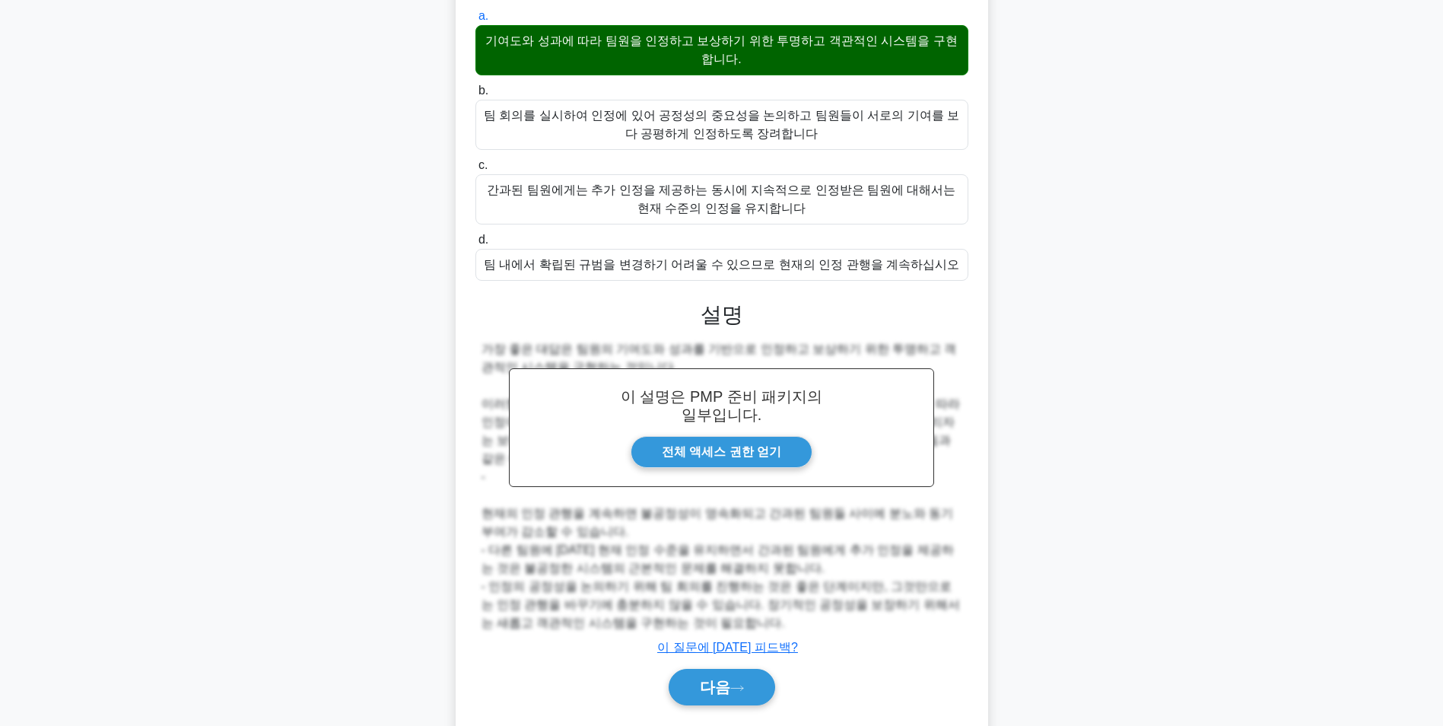
scroll to position [213, 0]
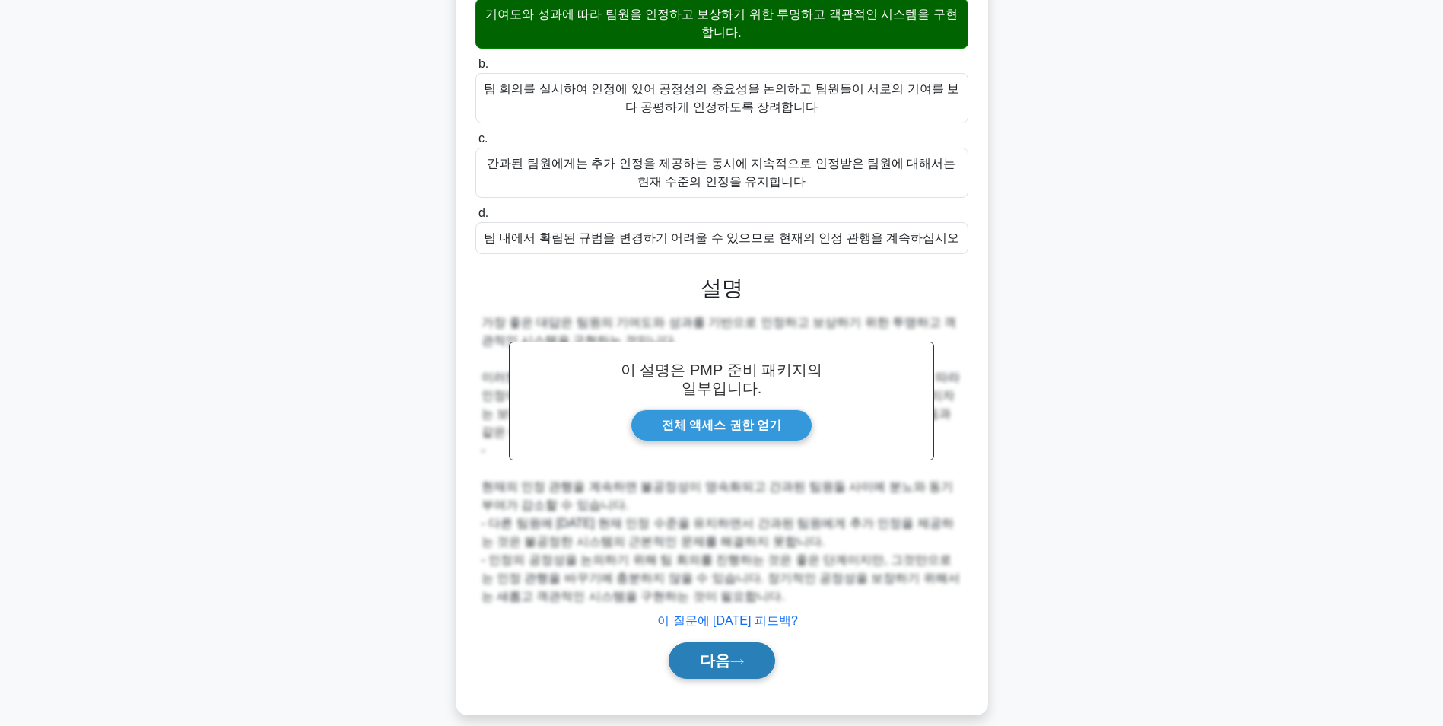
click at [729, 652] on font "다음" at bounding box center [715, 660] width 30 height 17
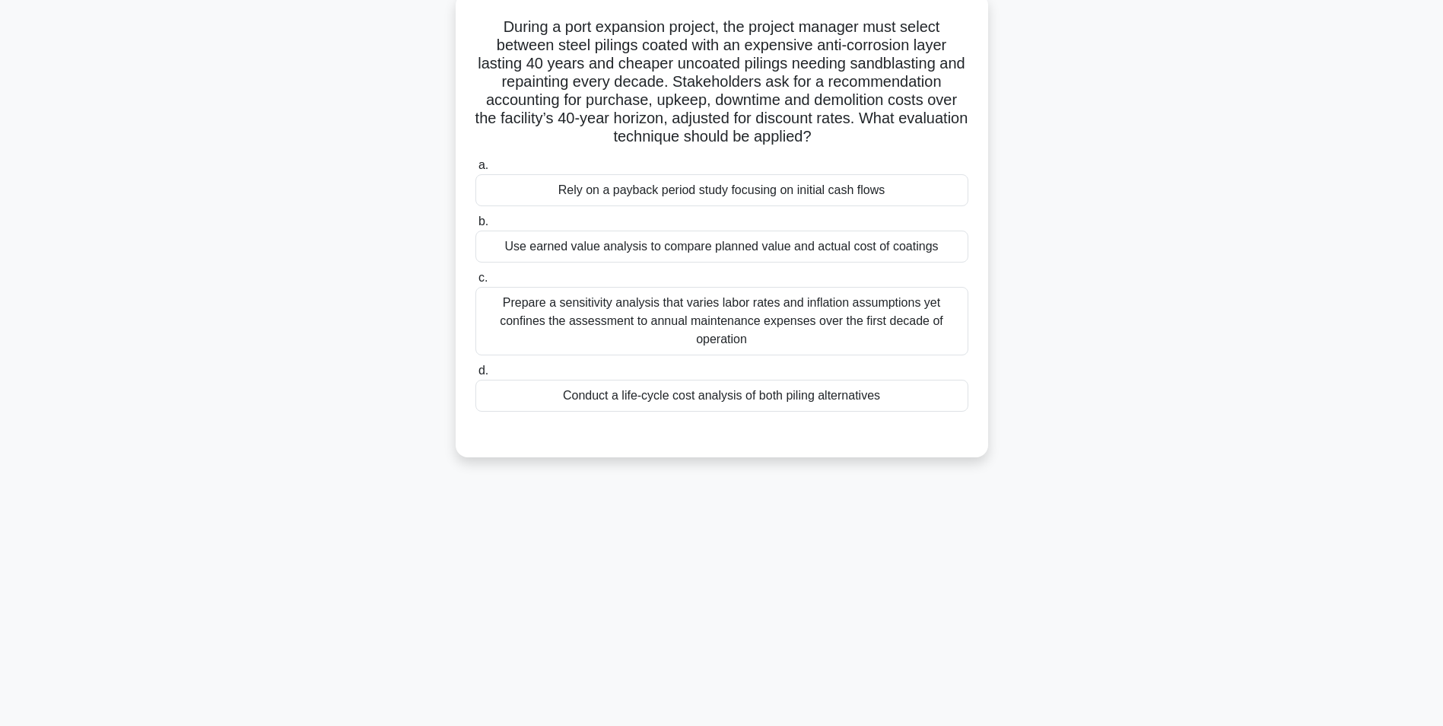
scroll to position [96, 0]
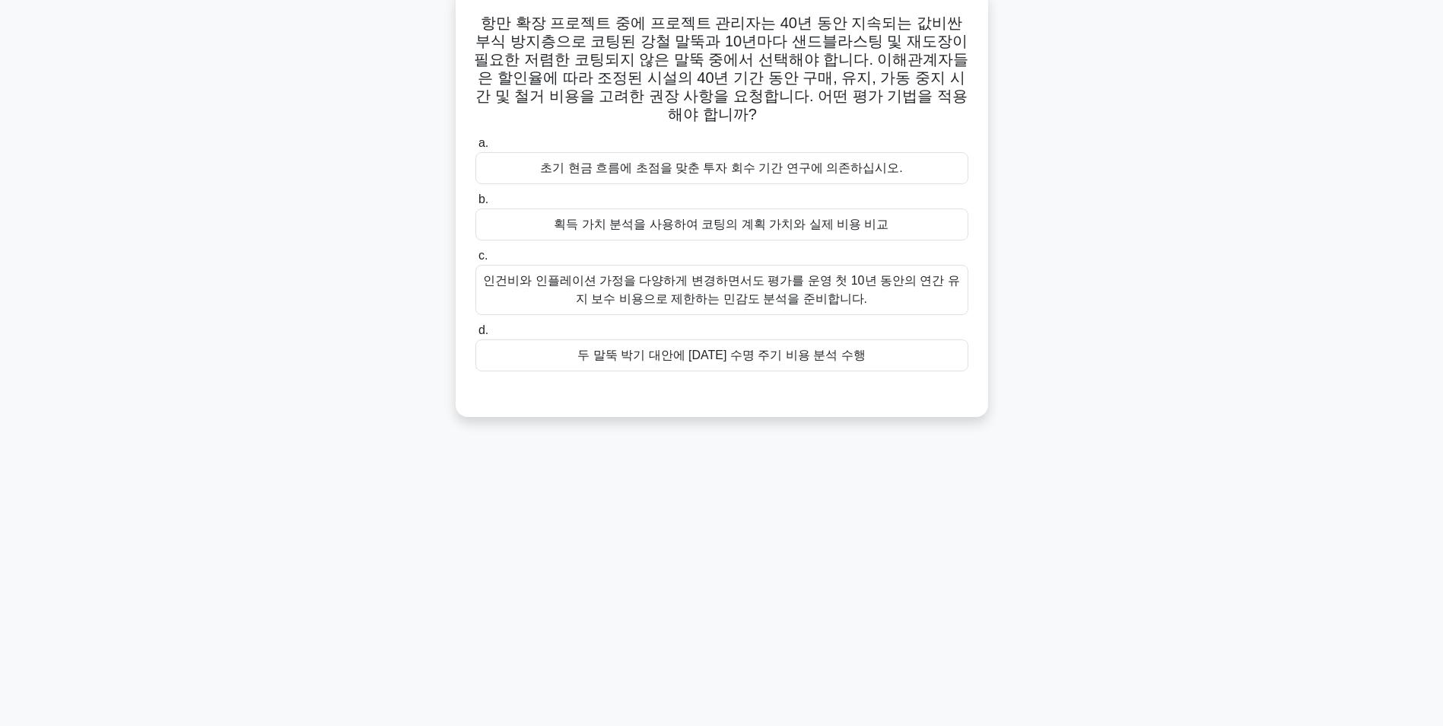
click at [863, 208] on div "획득 가치 분석을 사용하여 코팅의 계획 가치와 실제 비용 비교" at bounding box center [722, 224] width 493 height 32
click at [476, 205] on input "b. 획득 가치 분석을 사용하여 코팅의 계획 가치와 실제 비용 비교" at bounding box center [476, 200] width 0 height 10
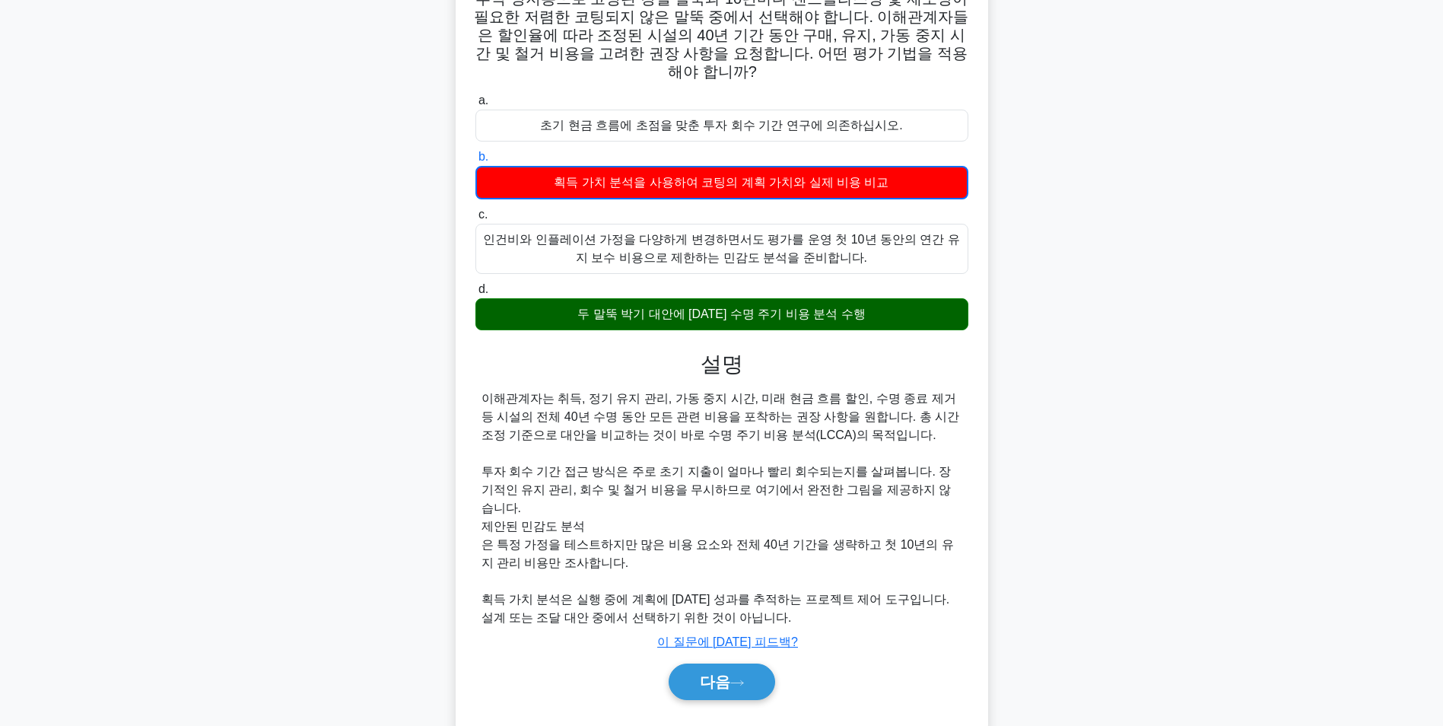
scroll to position [142, 0]
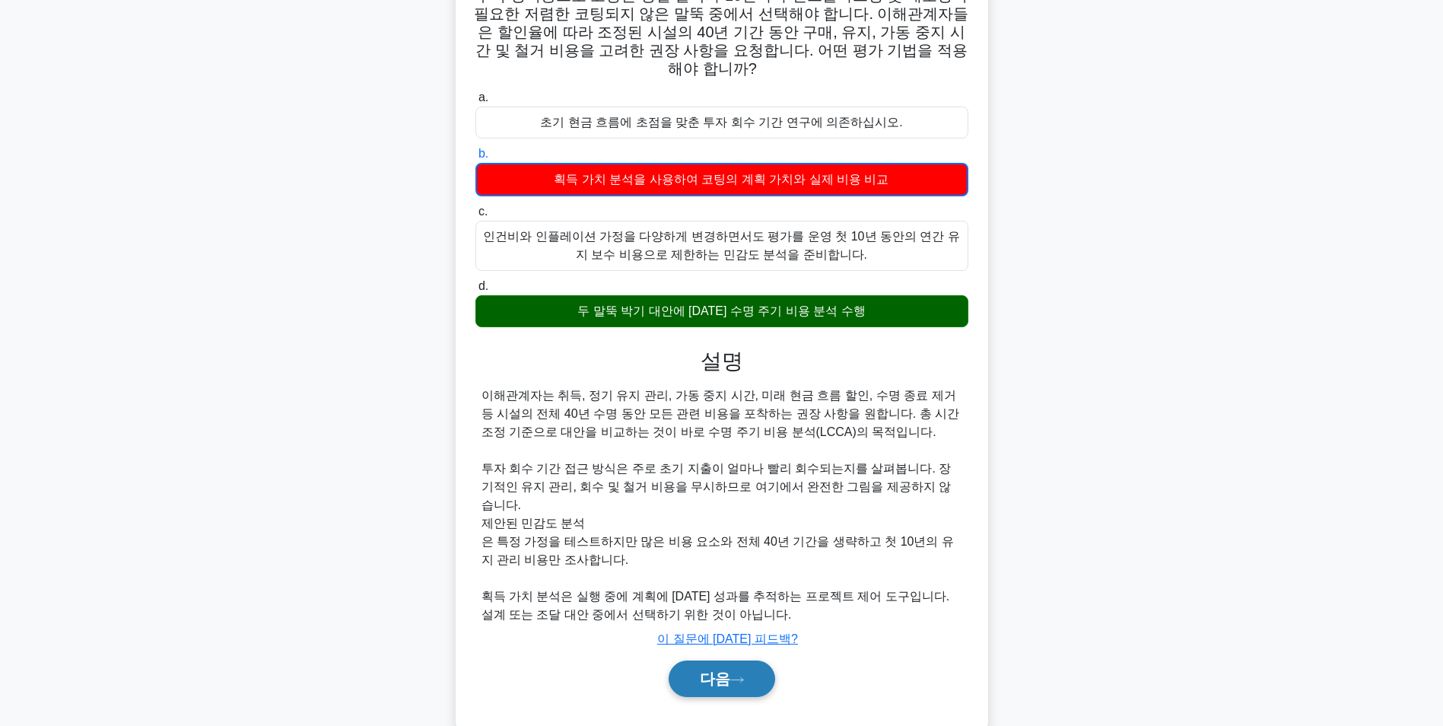
click at [730, 670] on font "다음" at bounding box center [715, 678] width 30 height 17
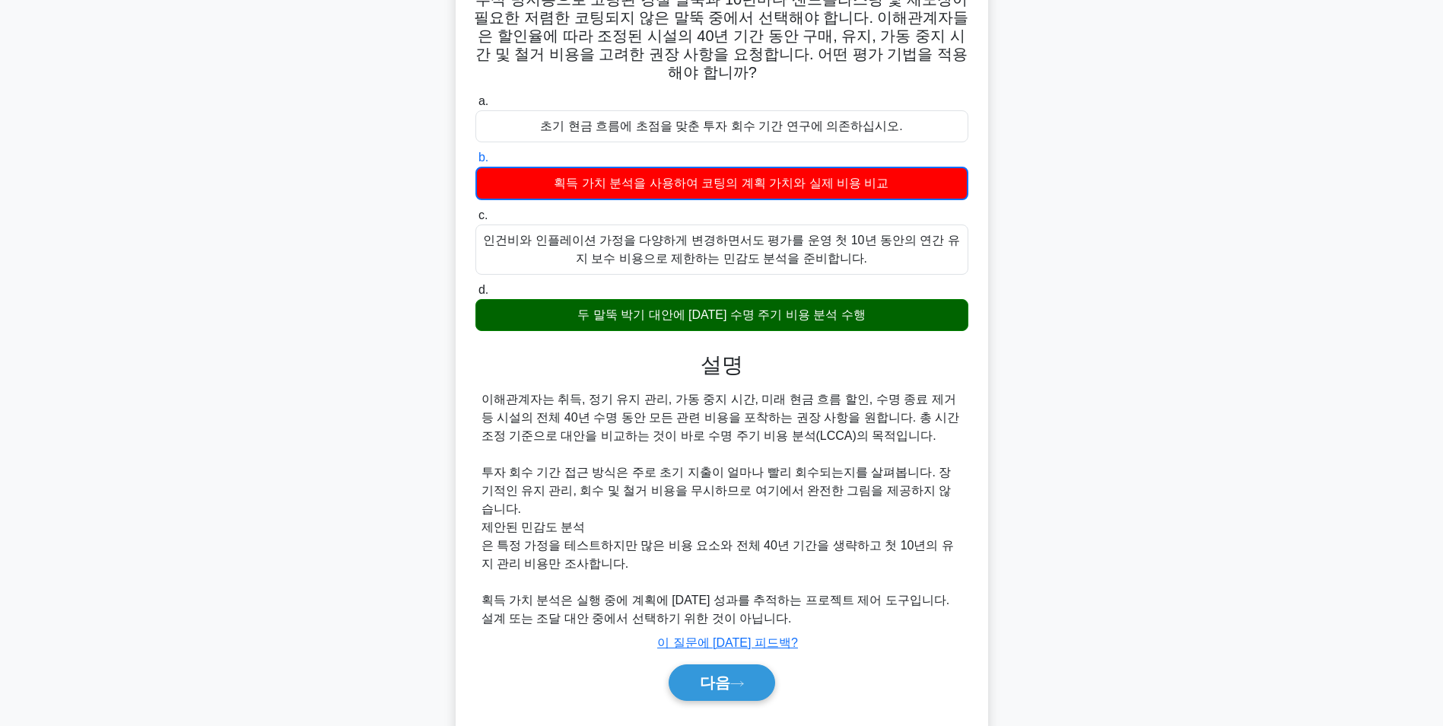
scroll to position [96, 0]
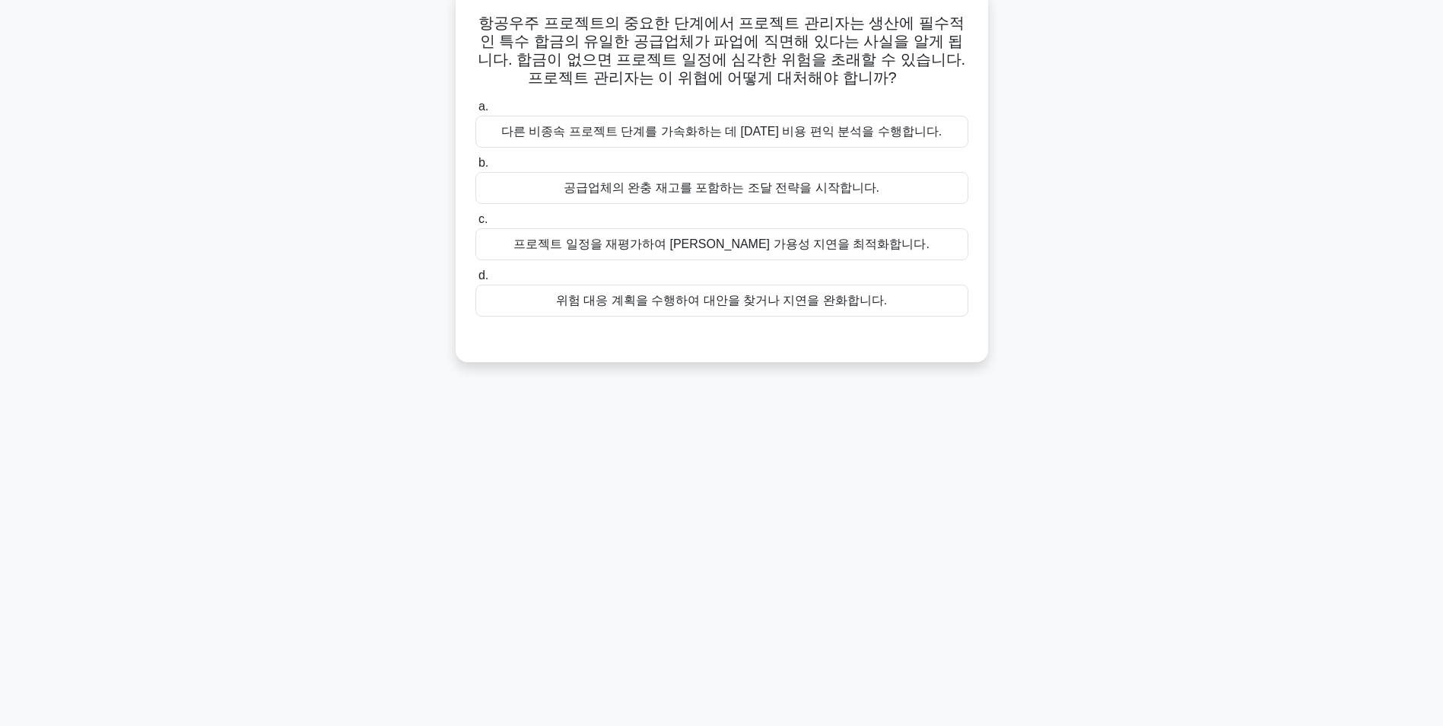
click at [737, 203] on div "공급업체의 완충 재고를 포함하는 조달 전략을 시작합니다." at bounding box center [722, 188] width 493 height 32
click at [476, 168] on input "b. 공급업체의 완충 재고를 포함하는 조달 전략을 시작합니다." at bounding box center [476, 163] width 0 height 10
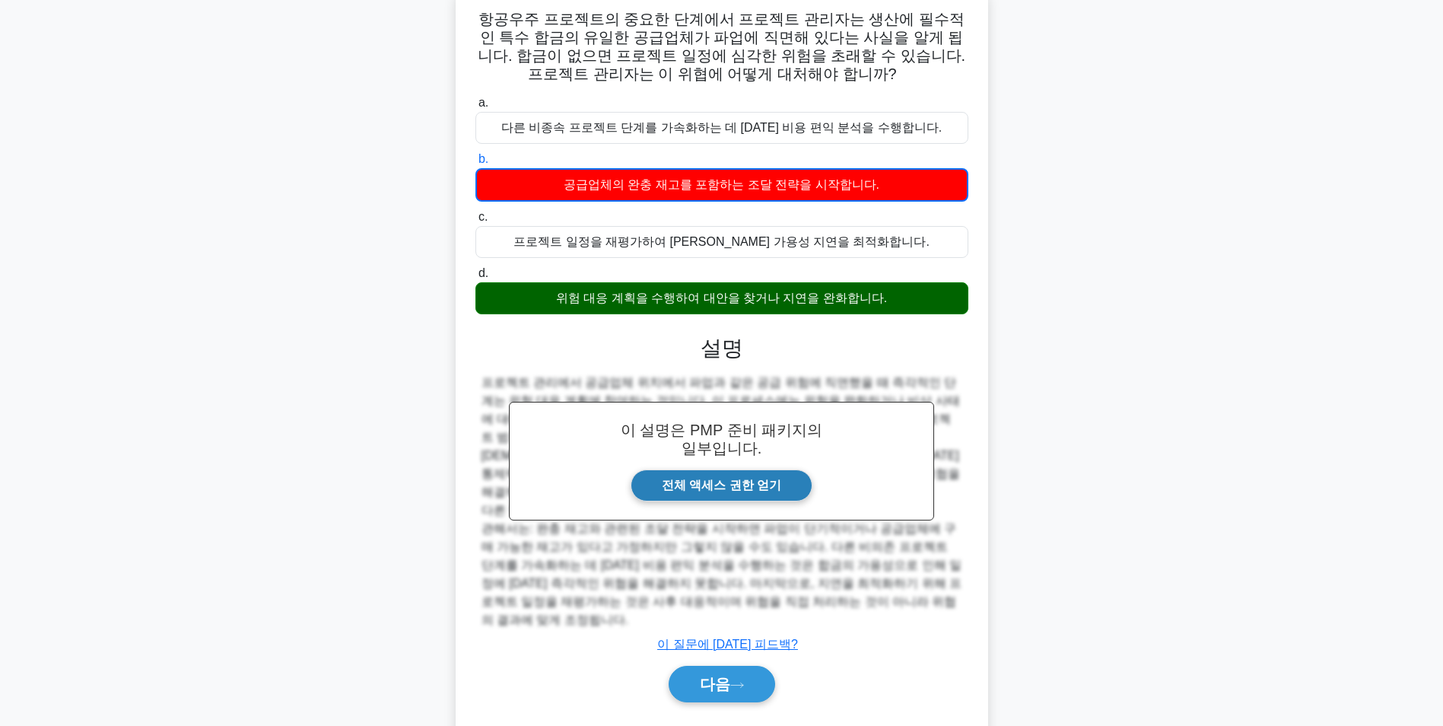
scroll to position [105, 0]
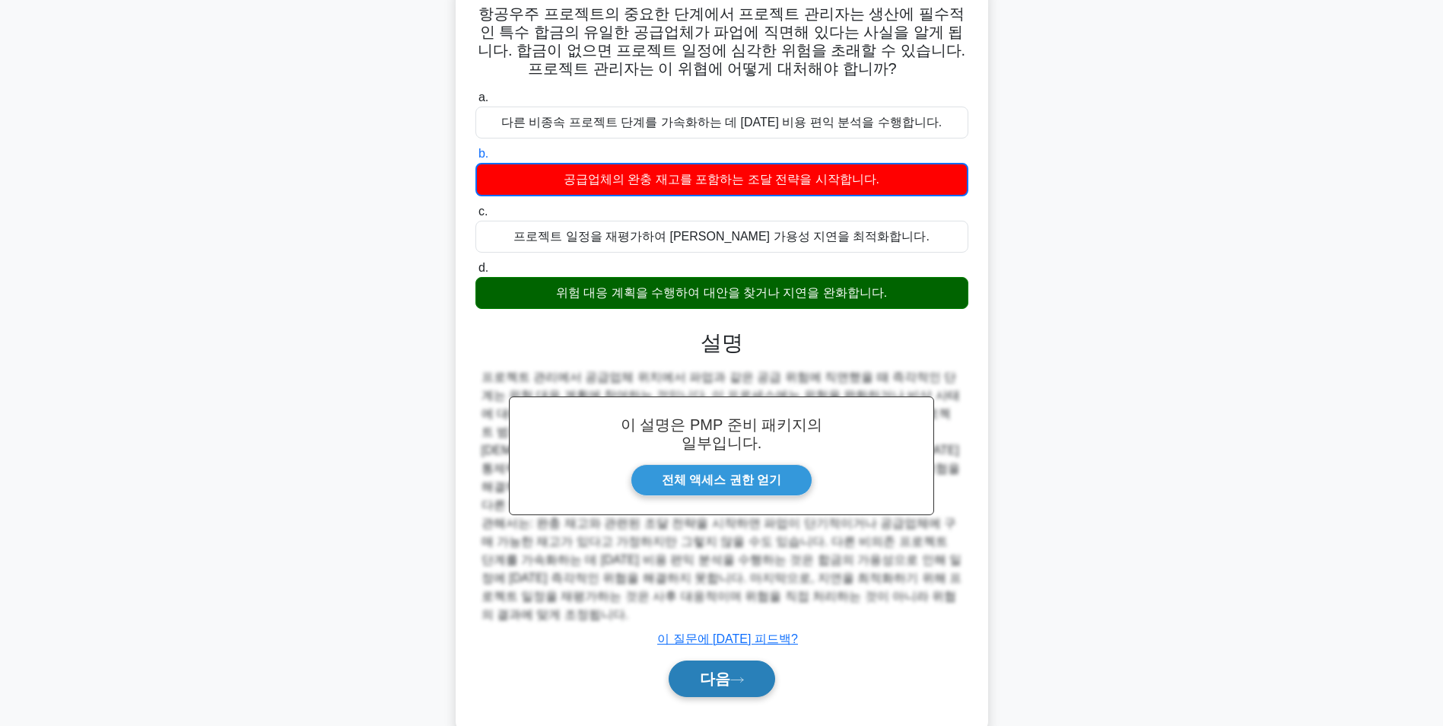
click at [733, 660] on button "다음" at bounding box center [722, 678] width 107 height 37
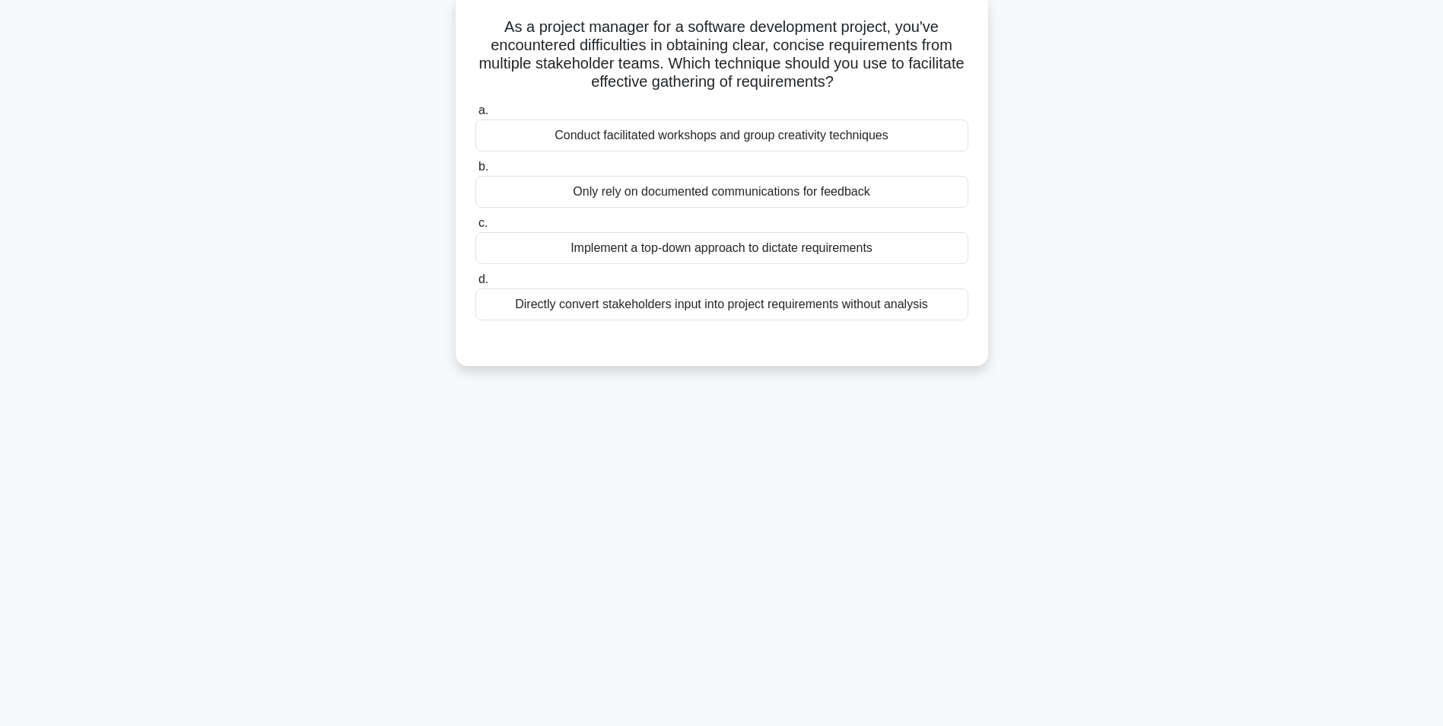
scroll to position [96, 0]
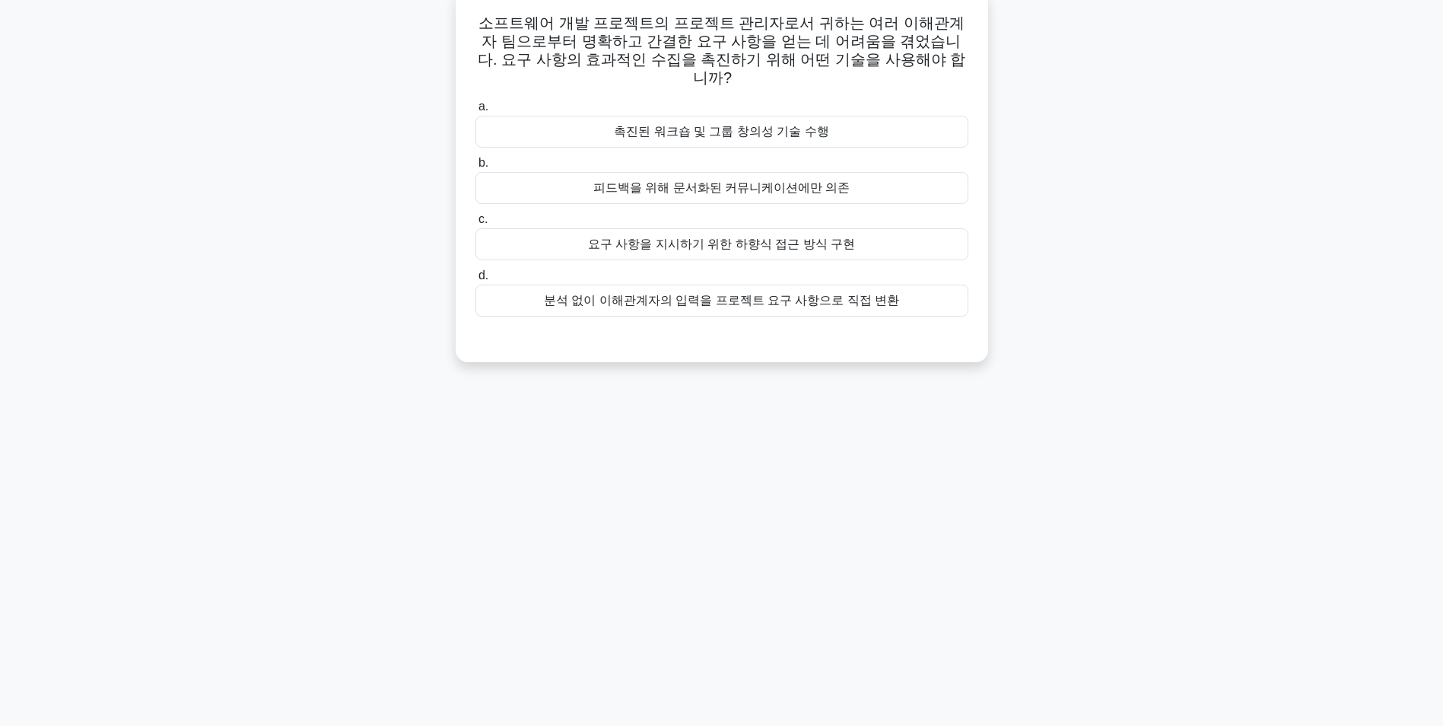
click at [689, 228] on div "요구 사항을 지시하기 위한 하향식 접근 방식 구현" at bounding box center [722, 244] width 493 height 32
click at [476, 224] on input "c. 요구 사항을 지시하기 위한 하향식 접근 방식 구현" at bounding box center [476, 220] width 0 height 10
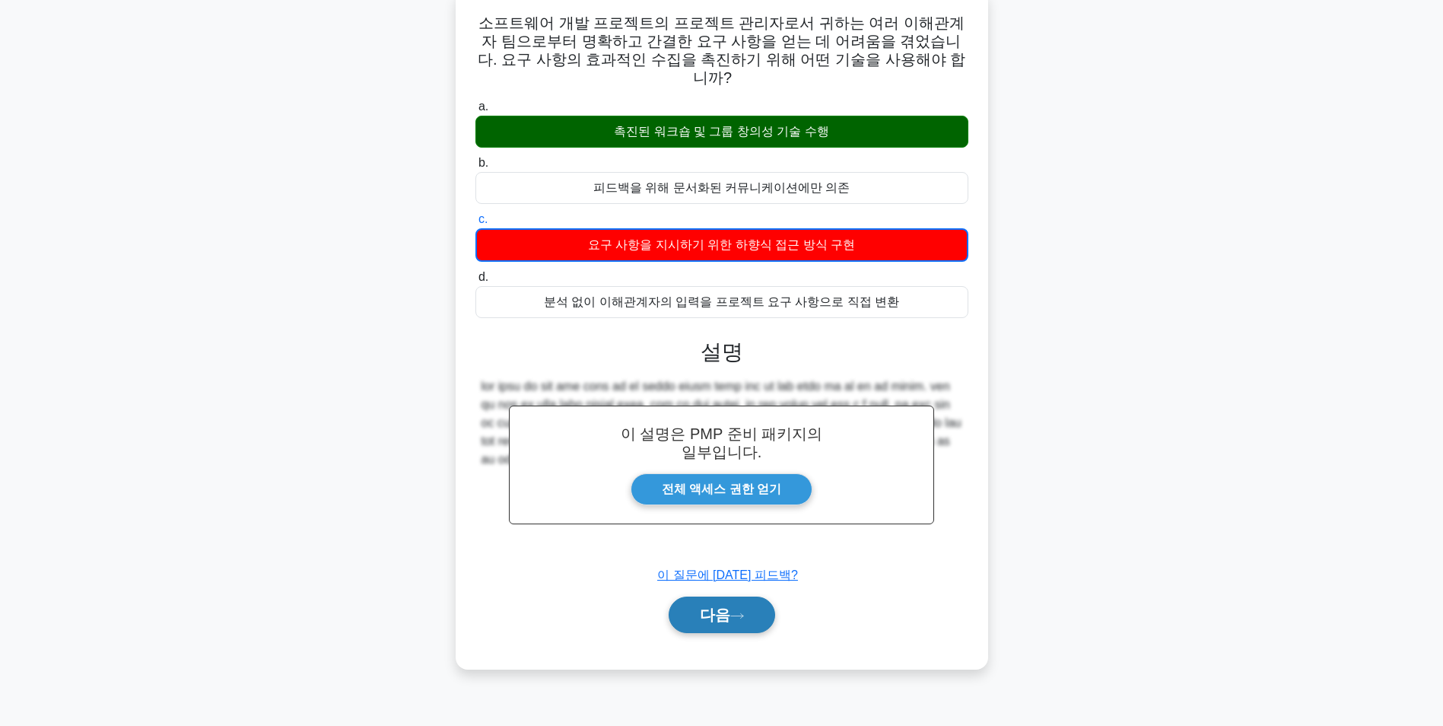
click at [731, 597] on button "다음" at bounding box center [722, 615] width 107 height 37
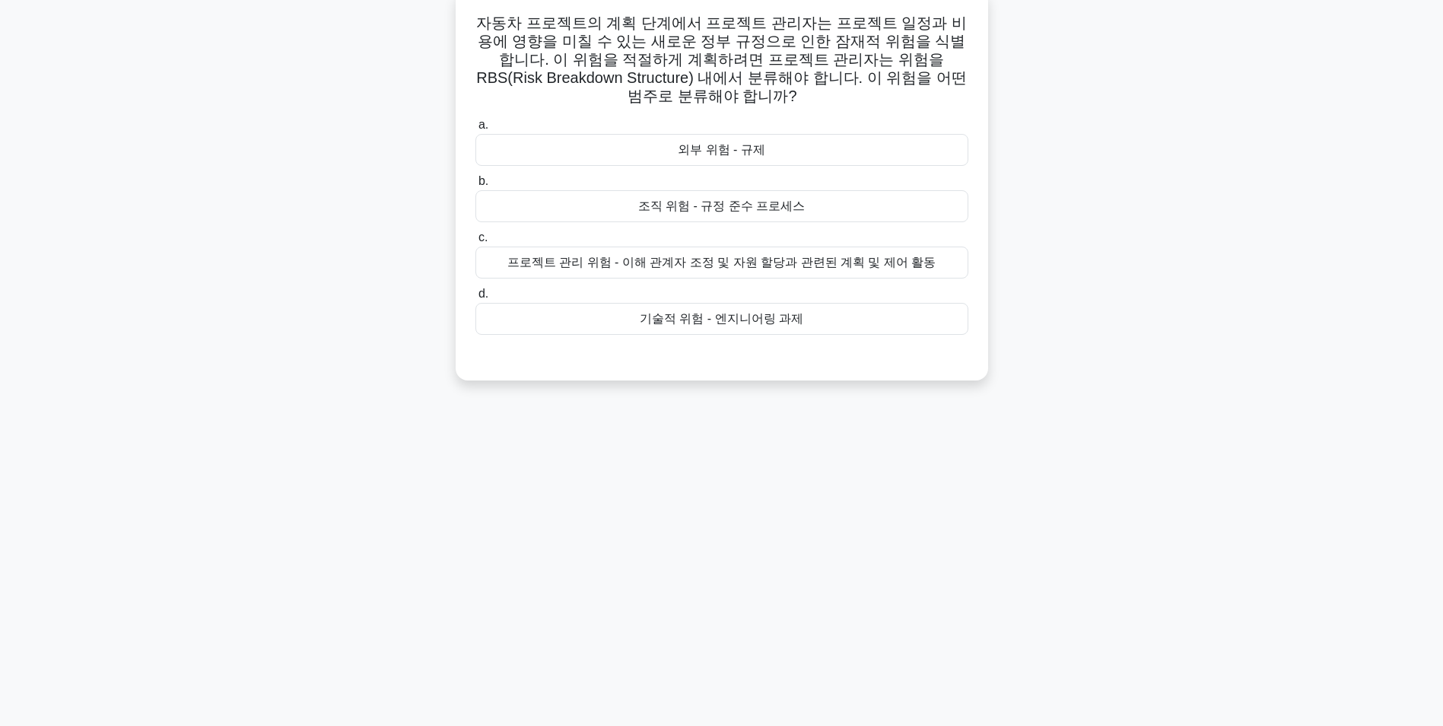
click at [748, 154] on div "외부 위험 - 규제" at bounding box center [722, 150] width 493 height 32
click at [476, 130] on input "a. 외부 위험 - 규제" at bounding box center [476, 125] width 0 height 10
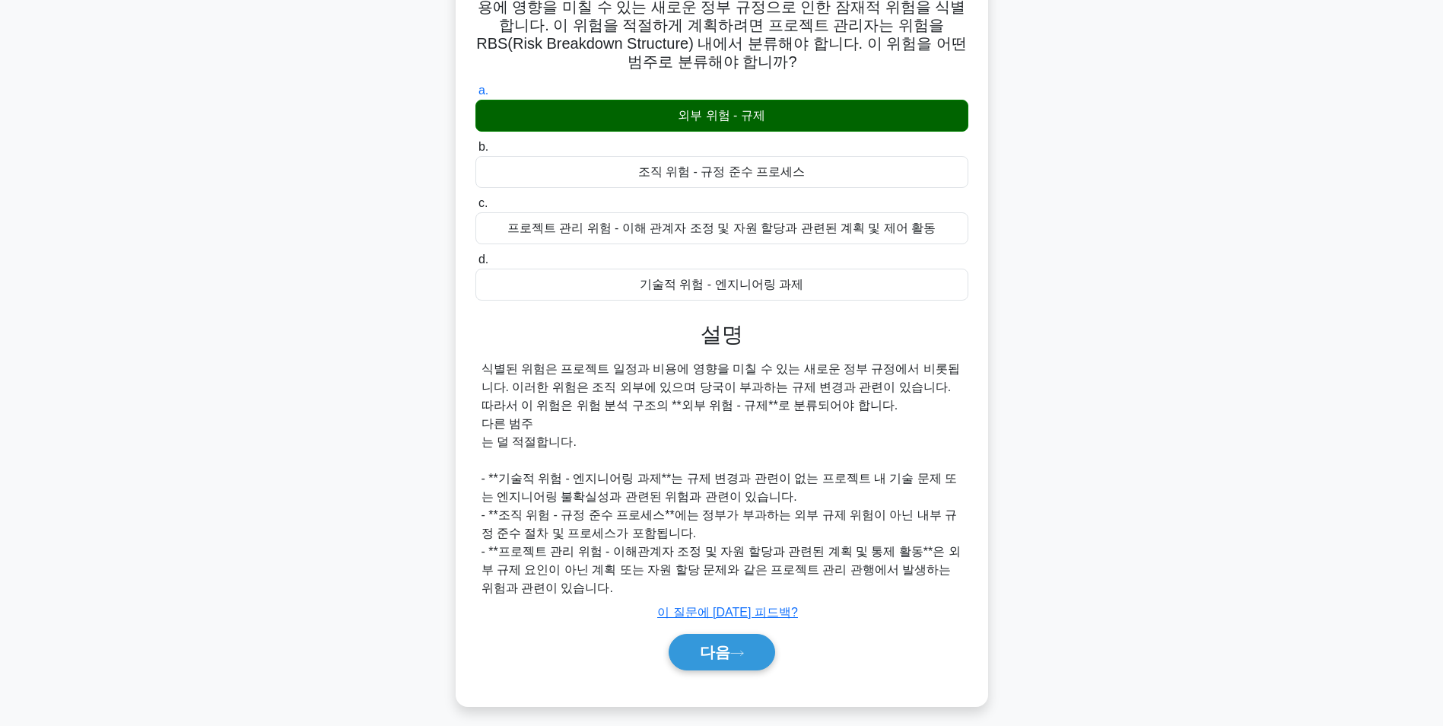
scroll to position [140, 0]
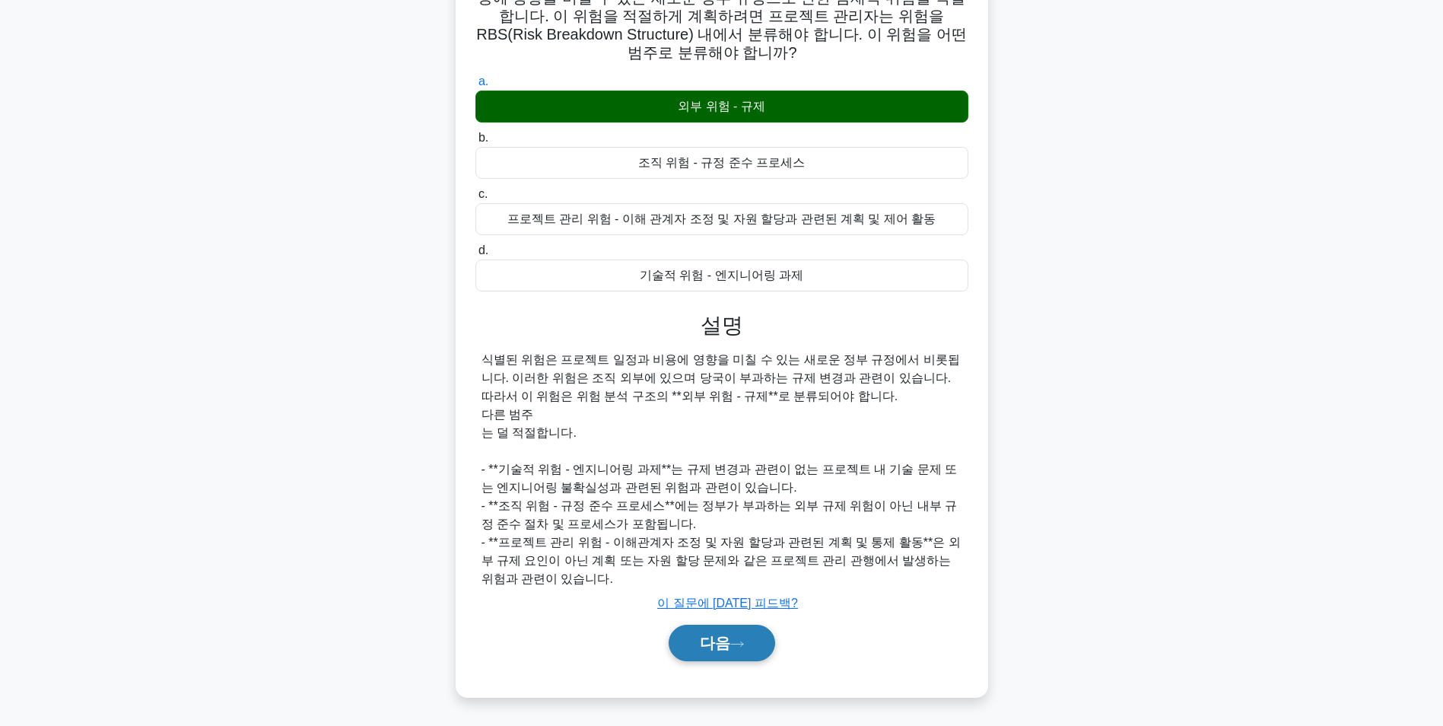
click at [734, 639] on button "다음" at bounding box center [722, 643] width 107 height 37
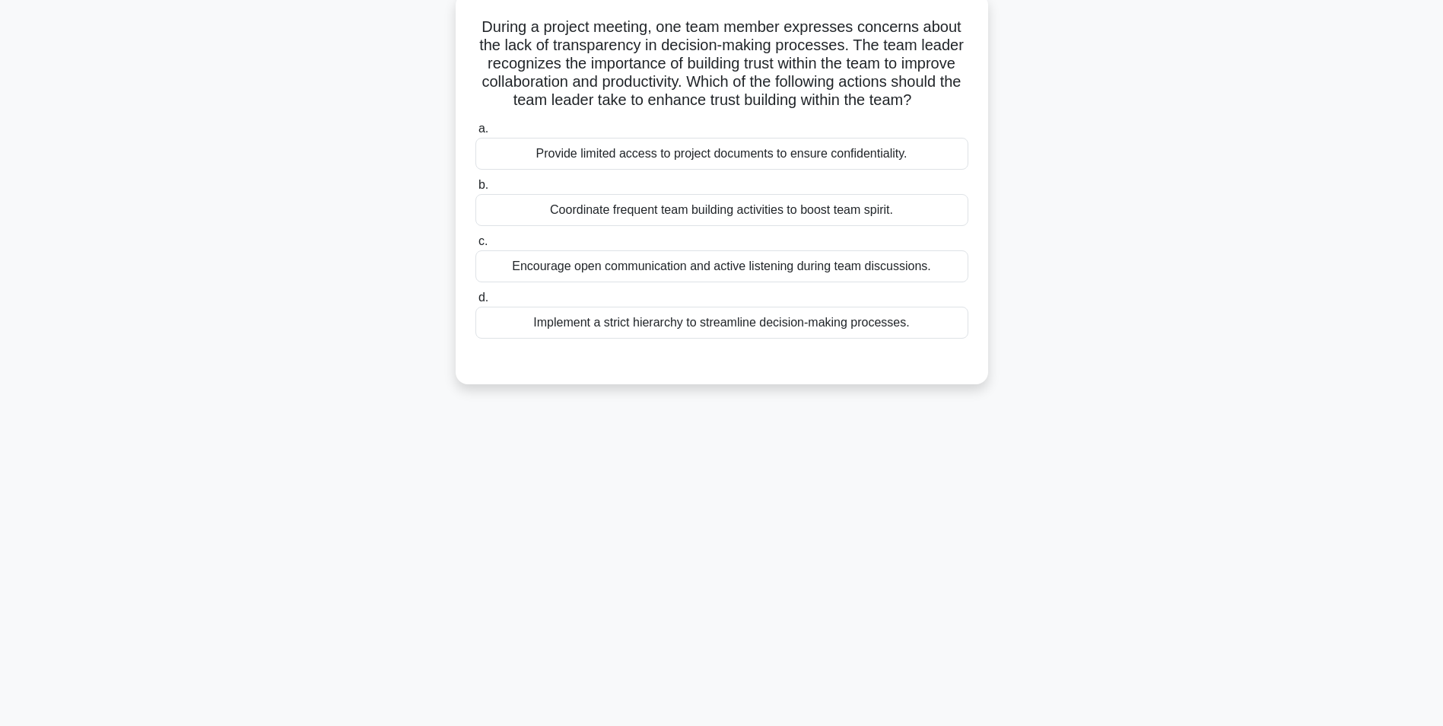
scroll to position [96, 0]
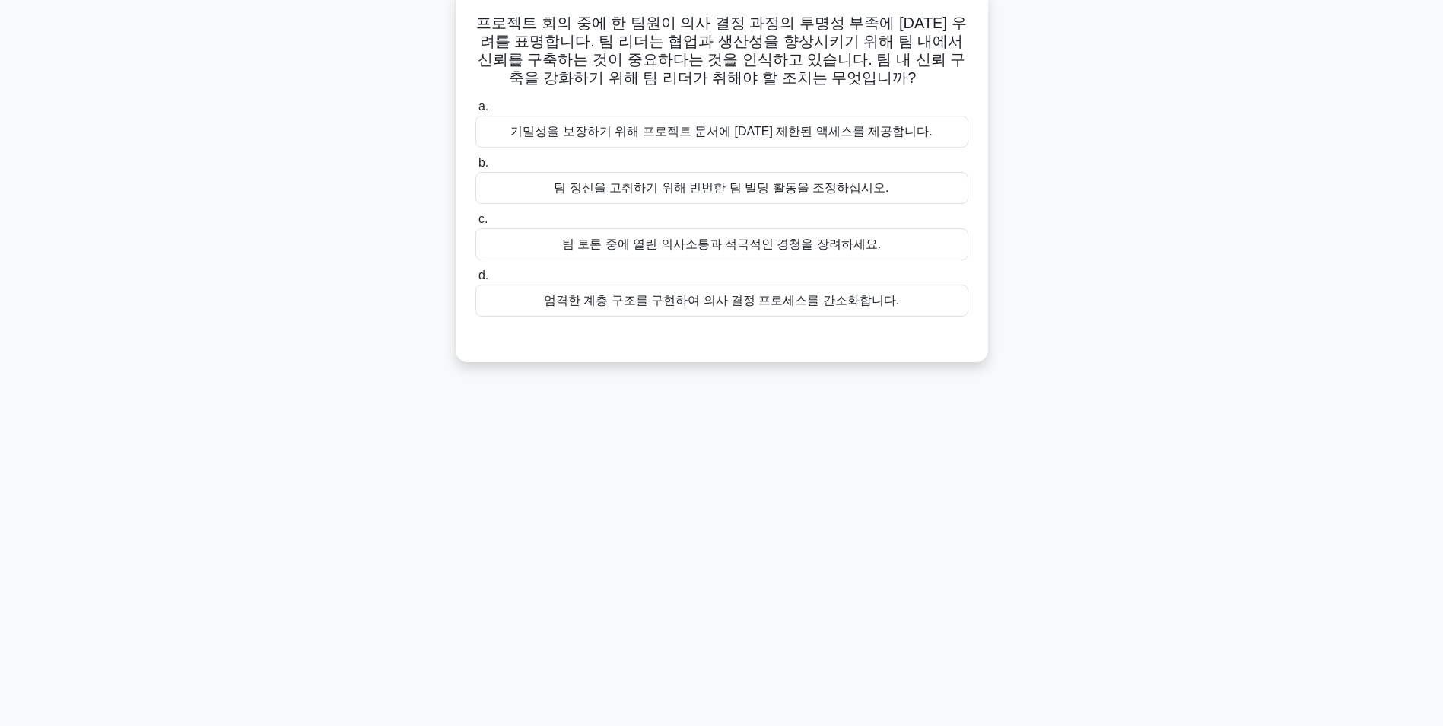
click at [782, 241] on div "팀 토론 중에 열린 의사소통과 적극적인 경청을 장려하세요." at bounding box center [722, 244] width 493 height 32
click at [476, 224] on input "c. 팀 토론 중에 열린 의사소통과 적극적인 경청을 장려하세요." at bounding box center [476, 220] width 0 height 10
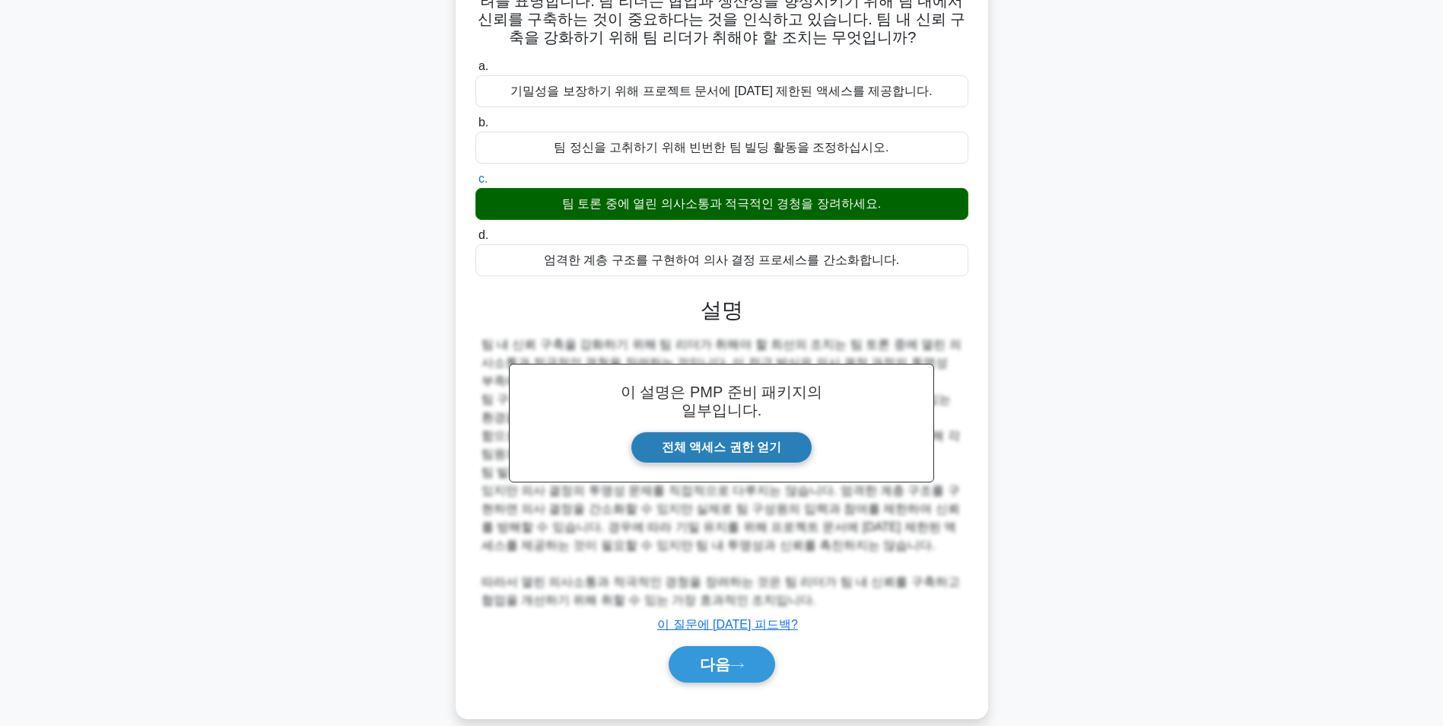
scroll to position [158, 0]
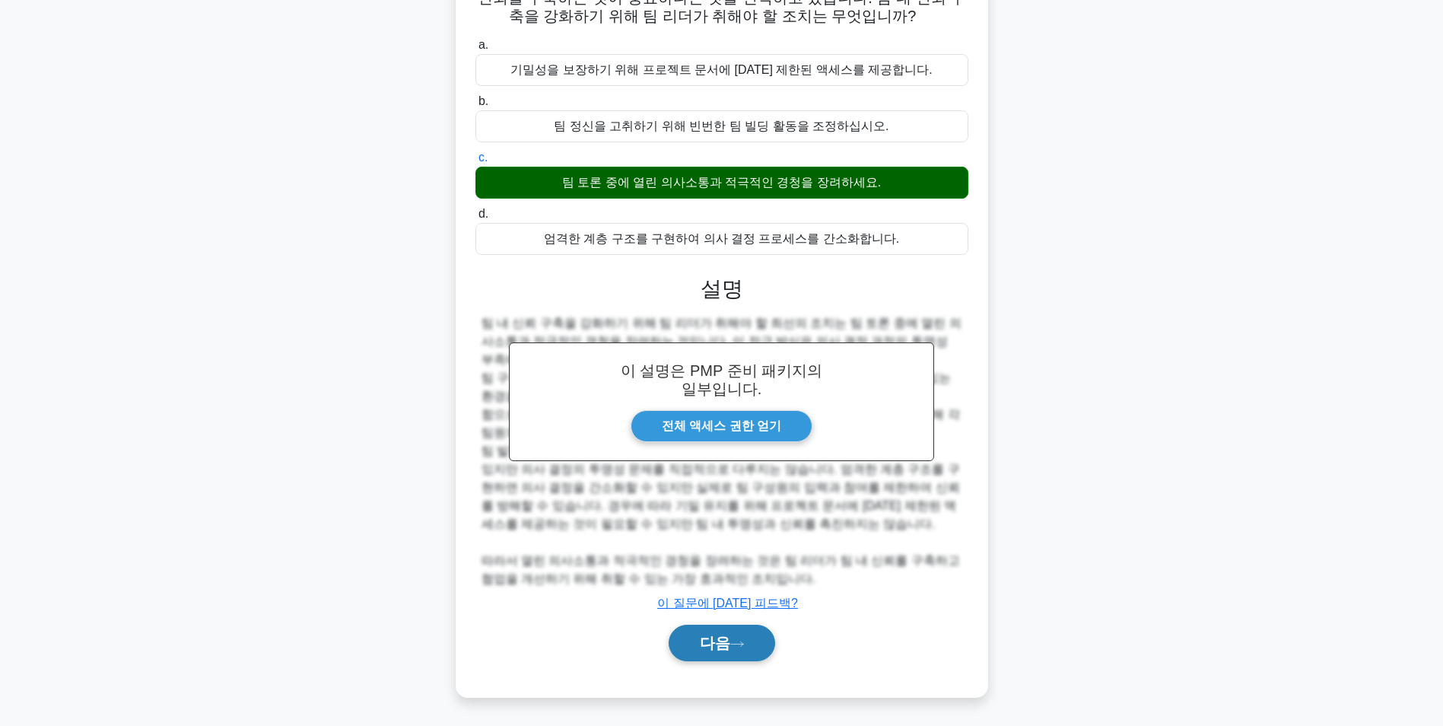
click at [749, 629] on button "다음" at bounding box center [722, 643] width 107 height 37
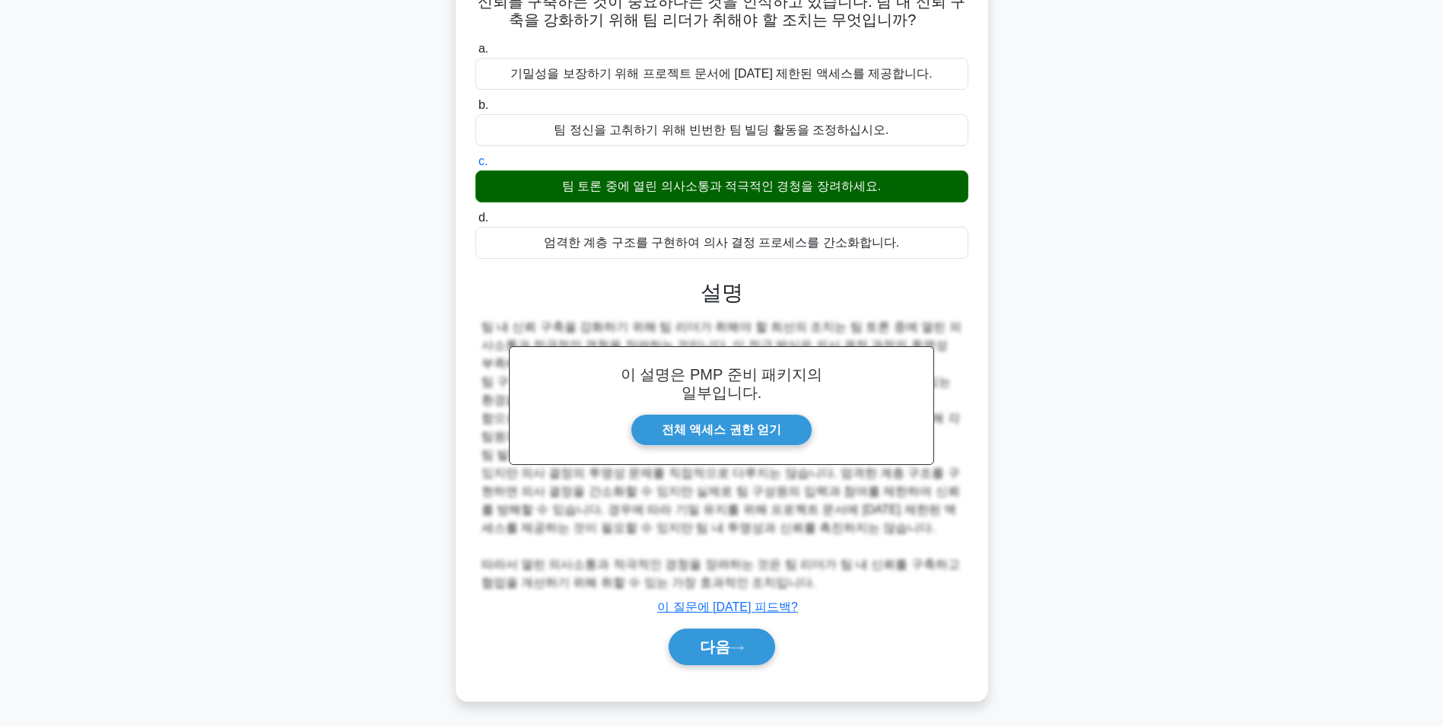
scroll to position [96, 0]
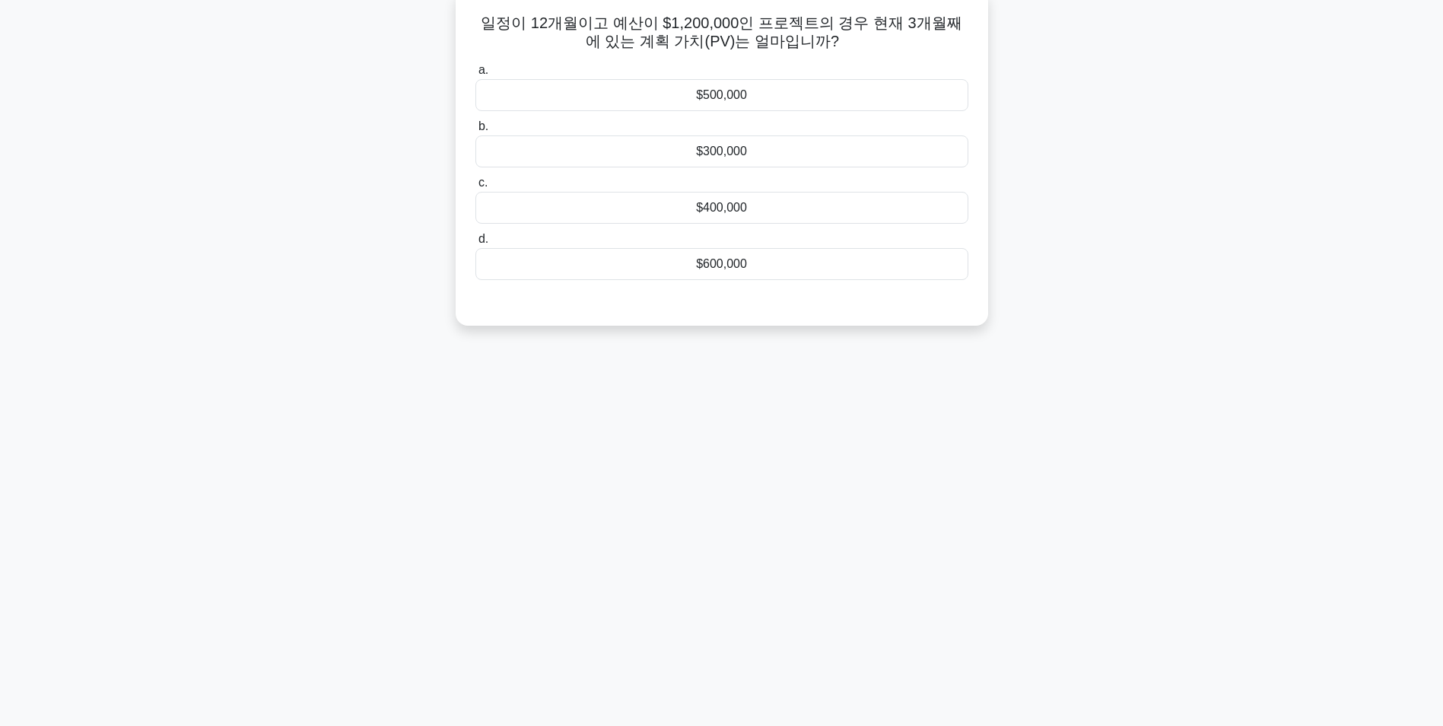
click at [686, 198] on div "$400,000" at bounding box center [722, 208] width 493 height 32
click at [476, 188] on input "c. $400,000" at bounding box center [476, 183] width 0 height 10
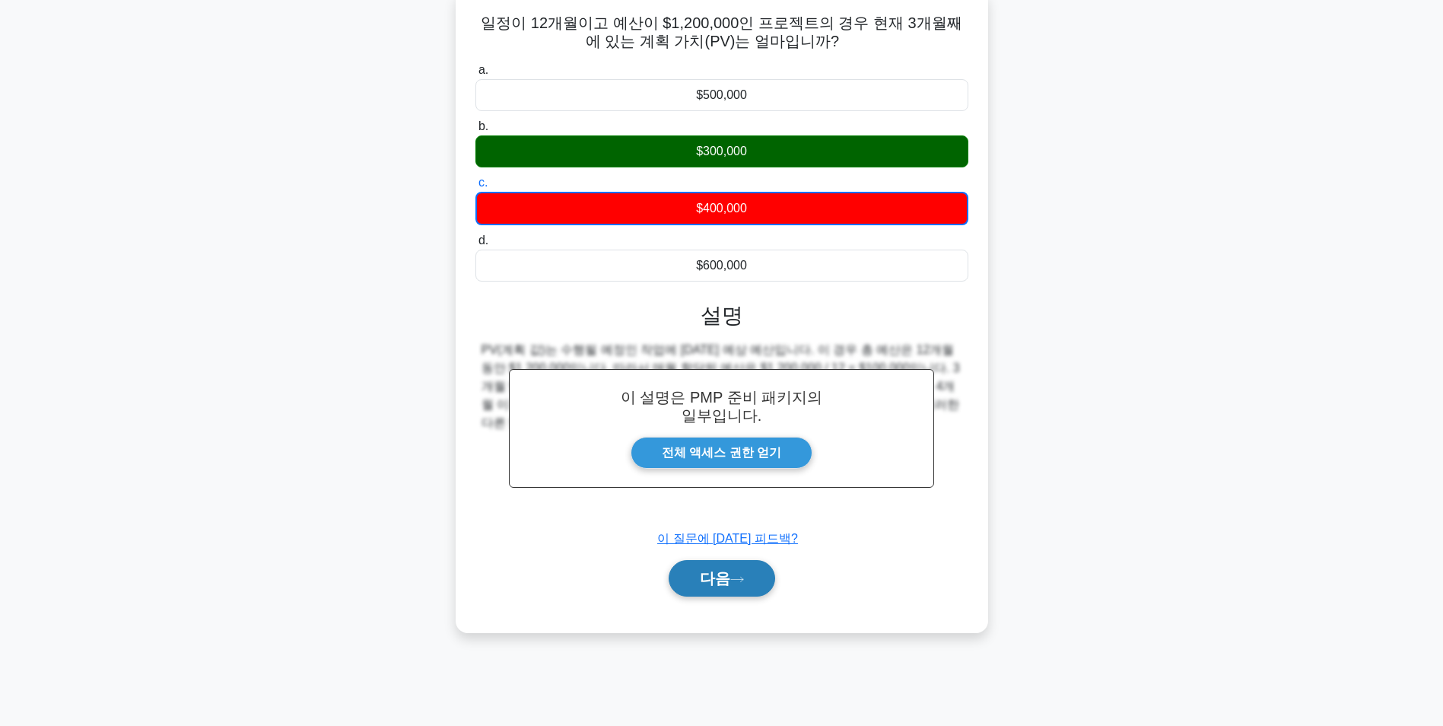
click at [738, 576] on button "다음" at bounding box center [722, 578] width 107 height 37
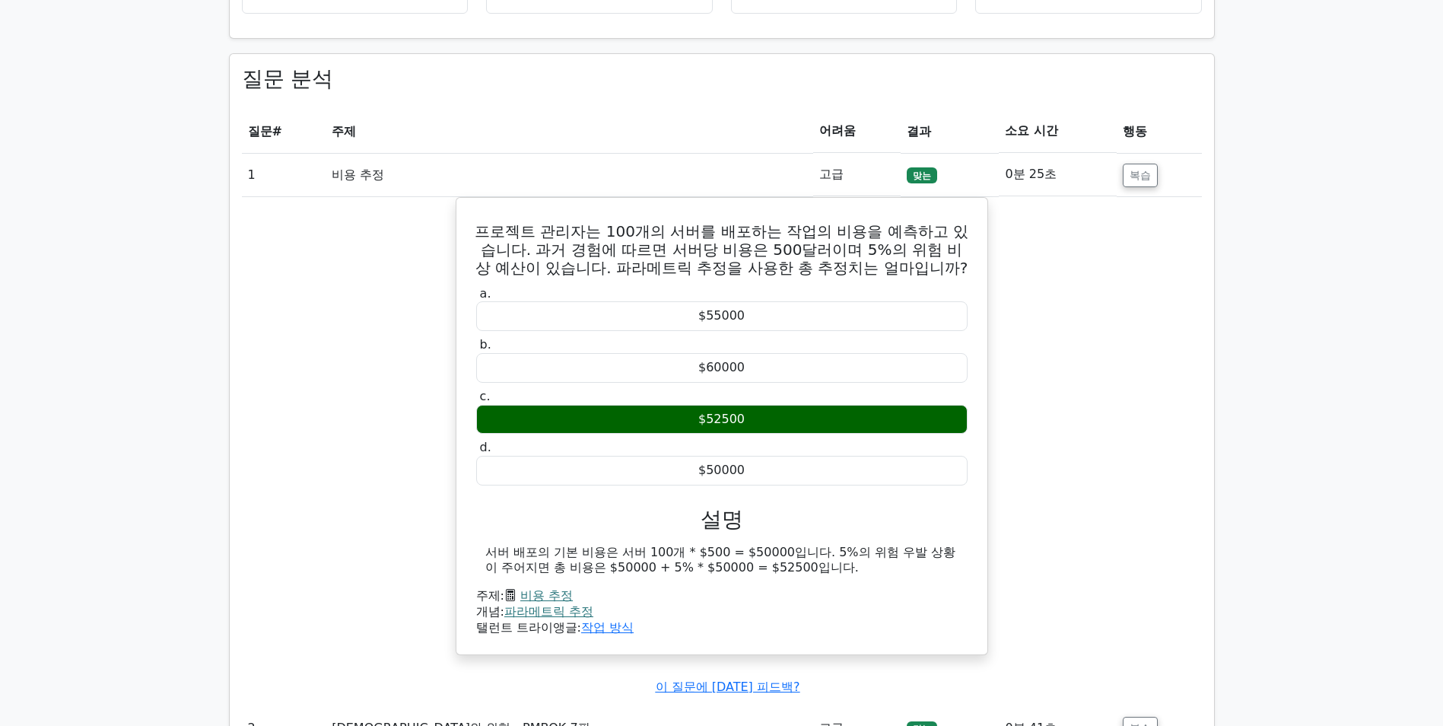
scroll to position [1750, 0]
